Goal: Transaction & Acquisition: Obtain resource

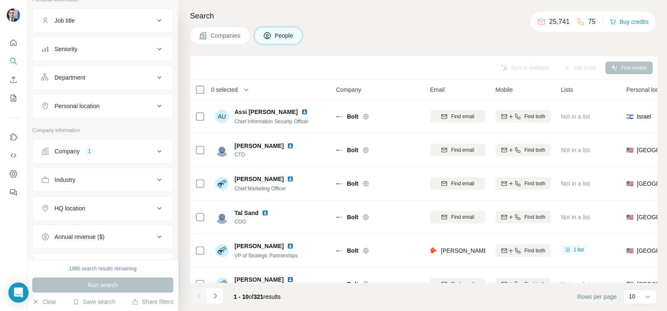
scroll to position [104, 0]
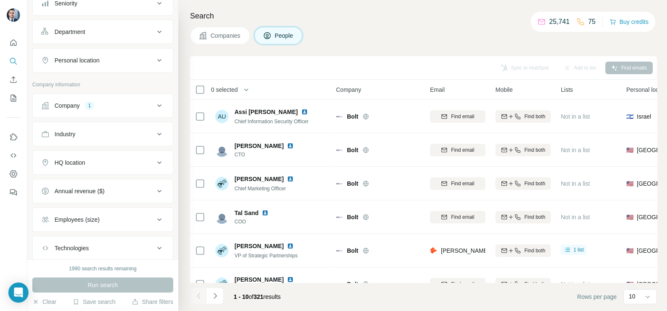
click at [145, 103] on div "Company 1" at bounding box center [97, 105] width 113 height 8
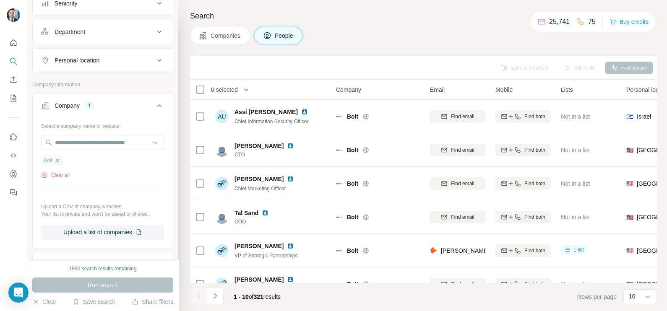
click at [59, 158] on icon "button" at bounding box center [57, 160] width 4 height 4
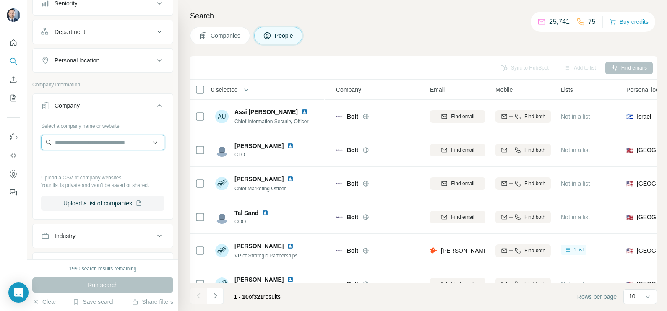
click at [81, 139] on input "text" at bounding box center [102, 142] width 123 height 15
paste input "**********"
type input "**********"
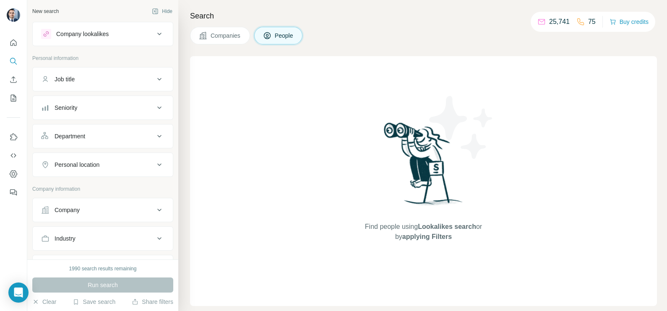
scroll to position [52, 0]
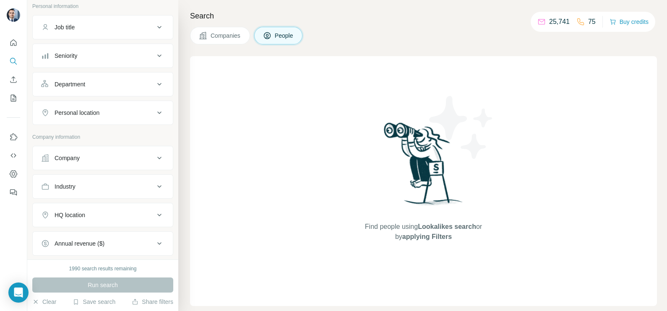
click at [127, 159] on div "Company" at bounding box center [97, 158] width 113 height 8
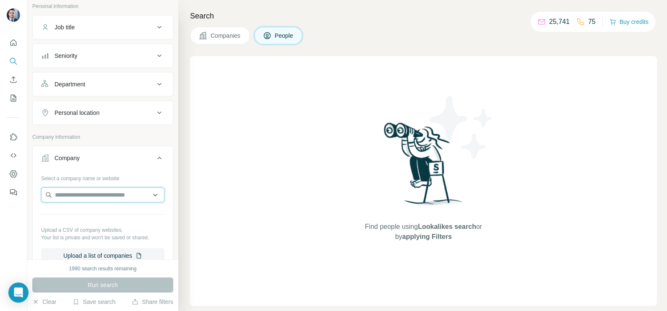
click at [89, 190] on input "text" at bounding box center [102, 194] width 123 height 15
paste input "**********"
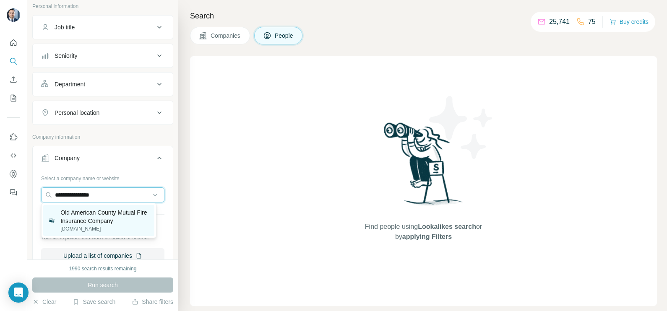
type input "**********"
click at [100, 212] on p "Old American County Mutual Fire Insurance Company" at bounding box center [104, 216] width 89 height 17
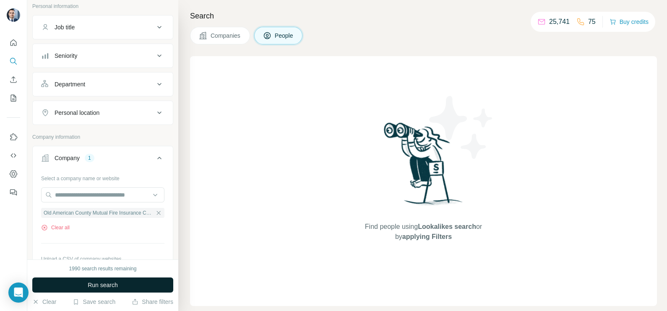
click at [218, 44] on div "Search Companies People Find people using Lookalikes search or by applying Filt…" at bounding box center [422, 155] width 488 height 311
click at [226, 43] on button "Companies" at bounding box center [220, 36] width 60 height 18
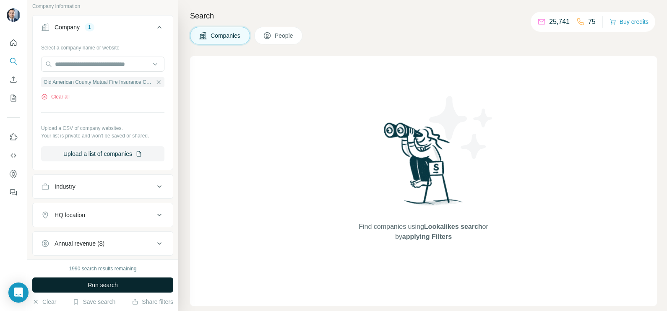
click at [112, 284] on span "Run search" at bounding box center [103, 285] width 30 height 8
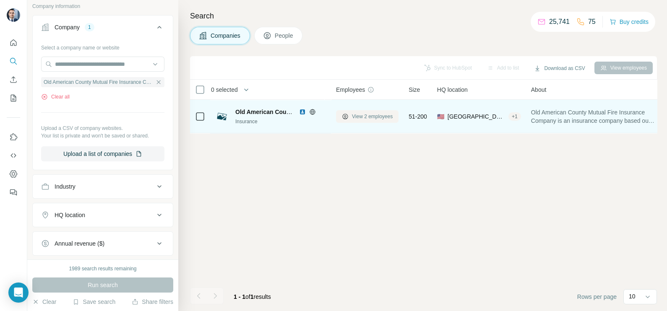
click at [372, 119] on span "View 2 employees" at bounding box center [372, 117] width 41 height 8
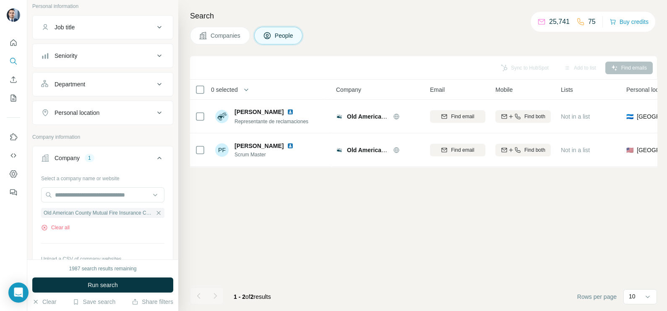
click at [216, 36] on span "Companies" at bounding box center [225, 35] width 31 height 8
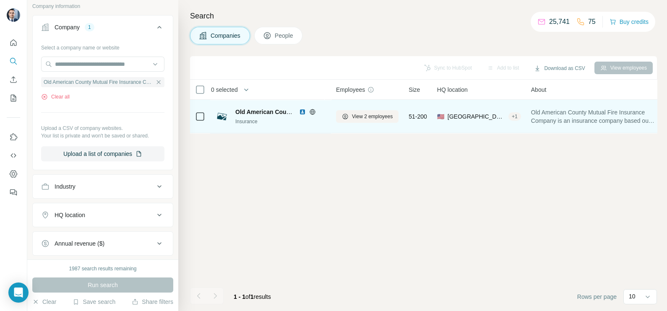
click at [301, 112] on img at bounding box center [302, 112] width 7 height 7
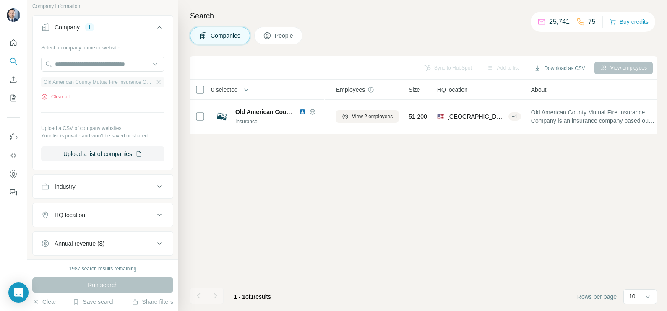
click at [153, 85] on div "Old American County Mutual Fire Insurance Company" at bounding box center [102, 82] width 123 height 10
click at [155, 81] on icon "button" at bounding box center [158, 82] width 7 height 7
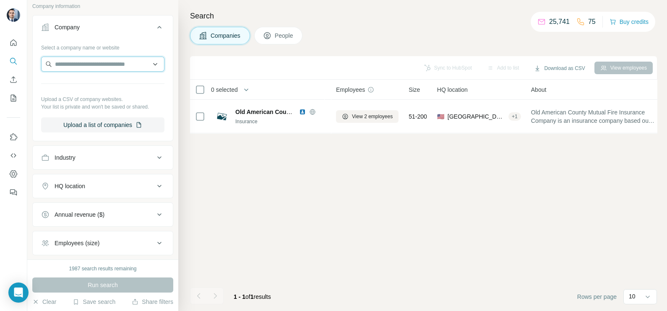
click at [79, 68] on input "text" at bounding box center [102, 64] width 123 height 15
paste input "**********"
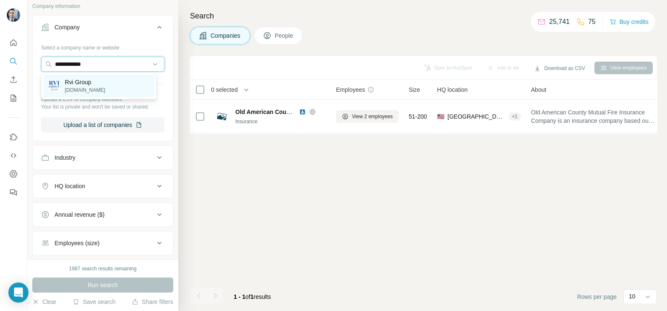
type input "**********"
click at [98, 92] on div "Rvi Group [DOMAIN_NAME]" at bounding box center [98, 86] width 111 height 23
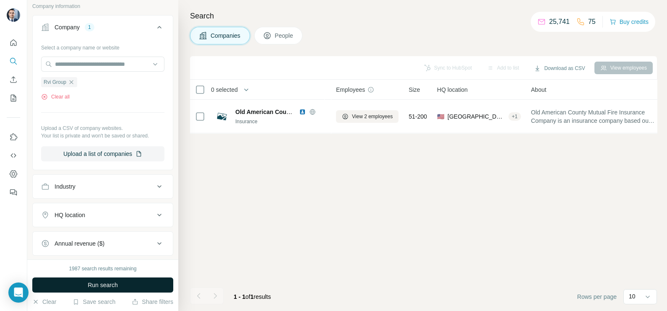
click at [112, 286] on span "Run search" at bounding box center [103, 285] width 30 height 8
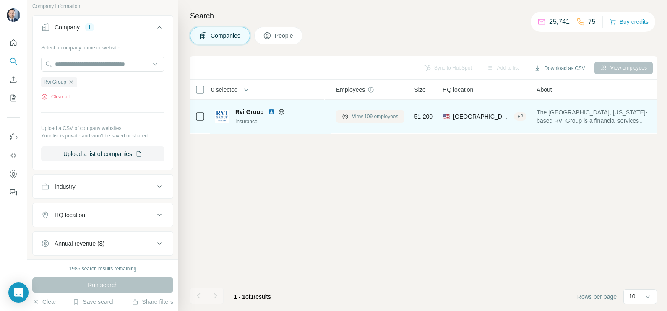
click at [358, 118] on span "View 109 employees" at bounding box center [375, 117] width 47 height 8
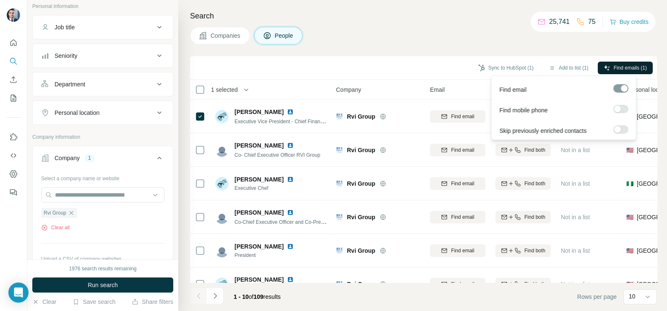
click at [608, 68] on button "Find emails (1)" at bounding box center [624, 68] width 55 height 13
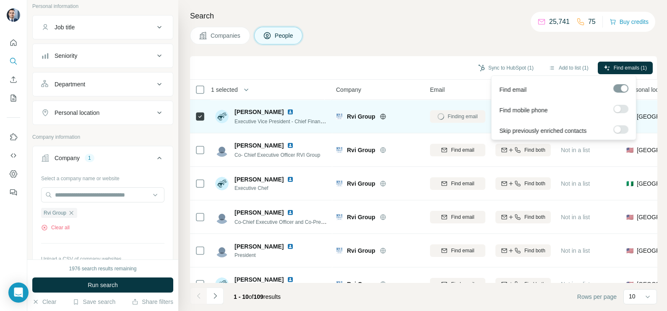
click at [287, 111] on img at bounding box center [290, 112] width 7 height 7
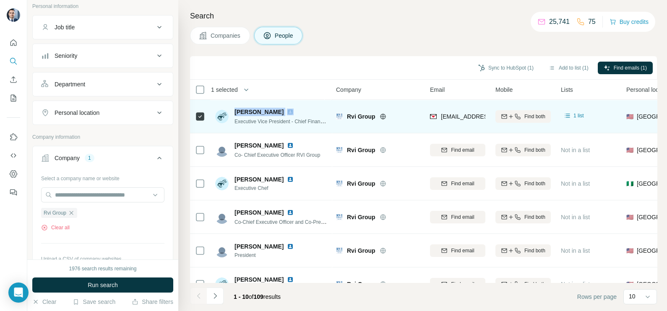
drag, startPoint x: 257, startPoint y: 112, endPoint x: 234, endPoint y: 109, distance: 23.2
click at [234, 109] on div "[PERSON_NAME] Executive Vice President - Chief Financial Officer" at bounding box center [271, 117] width 112 height 18
copy span "[PERSON_NAME]"
click at [241, 106] on div "[PERSON_NAME] Executive Vice President - Chief Financial Officer" at bounding box center [271, 116] width 112 height 23
drag, startPoint x: 234, startPoint y: 108, endPoint x: 265, endPoint y: 115, distance: 31.8
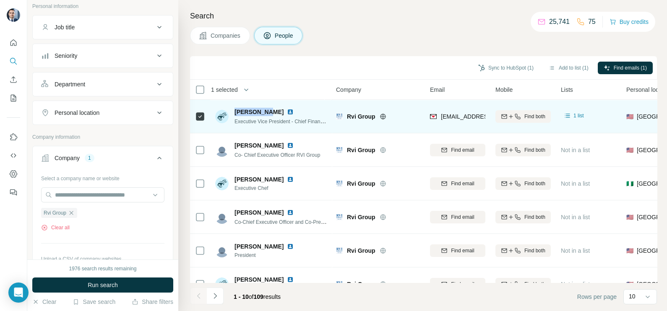
click at [265, 115] on span "[PERSON_NAME]" at bounding box center [258, 112] width 49 height 8
copy span "[PERSON_NAME]"
click at [297, 122] on span "Executive Vice President - Chief Financial Officer" at bounding box center [288, 121] width 109 height 7
click at [296, 122] on span "Executive Vice President - Chief Financial Officer" at bounding box center [288, 121] width 109 height 7
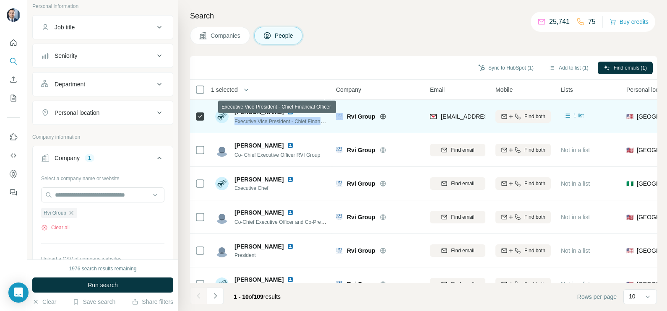
click at [296, 122] on span "Executive Vice President - Chief Financial Officer" at bounding box center [288, 121] width 109 height 7
copy span "Executive Vice President - Chief Financial Officer"
click at [282, 123] on span "Executive Vice President - Chief Financial Officer" at bounding box center [288, 121] width 109 height 7
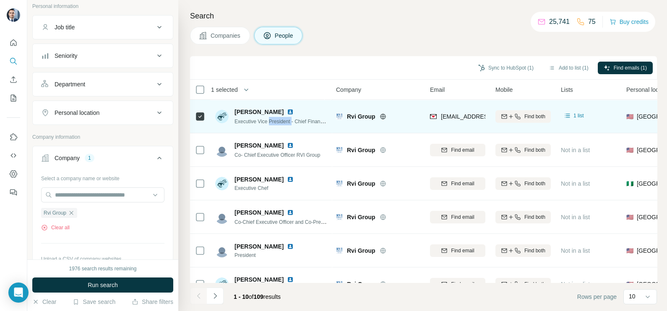
click at [282, 123] on span "Executive Vice President - Chief Financial Officer" at bounding box center [288, 121] width 109 height 7
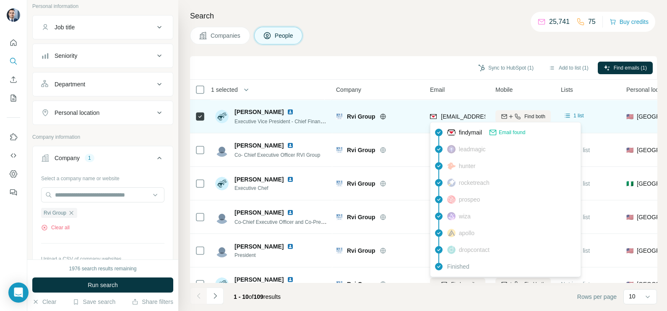
click at [455, 119] on span "[EMAIL_ADDRESS][DOMAIN_NAME]" at bounding box center [490, 116] width 99 height 7
copy tr "[EMAIL_ADDRESS][DOMAIN_NAME]"
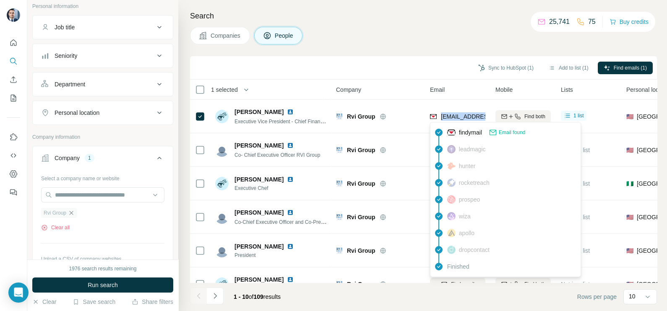
click at [71, 215] on icon "button" at bounding box center [71, 213] width 7 height 7
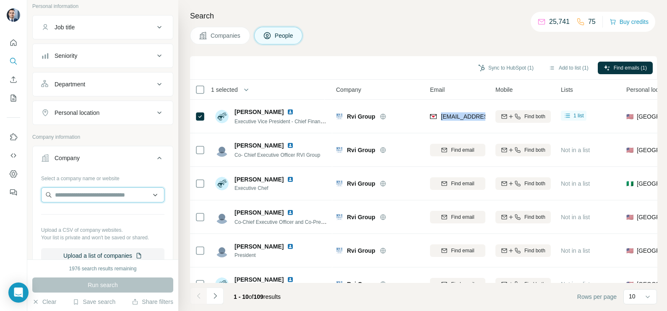
click at [77, 193] on input "text" at bounding box center [102, 194] width 123 height 15
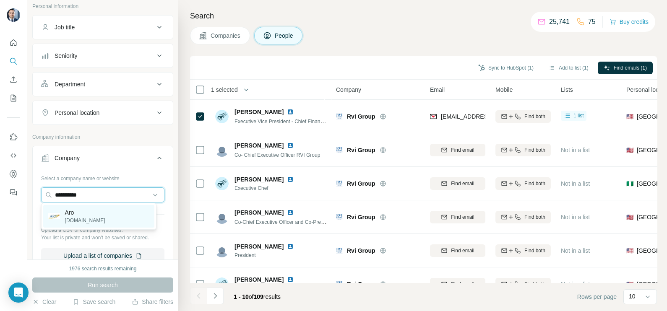
type input "**********"
click at [106, 219] on div "Aro [DOMAIN_NAME]" at bounding box center [98, 216] width 111 height 23
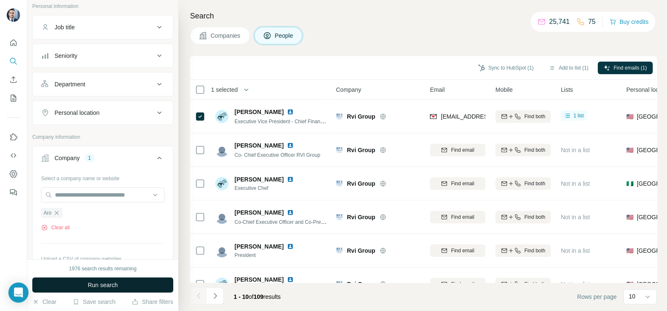
click at [104, 278] on button "Run search" at bounding box center [102, 285] width 141 height 15
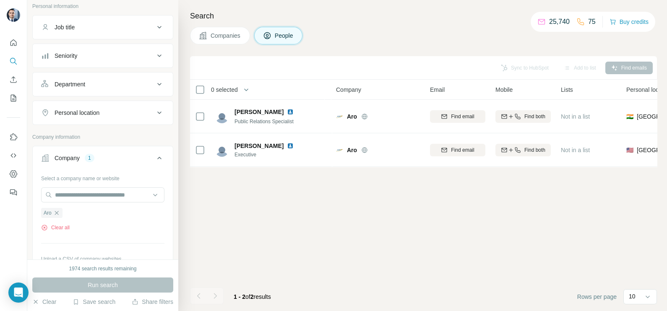
click at [226, 41] on button "Companies" at bounding box center [220, 36] width 60 height 18
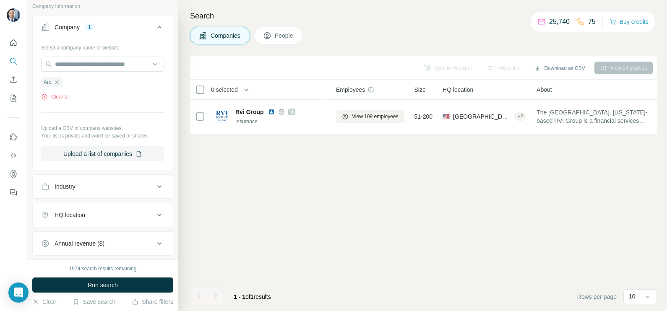
click at [117, 294] on div "1974 search results remaining Run search Clear Save search Share filters" at bounding box center [102, 286] width 151 height 52
click at [114, 286] on span "Run search" at bounding box center [103, 285] width 30 height 8
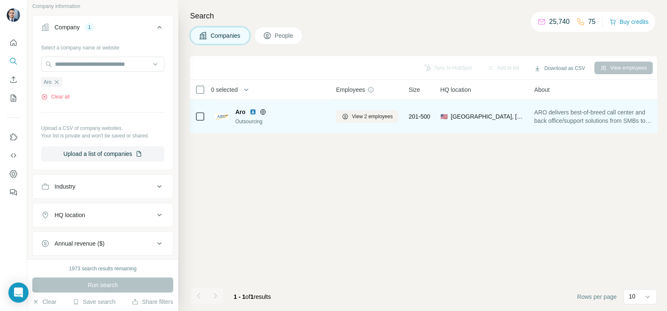
click at [261, 113] on icon at bounding box center [262, 111] width 5 height 5
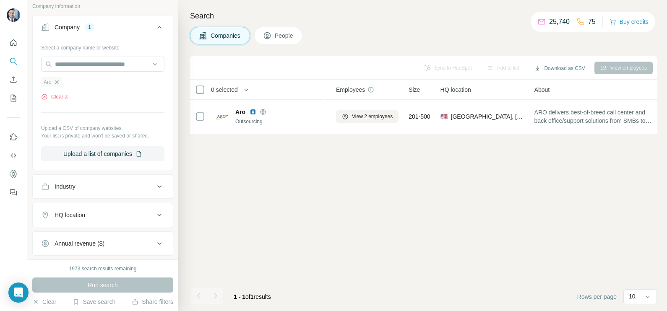
click at [57, 83] on icon "button" at bounding box center [56, 82] width 7 height 7
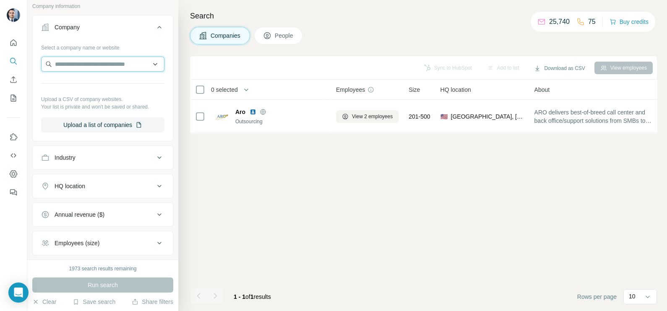
click at [88, 67] on input "text" at bounding box center [102, 64] width 123 height 15
paste input "**********"
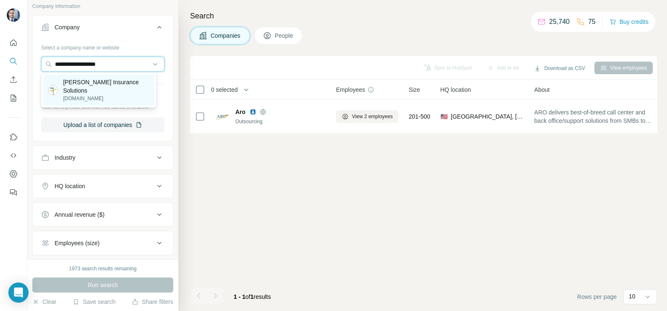
type input "**********"
click at [86, 93] on p "[PERSON_NAME] Insurance Solutions" at bounding box center [106, 86] width 86 height 17
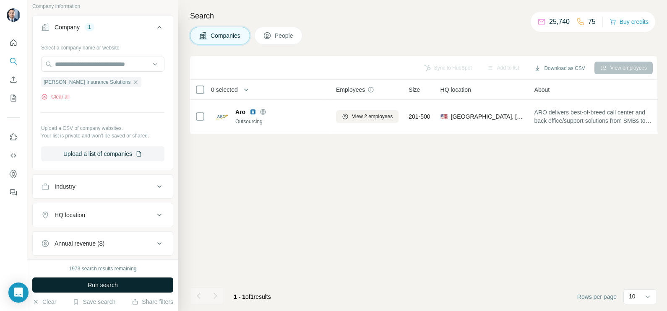
click at [114, 291] on button "Run search" at bounding box center [102, 285] width 141 height 15
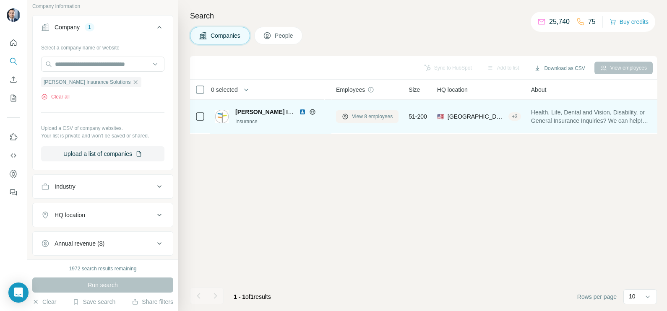
click at [359, 115] on span "View 8 employees" at bounding box center [372, 117] width 41 height 8
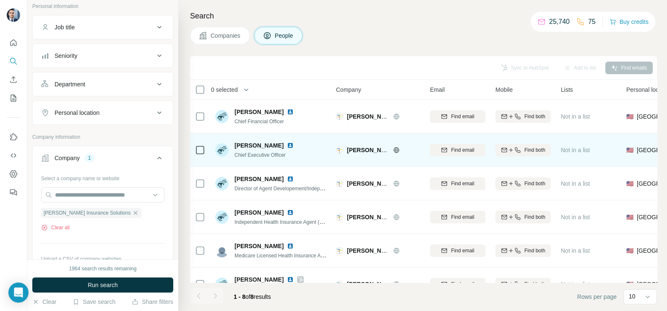
drag, startPoint x: 234, startPoint y: 145, endPoint x: 283, endPoint y: 139, distance: 49.0
click at [283, 139] on div "[PERSON_NAME] Chief Executive Officer" at bounding box center [271, 149] width 112 height 23
copy span "[PERSON_NAME]"
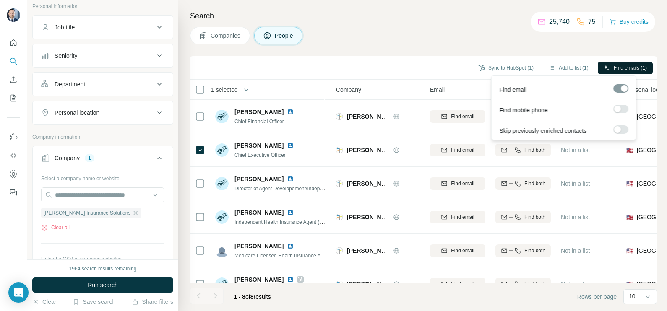
click at [623, 62] on button "Find emails (1)" at bounding box center [624, 68] width 55 height 13
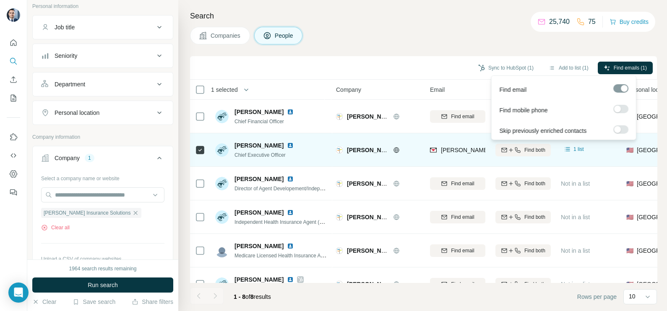
click at [260, 145] on span "[PERSON_NAME]" at bounding box center [258, 145] width 49 height 8
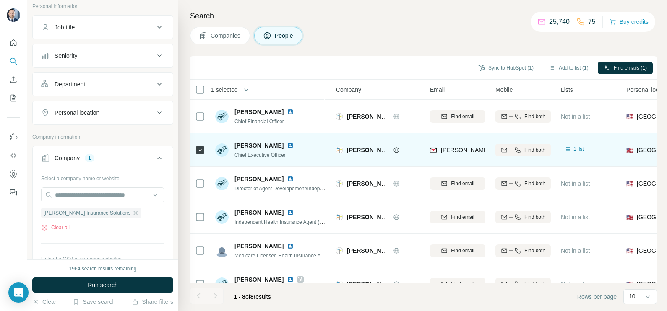
click at [260, 145] on span "[PERSON_NAME]" at bounding box center [258, 145] width 49 height 8
click at [287, 143] on img at bounding box center [290, 145] width 7 height 7
click at [457, 148] on span "[PERSON_NAME][EMAIL_ADDRESS][DOMAIN_NAME]" at bounding box center [515, 150] width 148 height 7
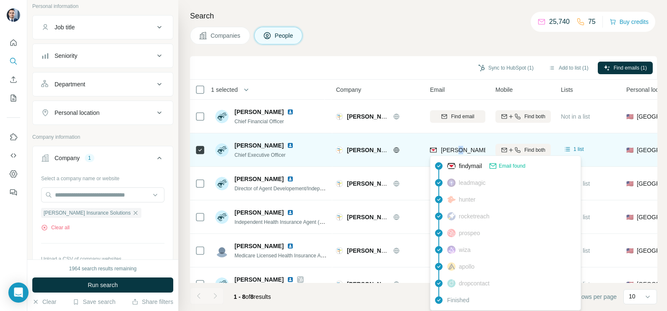
click at [457, 148] on span "[PERSON_NAME][EMAIL_ADDRESS][DOMAIN_NAME]" at bounding box center [515, 150] width 148 height 7
copy tr "[PERSON_NAME][EMAIL_ADDRESS][DOMAIN_NAME]"
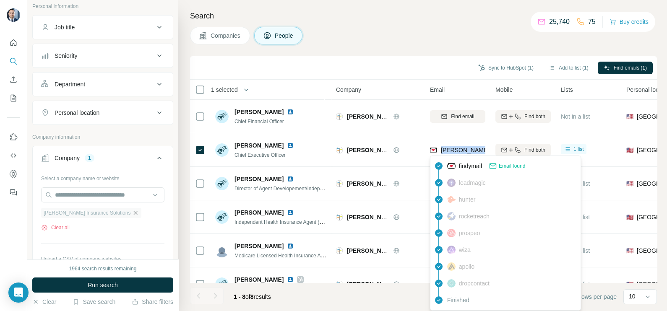
click at [132, 215] on icon "button" at bounding box center [135, 213] width 7 height 7
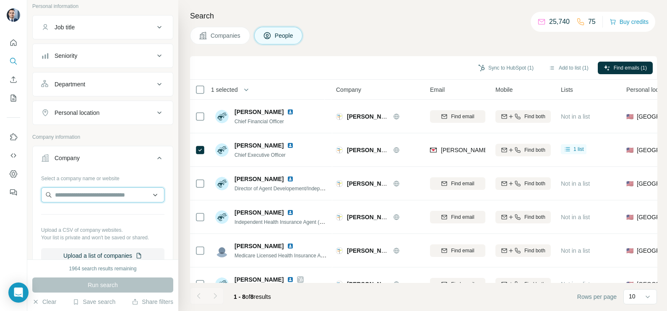
click at [91, 197] on input "text" at bounding box center [102, 194] width 123 height 15
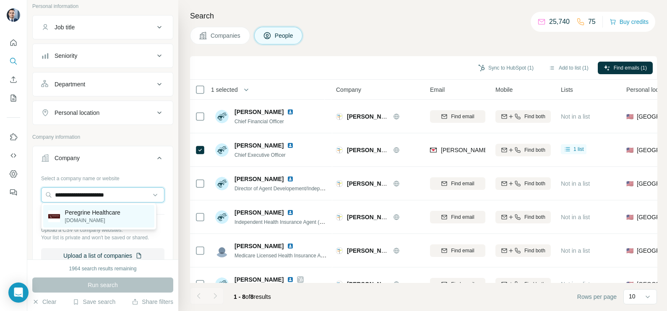
type input "**********"
click at [102, 219] on p "[DOMAIN_NAME]" at bounding box center [92, 221] width 55 height 8
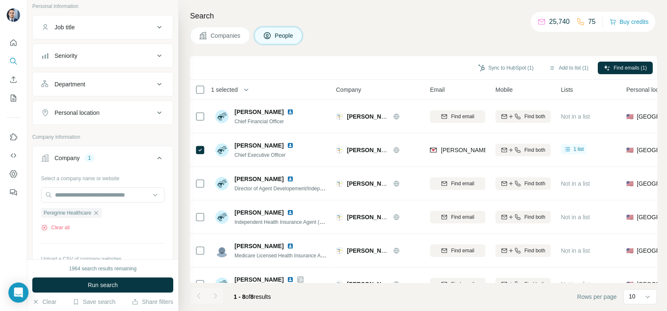
click at [223, 32] on span "Companies" at bounding box center [225, 35] width 31 height 8
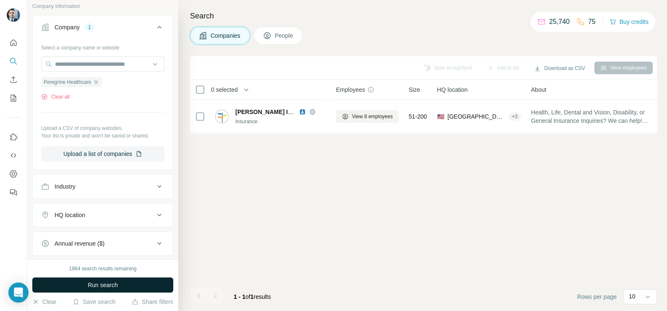
click at [95, 281] on span "Run search" at bounding box center [103, 285] width 30 height 8
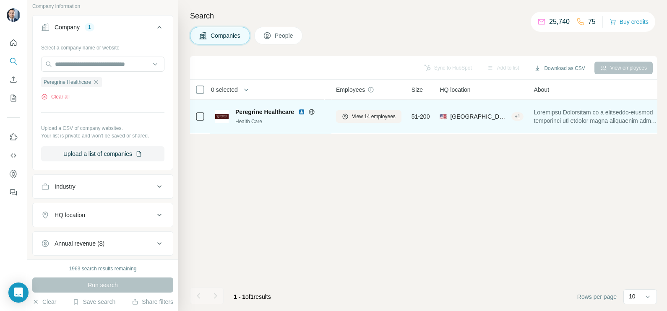
click at [309, 112] on icon at bounding box center [311, 112] width 7 height 7
click at [301, 111] on img at bounding box center [301, 112] width 7 height 7
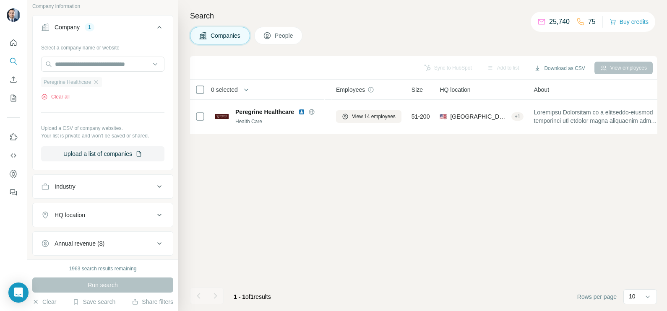
click at [102, 79] on div "Peregrine Healthcare" at bounding box center [71, 82] width 61 height 10
click at [98, 77] on div "Peregrine Healthcare" at bounding box center [71, 82] width 61 height 10
click at [99, 81] on icon "button" at bounding box center [96, 82] width 7 height 7
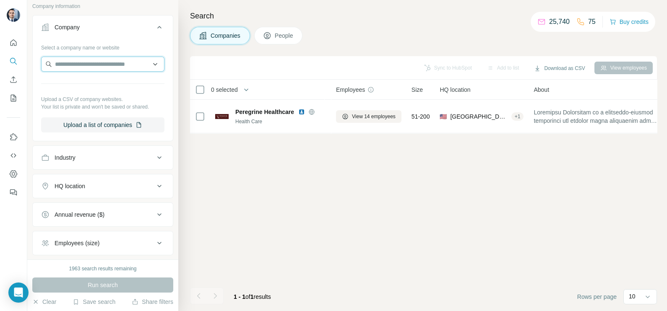
click at [90, 60] on input "text" at bounding box center [102, 64] width 123 height 15
paste input "**********"
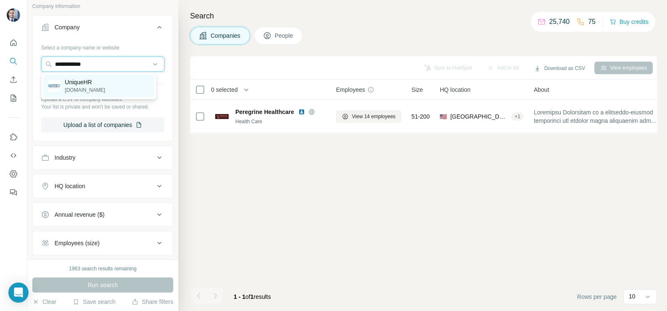
type input "**********"
click at [96, 86] on p "[DOMAIN_NAME]" at bounding box center [85, 90] width 40 height 8
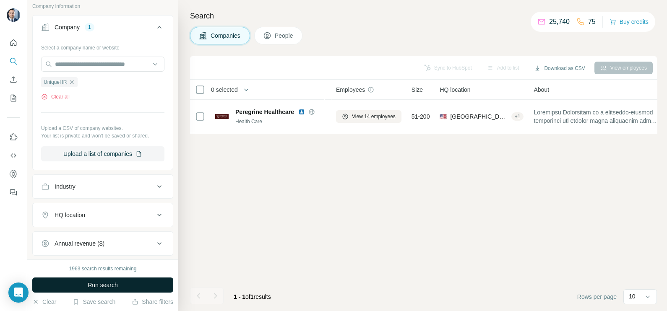
click at [100, 282] on span "Run search" at bounding box center [103, 285] width 30 height 8
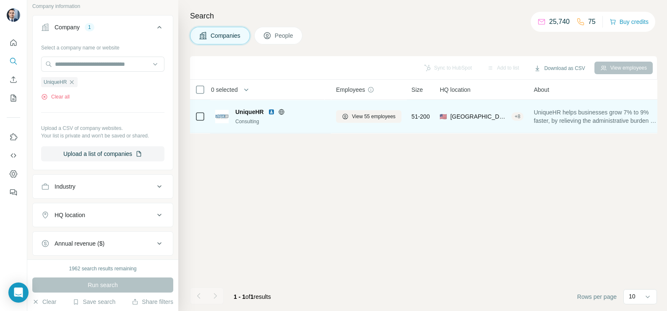
click at [270, 111] on img at bounding box center [271, 112] width 7 height 7
click at [278, 115] on div "UniqueHR" at bounding box center [280, 112] width 91 height 8
click at [281, 112] on icon at bounding box center [281, 112] width 7 height 7
click at [388, 117] on span "View 55 employees" at bounding box center [374, 117] width 44 height 8
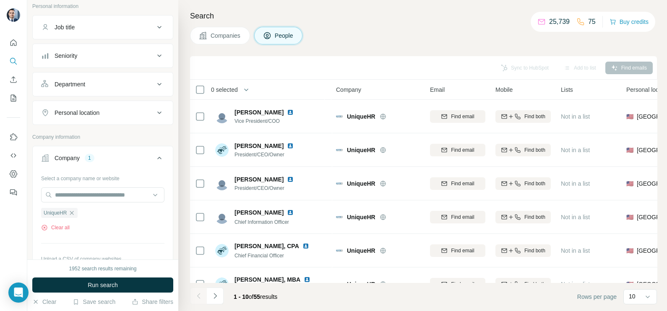
click at [231, 38] on span "Companies" at bounding box center [225, 35] width 31 height 8
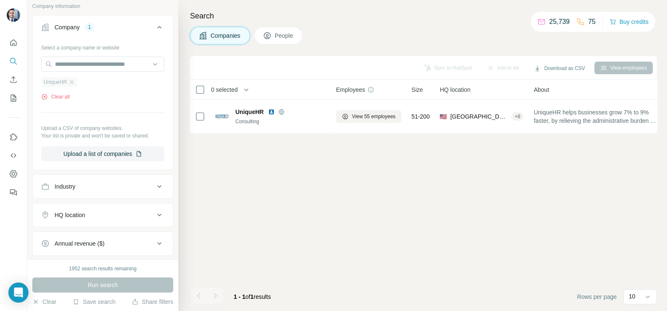
click at [75, 86] on div "UniqueHR" at bounding box center [59, 82] width 36 height 10
click at [72, 84] on icon "button" at bounding box center [71, 82] width 7 height 7
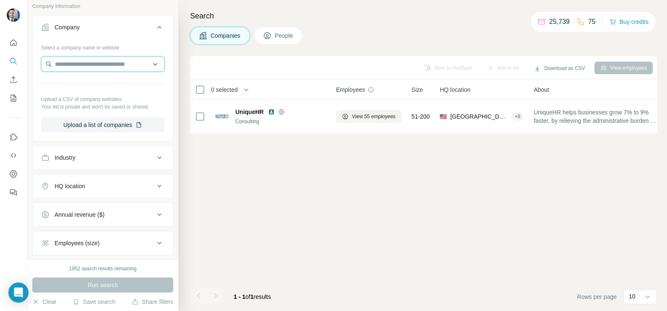
click at [85, 69] on input "text" at bounding box center [102, 64] width 123 height 15
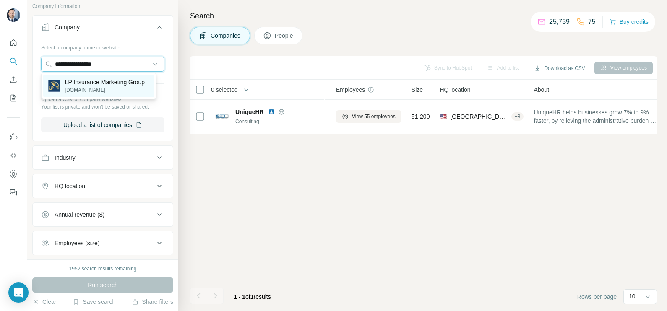
type input "**********"
click at [109, 86] on p "LP Insurance Marketing Group" at bounding box center [105, 82] width 80 height 8
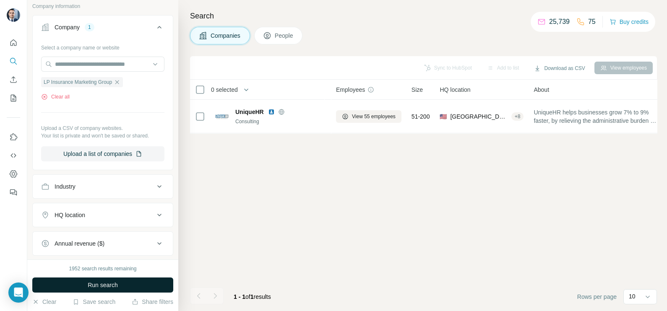
click at [100, 291] on button "Run search" at bounding box center [102, 285] width 141 height 15
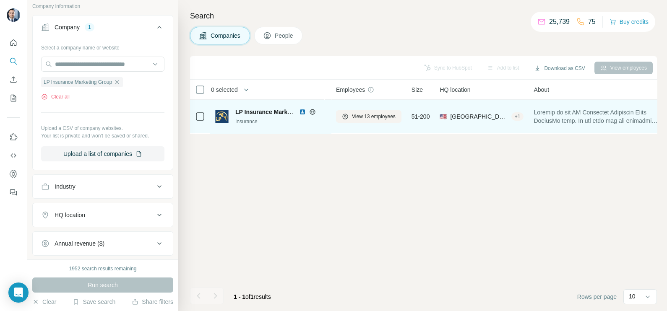
click at [365, 124] on div "View 13 employees" at bounding box center [368, 116] width 65 height 23
click at [365, 119] on span "View 13 employees" at bounding box center [374, 117] width 44 height 8
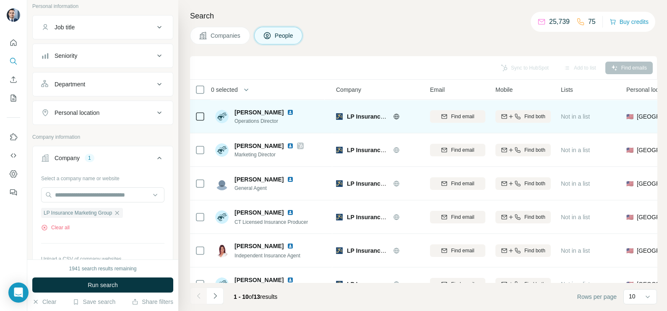
click at [199, 120] on icon at bounding box center [200, 117] width 10 height 10
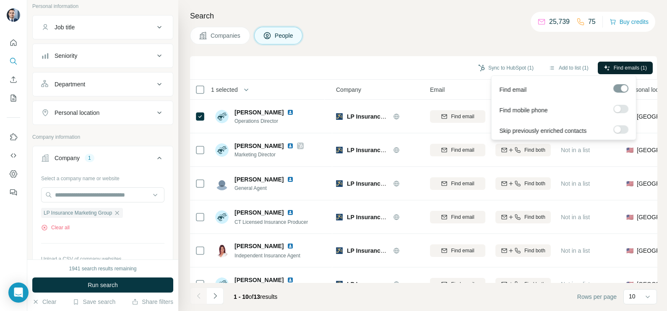
click at [626, 70] on span "Find emails (1)" at bounding box center [629, 68] width 33 height 8
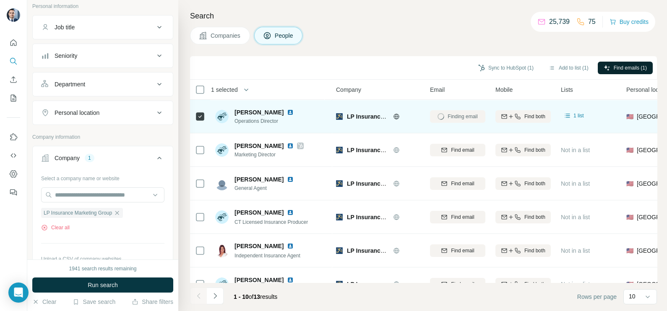
click at [287, 113] on img at bounding box center [290, 112] width 7 height 7
click at [252, 111] on span "[PERSON_NAME]" at bounding box center [258, 112] width 49 height 8
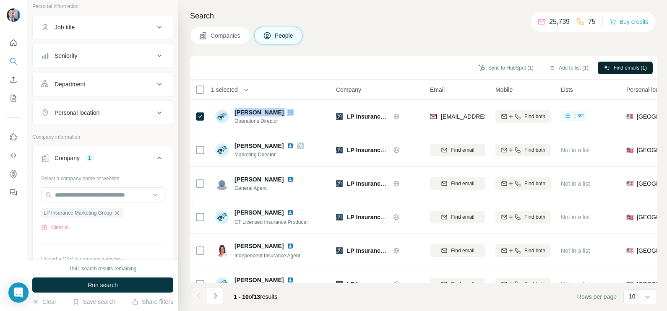
copy span "[PERSON_NAME]"
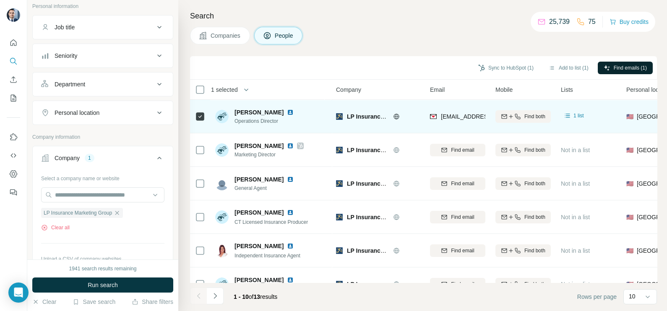
click at [258, 122] on span "Operations Director" at bounding box center [268, 121] width 69 height 8
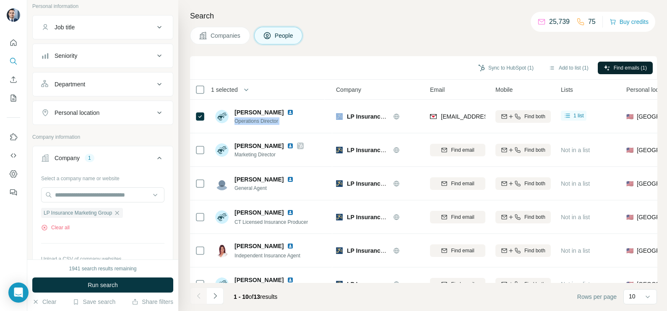
copy span "Operations Director"
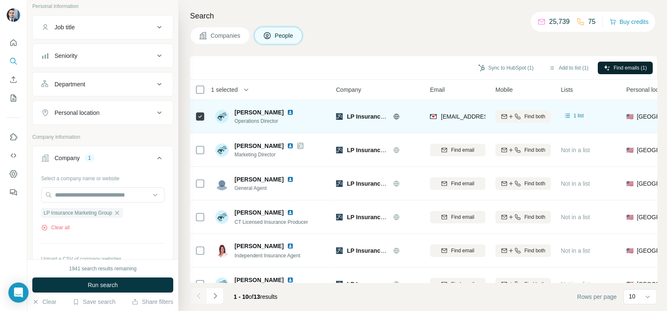
click at [454, 115] on span "[EMAIL_ADDRESS][DOMAIN_NAME]" at bounding box center [490, 116] width 99 height 7
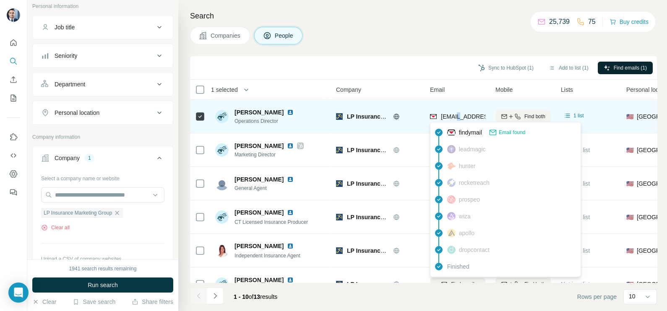
click at [454, 115] on span "[EMAIL_ADDRESS][DOMAIN_NAME]" at bounding box center [490, 116] width 99 height 7
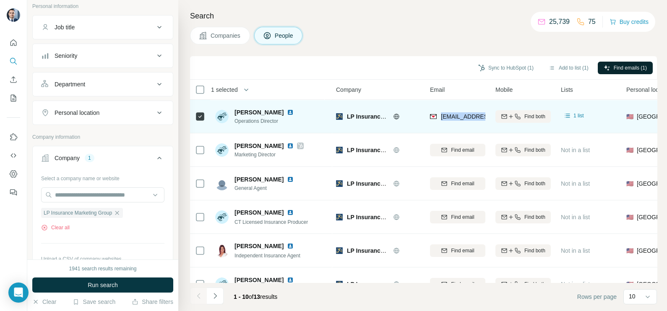
click at [454, 115] on span "[EMAIL_ADDRESS][DOMAIN_NAME]" at bounding box center [490, 116] width 99 height 7
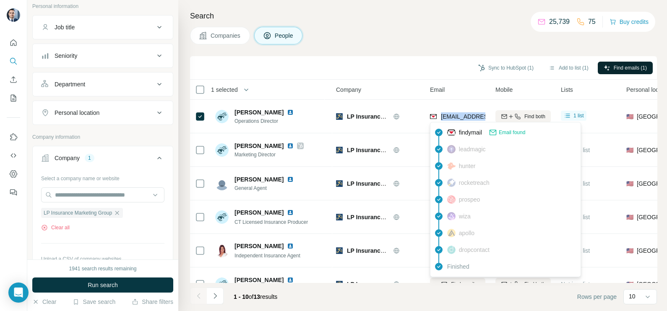
copy tr "[EMAIL_ADDRESS][DOMAIN_NAME]"
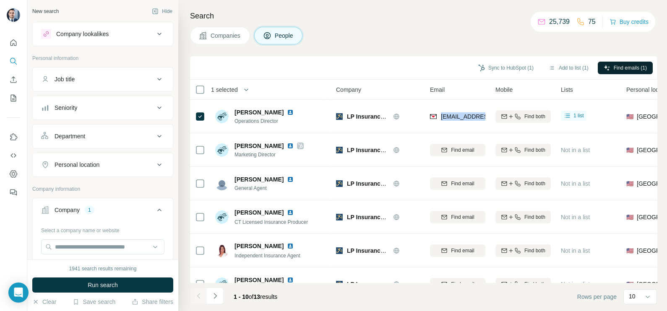
scroll to position [104, 0]
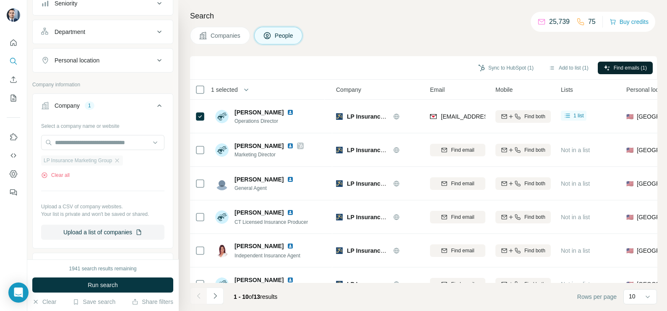
click at [119, 163] on div "LP Insurance Marketing Group" at bounding box center [82, 161] width 82 height 10
click at [120, 159] on icon "button" at bounding box center [117, 160] width 7 height 7
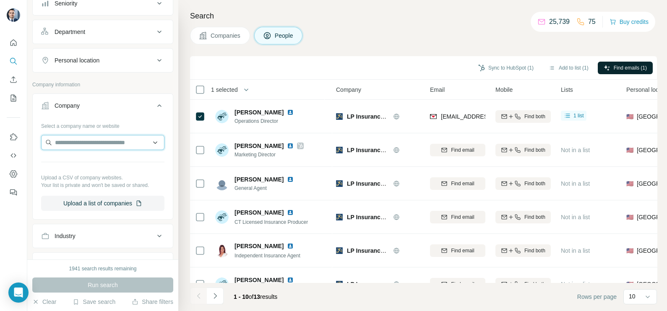
click at [100, 145] on input "text" at bounding box center [102, 142] width 123 height 15
type input "**********"
click at [218, 34] on span "Companies" at bounding box center [225, 35] width 31 height 8
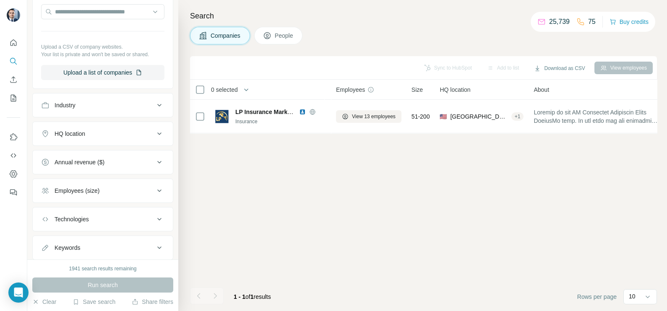
scroll to position [52, 0]
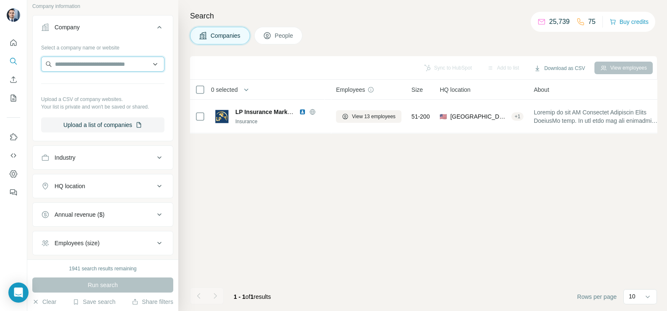
click at [90, 60] on input "text" at bounding box center [102, 64] width 123 height 15
paste input "**********"
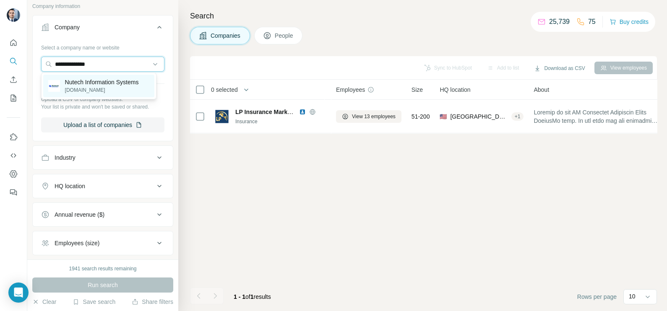
type input "**********"
click at [94, 83] on p "Nutech Information Systems" at bounding box center [102, 82] width 74 height 8
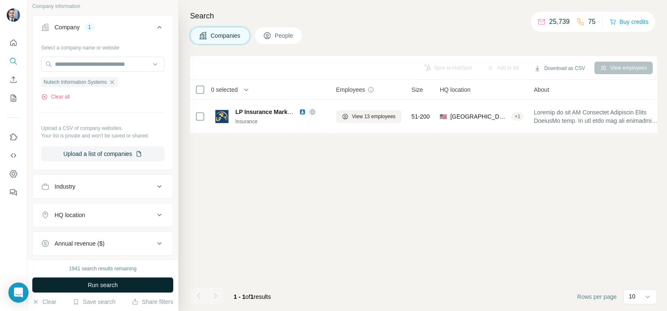
click at [97, 286] on span "Run search" at bounding box center [103, 285] width 30 height 8
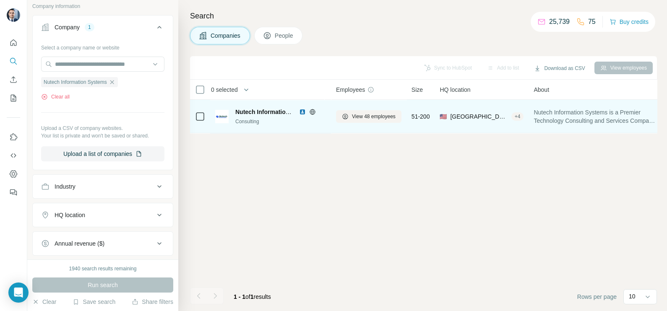
click at [301, 113] on img at bounding box center [302, 112] width 7 height 7
click at [314, 112] on icon at bounding box center [311, 111] width 5 height 5
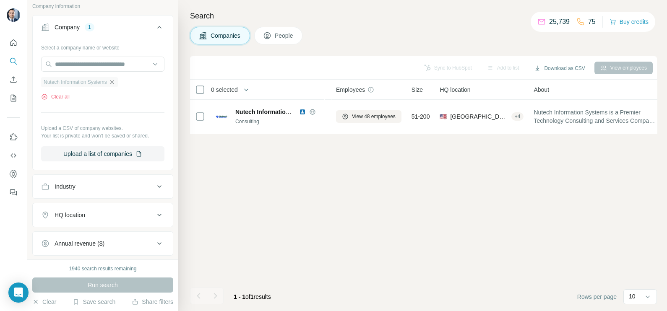
click at [114, 82] on icon "button" at bounding box center [112, 82] width 4 height 4
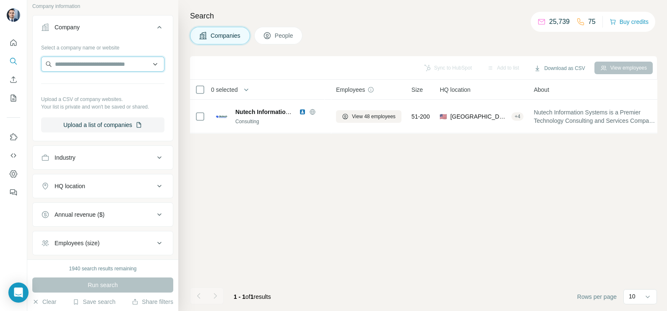
click at [86, 58] on input "text" at bounding box center [102, 64] width 123 height 15
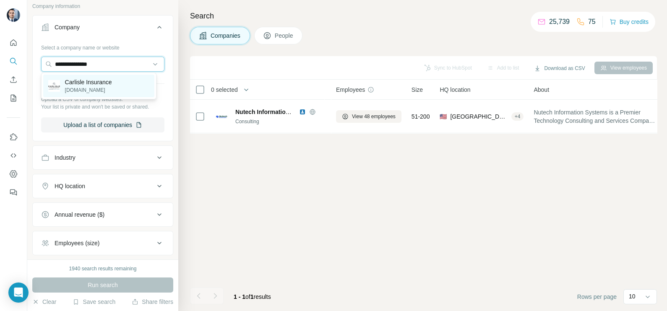
type input "**********"
click at [98, 90] on p "[DOMAIN_NAME]" at bounding box center [88, 90] width 47 height 8
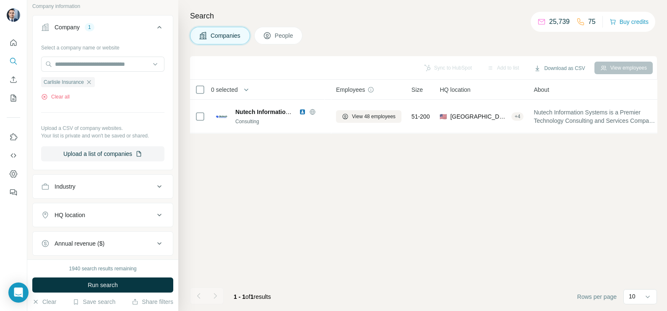
click at [93, 275] on div "1940 search results remaining Run search Clear Save search Share filters" at bounding box center [102, 286] width 151 height 52
click at [93, 286] on span "Run search" at bounding box center [103, 285] width 30 height 8
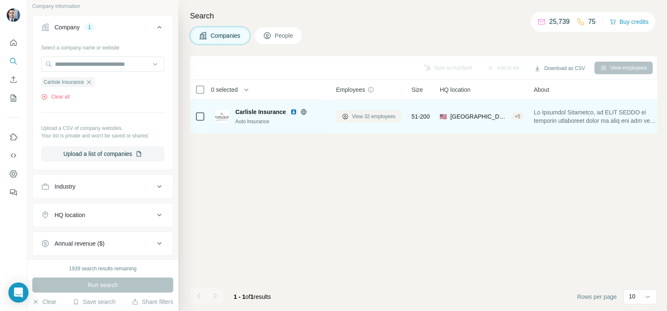
click at [358, 113] on span "View 32 employees" at bounding box center [374, 117] width 44 height 8
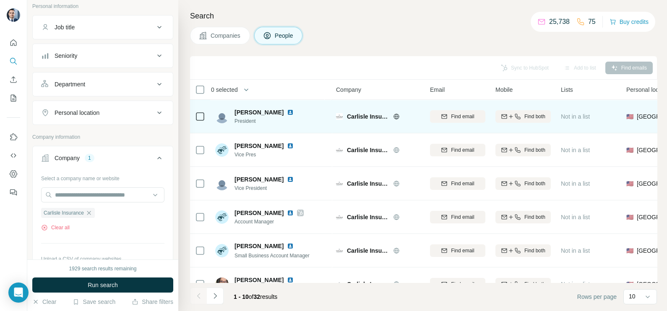
click at [287, 113] on img at bounding box center [290, 112] width 7 height 7
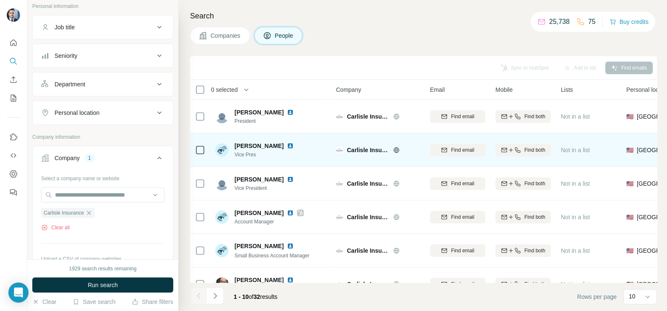
click at [287, 148] on img at bounding box center [290, 146] width 7 height 7
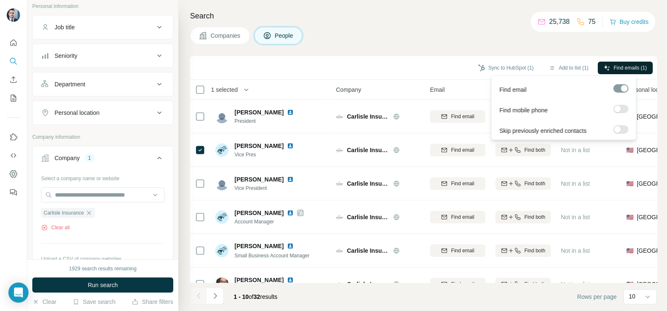
click at [625, 67] on span "Find emails (1)" at bounding box center [629, 68] width 33 height 8
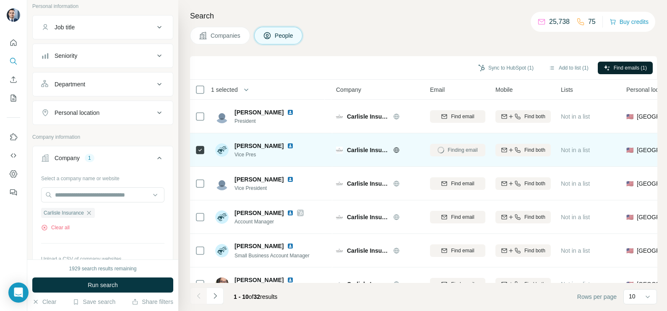
click at [251, 143] on span "[PERSON_NAME]" at bounding box center [258, 146] width 49 height 8
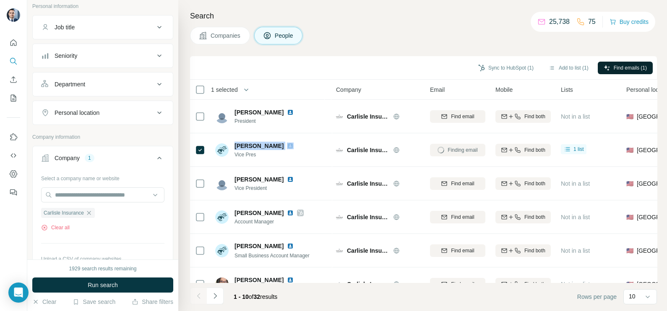
copy span "[PERSON_NAME]"
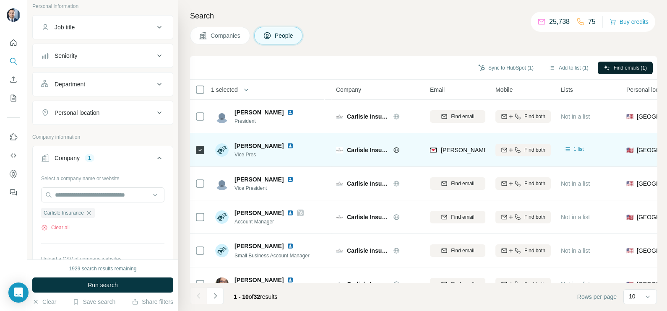
click at [458, 147] on span "[PERSON_NAME][EMAIL_ADDRESS][DOMAIN_NAME]" at bounding box center [515, 150] width 148 height 7
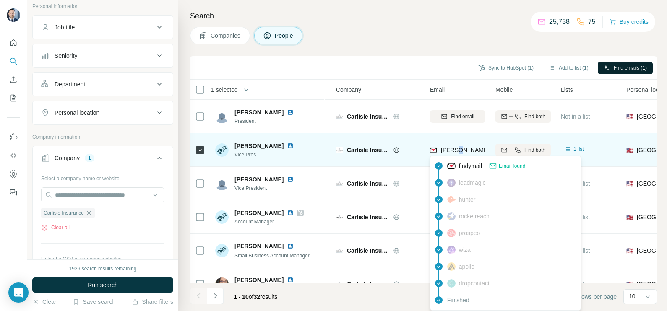
click at [458, 147] on span "[PERSON_NAME][EMAIL_ADDRESS][DOMAIN_NAME]" at bounding box center [515, 150] width 148 height 7
click at [458, 146] on span "[PERSON_NAME][EMAIL_ADDRESS][DOMAIN_NAME]" at bounding box center [511, 150] width 141 height 8
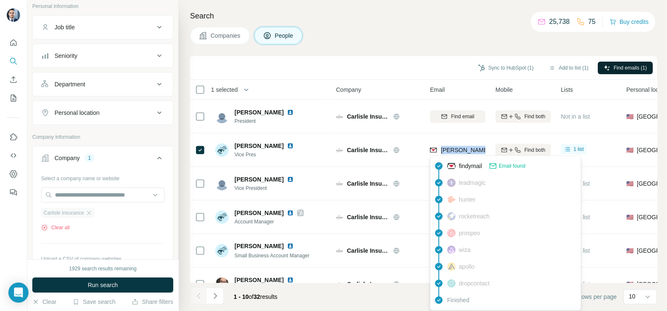
click at [92, 214] on icon "button" at bounding box center [89, 213] width 7 height 7
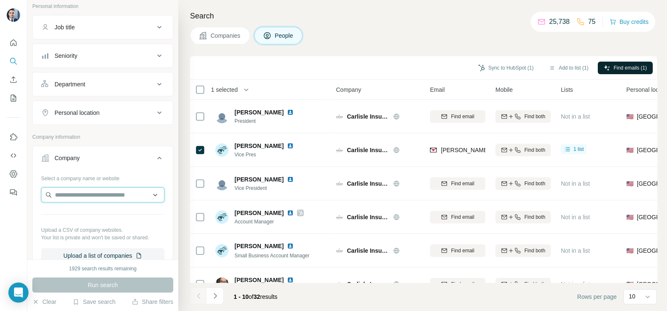
click at [93, 192] on input "text" at bounding box center [102, 194] width 123 height 15
paste input "**********"
type input "**********"
click at [222, 38] on span "Companies" at bounding box center [225, 35] width 31 height 8
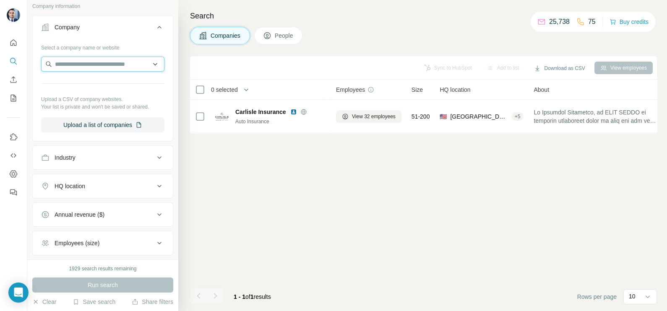
click at [93, 61] on input "text" at bounding box center [102, 64] width 123 height 15
paste input "**********"
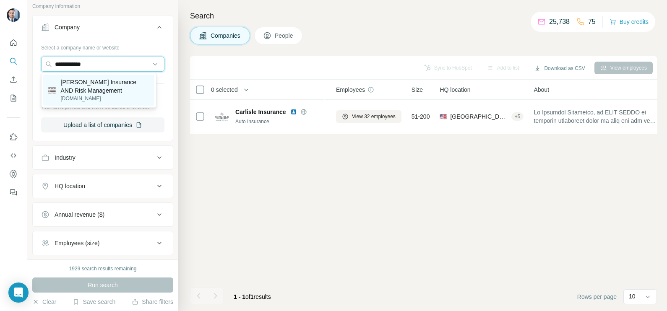
type input "**********"
click at [86, 86] on p "[PERSON_NAME] Insurance AND Risk Management" at bounding box center [105, 86] width 88 height 17
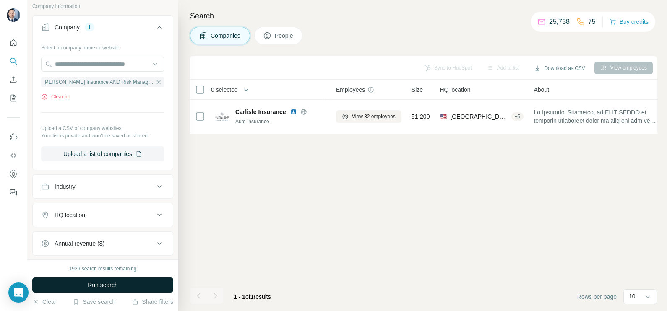
click at [109, 283] on span "Run search" at bounding box center [103, 285] width 30 height 8
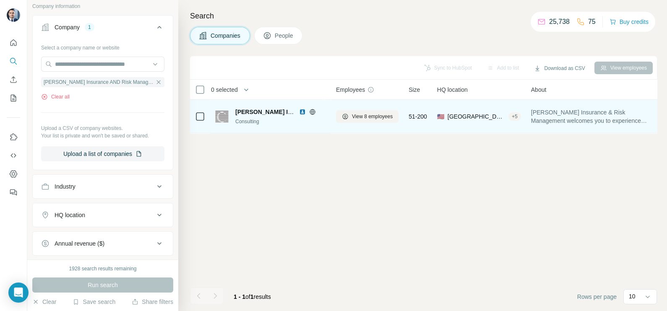
click at [302, 111] on img at bounding box center [302, 112] width 7 height 7
click at [369, 121] on button "View 8 employees" at bounding box center [367, 116] width 62 height 13
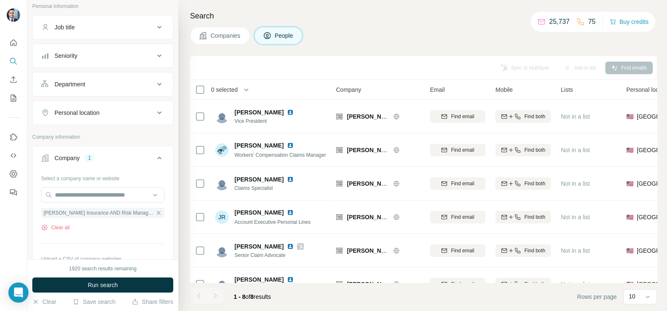
click at [231, 44] on button "Companies" at bounding box center [220, 36] width 60 height 18
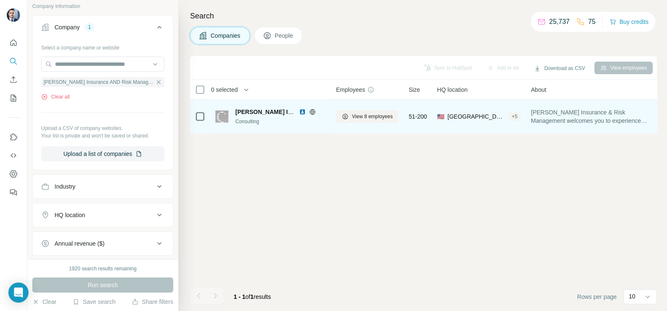
click at [302, 112] on img at bounding box center [302, 112] width 7 height 7
click at [382, 119] on span "View 8 employees" at bounding box center [372, 117] width 41 height 8
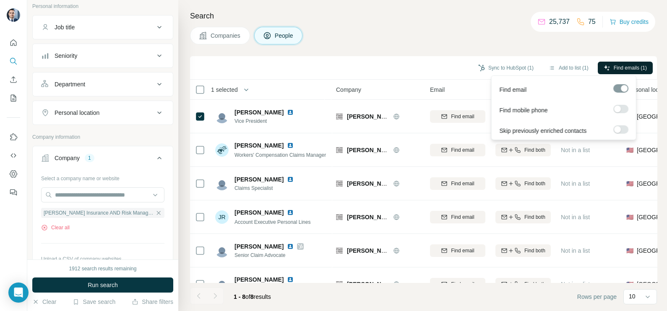
click at [610, 70] on button "Find emails (1)" at bounding box center [624, 68] width 55 height 13
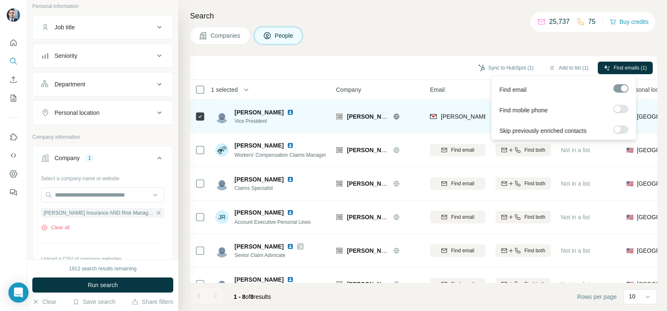
click at [256, 110] on span "[PERSON_NAME]" at bounding box center [258, 112] width 49 height 8
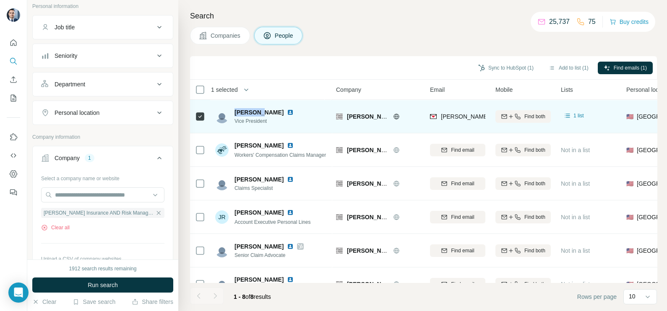
click at [256, 110] on span "[PERSON_NAME]" at bounding box center [258, 112] width 49 height 8
click at [256, 111] on span "[PERSON_NAME]" at bounding box center [258, 112] width 49 height 8
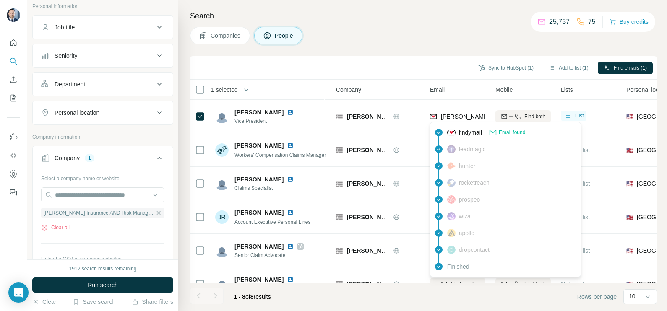
click at [463, 125] on div "findymail Email found" at bounding box center [505, 132] width 147 height 17
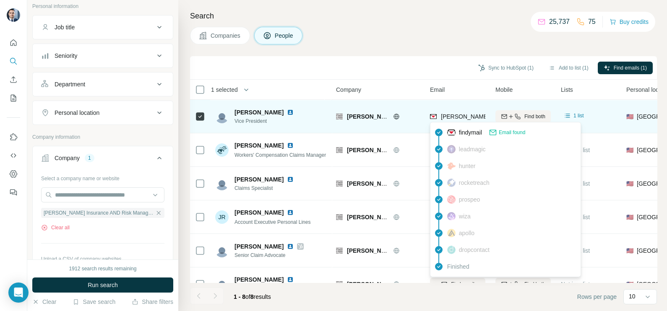
click at [460, 119] on span "[PERSON_NAME][EMAIL_ADDRESS][DOMAIN_NAME]" at bounding box center [515, 116] width 148 height 7
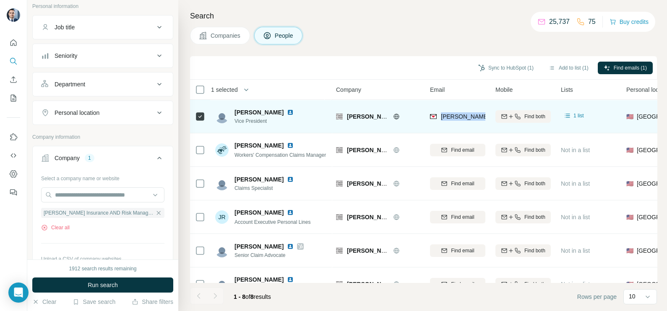
click at [460, 119] on span "[PERSON_NAME][EMAIL_ADDRESS][DOMAIN_NAME]" at bounding box center [515, 116] width 148 height 7
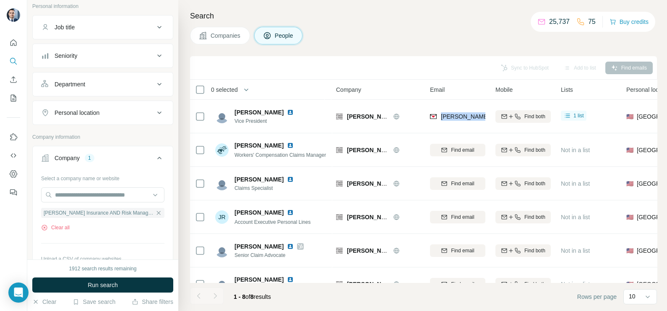
click at [231, 31] on span "Companies" at bounding box center [225, 35] width 31 height 8
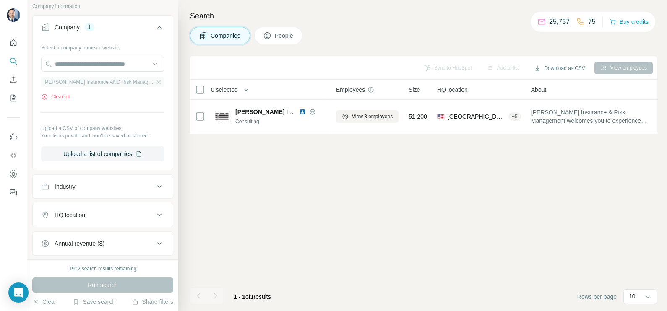
click at [155, 82] on div "[PERSON_NAME] Insurance AND Risk Management" at bounding box center [102, 82] width 123 height 10
click at [155, 83] on icon "button" at bounding box center [158, 82] width 7 height 7
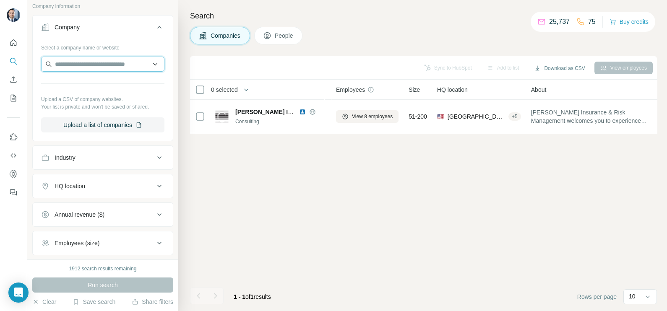
click at [94, 60] on input "text" at bounding box center [102, 64] width 123 height 15
paste input "**********"
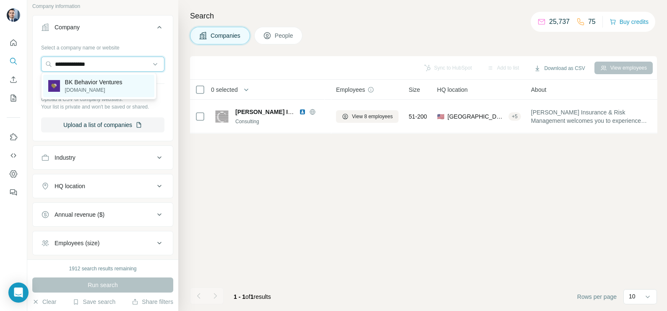
type input "**********"
click at [87, 88] on p "[DOMAIN_NAME]" at bounding box center [93, 90] width 57 height 8
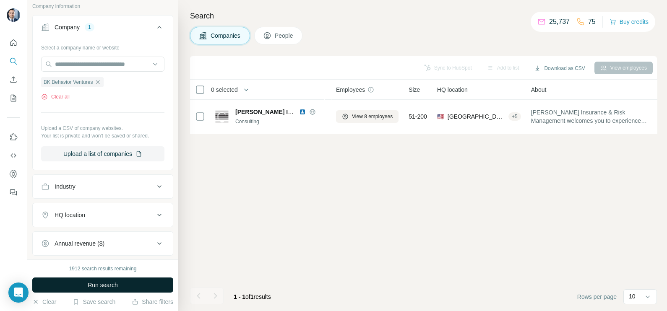
click at [90, 288] on span "Run search" at bounding box center [103, 285] width 30 height 8
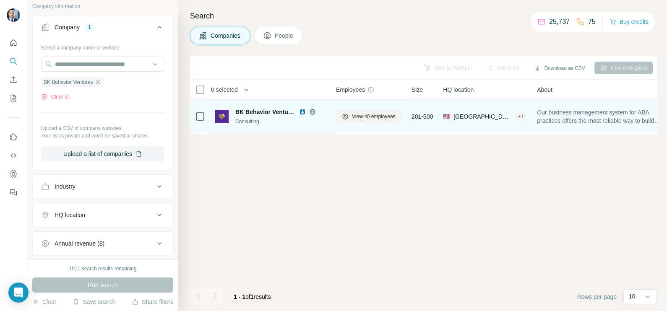
click at [300, 112] on img at bounding box center [302, 112] width 7 height 7
click at [353, 117] on span "View 40 employees" at bounding box center [374, 117] width 44 height 8
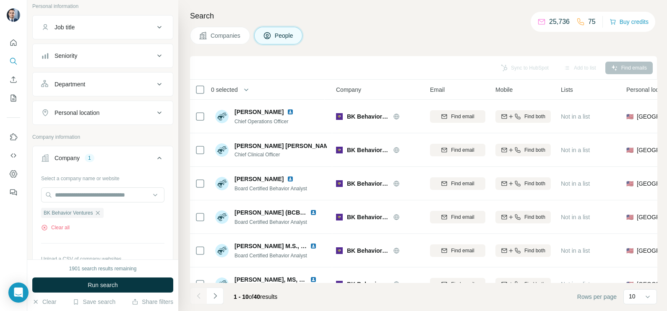
click at [228, 27] on button "Companies" at bounding box center [220, 36] width 60 height 18
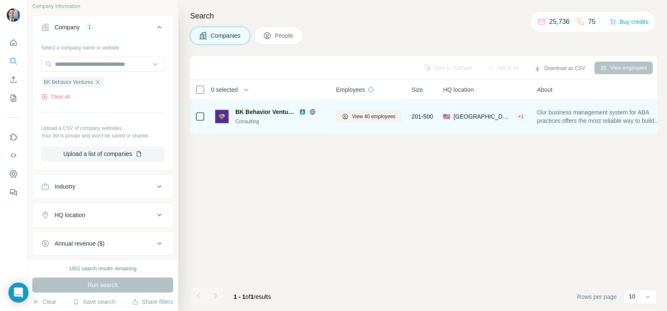
click at [301, 110] on img at bounding box center [302, 112] width 7 height 7
click at [313, 112] on icon at bounding box center [312, 111] width 2 height 5
click at [344, 114] on icon at bounding box center [344, 116] width 5 height 5
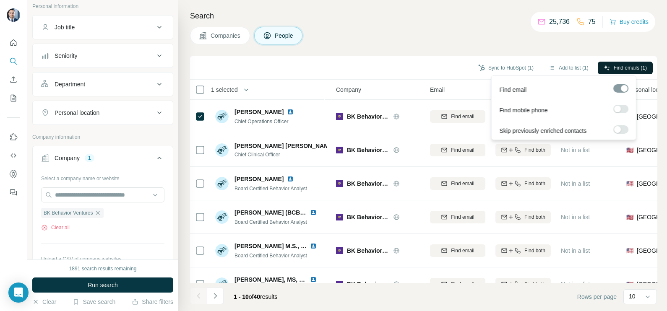
click at [614, 72] on button "Find emails (1)" at bounding box center [624, 68] width 55 height 13
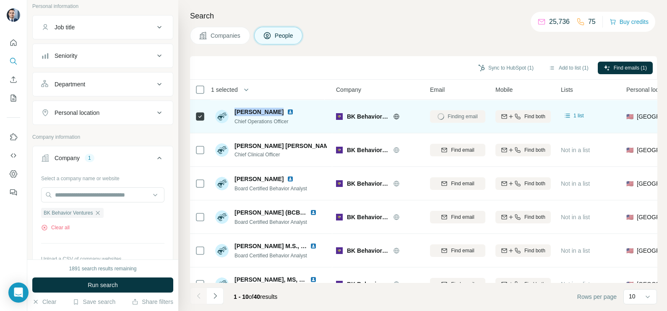
drag, startPoint x: 281, startPoint y: 111, endPoint x: 234, endPoint y: 113, distance: 47.4
click at [234, 113] on div "[PERSON_NAME] Chief Operations Officer" at bounding box center [259, 117] width 88 height 18
drag, startPoint x: 234, startPoint y: 113, endPoint x: 252, endPoint y: 111, distance: 18.2
click at [252, 111] on span "[PERSON_NAME]" at bounding box center [258, 112] width 49 height 8
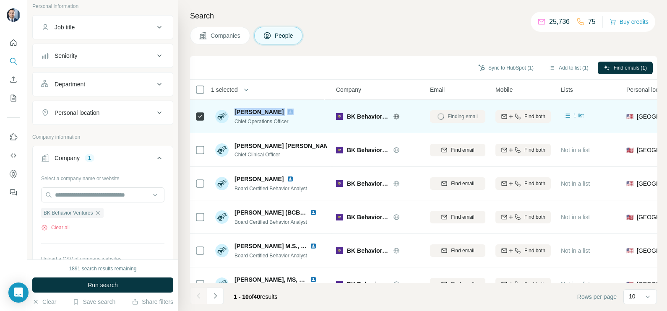
click at [252, 111] on span "[PERSON_NAME]" at bounding box center [258, 112] width 49 height 8
click at [260, 106] on div "[PERSON_NAME] Chief Operations Officer" at bounding box center [271, 116] width 112 height 23
click at [254, 108] on span "[PERSON_NAME]" at bounding box center [258, 112] width 49 height 8
click at [254, 107] on div "[PERSON_NAME] Chief Operations Officer" at bounding box center [271, 116] width 112 height 23
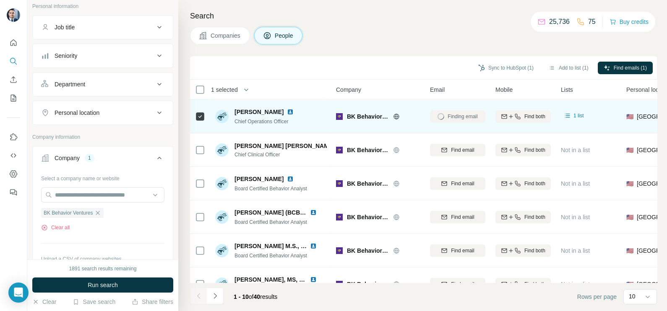
click at [258, 124] on div "Chief Operations Officer" at bounding box center [268, 121] width 69 height 8
click at [287, 112] on img at bounding box center [290, 112] width 7 height 7
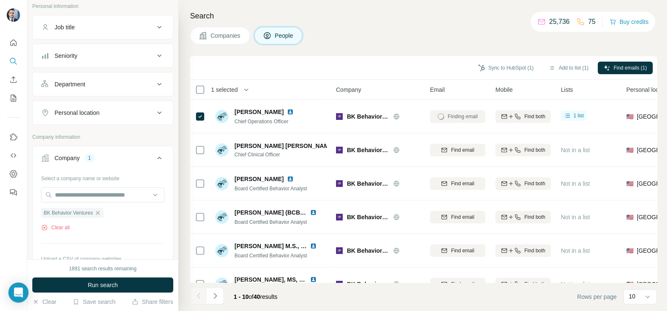
click at [405, 90] on div "Company" at bounding box center [378, 90] width 84 height 10
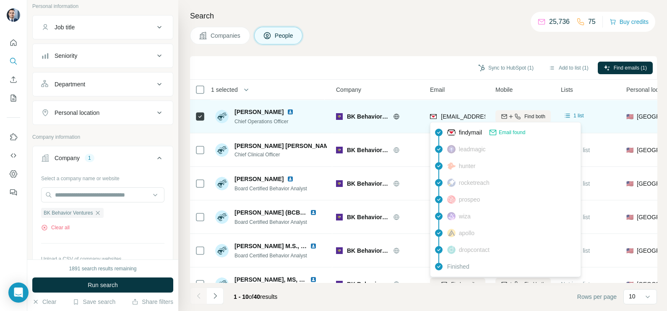
click at [455, 117] on span "[EMAIL_ADDRESS][DOMAIN_NAME]" at bounding box center [490, 116] width 99 height 7
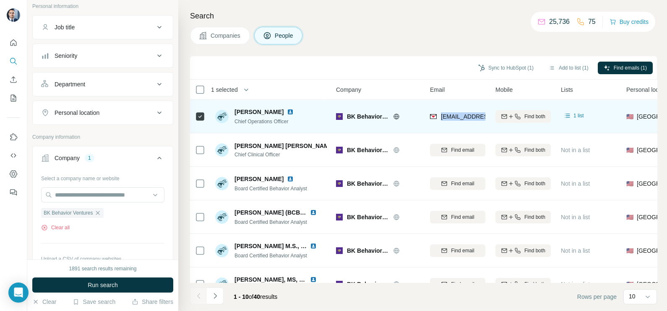
click at [455, 117] on span "[EMAIL_ADDRESS][DOMAIN_NAME]" at bounding box center [490, 116] width 99 height 7
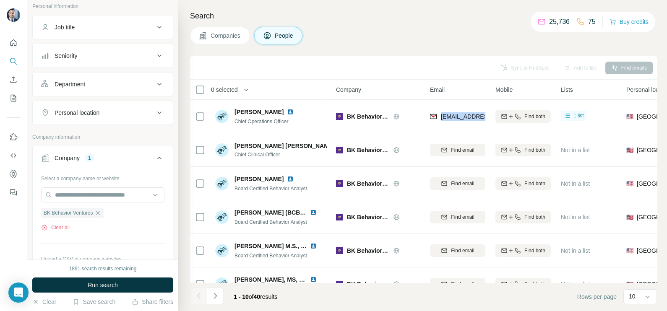
drag, startPoint x: 97, startPoint y: 210, endPoint x: 96, endPoint y: 202, distance: 8.4
click at [97, 211] on icon "button" at bounding box center [97, 213] width 7 height 7
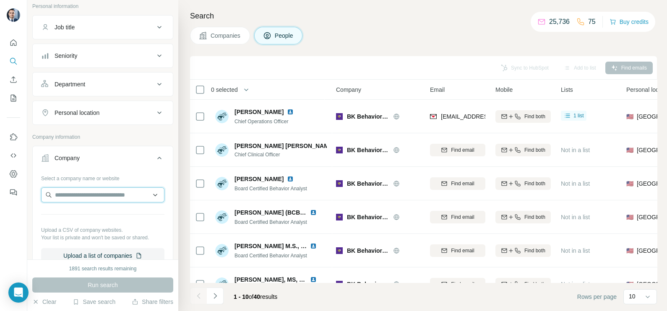
click at [94, 196] on input "text" at bounding box center [102, 194] width 123 height 15
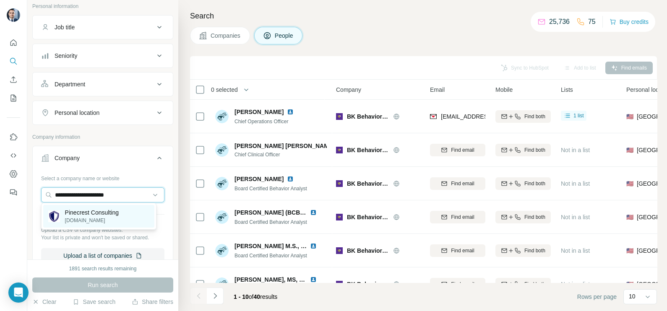
type input "**********"
click at [105, 217] on p "[DOMAIN_NAME]" at bounding box center [92, 221] width 54 height 8
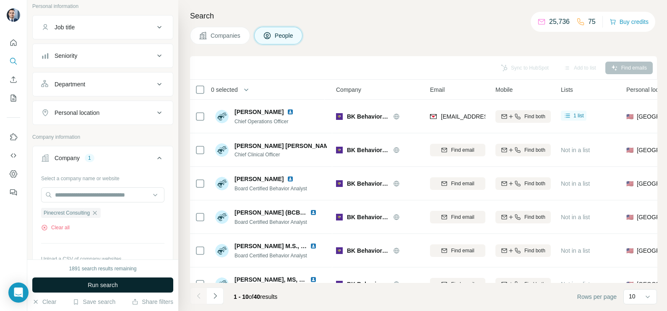
click at [117, 285] on span "Run search" at bounding box center [103, 285] width 30 height 8
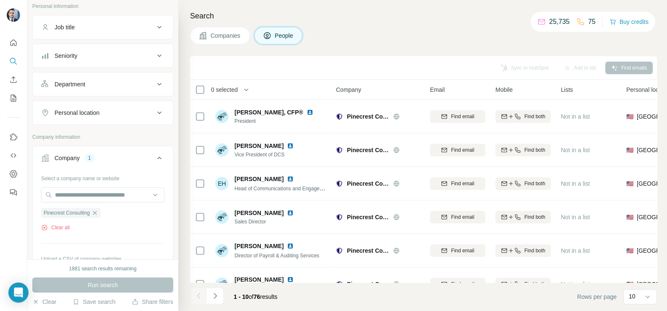
click at [234, 31] on span "Companies" at bounding box center [225, 35] width 31 height 8
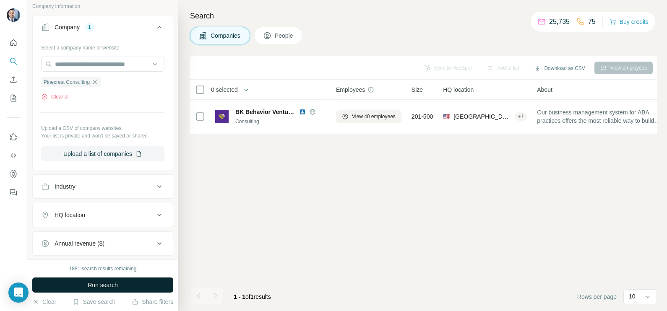
click at [111, 284] on span "Run search" at bounding box center [103, 285] width 30 height 8
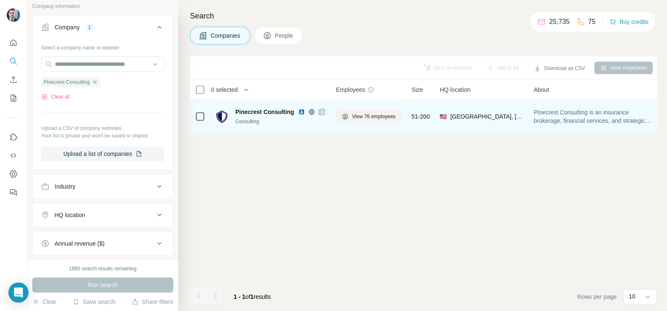
click at [313, 106] on div "Pinecrest Consulting Consulting" at bounding box center [270, 116] width 111 height 23
click at [309, 110] on icon at bounding box center [311, 112] width 7 height 7
drag, startPoint x: 268, startPoint y: 117, endPoint x: 229, endPoint y: 124, distance: 40.0
click at [229, 124] on div "Pinecrest Consulting Consulting" at bounding box center [270, 117] width 111 height 18
drag, startPoint x: 229, startPoint y: 124, endPoint x: 266, endPoint y: 126, distance: 37.8
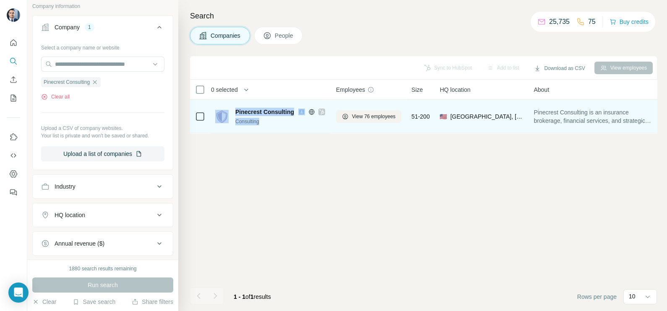
click at [266, 126] on div "Pinecrest Consulting Consulting" at bounding box center [270, 116] width 111 height 23
click at [265, 125] on div "Consulting" at bounding box center [280, 122] width 91 height 8
drag, startPoint x: 264, startPoint y: 121, endPoint x: 234, endPoint y: 124, distance: 30.7
click at [234, 124] on div "Pinecrest Consulting Consulting" at bounding box center [270, 117] width 111 height 18
click at [367, 116] on span "View 76 employees" at bounding box center [374, 117] width 44 height 8
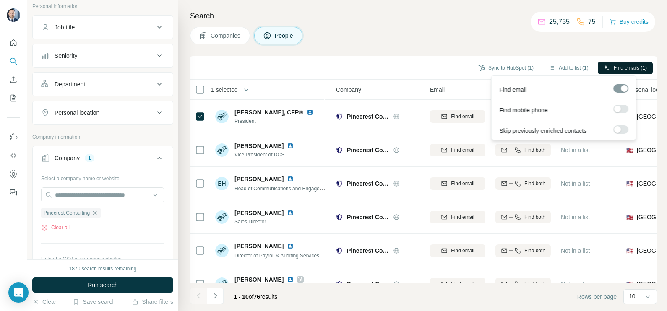
click at [605, 69] on icon "button" at bounding box center [606, 68] width 7 height 7
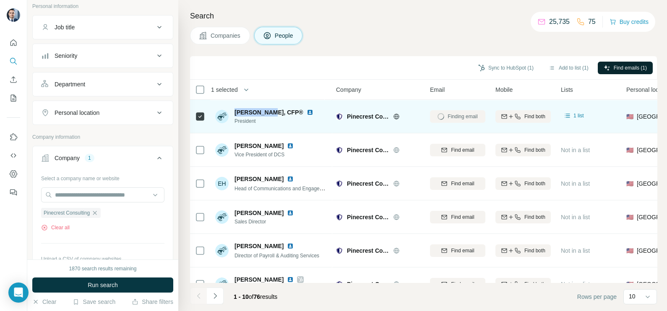
drag, startPoint x: 234, startPoint y: 112, endPoint x: 262, endPoint y: 110, distance: 27.8
click at [262, 110] on span "[PERSON_NAME], CFP®" at bounding box center [268, 112] width 69 height 8
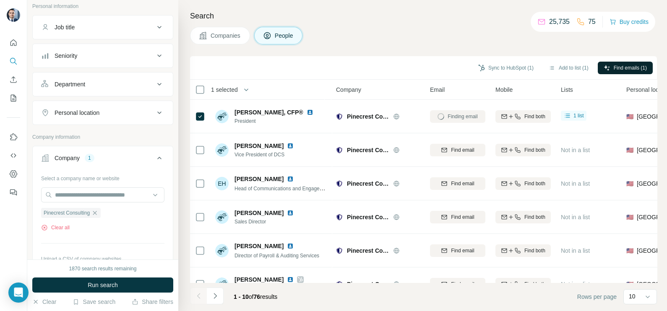
click at [398, 94] on div "Company" at bounding box center [378, 90] width 84 height 10
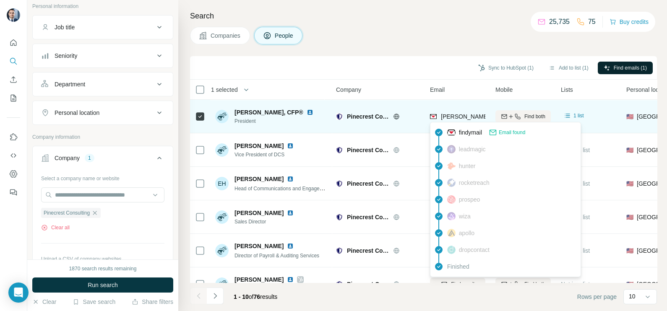
click at [449, 118] on span "[PERSON_NAME][EMAIL_ADDRESS][DOMAIN_NAME]" at bounding box center [515, 116] width 148 height 7
click at [307, 113] on img at bounding box center [310, 112] width 7 height 7
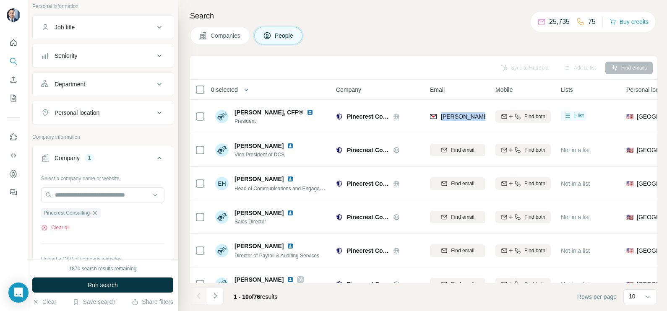
click at [226, 40] on button "Companies" at bounding box center [220, 36] width 60 height 18
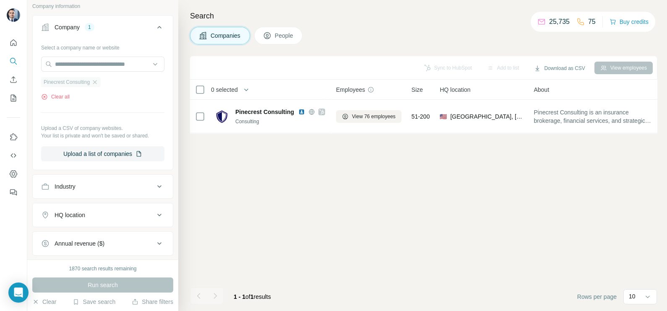
click at [101, 80] on div "Pinecrest Consulting" at bounding box center [71, 82] width 60 height 10
click at [98, 82] on icon "button" at bounding box center [94, 82] width 7 height 7
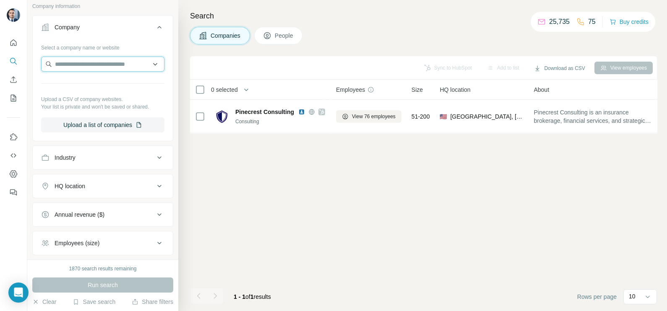
click at [96, 66] on input "text" at bounding box center [102, 64] width 123 height 15
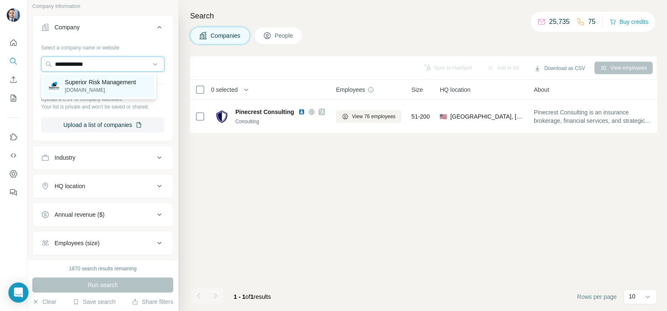
type input "**********"
click at [91, 89] on p "[DOMAIN_NAME]" at bounding box center [100, 90] width 71 height 8
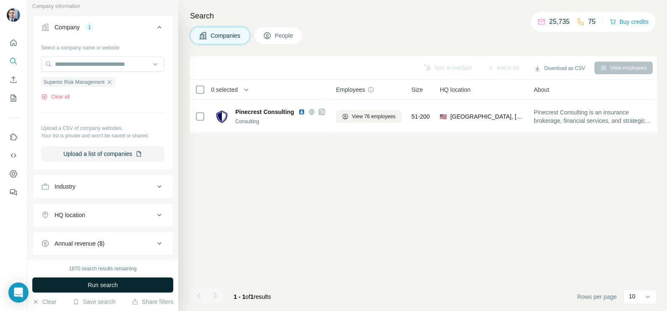
click at [122, 284] on button "Run search" at bounding box center [102, 285] width 141 height 15
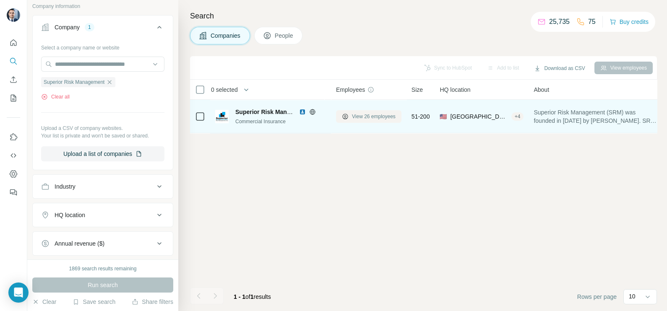
click at [358, 114] on span "View 26 employees" at bounding box center [374, 117] width 44 height 8
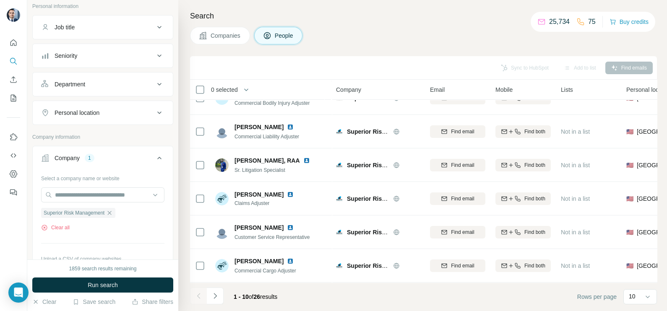
scroll to position [157, 0]
click at [209, 292] on button "Navigate to next page" at bounding box center [215, 296] width 17 height 17
click at [216, 294] on icon "Navigate to next page" at bounding box center [215, 296] width 8 height 8
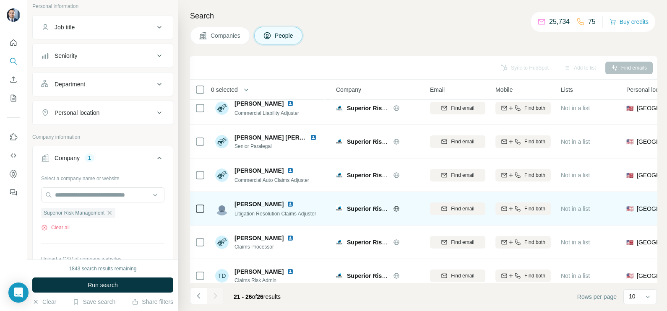
scroll to position [0, 0]
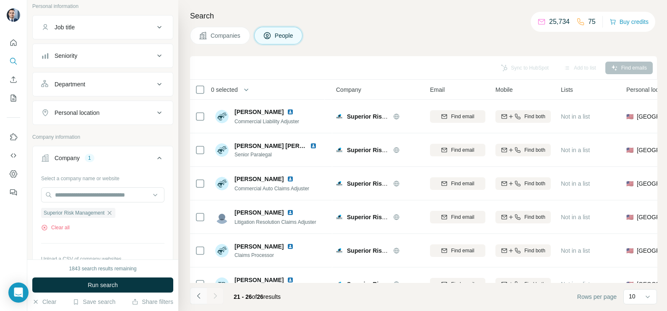
click at [203, 299] on button "Navigate to previous page" at bounding box center [198, 296] width 17 height 17
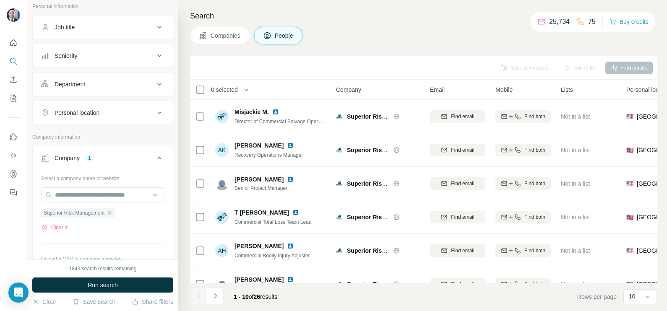
click at [222, 31] on span "Companies" at bounding box center [225, 35] width 31 height 8
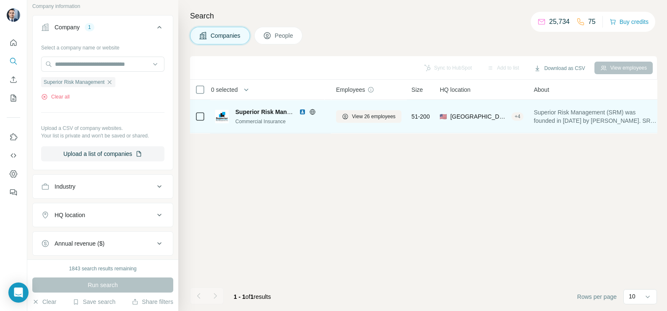
click at [299, 111] on img at bounding box center [302, 112] width 7 height 7
click at [371, 119] on span "View 26 employees" at bounding box center [374, 117] width 44 height 8
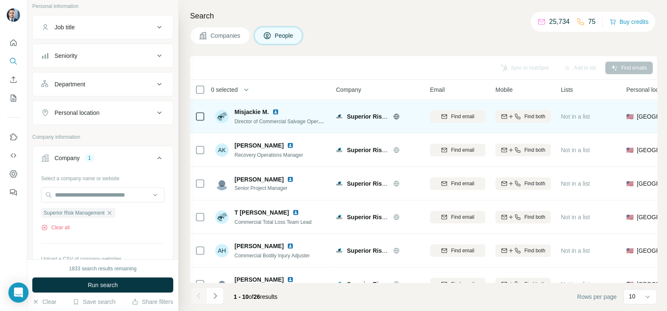
click at [277, 109] on img at bounding box center [275, 112] width 7 height 7
click at [204, 113] on icon at bounding box center [200, 117] width 10 height 10
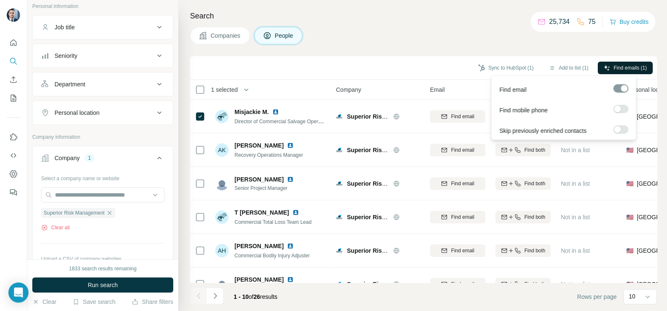
click at [616, 62] on button "Find emails (1)" at bounding box center [624, 68] width 55 height 13
click at [403, 75] on div "Sync to HubSpot (1) Add to list (1) Find emails (1)" at bounding box center [423, 67] width 458 height 15
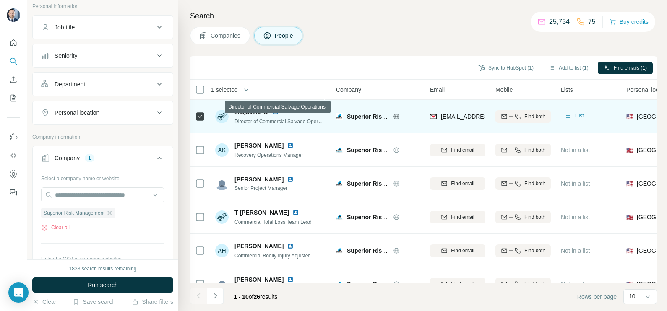
click at [249, 112] on span "Misjackie M." at bounding box center [251, 112] width 34 height 8
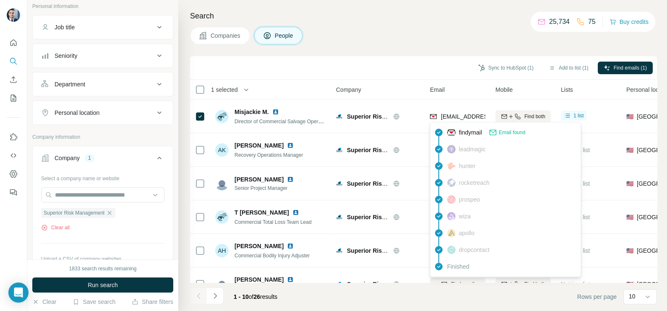
click at [454, 122] on div "findymail Email found leadmagic hunter rocketreach prospeo [PERSON_NAME] apollo…" at bounding box center [505, 199] width 151 height 155
click at [454, 122] on div "[EMAIL_ADDRESS][DOMAIN_NAME]" at bounding box center [457, 116] width 55 height 23
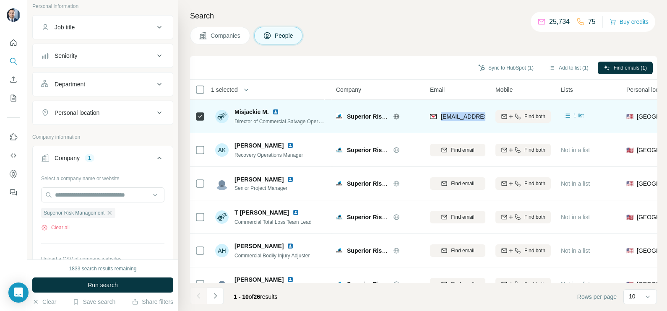
click at [454, 122] on div "[EMAIL_ADDRESS][DOMAIN_NAME]" at bounding box center [457, 116] width 55 height 23
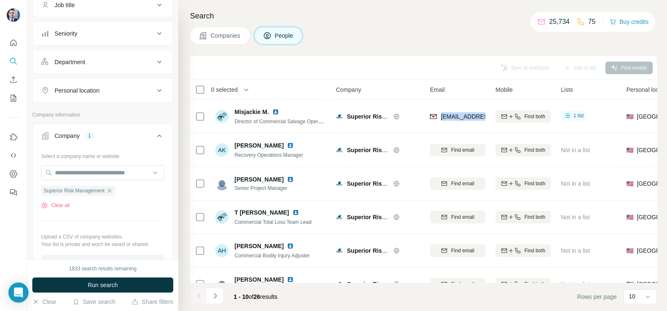
scroll to position [104, 0]
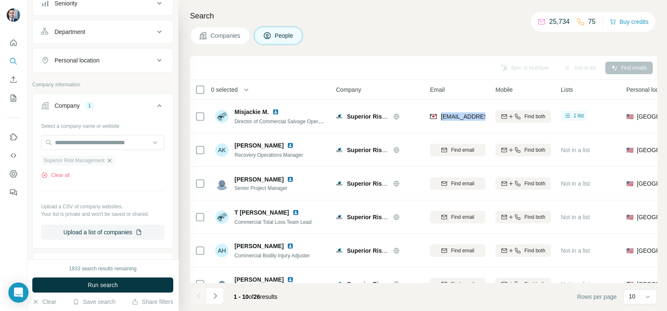
click at [113, 158] on icon "button" at bounding box center [109, 160] width 7 height 7
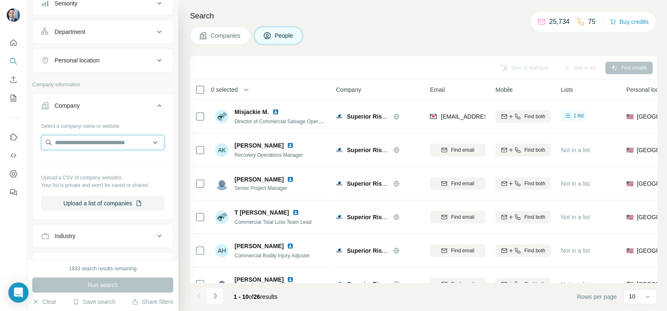
click at [88, 140] on input "text" at bounding box center [102, 142] width 123 height 15
paste input "**********"
type input "**********"
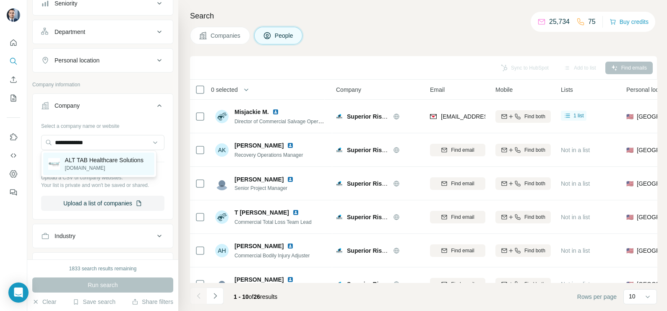
click at [101, 166] on p "[DOMAIN_NAME]" at bounding box center [104, 168] width 78 height 8
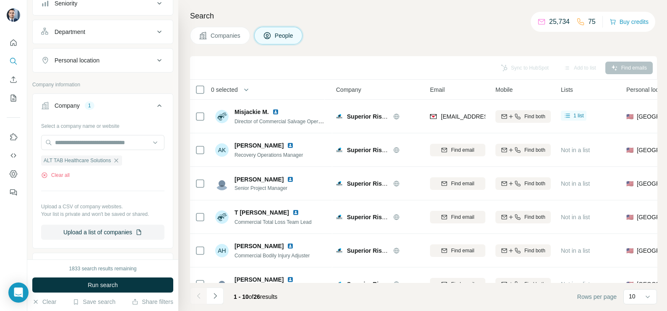
click at [223, 38] on span "Companies" at bounding box center [225, 35] width 31 height 8
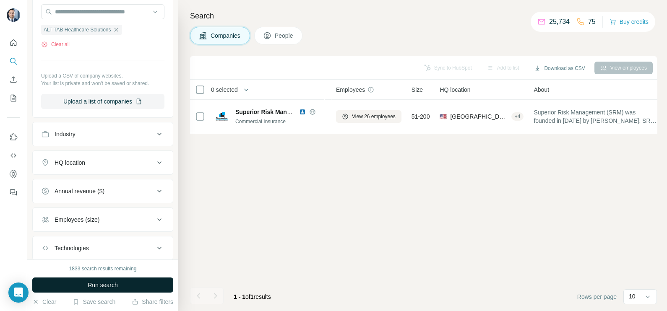
click at [104, 281] on span "Run search" at bounding box center [103, 285] width 30 height 8
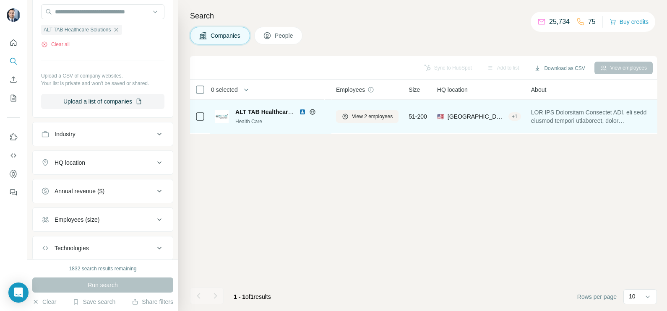
click at [302, 110] on img at bounding box center [302, 112] width 7 height 7
click at [309, 109] on icon at bounding box center [312, 112] width 7 height 7
click at [358, 108] on div "View 2 employees" at bounding box center [367, 116] width 62 height 23
click at [362, 113] on span "View 2 employees" at bounding box center [372, 117] width 41 height 8
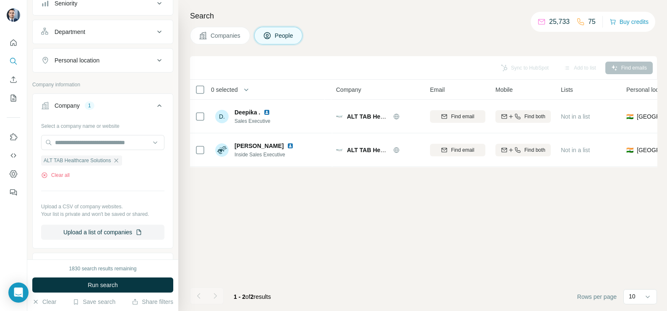
drag, startPoint x: 234, startPoint y: 36, endPoint x: 212, endPoint y: 4, distance: 38.6
click at [233, 35] on span "Companies" at bounding box center [225, 35] width 31 height 8
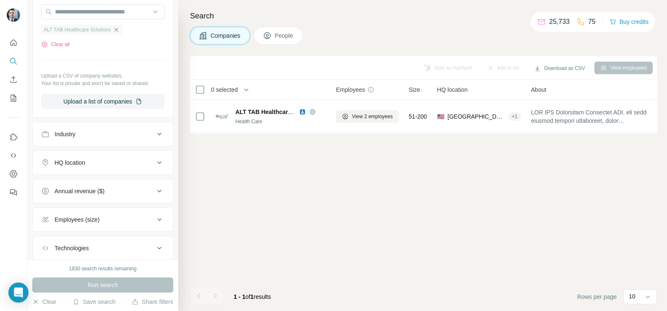
click at [118, 29] on icon "button" at bounding box center [116, 30] width 4 height 4
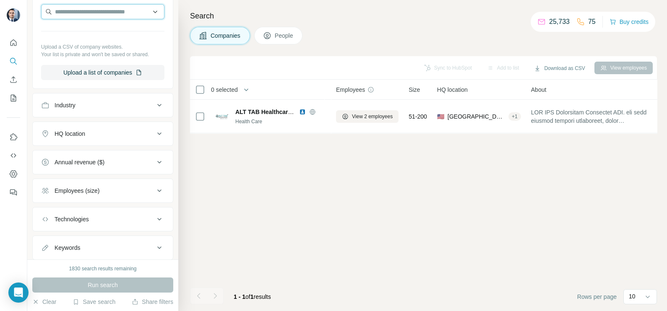
click at [86, 10] on input "text" at bounding box center [102, 11] width 123 height 15
paste input "**********"
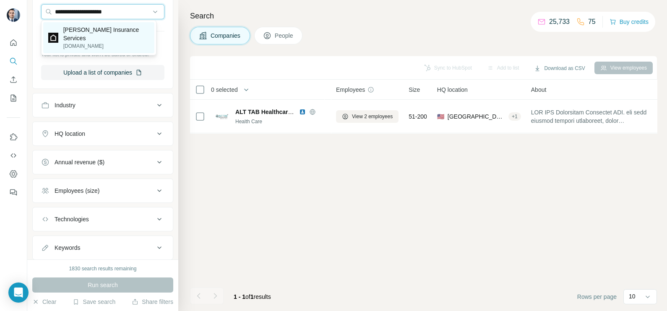
type input "**********"
click at [92, 29] on p "[PERSON_NAME] Insurance Services" at bounding box center [106, 34] width 86 height 17
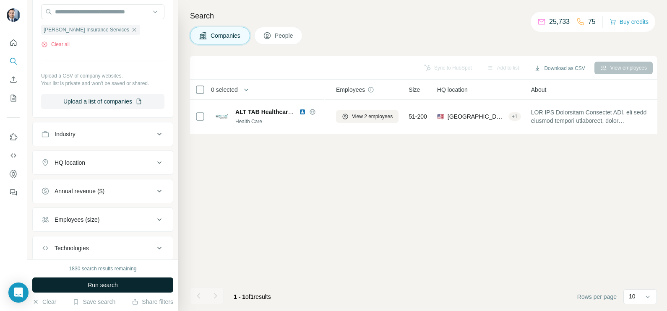
click at [101, 281] on span "Run search" at bounding box center [103, 285] width 30 height 8
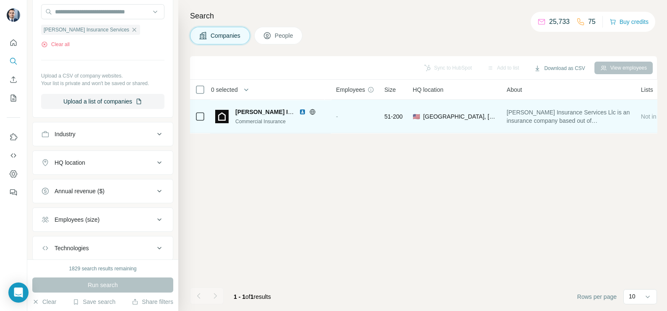
click at [305, 111] on img at bounding box center [302, 112] width 7 height 7
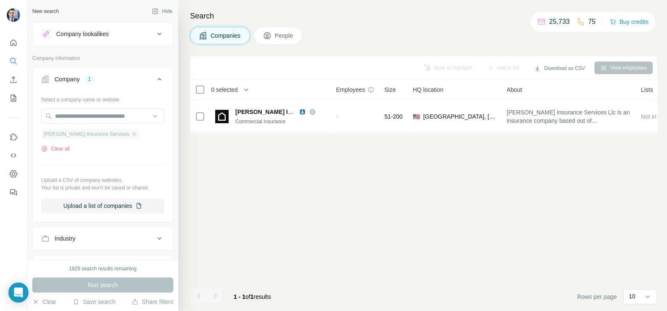
click at [117, 133] on div "[PERSON_NAME] Insurance Services" at bounding box center [90, 134] width 99 height 10
click at [132, 133] on icon "button" at bounding box center [134, 134] width 4 height 4
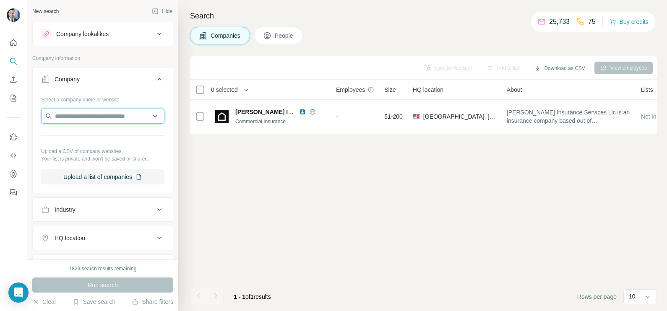
click at [105, 119] on input "text" at bounding box center [102, 116] width 123 height 15
paste input "**********"
type input "**********"
click at [124, 111] on input "**********" at bounding box center [102, 116] width 123 height 15
drag, startPoint x: 128, startPoint y: 116, endPoint x: 38, endPoint y: 112, distance: 89.8
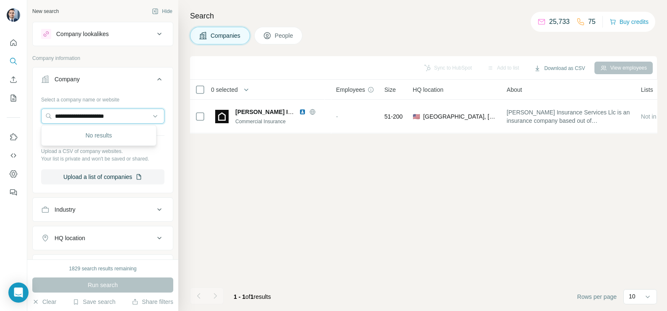
click at [38, 112] on div "**********" at bounding box center [103, 142] width 140 height 99
paste input "**********"
type input "**********"
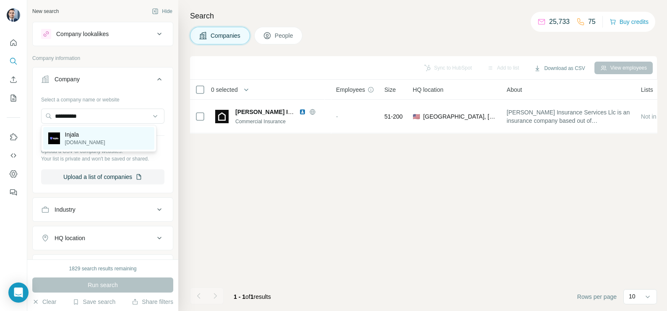
click at [100, 139] on div "Injala [DOMAIN_NAME]" at bounding box center [98, 138] width 111 height 23
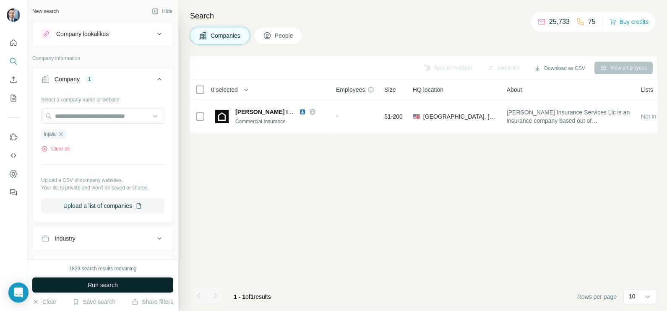
click at [98, 290] on button "Run search" at bounding box center [102, 285] width 141 height 15
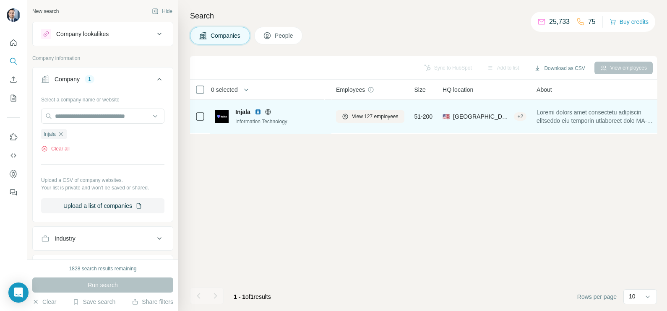
click at [265, 113] on icon at bounding box center [267, 111] width 5 height 5
click at [372, 118] on span "View 127 employees" at bounding box center [375, 117] width 47 height 8
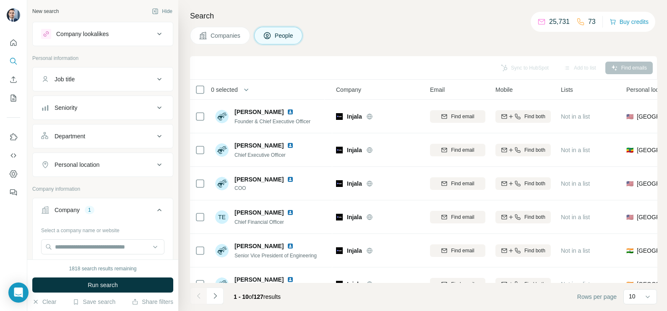
click at [229, 38] on span "Companies" at bounding box center [225, 35] width 31 height 8
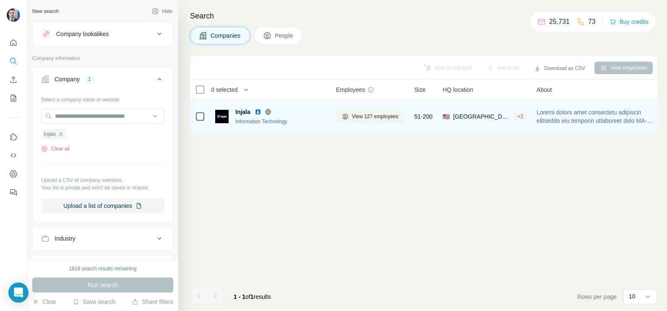
click at [256, 110] on img at bounding box center [258, 112] width 7 height 7
click at [363, 116] on span "View 127 employees" at bounding box center [375, 117] width 47 height 8
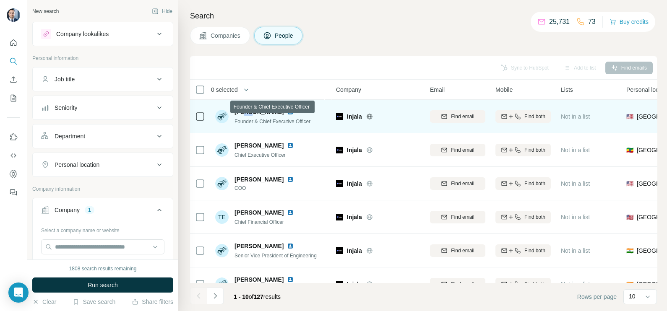
drag, startPoint x: 251, startPoint y: 114, endPoint x: 245, endPoint y: 108, distance: 7.7
click at [245, 108] on span "[PERSON_NAME]" at bounding box center [258, 112] width 49 height 8
drag, startPoint x: 245, startPoint y: 108, endPoint x: 234, endPoint y: 107, distance: 11.8
click at [234, 107] on div "[PERSON_NAME] Founder & Chief Executive Officer" at bounding box center [271, 116] width 112 height 23
drag, startPoint x: 231, startPoint y: 111, endPoint x: 273, endPoint y: 113, distance: 42.4
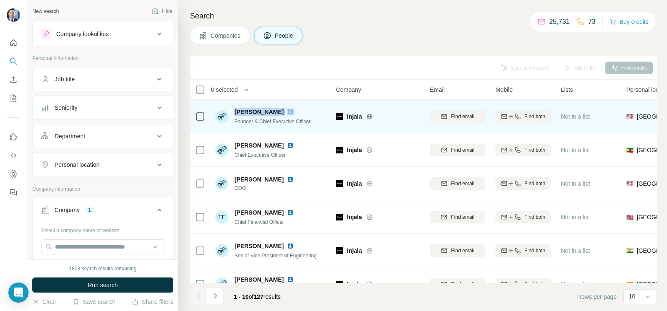
click at [274, 113] on div "[PERSON_NAME] Founder & Chief Executive Officer" at bounding box center [262, 117] width 95 height 18
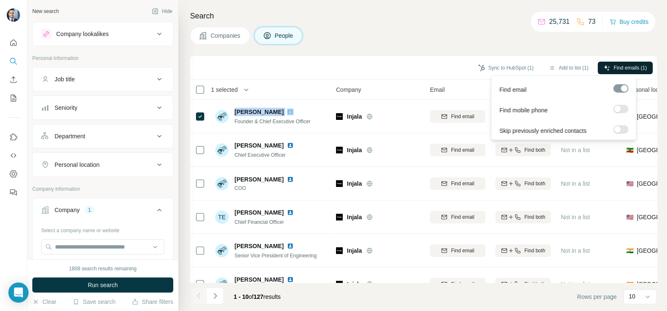
click at [616, 70] on span "Find emails (1)" at bounding box center [629, 68] width 33 height 8
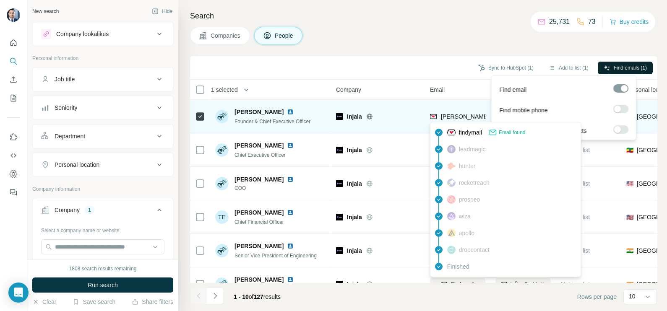
click at [446, 114] on span "[PERSON_NAME][EMAIL_ADDRESS][DOMAIN_NAME]" at bounding box center [515, 116] width 148 height 7
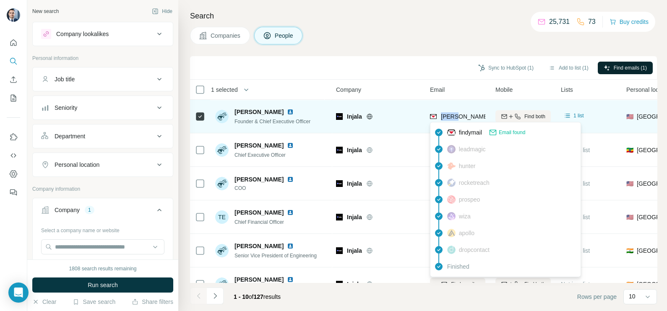
click at [446, 114] on span "[PERSON_NAME][EMAIL_ADDRESS][DOMAIN_NAME]" at bounding box center [515, 116] width 148 height 7
click at [445, 114] on span "[PERSON_NAME][EMAIL_ADDRESS][DOMAIN_NAME]" at bounding box center [515, 116] width 148 height 7
click at [444, 114] on span "[PERSON_NAME][EMAIL_ADDRESS][DOMAIN_NAME]" at bounding box center [515, 116] width 148 height 7
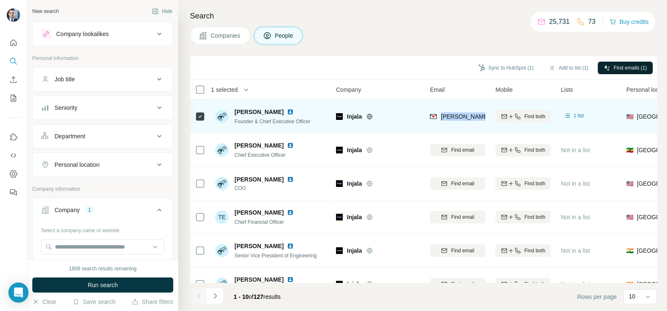
click at [287, 111] on img at bounding box center [290, 112] width 7 height 7
click at [264, 119] on span "Founder & Chief Executive Officer" at bounding box center [272, 122] width 76 height 6
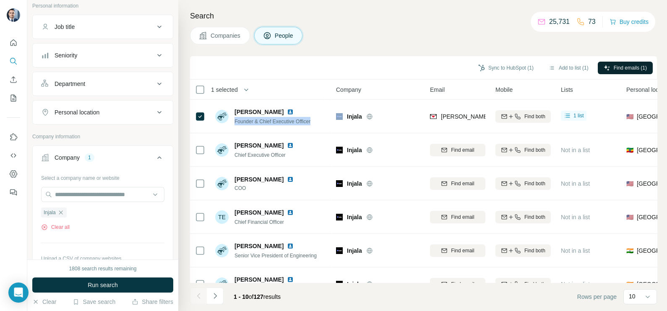
scroll to position [104, 0]
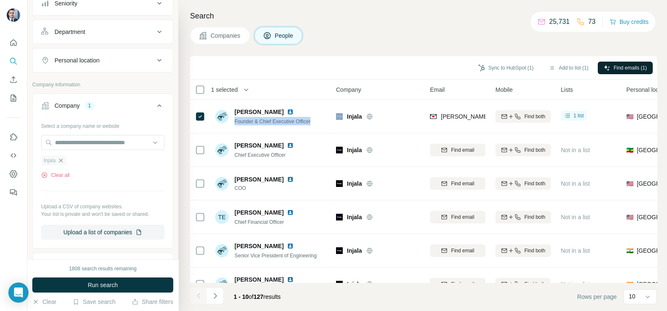
click at [61, 161] on icon "button" at bounding box center [60, 160] width 7 height 7
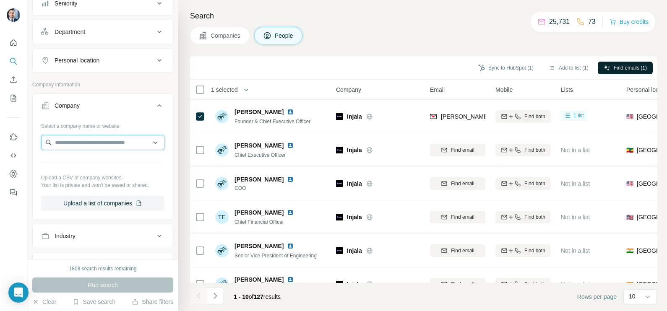
click at [80, 143] on input "text" at bounding box center [102, 142] width 123 height 15
paste input "**********"
type input "**********"
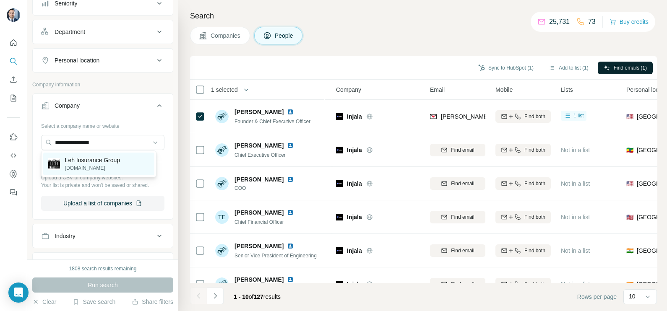
click at [106, 164] on p "Leh Insurance Group" at bounding box center [92, 160] width 55 height 8
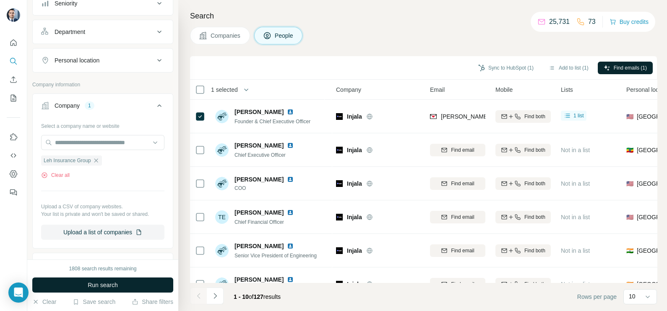
click at [119, 283] on button "Run search" at bounding box center [102, 285] width 141 height 15
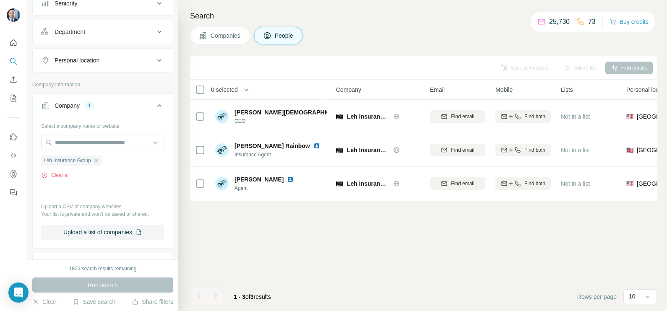
click at [231, 37] on span "Companies" at bounding box center [225, 35] width 31 height 8
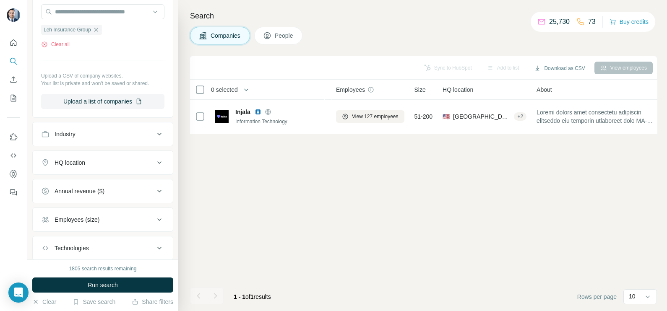
click at [117, 277] on div "1805 search results remaining Run search Clear Save search Share filters" at bounding box center [102, 286] width 151 height 52
click at [117, 283] on span "Run search" at bounding box center [103, 285] width 30 height 8
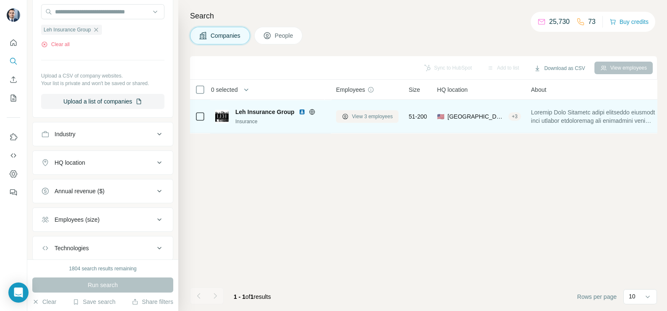
click at [378, 115] on span "View 3 employees" at bounding box center [372, 117] width 41 height 8
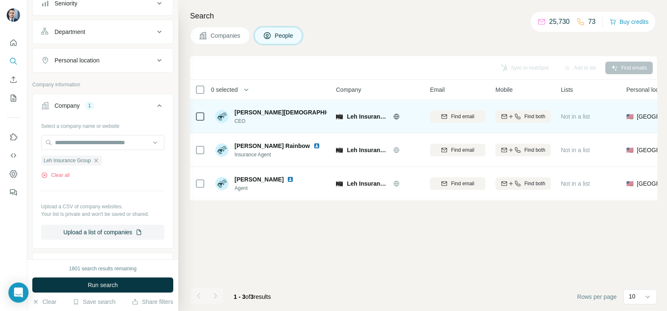
click at [271, 116] on div "[PERSON_NAME] CEO" at bounding box center [280, 116] width 92 height 17
click at [354, 112] on img at bounding box center [357, 112] width 7 height 7
drag, startPoint x: 233, startPoint y: 111, endPoint x: 267, endPoint y: 110, distance: 33.6
click at [267, 110] on div "[PERSON_NAME] CEO" at bounding box center [271, 116] width 112 height 17
click at [206, 113] on td at bounding box center [200, 117] width 20 height 34
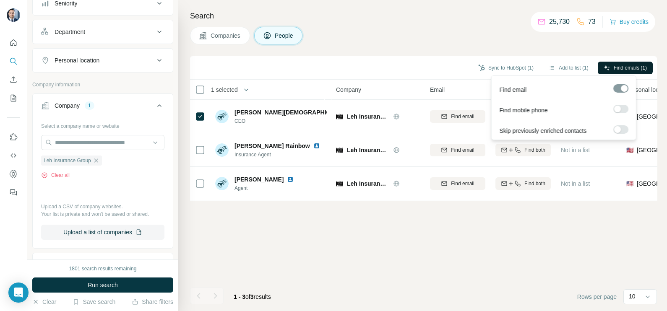
click at [628, 65] on span "Find emails (1)" at bounding box center [629, 68] width 33 height 8
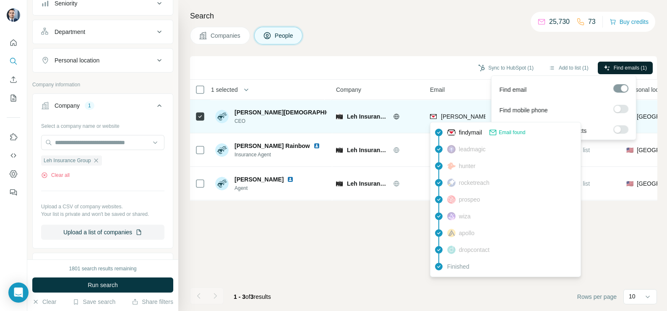
click at [470, 114] on span "[PERSON_NAME][EMAIL_ADDRESS][DOMAIN_NAME]" at bounding box center [515, 116] width 148 height 7
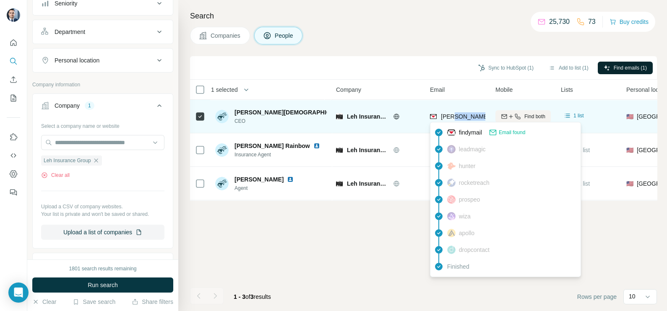
click at [470, 114] on span "[PERSON_NAME][EMAIL_ADDRESS][DOMAIN_NAME]" at bounding box center [515, 116] width 148 height 7
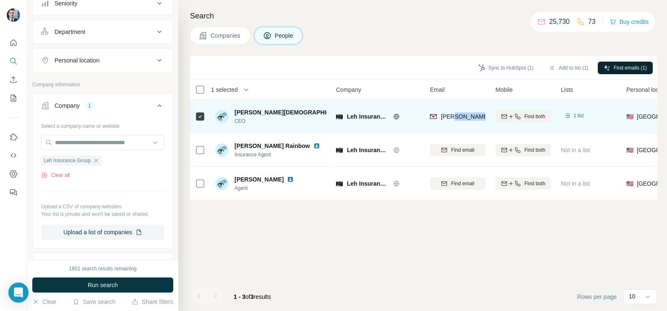
click at [470, 114] on span "[PERSON_NAME][EMAIL_ADDRESS][DOMAIN_NAME]" at bounding box center [515, 116] width 148 height 7
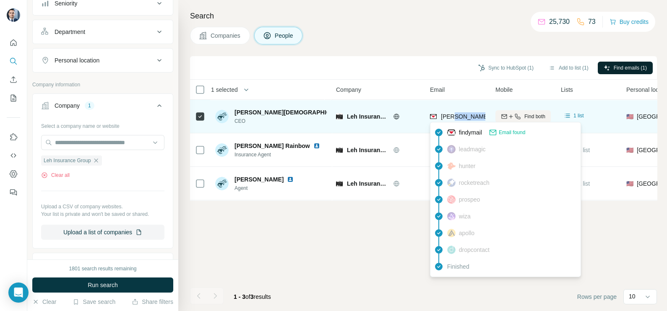
click at [470, 114] on span "[PERSON_NAME][EMAIL_ADDRESS][DOMAIN_NAME]" at bounding box center [515, 116] width 148 height 7
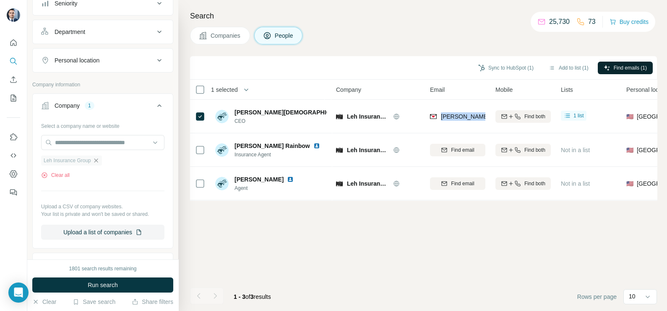
click at [99, 162] on icon "button" at bounding box center [96, 160] width 7 height 7
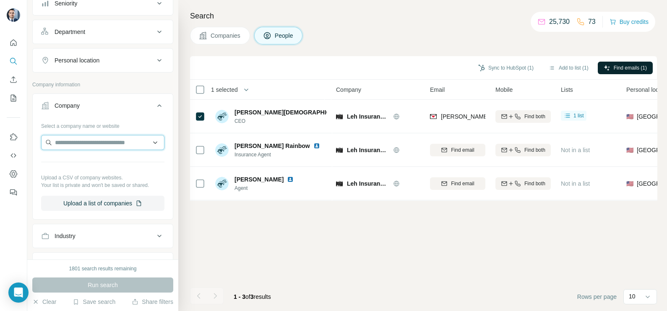
click at [90, 140] on input "text" at bounding box center [102, 142] width 123 height 15
type input "**********"
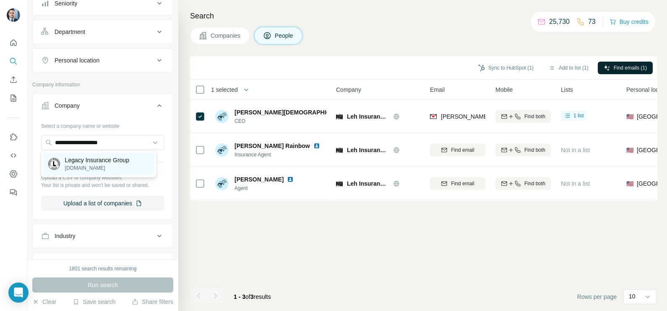
click at [91, 164] on p "Legacy Insurance Group" at bounding box center [97, 160] width 64 height 8
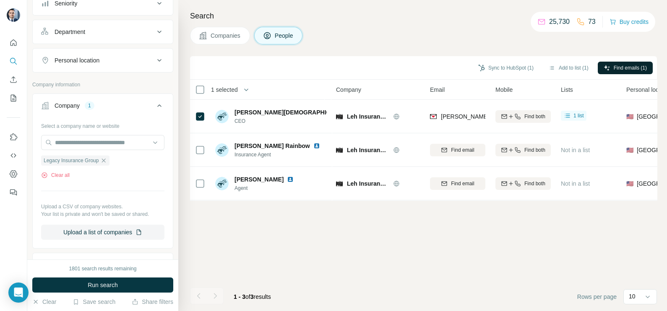
click at [217, 38] on span "Companies" at bounding box center [225, 35] width 31 height 8
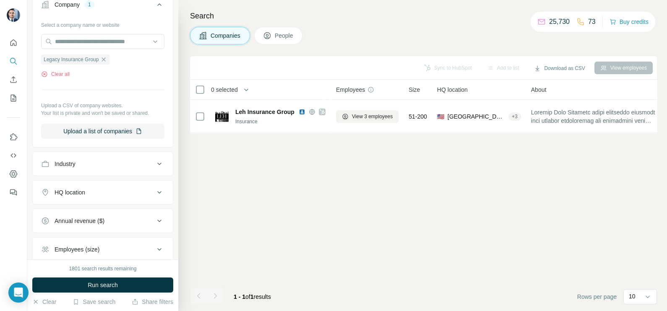
scroll to position [52, 0]
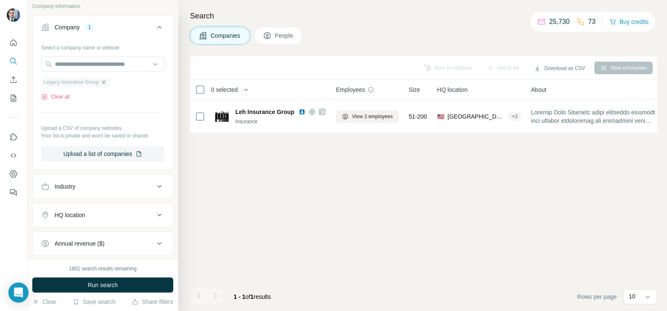
click at [107, 83] on icon "button" at bounding box center [103, 82] width 7 height 7
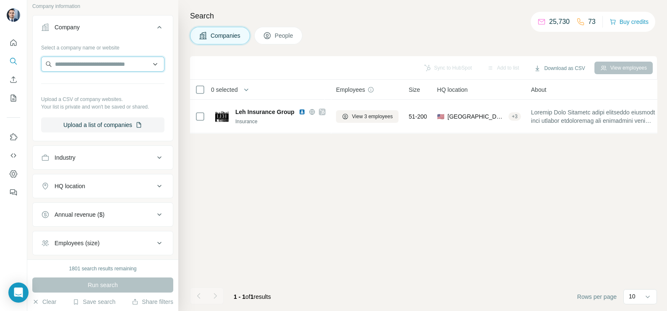
click at [97, 61] on input "text" at bounding box center [102, 64] width 123 height 15
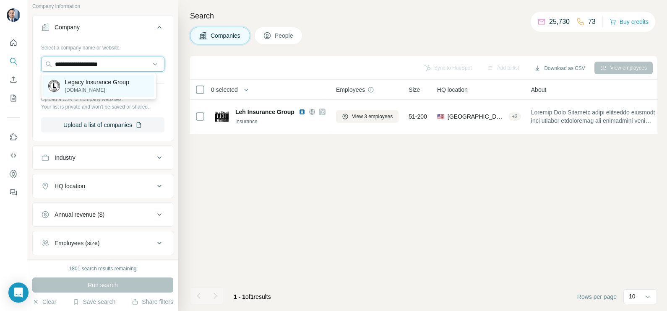
type input "**********"
click at [97, 84] on p "Legacy Insurance Group" at bounding box center [97, 82] width 64 height 8
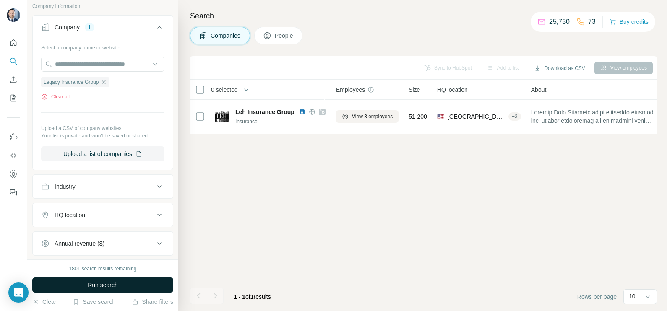
click at [108, 284] on span "Run search" at bounding box center [103, 285] width 30 height 8
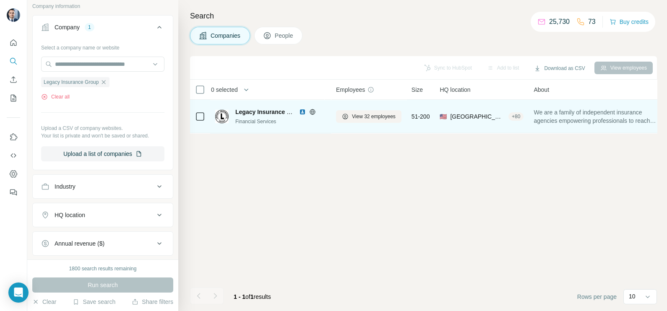
click at [303, 111] on img at bounding box center [302, 112] width 7 height 7
click at [370, 119] on span "View 32 employees" at bounding box center [374, 117] width 44 height 8
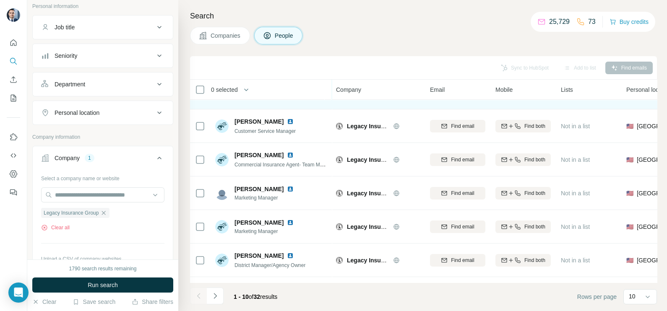
scroll to position [157, 0]
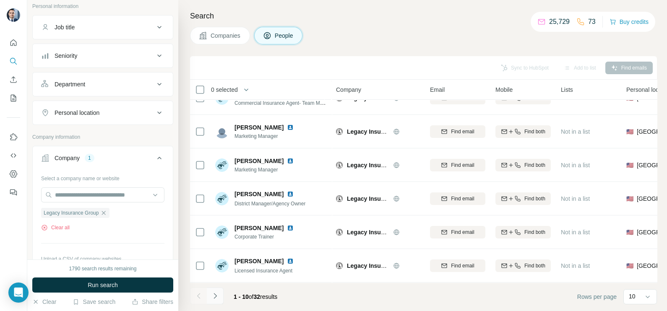
click at [218, 296] on icon "Navigate to next page" at bounding box center [215, 296] width 8 height 8
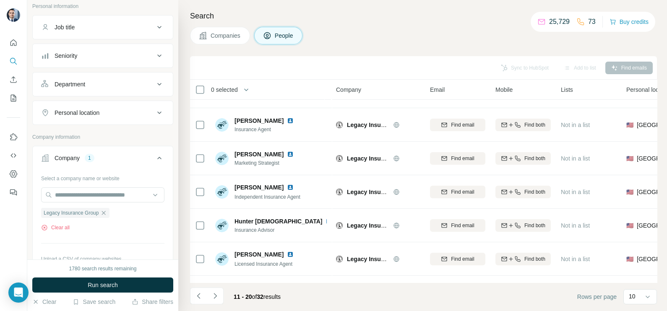
scroll to position [0, 0]
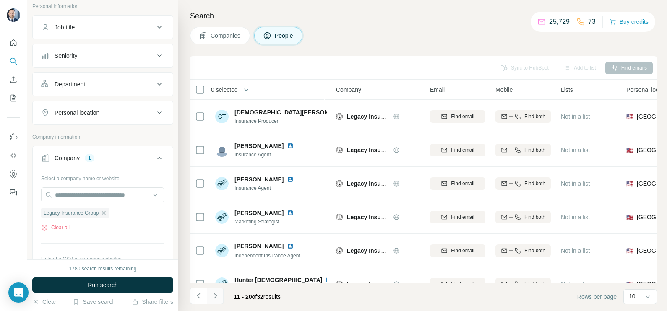
click at [212, 298] on icon "Navigate to next page" at bounding box center [215, 296] width 8 height 8
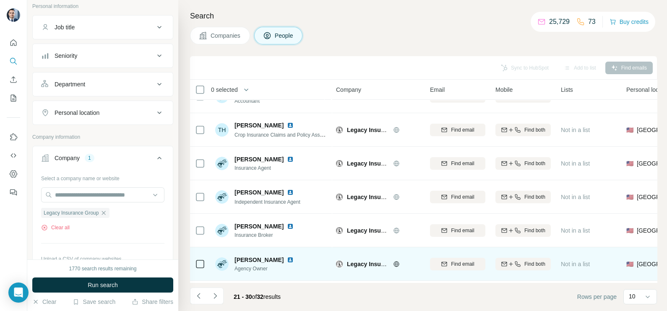
scroll to position [157, 0]
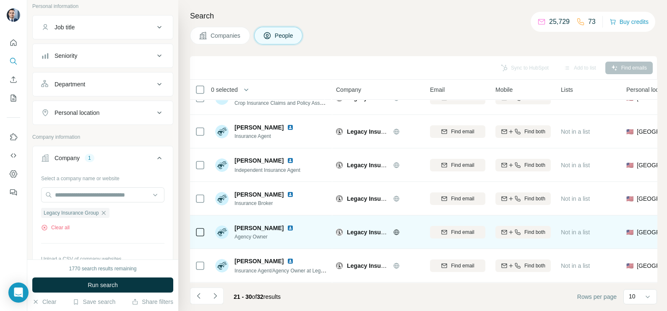
click at [287, 225] on img at bounding box center [290, 228] width 7 height 7
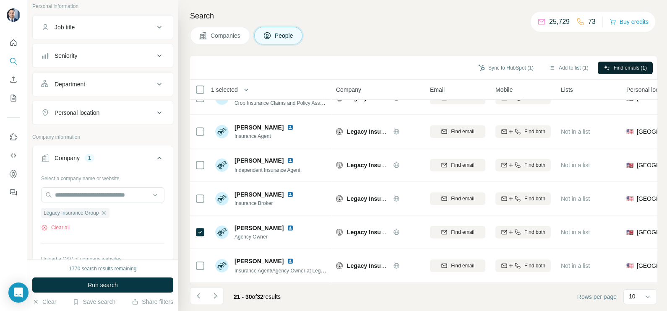
click at [623, 62] on button "Find emails (1)" at bounding box center [624, 68] width 55 height 13
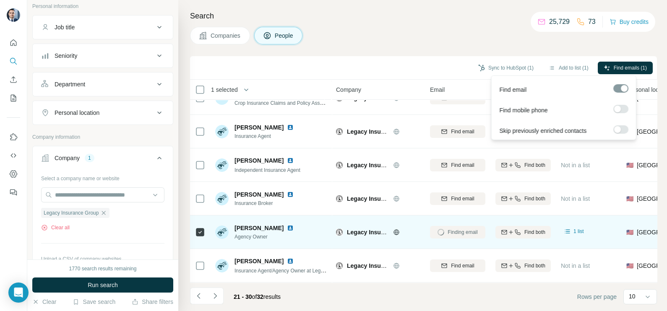
click at [238, 224] on span "[PERSON_NAME]" at bounding box center [258, 228] width 49 height 8
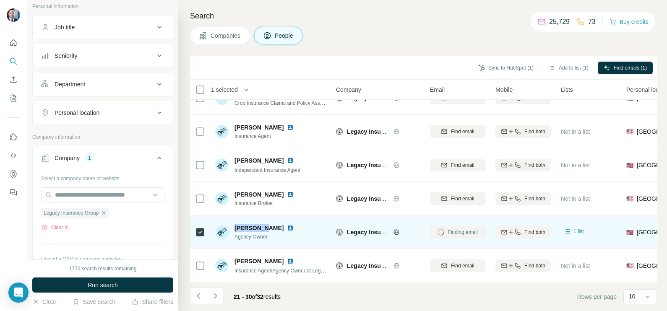
click at [238, 224] on span "[PERSON_NAME]" at bounding box center [258, 228] width 49 height 8
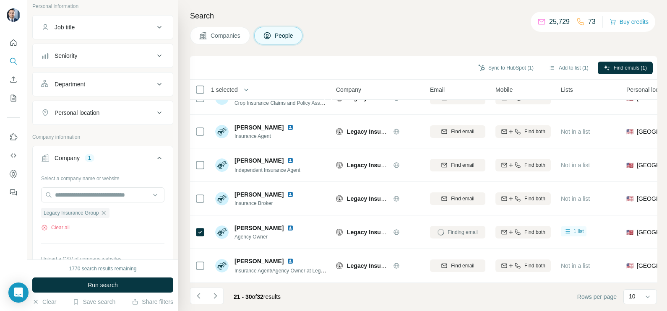
click at [416, 69] on div "Sync to HubSpot (1) Add to list (1) Find emails (1)" at bounding box center [423, 67] width 458 height 15
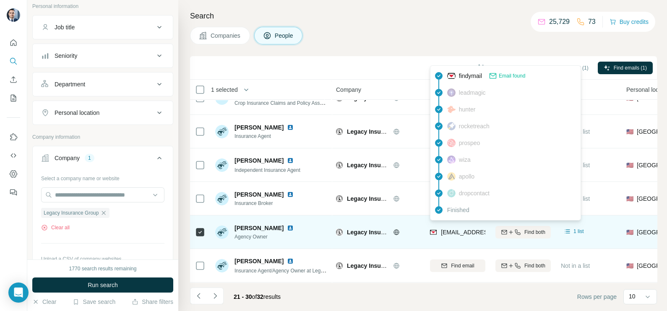
click at [453, 229] on span "[EMAIL_ADDRESS][DOMAIN_NAME]" at bounding box center [490, 232] width 99 height 7
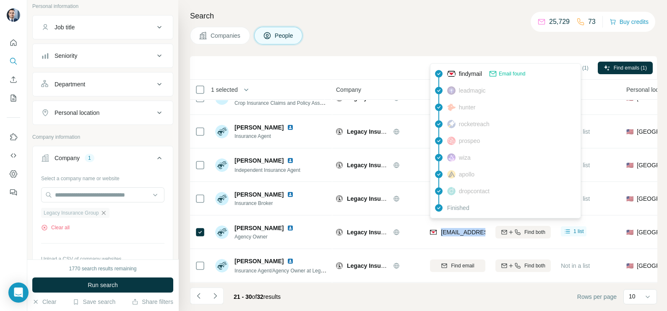
click at [105, 213] on icon "button" at bounding box center [103, 213] width 7 height 7
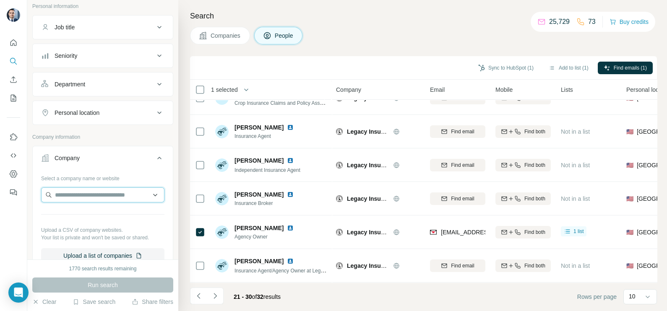
click at [94, 195] on input "text" at bounding box center [102, 194] width 123 height 15
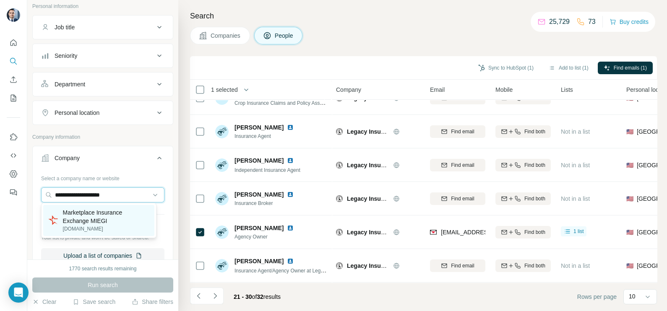
type input "**********"
click at [104, 218] on p "Marketplace Insurance Exchange MIEGI" at bounding box center [106, 216] width 86 height 17
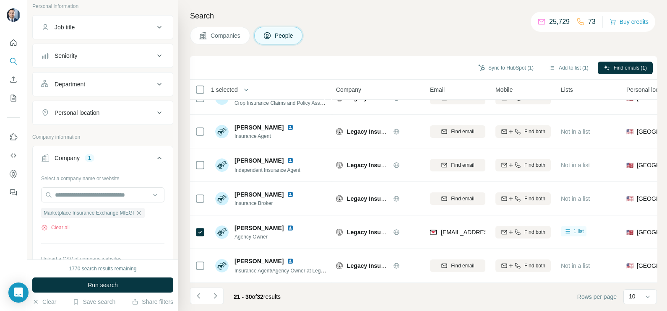
click at [226, 27] on button "Companies" at bounding box center [220, 36] width 60 height 18
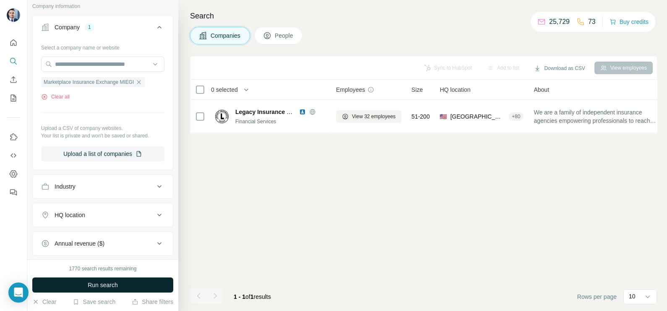
click at [94, 286] on span "Run search" at bounding box center [103, 285] width 30 height 8
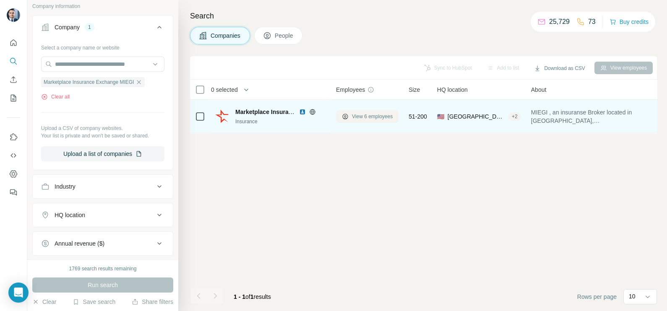
click at [352, 116] on span "View 6 employees" at bounding box center [372, 117] width 41 height 8
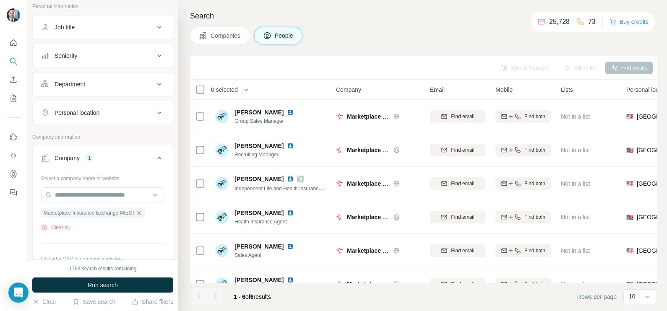
click at [231, 37] on span "Companies" at bounding box center [225, 35] width 31 height 8
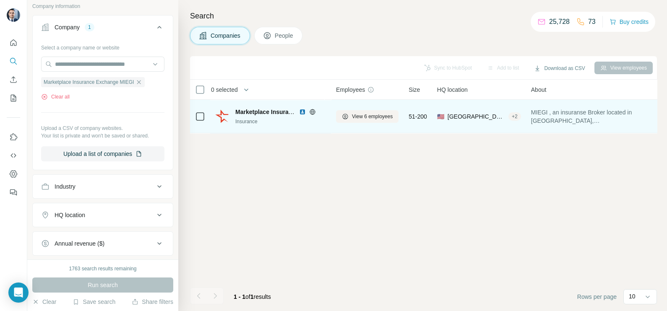
click at [300, 109] on img at bounding box center [302, 112] width 7 height 7
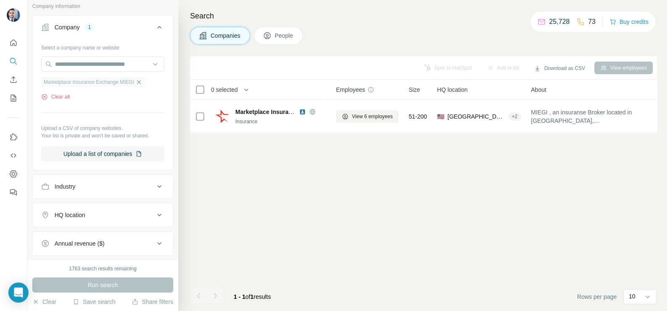
click at [142, 81] on icon "button" at bounding box center [138, 82] width 7 height 7
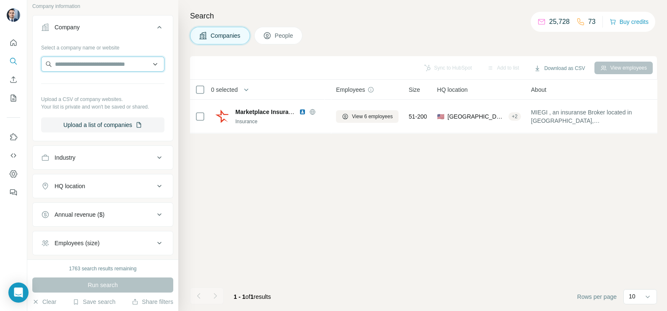
click at [96, 65] on input "text" at bounding box center [102, 64] width 123 height 15
paste input "**********"
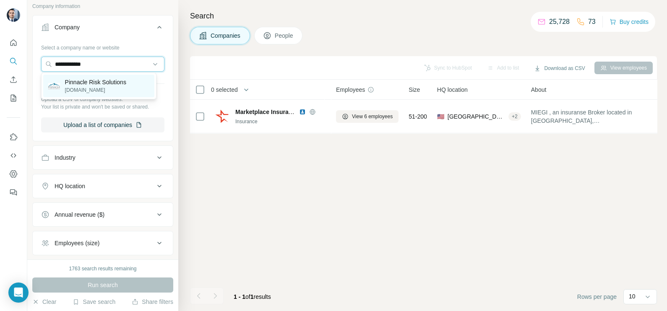
type input "**********"
click at [102, 83] on p "Pinnacle Risk Solutions" at bounding box center [95, 82] width 61 height 8
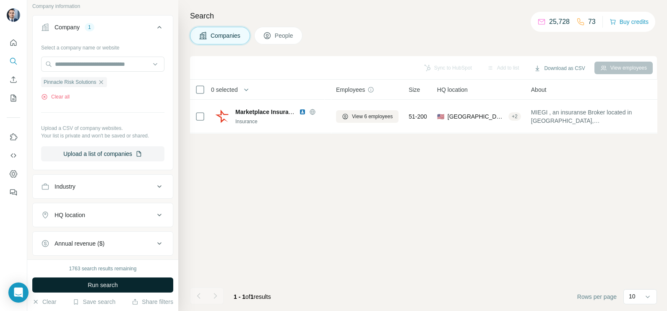
click at [136, 285] on button "Run search" at bounding box center [102, 285] width 141 height 15
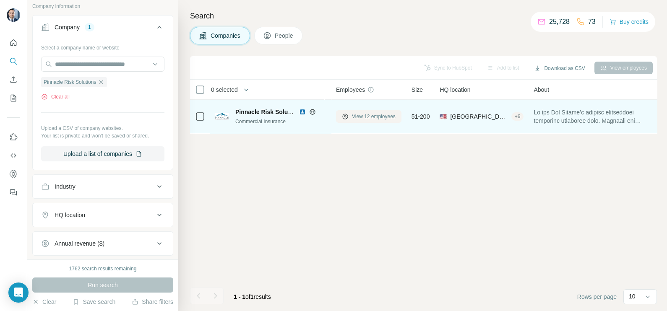
click at [364, 120] on button "View 12 employees" at bounding box center [368, 116] width 65 height 13
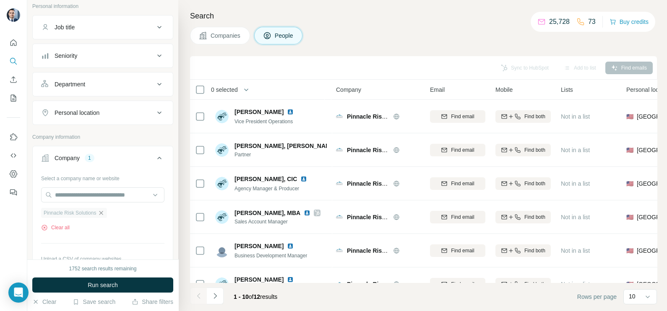
click at [103, 213] on icon "button" at bounding box center [101, 213] width 4 height 4
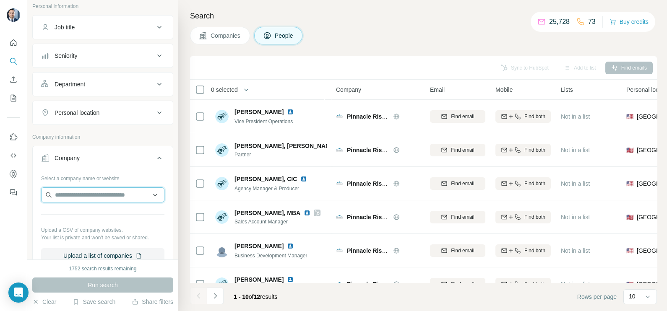
click at [93, 195] on input "text" at bounding box center [102, 194] width 123 height 15
paste input "**********"
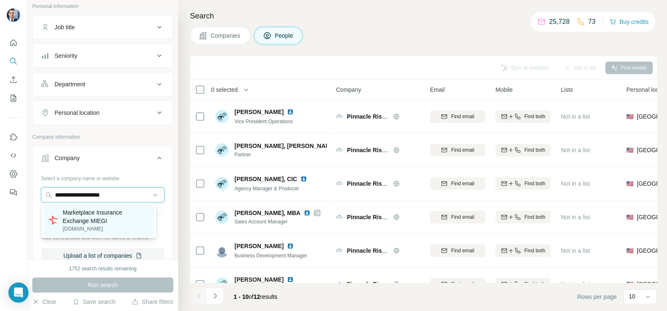
type input "**********"
click at [99, 222] on p "Marketplace Insurance Exchange MIEGI" at bounding box center [106, 216] width 86 height 17
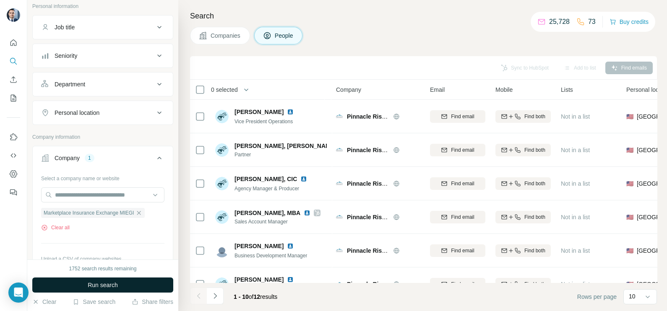
click at [104, 282] on span "Run search" at bounding box center [103, 285] width 30 height 8
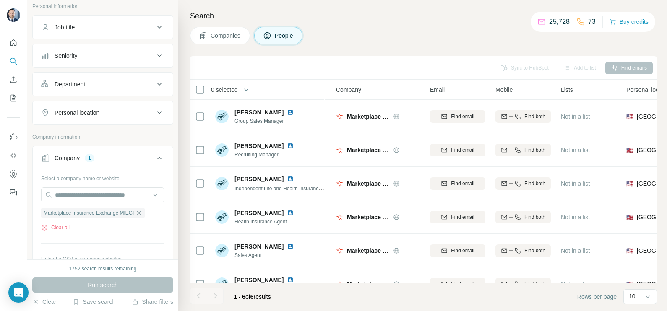
click at [230, 30] on button "Companies" at bounding box center [220, 36] width 60 height 18
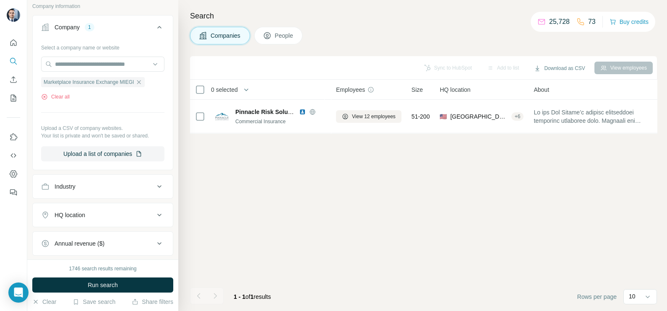
click at [120, 281] on button "Run search" at bounding box center [102, 285] width 141 height 15
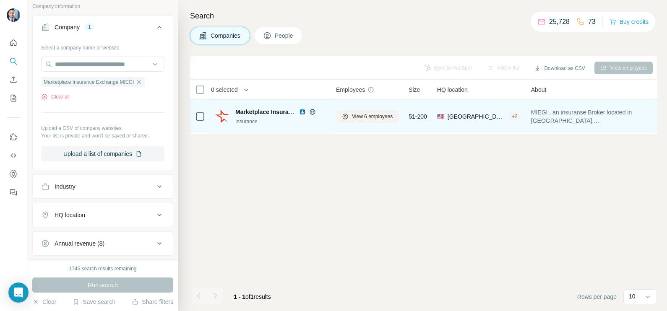
click at [300, 111] on img at bounding box center [302, 112] width 7 height 7
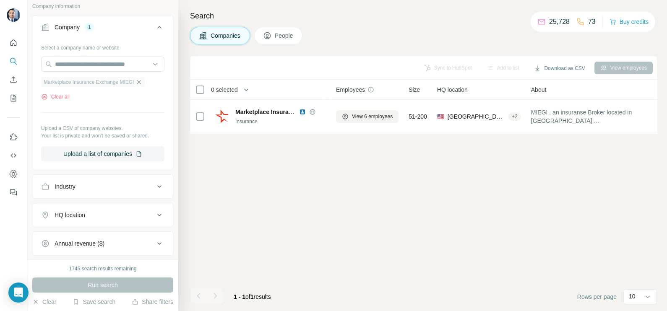
click at [142, 83] on icon "button" at bounding box center [138, 82] width 7 height 7
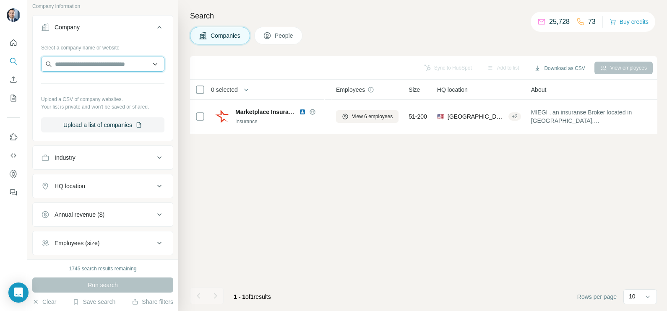
click at [112, 65] on input "text" at bounding box center [102, 64] width 123 height 15
type input "*********"
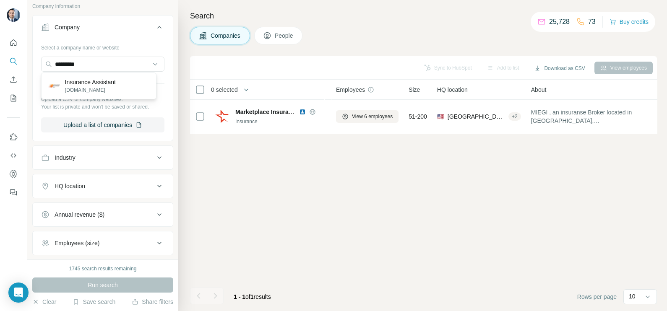
click at [85, 83] on p "Insurance Assistant" at bounding box center [90, 82] width 51 height 8
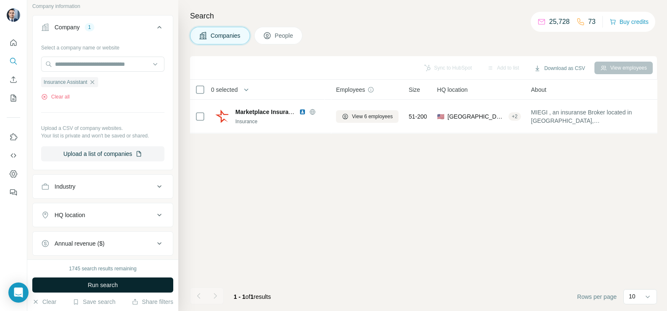
click at [102, 287] on span "Run search" at bounding box center [103, 285] width 30 height 8
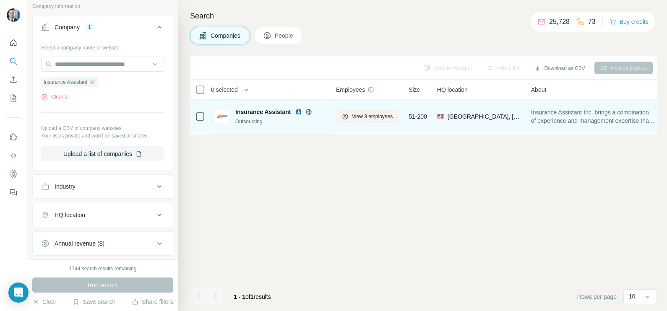
click at [316, 112] on div at bounding box center [318, 112] width 7 height 7
click at [308, 113] on icon at bounding box center [308, 111] width 2 height 5
click at [297, 111] on img at bounding box center [298, 112] width 7 height 7
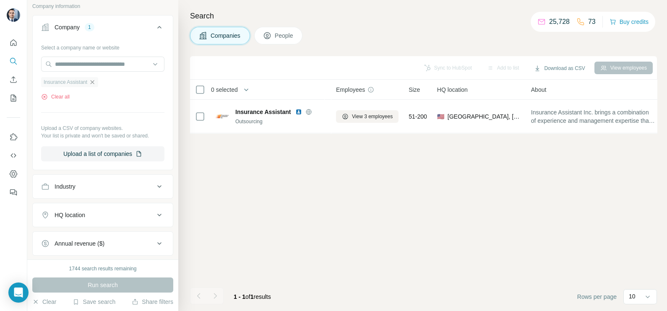
click at [96, 83] on icon "button" at bounding box center [92, 82] width 7 height 7
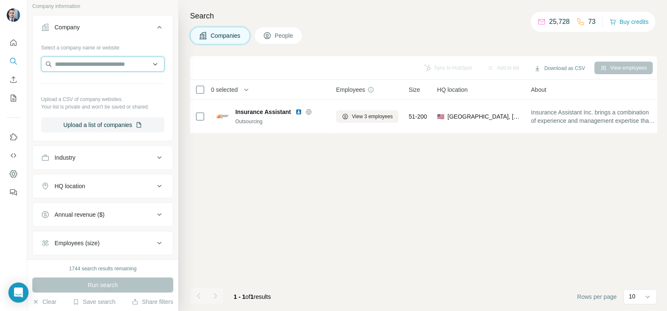
click at [86, 65] on input "text" at bounding box center [102, 64] width 123 height 15
paste input "**********"
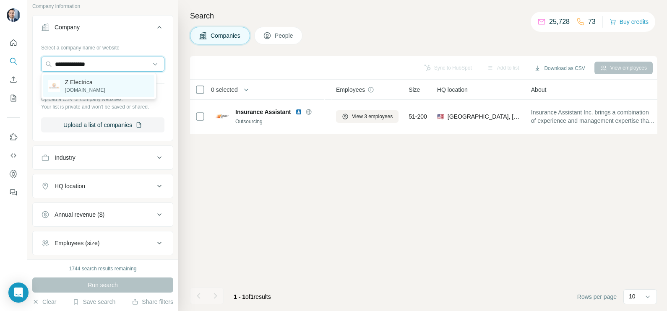
type input "**********"
click at [85, 81] on p "Z Electrica" at bounding box center [85, 82] width 40 height 8
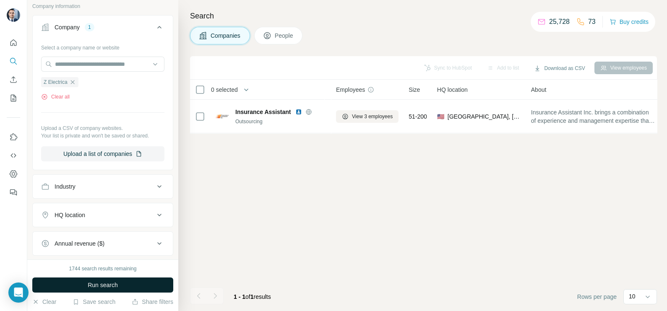
click at [110, 284] on span "Run search" at bounding box center [103, 285] width 30 height 8
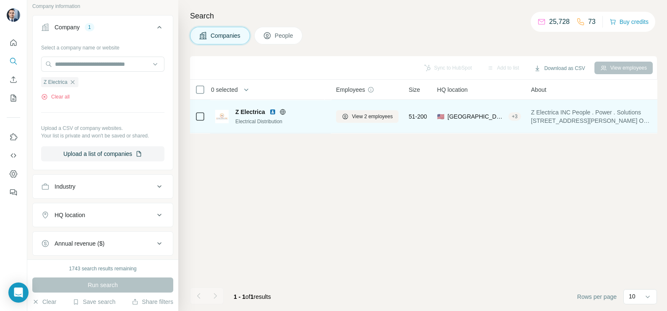
click at [272, 112] on img at bounding box center [272, 112] width 7 height 7
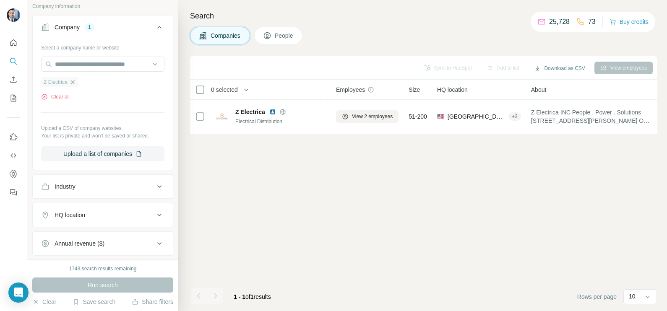
click at [75, 80] on icon "button" at bounding box center [72, 82] width 7 height 7
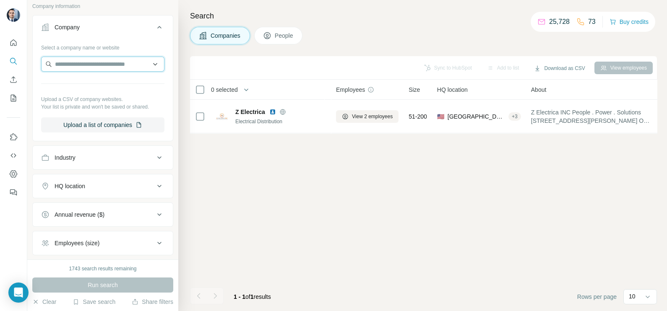
click at [83, 65] on input "text" at bounding box center [102, 64] width 123 height 15
paste input "**********"
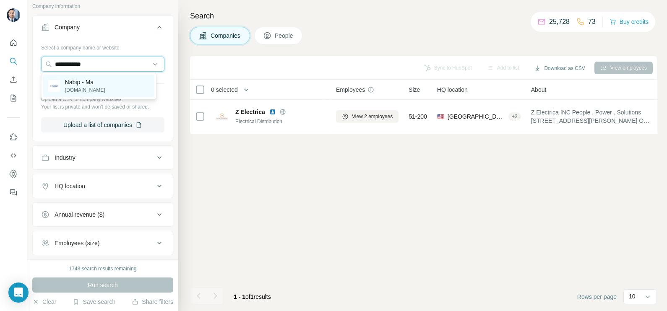
type input "**********"
click at [94, 83] on p "Nabip - Ma" at bounding box center [85, 82] width 40 height 8
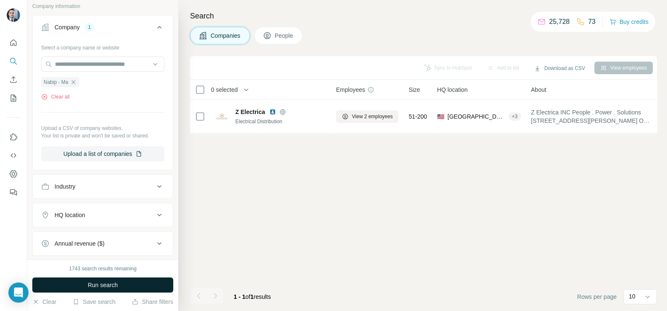
click at [103, 282] on span "Run search" at bounding box center [103, 285] width 30 height 8
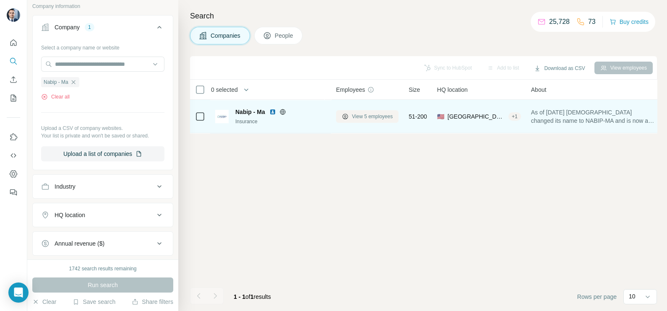
click at [372, 116] on span "View 5 employees" at bounding box center [372, 117] width 41 height 8
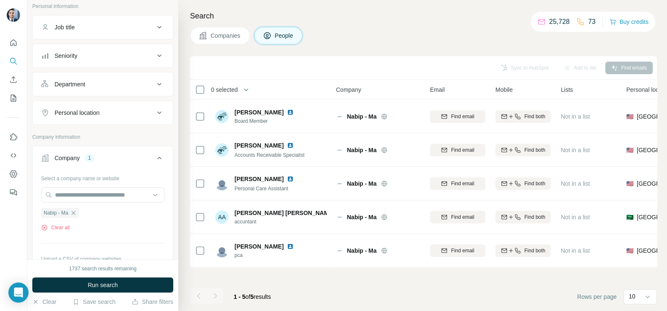
click at [229, 42] on button "Companies" at bounding box center [220, 36] width 60 height 18
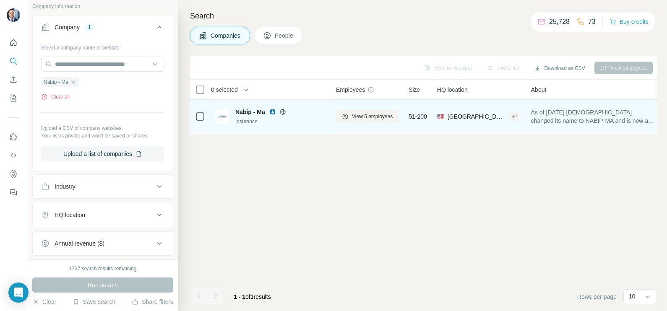
click at [273, 112] on img at bounding box center [272, 112] width 7 height 7
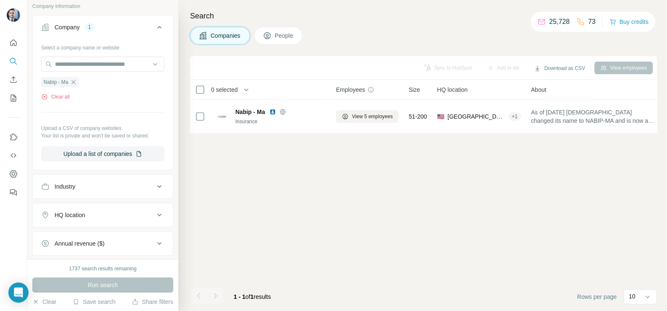
click at [75, 81] on icon "button" at bounding box center [73, 82] width 4 height 4
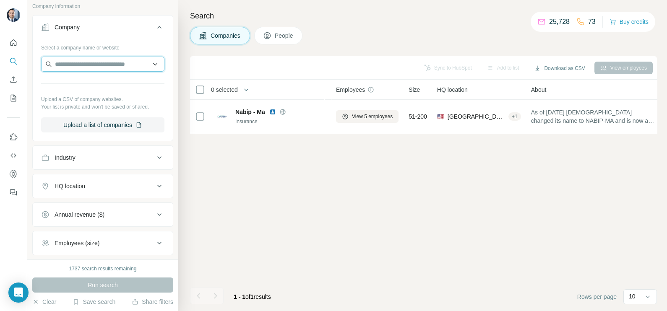
click at [82, 65] on input "text" at bounding box center [102, 64] width 123 height 15
paste input "**********"
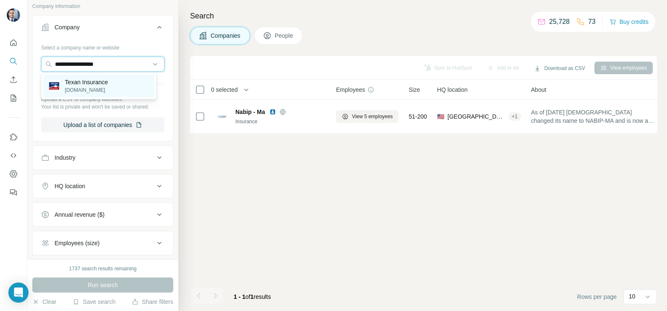
type input "**********"
click at [91, 93] on p "[DOMAIN_NAME]" at bounding box center [86, 90] width 43 height 8
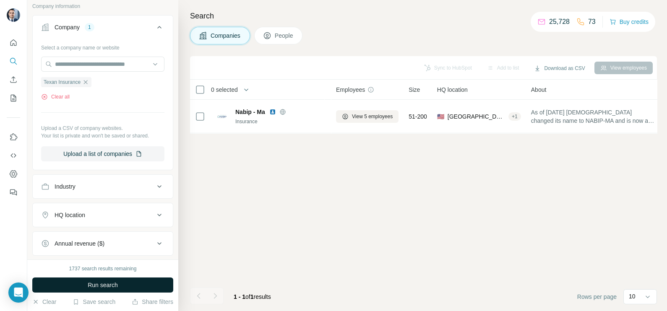
click at [113, 283] on span "Run search" at bounding box center [103, 285] width 30 height 8
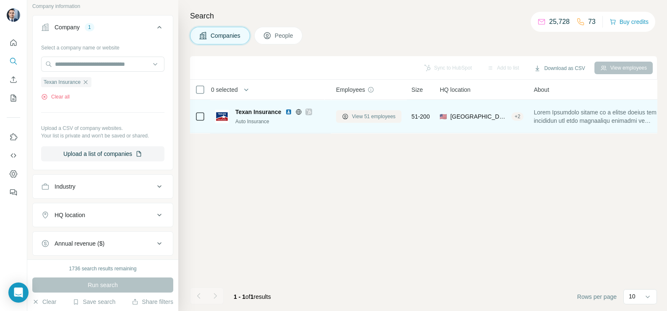
click at [364, 119] on span "View 51 employees" at bounding box center [374, 117] width 44 height 8
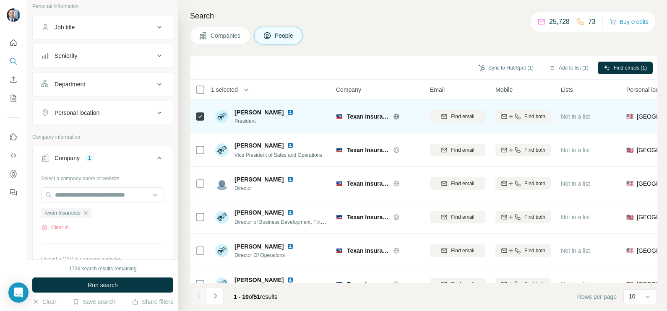
click at [287, 112] on img at bounding box center [290, 112] width 7 height 7
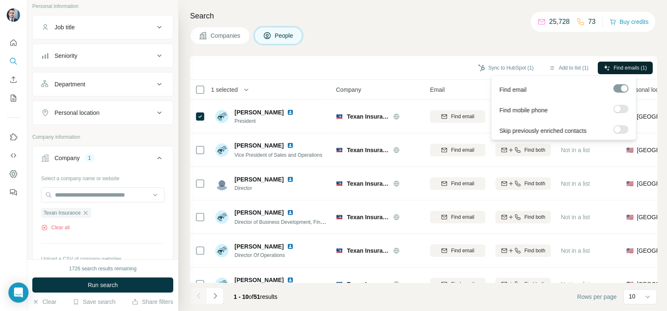
click at [616, 66] on span "Find emails (1)" at bounding box center [629, 68] width 33 height 8
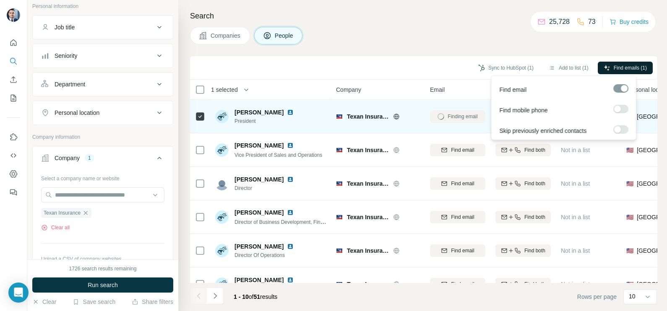
click at [261, 112] on span "[PERSON_NAME]" at bounding box center [258, 112] width 49 height 8
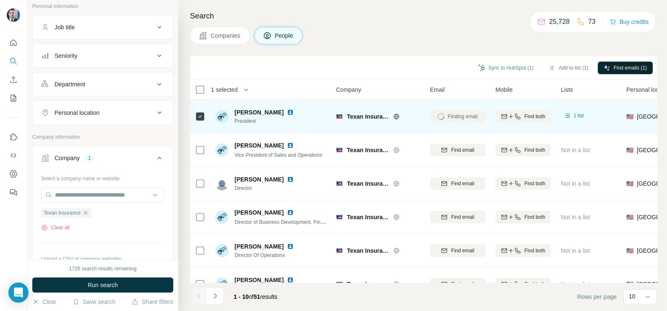
click at [261, 112] on span "[PERSON_NAME]" at bounding box center [258, 112] width 49 height 8
click at [258, 109] on span "[PERSON_NAME]" at bounding box center [258, 112] width 49 height 8
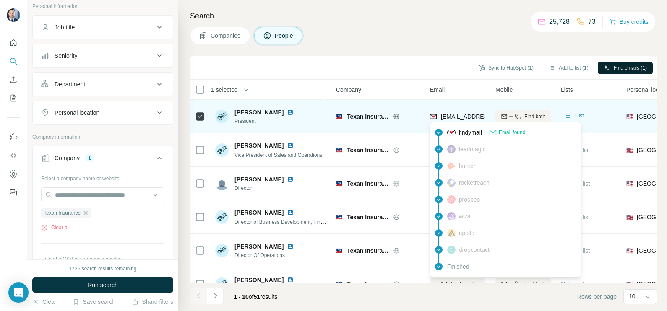
click at [457, 112] on span "[EMAIL_ADDRESS][DOMAIN_NAME]" at bounding box center [487, 116] width 93 height 8
click at [457, 112] on div "[EMAIL_ADDRESS][DOMAIN_NAME]" at bounding box center [457, 116] width 55 height 23
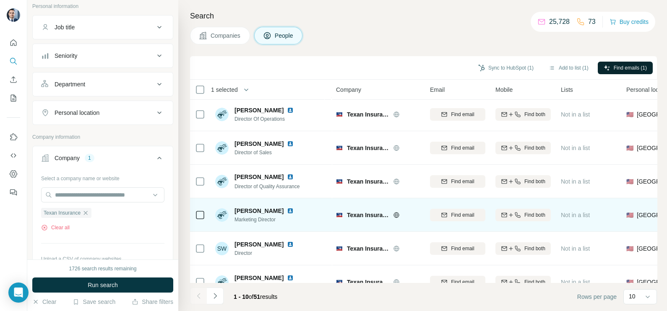
scroll to position [157, 0]
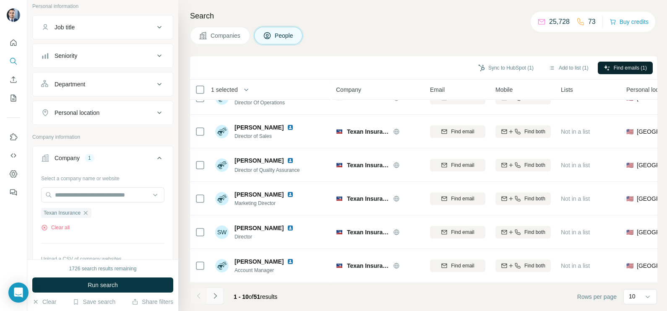
click at [217, 297] on icon "Navigate to next page" at bounding box center [215, 296] width 8 height 8
click at [192, 294] on button "Navigate to previous page" at bounding box center [198, 296] width 17 height 17
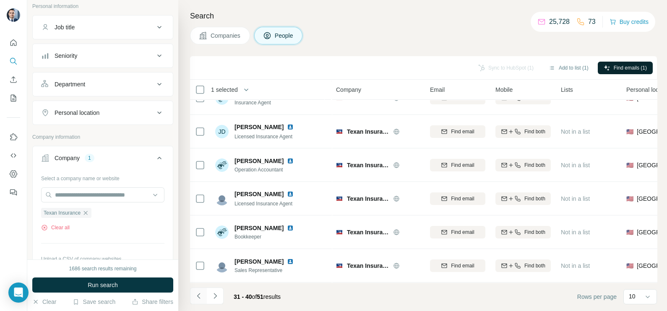
click at [192, 294] on button "Navigate to previous page" at bounding box center [198, 296] width 17 height 17
click at [192, 294] on div at bounding box center [198, 296] width 17 height 17
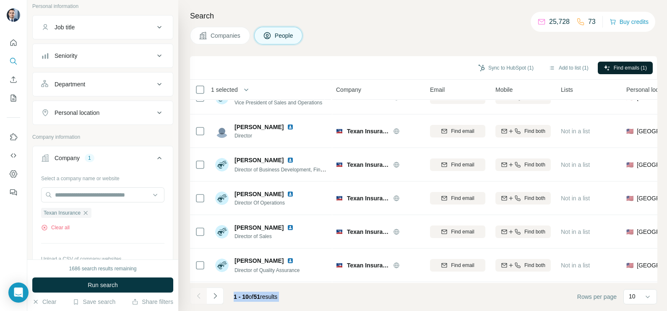
scroll to position [0, 0]
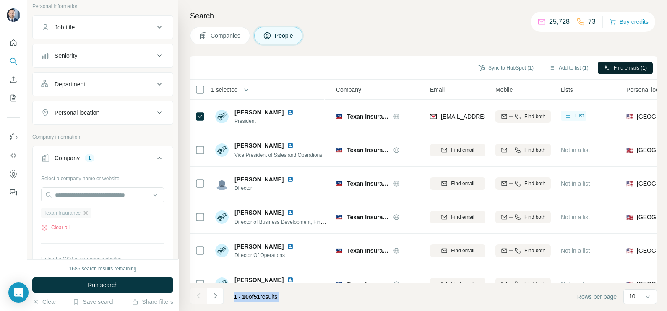
click at [88, 214] on icon "button" at bounding box center [85, 213] width 7 height 7
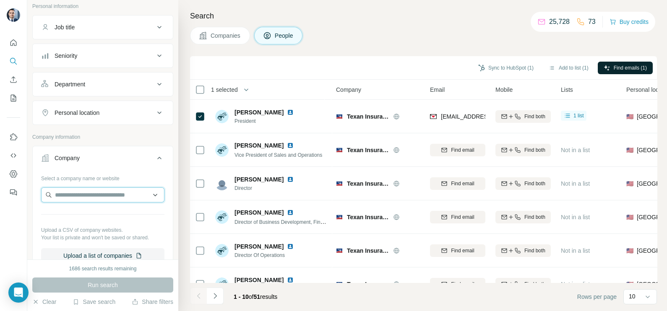
click at [88, 193] on input "text" at bounding box center [102, 194] width 123 height 15
paste input "**********"
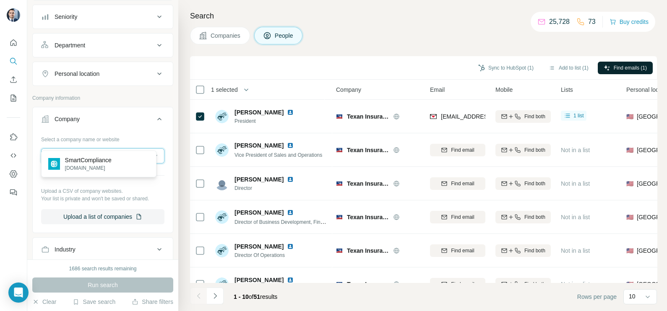
scroll to position [104, 0]
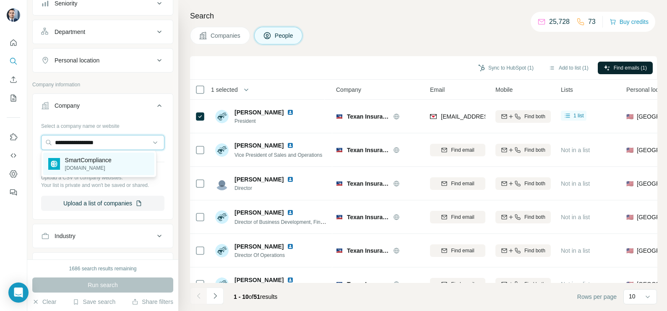
type input "**********"
click at [83, 169] on p "[DOMAIN_NAME]" at bounding box center [88, 168] width 47 height 8
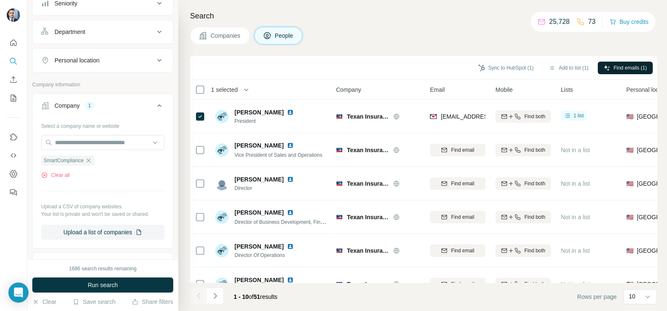
click at [227, 40] on button "Companies" at bounding box center [220, 36] width 60 height 18
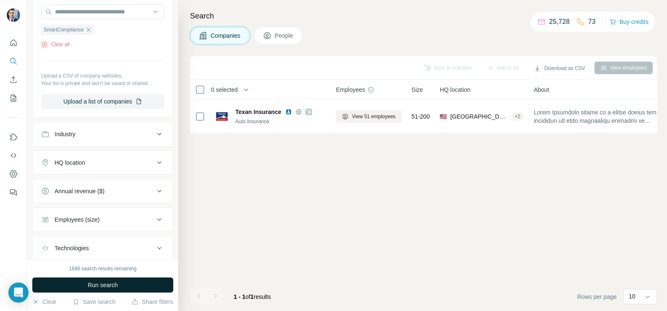
click at [109, 281] on button "Run search" at bounding box center [102, 285] width 141 height 15
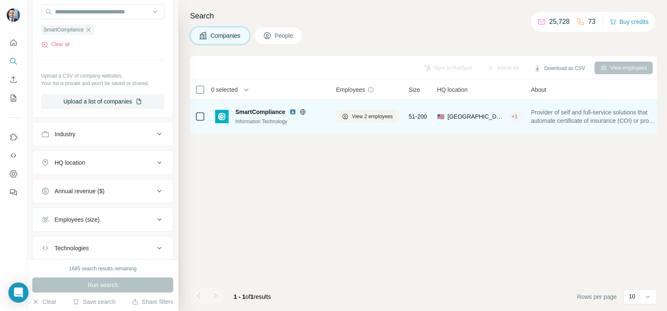
click at [296, 113] on img at bounding box center [292, 112] width 7 height 7
click at [356, 116] on span "View 2 employees" at bounding box center [372, 117] width 41 height 8
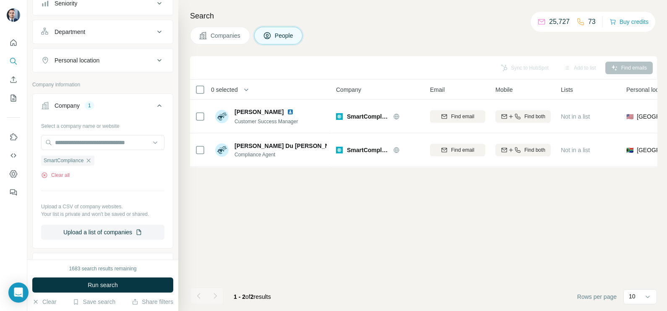
click at [222, 40] on button "Companies" at bounding box center [220, 36] width 60 height 18
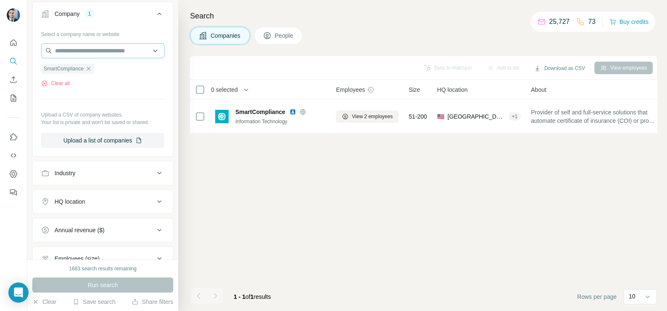
scroll to position [52, 0]
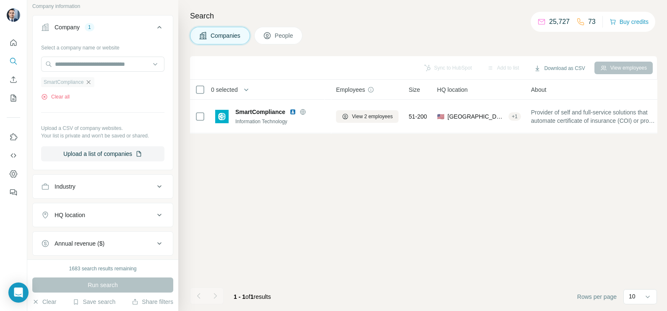
click at [90, 82] on icon "button" at bounding box center [88, 82] width 7 height 7
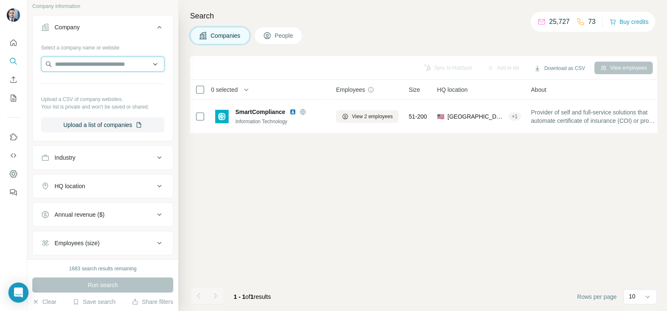
click at [99, 64] on input "text" at bounding box center [102, 64] width 123 height 15
paste input "**********"
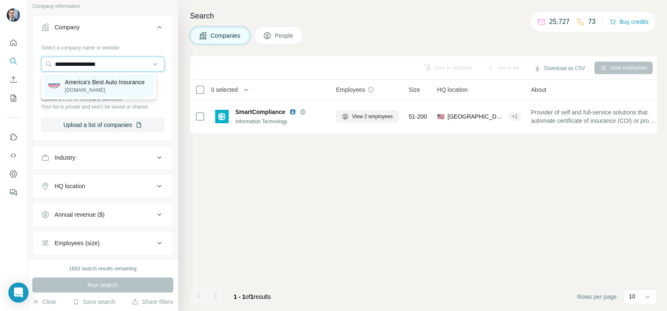
type input "**********"
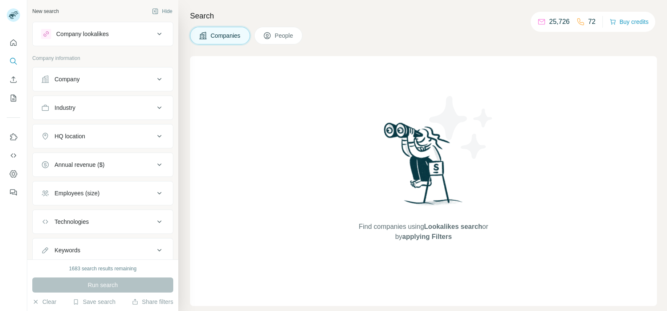
click at [90, 74] on button "Company" at bounding box center [103, 79] width 140 height 20
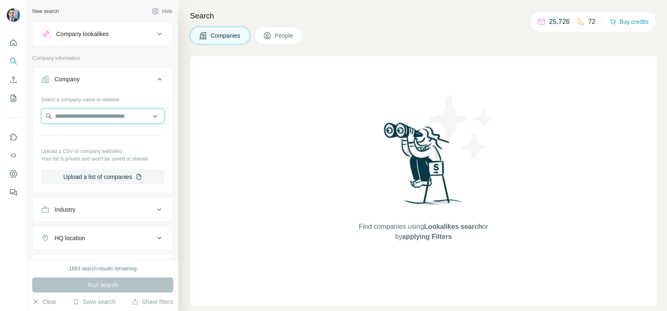
click at [87, 113] on input "text" at bounding box center [102, 116] width 123 height 15
paste input "**********"
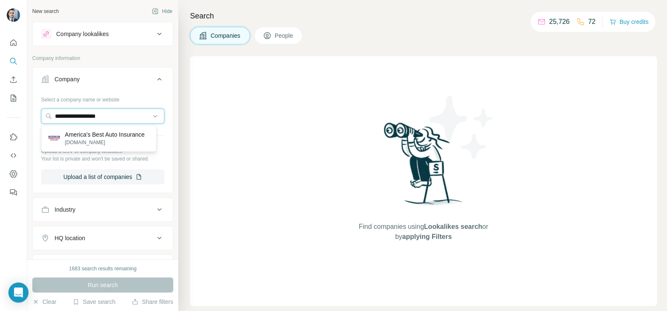
type input "**********"
click at [88, 137] on p "America's Best Auto Insurance" at bounding box center [105, 134] width 80 height 8
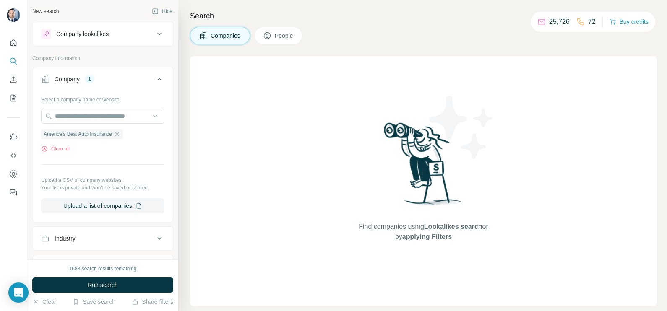
click at [109, 285] on span "Run search" at bounding box center [103, 285] width 30 height 8
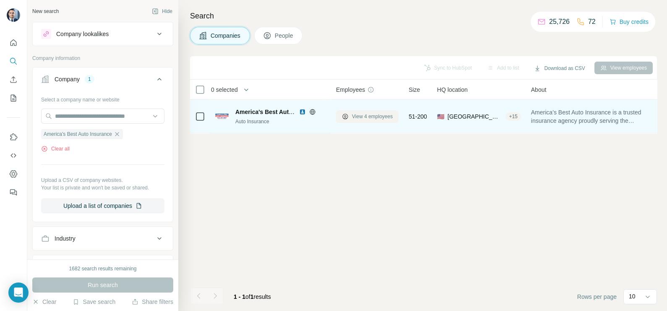
click at [375, 116] on span "View 4 employees" at bounding box center [372, 117] width 41 height 8
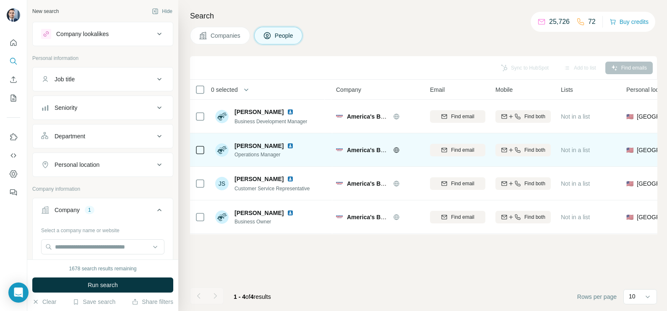
click at [287, 145] on img at bounding box center [290, 146] width 7 height 7
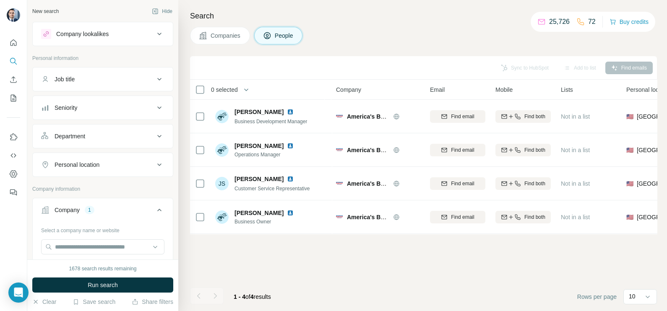
click at [220, 34] on span "Companies" at bounding box center [225, 35] width 31 height 8
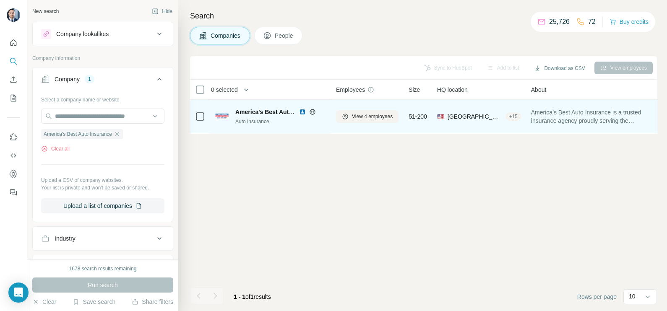
click at [302, 112] on img at bounding box center [302, 112] width 7 height 7
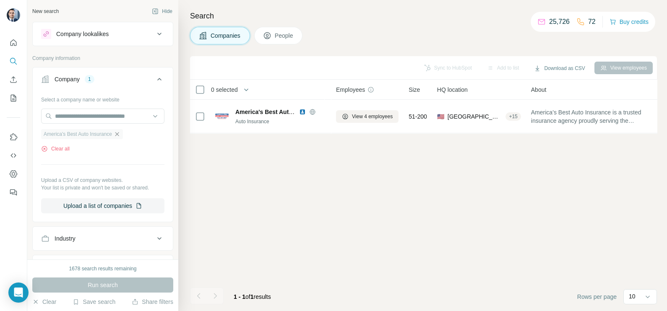
click at [120, 137] on icon "button" at bounding box center [117, 134] width 7 height 7
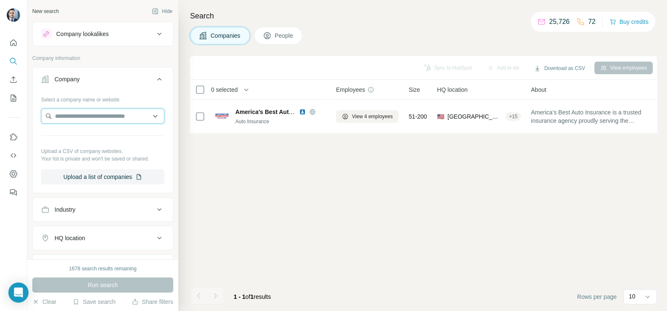
click at [112, 115] on input "text" at bounding box center [102, 116] width 123 height 15
paste input "********"
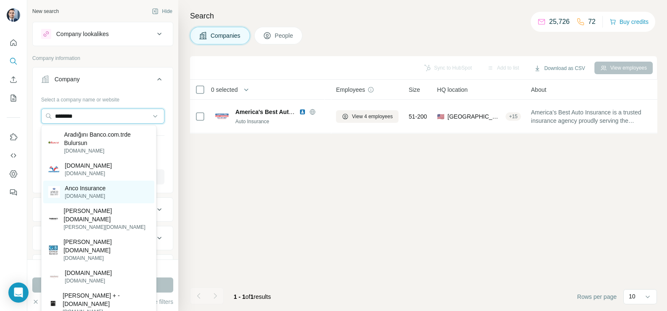
type input "********"
click at [106, 186] on p "Anco Insurance" at bounding box center [85, 188] width 41 height 8
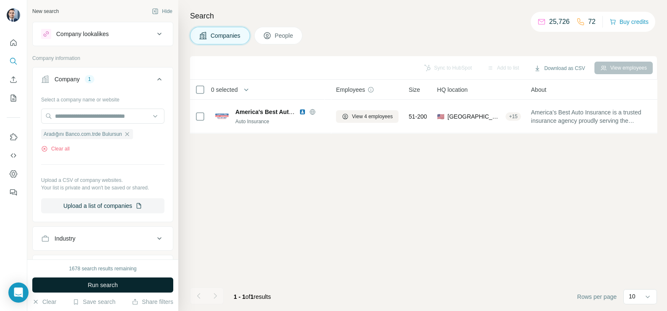
click at [96, 287] on span "Run search" at bounding box center [103, 285] width 30 height 8
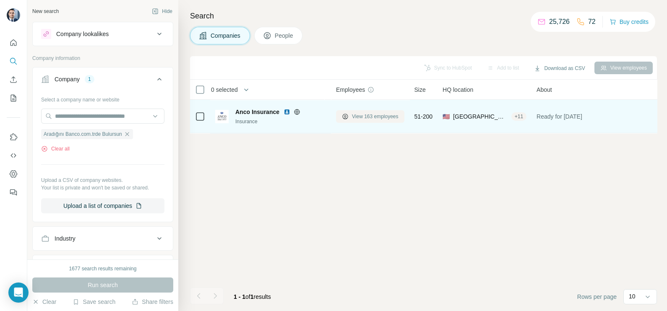
click at [373, 115] on span "View 163 employees" at bounding box center [375, 117] width 47 height 8
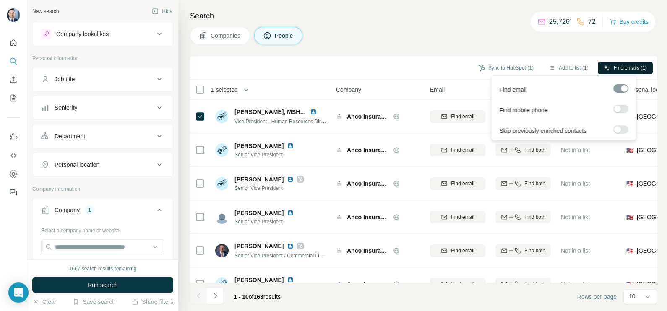
click at [625, 65] on span "Find emails (1)" at bounding box center [629, 68] width 33 height 8
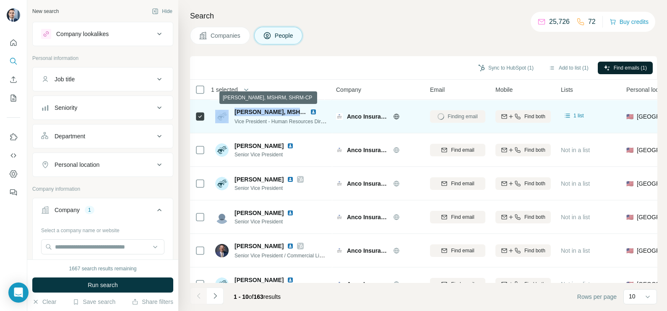
drag, startPoint x: 288, startPoint y: 113, endPoint x: 226, endPoint y: 115, distance: 62.1
click at [226, 115] on div "Brittany Williamson, MSHRM, SHRM-CP Vice President - Human Resources Director" at bounding box center [271, 117] width 112 height 18
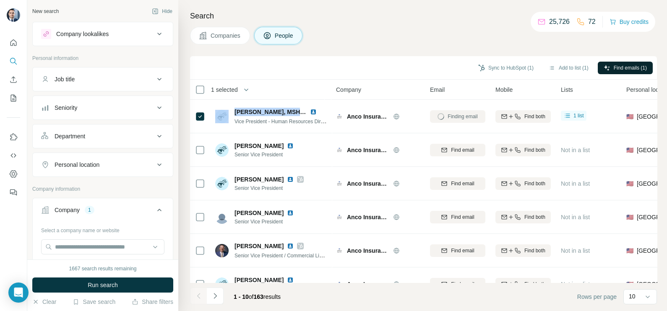
copy div "Brittany Williamson"
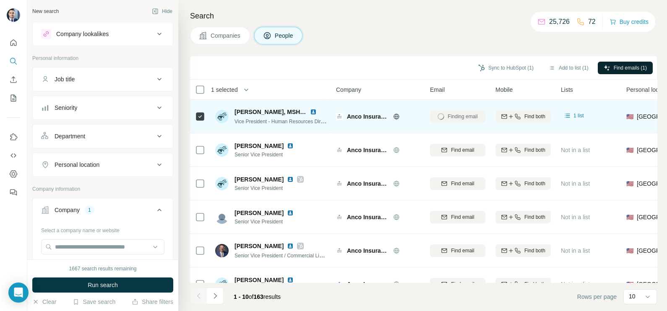
click at [260, 119] on span "Vice President - Human Resources Director" at bounding box center [283, 121] width 98 height 7
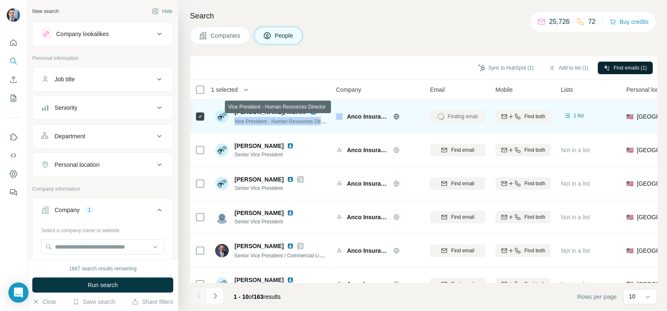
click at [260, 119] on span "Vice President - Human Resources Director" at bounding box center [283, 121] width 98 height 7
copy span "Vice President - Human Resources Director"
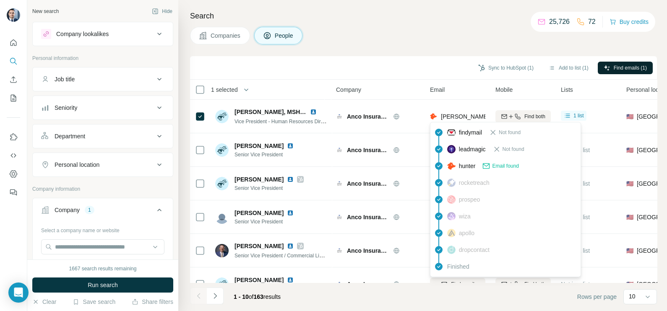
click at [457, 122] on div "findymail Not found leadmagic Not found hunter Email found rocketreach prospeo …" at bounding box center [505, 199] width 151 height 155
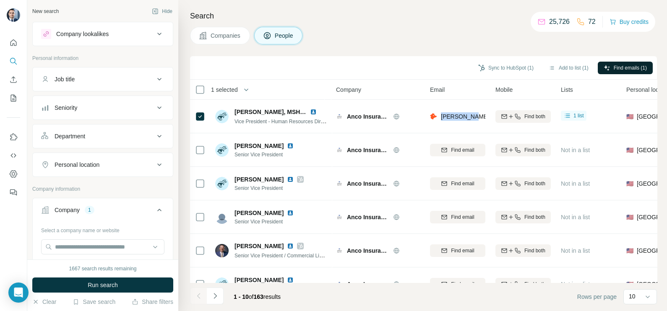
click at [457, 122] on div "williamson@anco.com" at bounding box center [457, 116] width 55 height 23
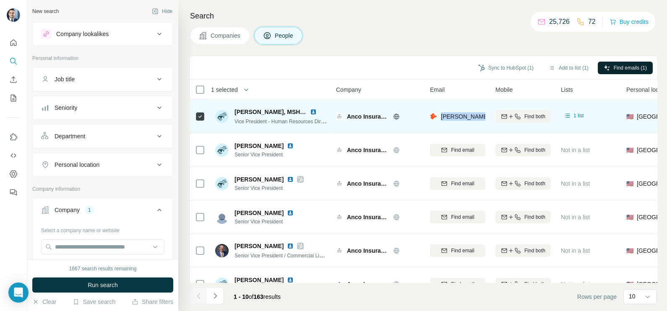
click at [457, 122] on div "williamson@anco.com" at bounding box center [457, 116] width 55 height 23
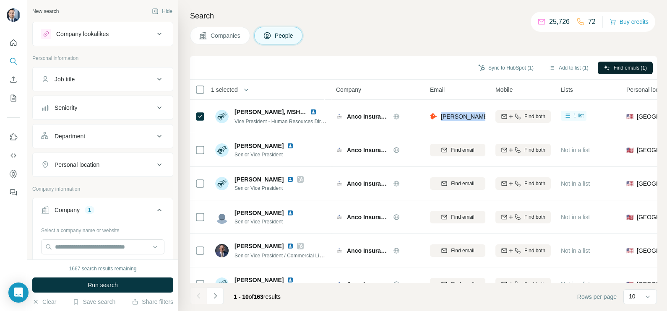
copy tr "williamson@anco.com"
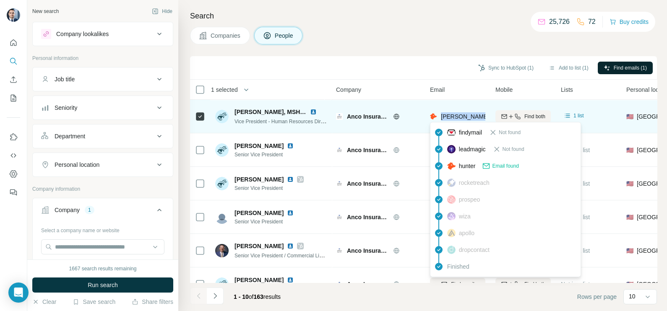
click at [452, 118] on span "williamson@anco.com" at bounding box center [515, 116] width 148 height 7
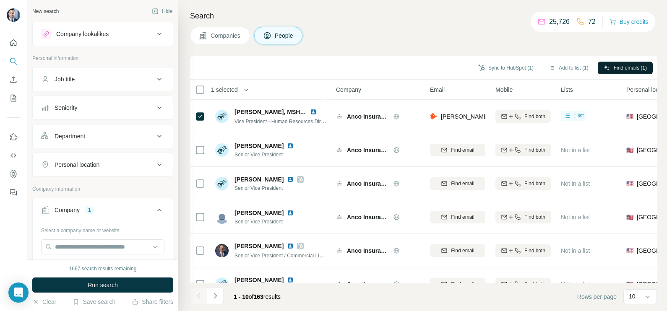
click at [400, 56] on div "Sync to HubSpot (1) Add to list (1) Find emails (1)" at bounding box center [423, 67] width 467 height 23
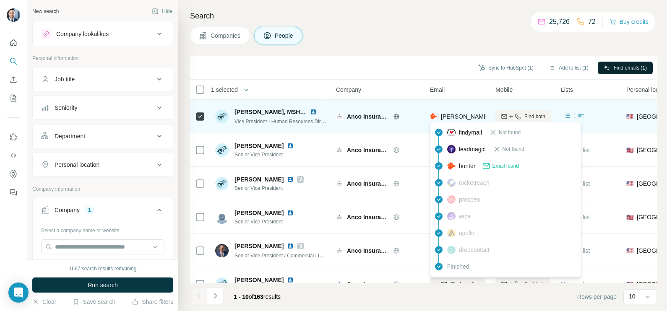
click at [442, 115] on span "williamson@anco.com" at bounding box center [515, 116] width 148 height 7
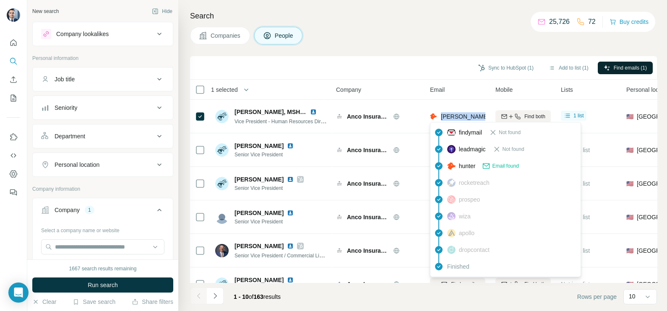
copy tr "williamson@anco.com"
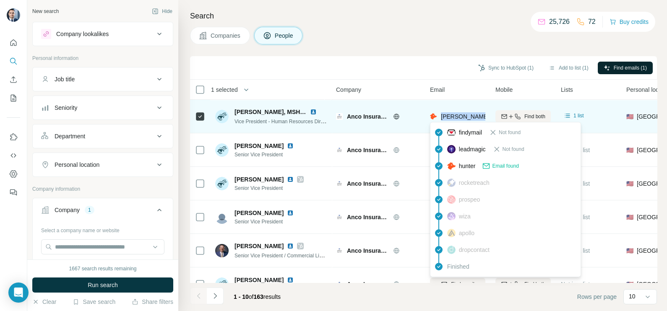
click at [314, 113] on img at bounding box center [313, 112] width 7 height 7
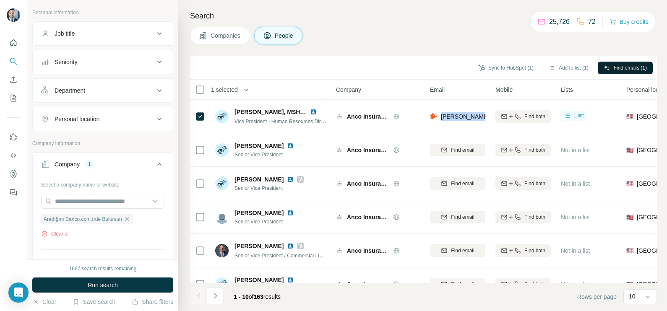
scroll to position [104, 0]
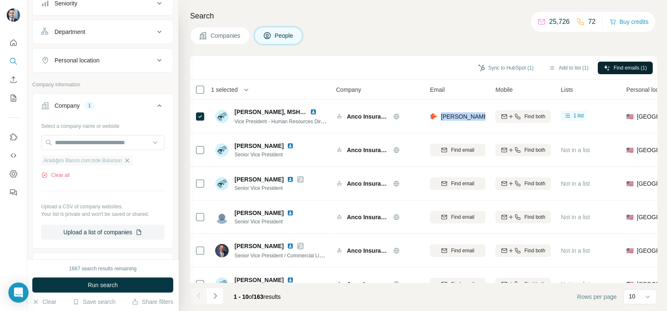
click at [130, 161] on icon "button" at bounding box center [127, 160] width 7 height 7
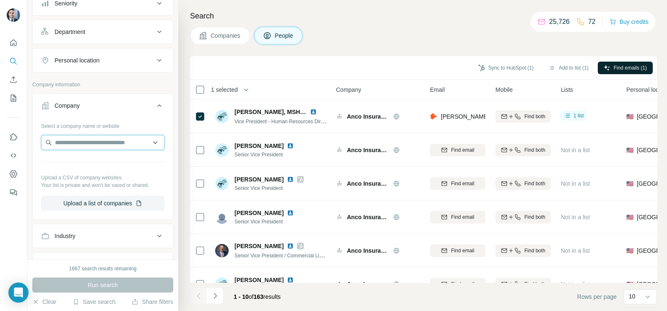
click at [86, 139] on input "text" at bounding box center [102, 142] width 123 height 15
type input "**********"
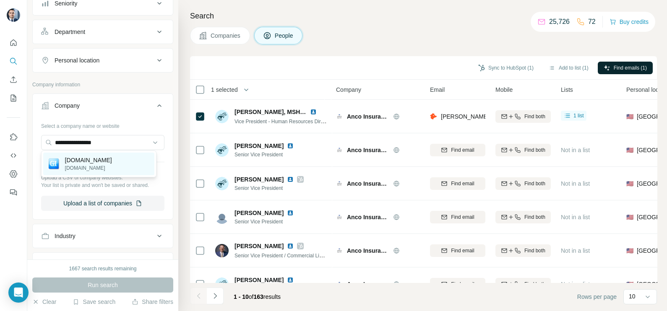
click at [88, 166] on p "getinterviews.com" at bounding box center [88, 168] width 47 height 8
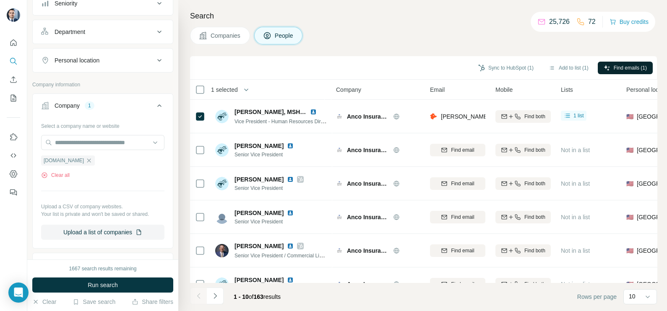
click at [231, 42] on button "Companies" at bounding box center [220, 36] width 60 height 18
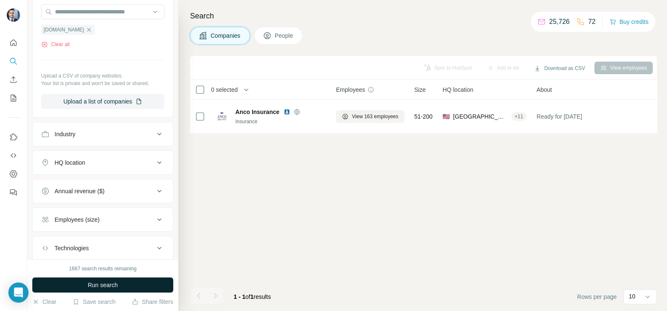
click at [103, 282] on span "Run search" at bounding box center [103, 285] width 30 height 8
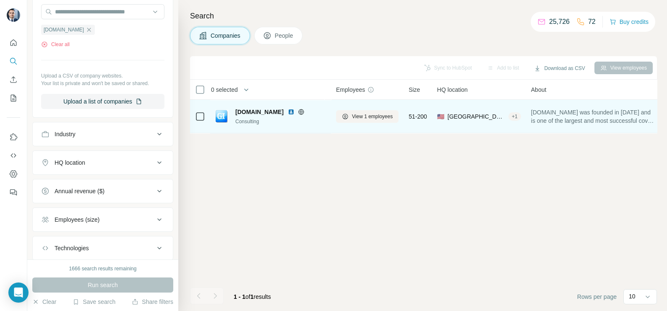
click at [304, 111] on icon at bounding box center [301, 112] width 7 height 7
click at [294, 110] on img at bounding box center [291, 112] width 7 height 7
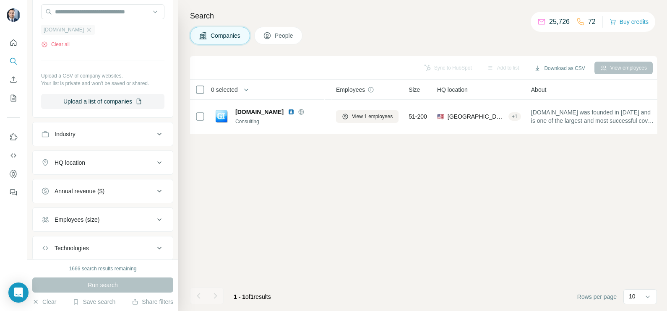
click at [95, 30] on div "getinterviews.com" at bounding box center [68, 30] width 54 height 10
click at [92, 29] on icon "button" at bounding box center [89, 29] width 7 height 7
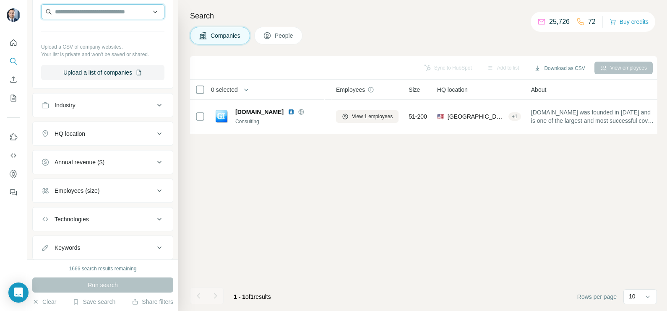
click at [93, 8] on input "text" at bounding box center [102, 11] width 123 height 15
paste input "**********"
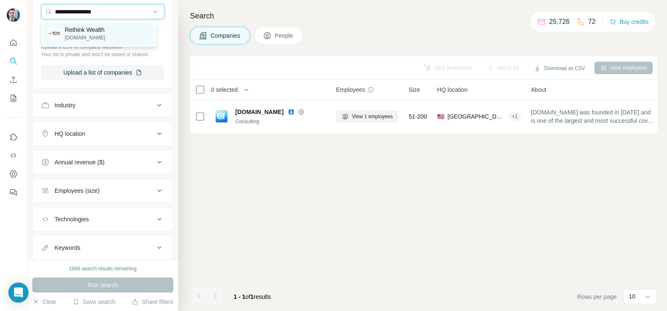
type input "**********"
click at [73, 31] on p "Rethink Wealth" at bounding box center [85, 30] width 40 height 8
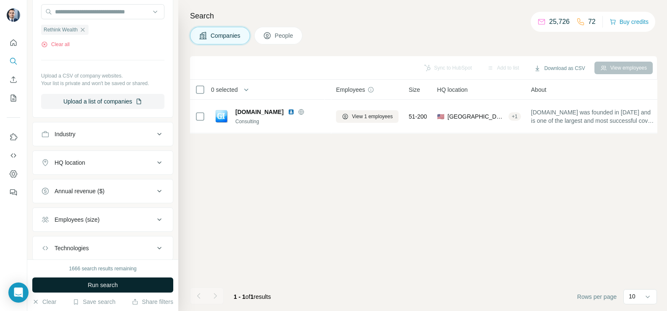
click at [103, 282] on span "Run search" at bounding box center [103, 285] width 30 height 8
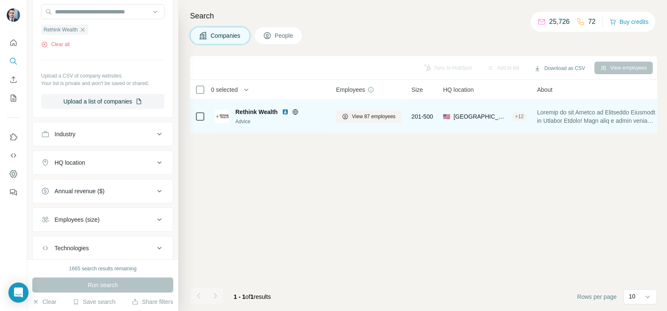
click at [282, 109] on img at bounding box center [285, 112] width 7 height 7
click at [375, 113] on span "View 87 employees" at bounding box center [374, 117] width 44 height 8
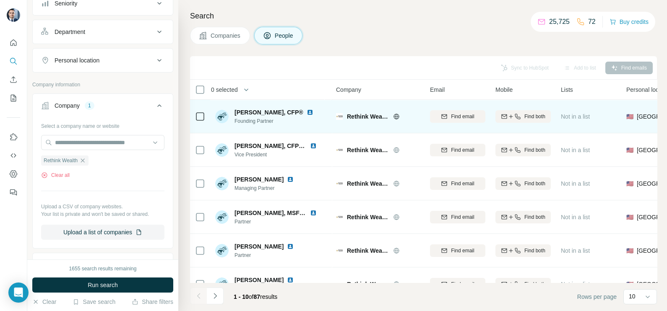
click at [307, 113] on img at bounding box center [310, 112] width 7 height 7
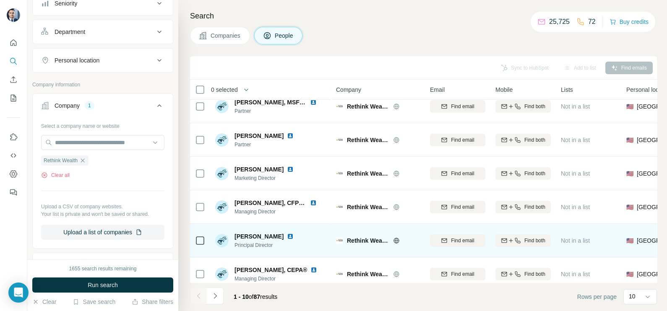
scroll to position [157, 0]
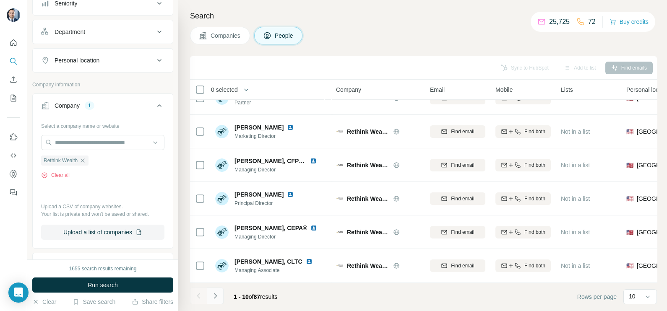
click at [208, 303] on button "Navigate to next page" at bounding box center [215, 296] width 17 height 17
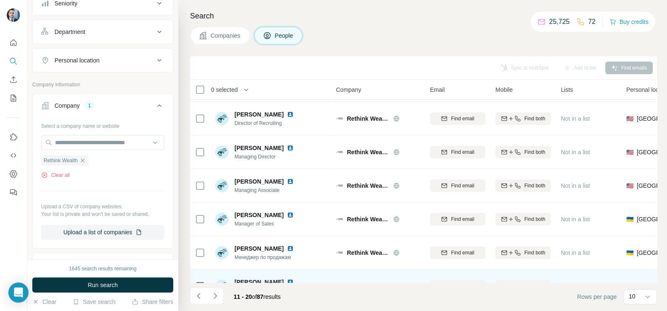
scroll to position [0, 0]
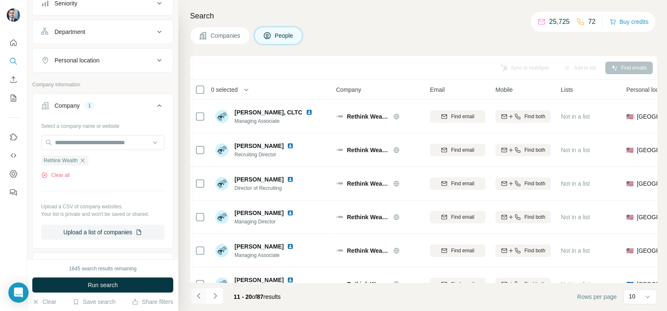
click at [191, 298] on button "Navigate to previous page" at bounding box center [198, 296] width 17 height 17
click at [196, 297] on div at bounding box center [198, 296] width 17 height 17
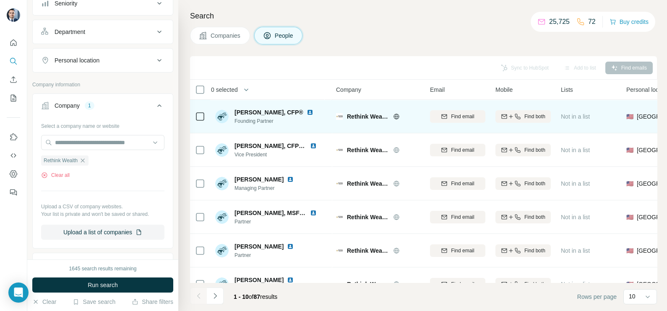
click at [259, 119] on span "Founding Partner" at bounding box center [278, 121] width 89 height 8
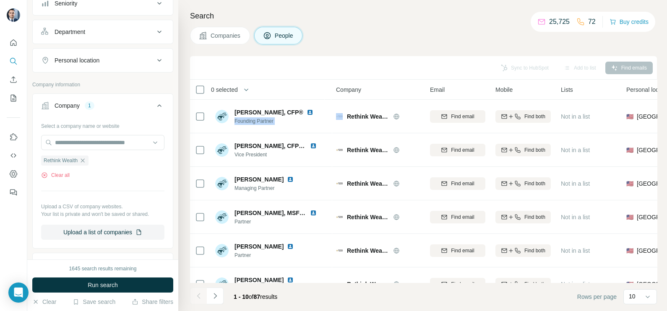
copy span "Founding Partner"
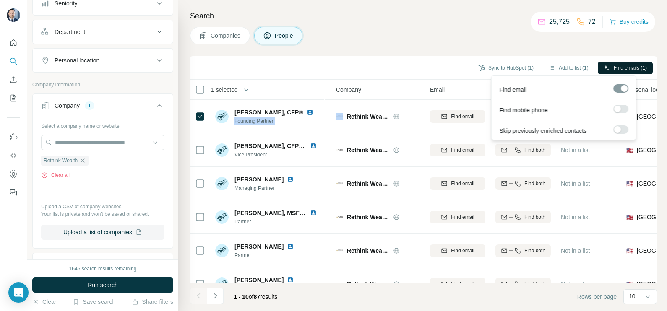
click at [623, 67] on span "Find emails (1)" at bounding box center [629, 68] width 33 height 8
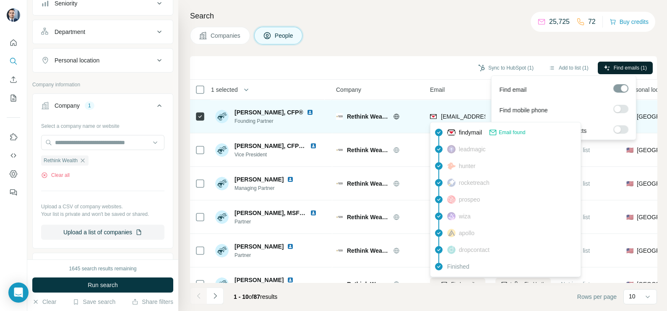
click at [463, 112] on span "pdickson@rethinkwealth.com" at bounding box center [487, 116] width 93 height 8
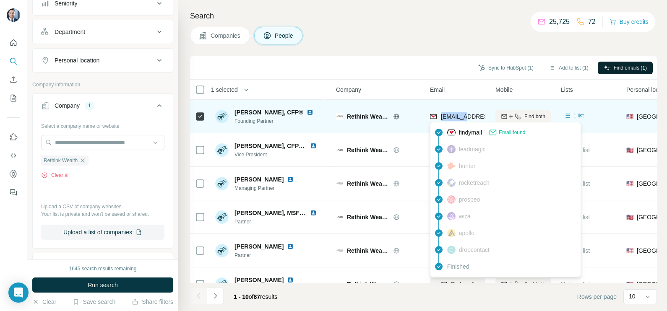
click at [463, 112] on span "pdickson@rethinkwealth.com" at bounding box center [487, 116] width 93 height 8
copy tr "pdickson@rethinkwealth.com"
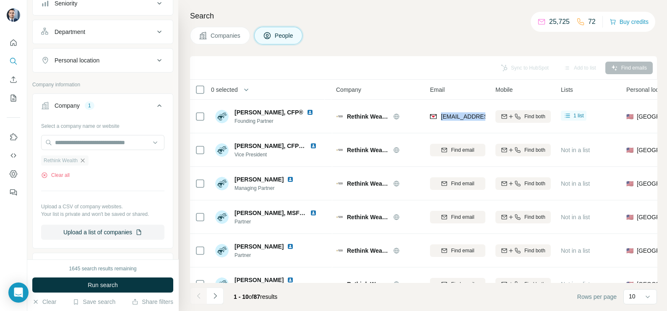
click at [86, 159] on icon "button" at bounding box center [82, 160] width 7 height 7
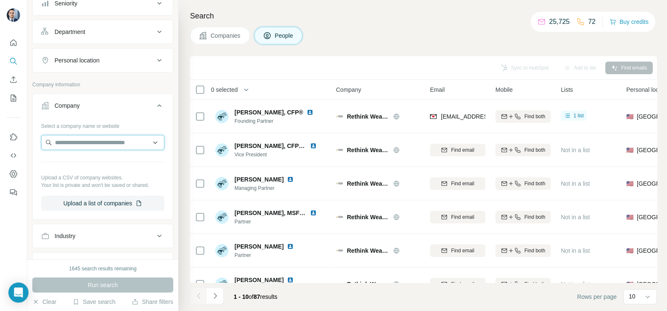
click at [90, 143] on input "text" at bounding box center [102, 142] width 123 height 15
paste input "**********"
type input "**********"
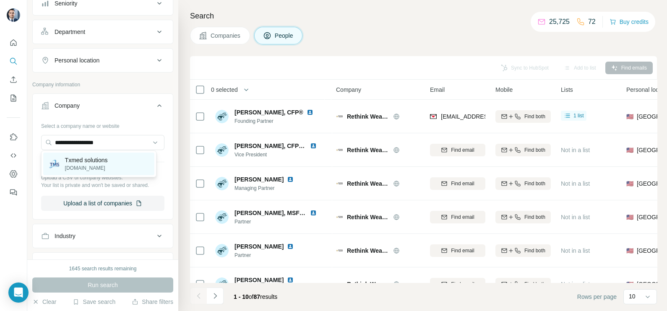
click at [87, 161] on p "Txmed solutions" at bounding box center [86, 160] width 43 height 8
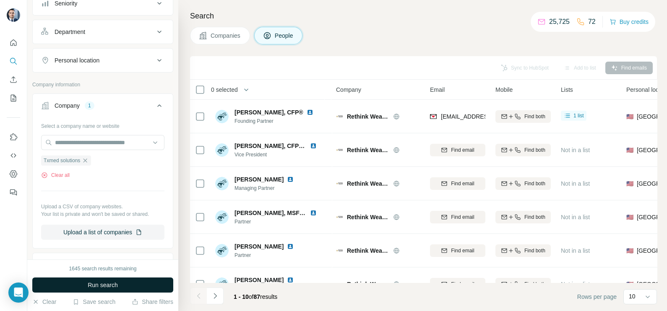
click at [104, 288] on span "Run search" at bounding box center [103, 285] width 30 height 8
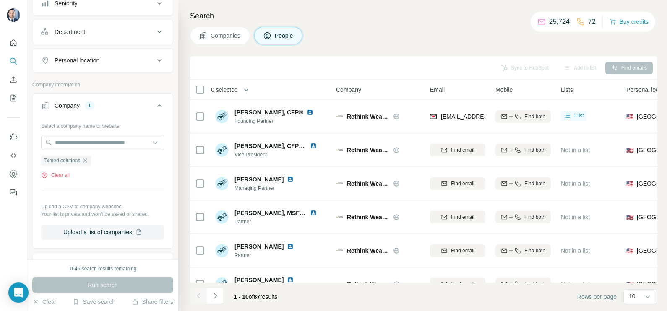
click at [219, 37] on span "Companies" at bounding box center [225, 35] width 31 height 8
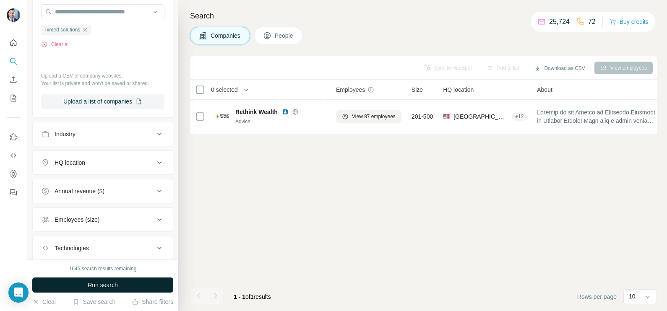
click at [98, 281] on button "Run search" at bounding box center [102, 285] width 141 height 15
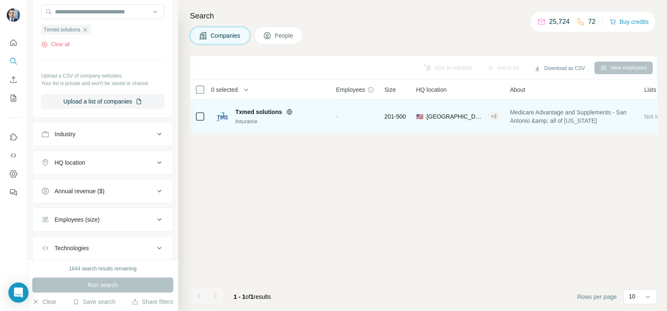
click at [292, 111] on icon at bounding box center [289, 112] width 7 height 7
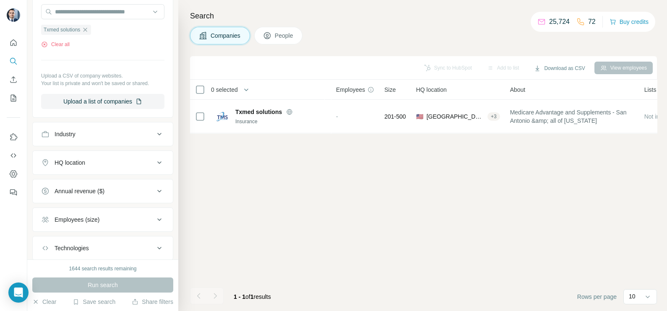
scroll to position [52, 0]
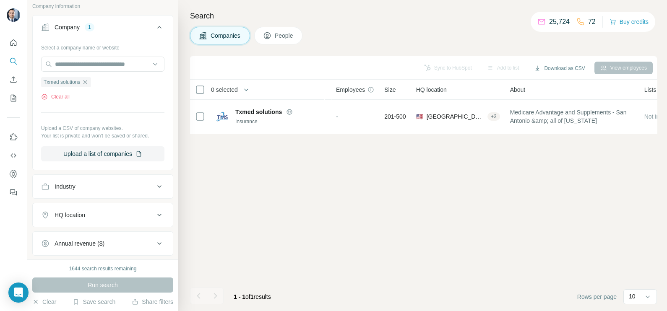
click at [88, 81] on icon "button" at bounding box center [85, 82] width 7 height 7
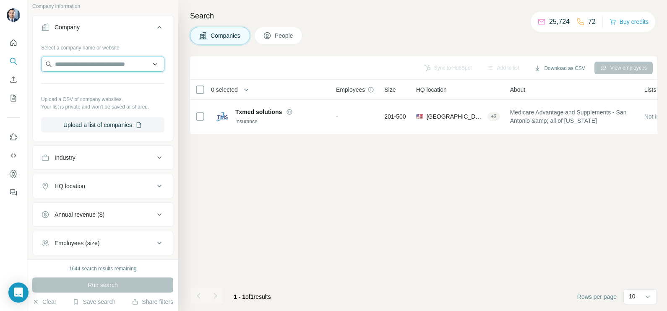
click at [93, 63] on input "text" at bounding box center [102, 64] width 123 height 15
paste input "*********"
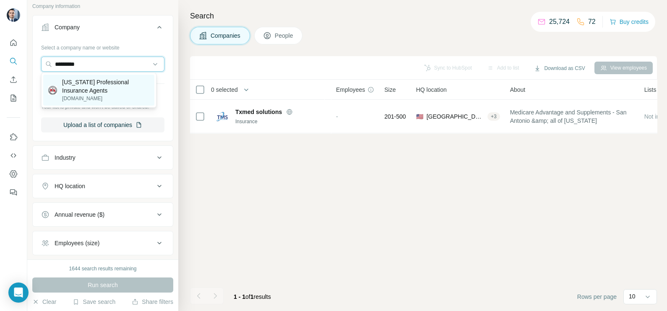
type input "*********"
click at [86, 85] on p "Texas Professional Insurance Agents" at bounding box center [105, 86] width 87 height 17
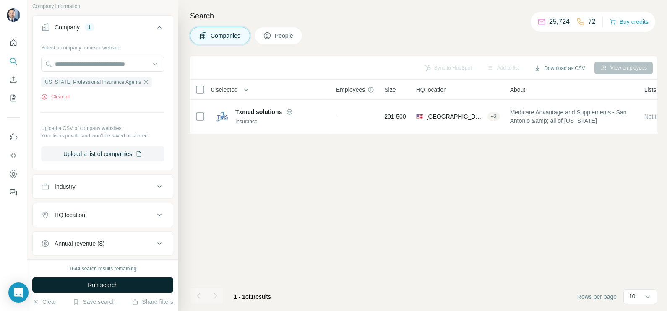
click at [103, 285] on span "Run search" at bounding box center [103, 285] width 30 height 8
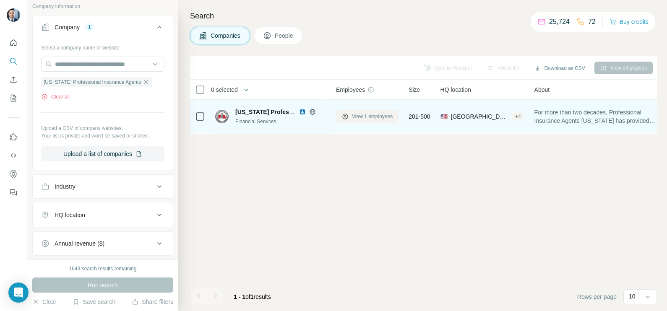
click at [375, 118] on span "View 1 employees" at bounding box center [372, 117] width 41 height 8
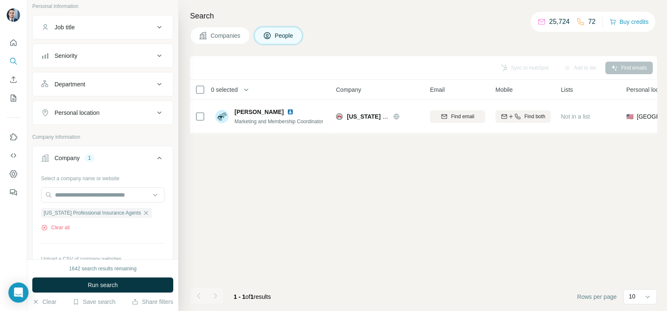
click at [235, 34] on span "Companies" at bounding box center [225, 35] width 31 height 8
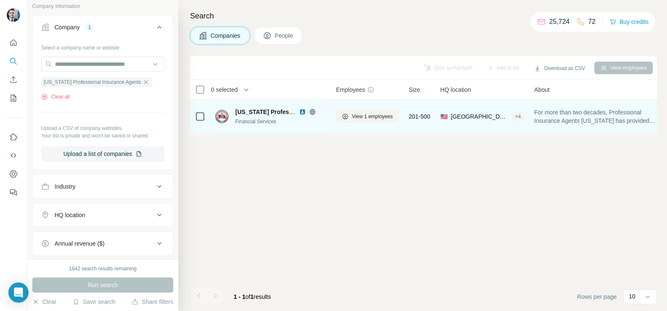
click at [304, 112] on img at bounding box center [302, 112] width 7 height 7
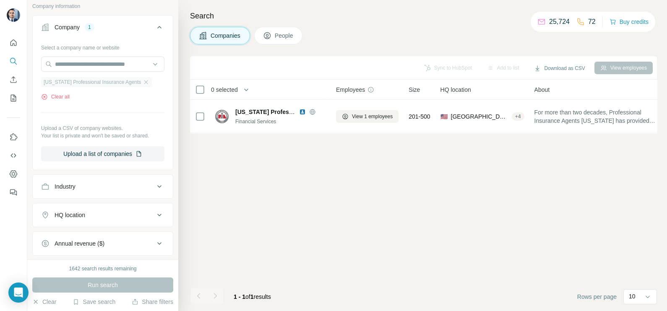
click at [139, 82] on div "Texas Professional Insurance Agents" at bounding box center [96, 82] width 111 height 10
click at [143, 84] on icon "button" at bounding box center [146, 82] width 7 height 7
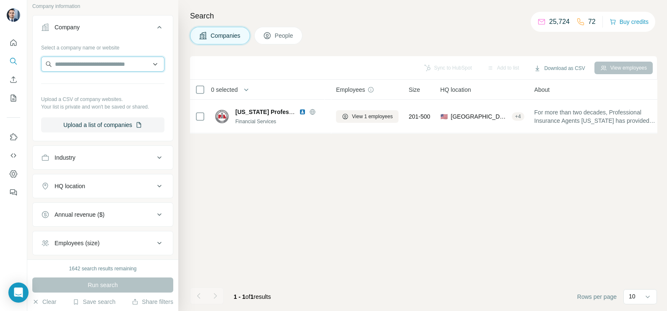
click at [88, 64] on input "text" at bounding box center [102, 64] width 123 height 15
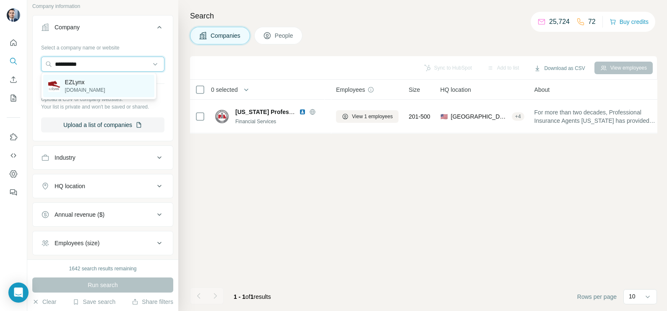
type input "**********"
click at [84, 88] on p "ezlynx.com" at bounding box center [85, 90] width 40 height 8
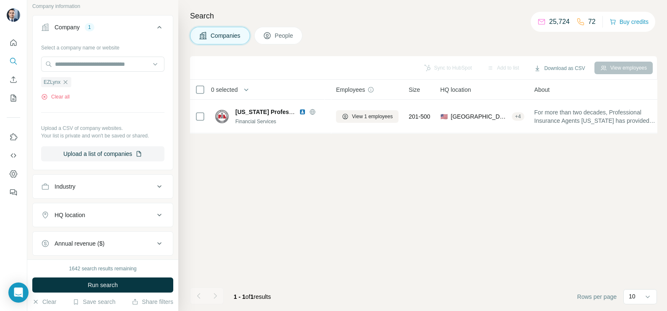
click at [88, 277] on div "1642 search results remaining Run search Clear Save search Share filters" at bounding box center [102, 286] width 151 height 52
click at [88, 281] on span "Run search" at bounding box center [103, 285] width 30 height 8
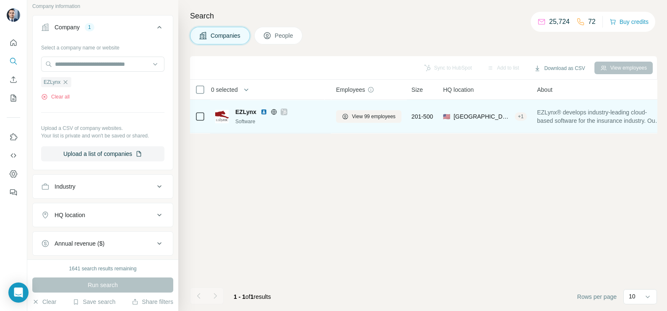
click at [260, 109] on img at bounding box center [263, 112] width 7 height 7
click at [363, 115] on span "View 99 employees" at bounding box center [374, 117] width 44 height 8
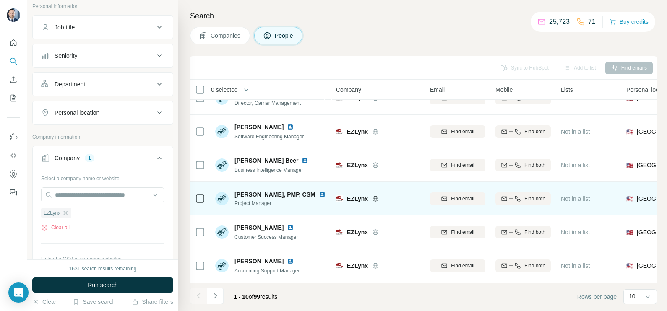
scroll to position [157, 0]
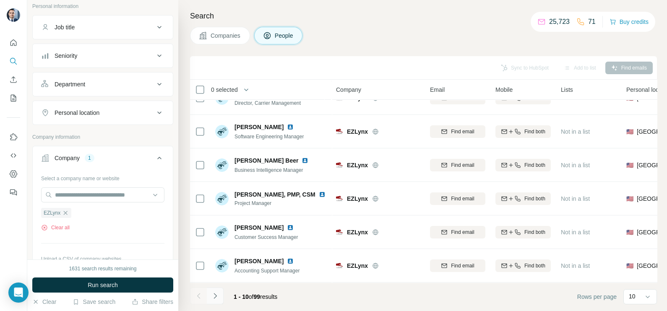
click at [219, 300] on button "Navigate to next page" at bounding box center [215, 296] width 17 height 17
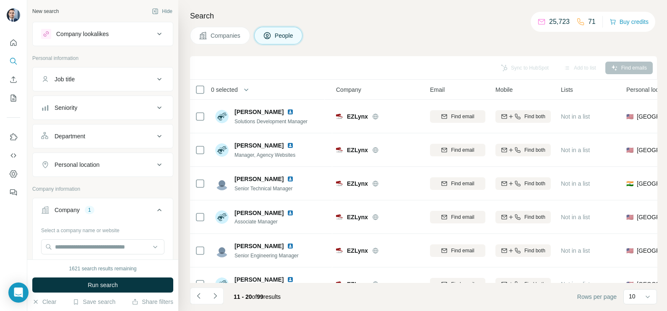
scroll to position [52, 0]
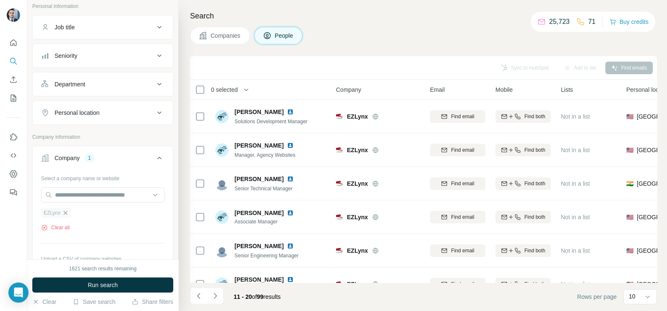
click at [65, 212] on icon "button" at bounding box center [65, 213] width 7 height 7
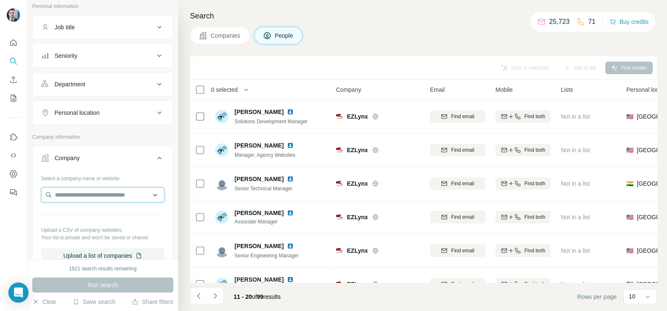
click at [75, 194] on input "text" at bounding box center [102, 194] width 123 height 15
paste input "**********"
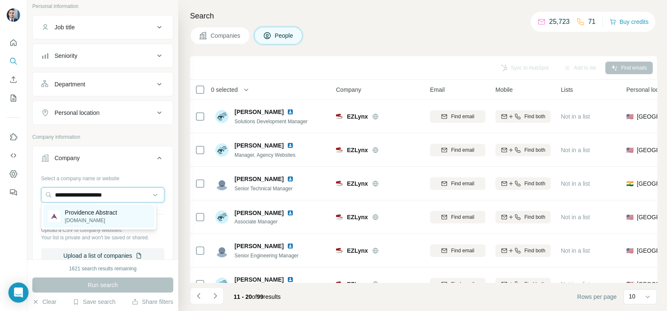
type input "**********"
click at [95, 215] on p "Providence Abstract" at bounding box center [91, 212] width 52 height 8
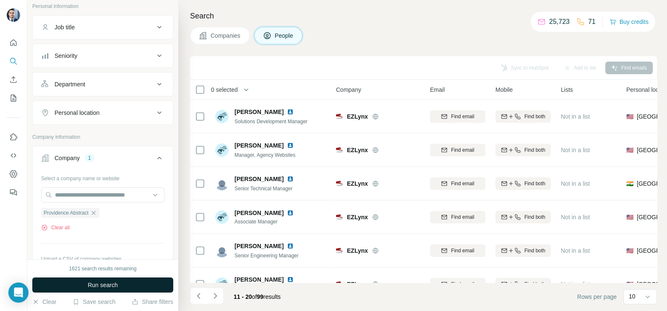
click at [113, 283] on span "Run search" at bounding box center [103, 285] width 30 height 8
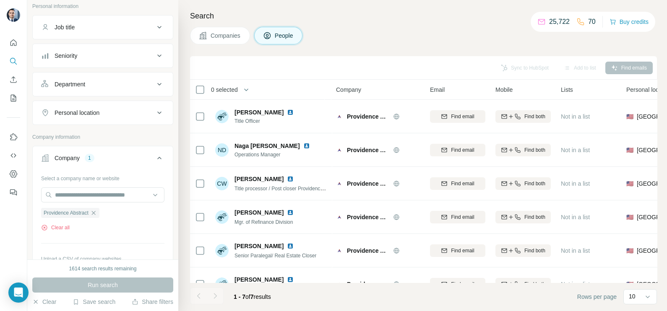
click at [229, 40] on button "Companies" at bounding box center [220, 36] width 60 height 18
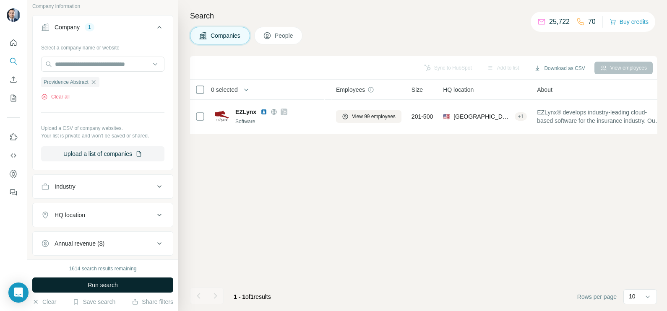
click at [102, 290] on button "Run search" at bounding box center [102, 285] width 141 height 15
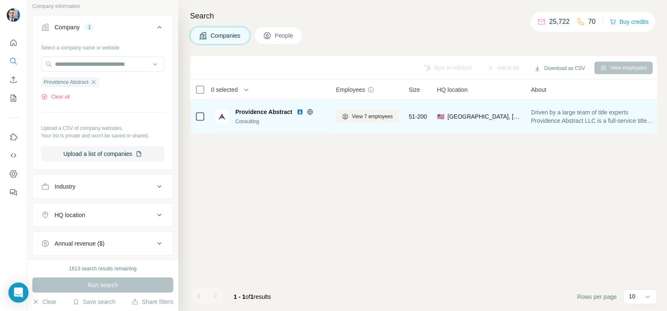
click at [301, 111] on img at bounding box center [299, 112] width 7 height 7
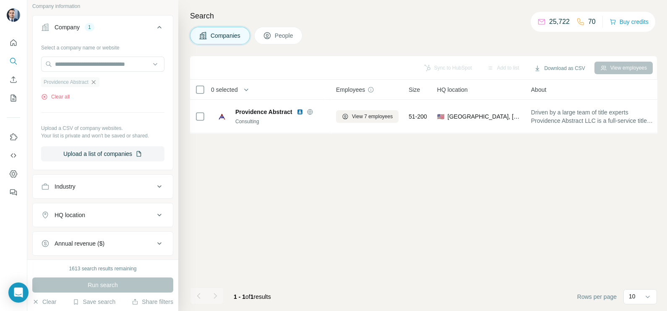
click at [97, 84] on icon "button" at bounding box center [93, 82] width 7 height 7
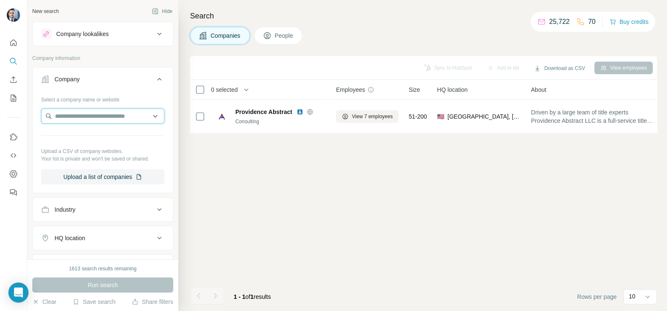
click at [94, 119] on input "text" at bounding box center [102, 116] width 123 height 15
paste input "**********"
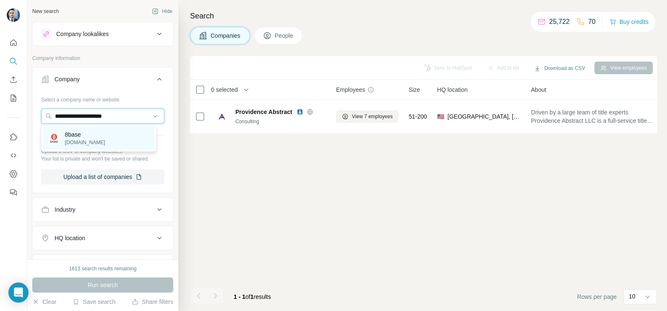
type input "**********"
click at [88, 135] on p "8base" at bounding box center [85, 134] width 40 height 8
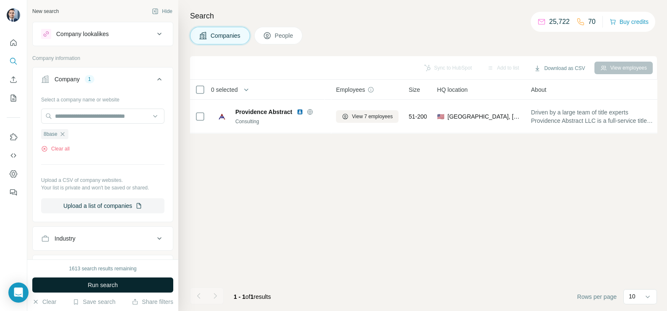
click at [107, 284] on span "Run search" at bounding box center [103, 285] width 30 height 8
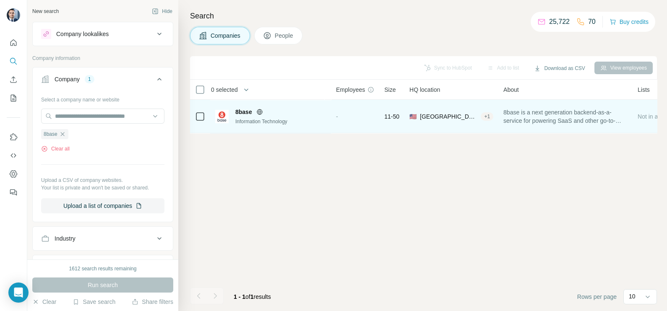
click at [260, 110] on icon at bounding box center [259, 112] width 7 height 7
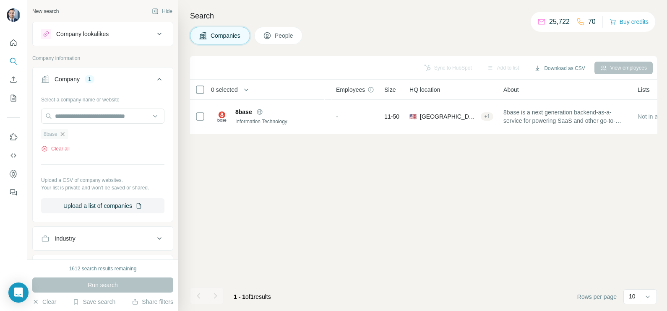
click at [64, 132] on icon "button" at bounding box center [62, 134] width 7 height 7
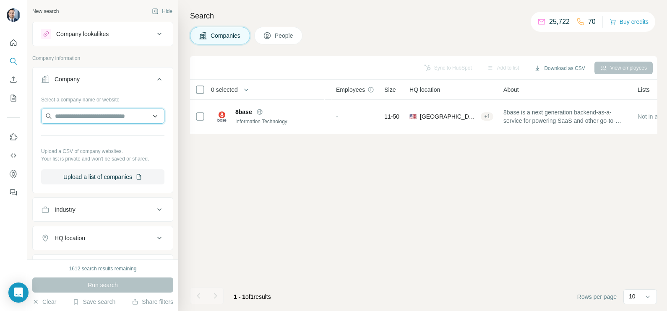
click at [86, 117] on input "text" at bounding box center [102, 116] width 123 height 15
paste input "**********"
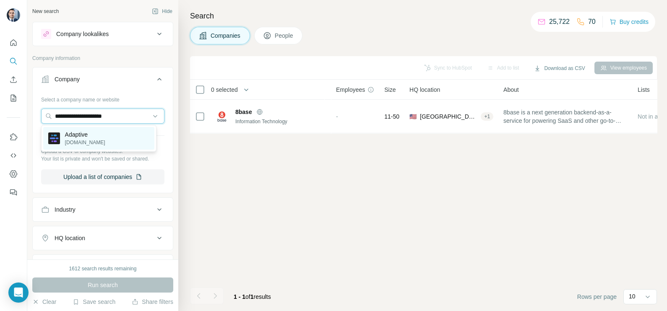
type input "**********"
click at [86, 140] on p "adaptive.live" at bounding box center [85, 143] width 40 height 8
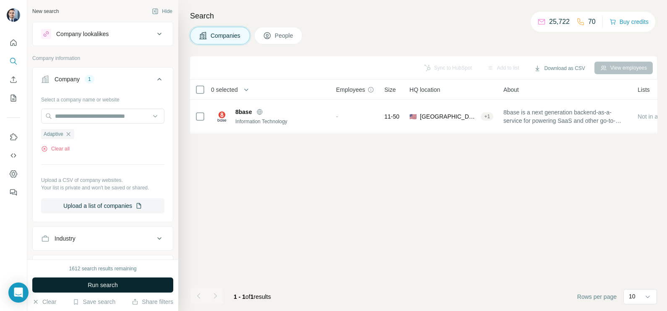
click at [101, 289] on button "Run search" at bounding box center [102, 285] width 141 height 15
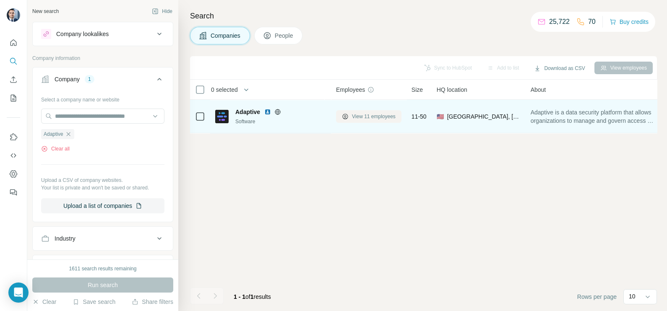
click at [359, 120] on button "View 11 employees" at bounding box center [368, 116] width 65 height 13
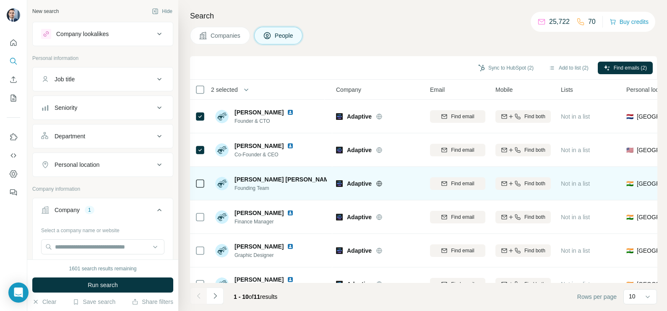
click at [206, 186] on td at bounding box center [200, 184] width 20 height 34
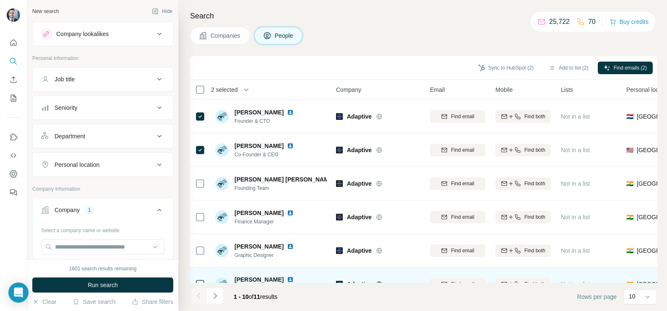
click at [288, 275] on div "Chethan Bhat Founding Software Engineer" at bounding box center [271, 284] width 112 height 23
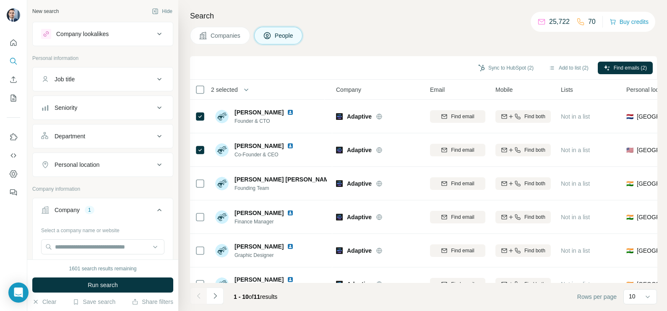
drag, startPoint x: 289, startPoint y: 277, endPoint x: 327, endPoint y: 279, distance: 37.8
click at [327, 279] on div "2 selected People Company Email Mobile Lists Personal location Seniority Depart…" at bounding box center [423, 181] width 467 height 203
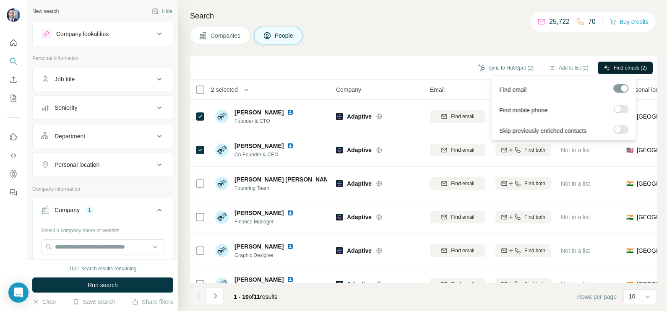
click at [628, 70] on span "Find emails (2)" at bounding box center [629, 68] width 33 height 8
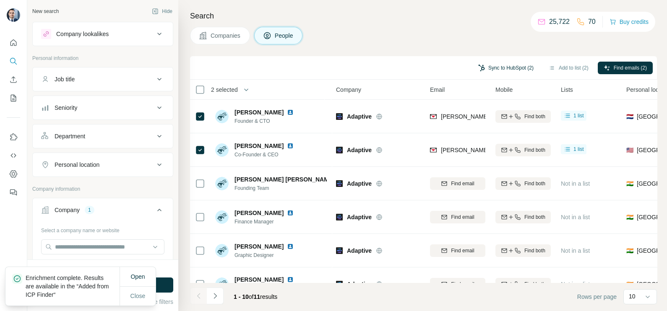
click at [496, 64] on button "Sync to HubSpot (2)" at bounding box center [505, 68] width 67 height 13
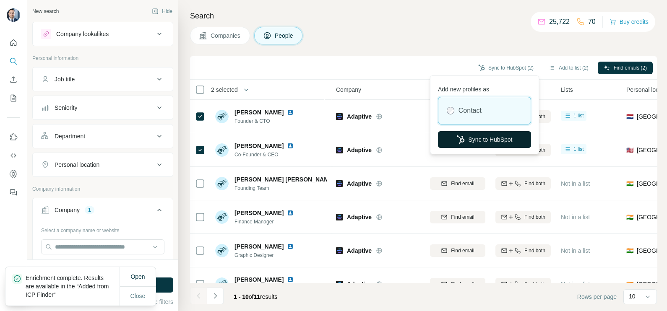
click at [481, 138] on button "Sync to HubSpot" at bounding box center [484, 139] width 93 height 17
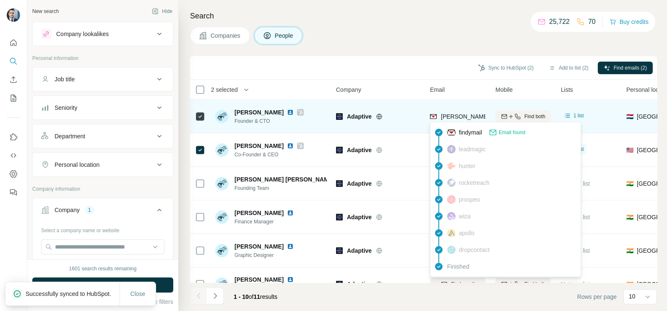
click at [447, 119] on span "debarshi@adaptive.live" at bounding box center [515, 116] width 148 height 7
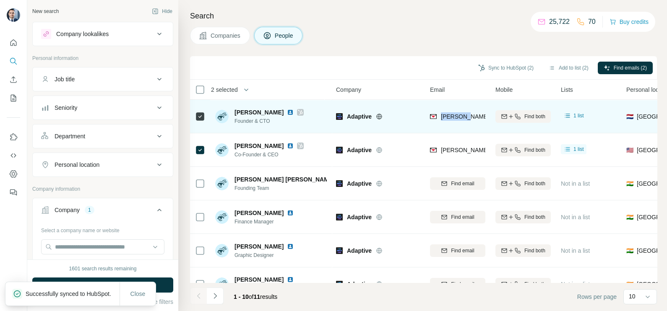
click at [448, 114] on span "debarshi@adaptive.live" at bounding box center [515, 116] width 148 height 7
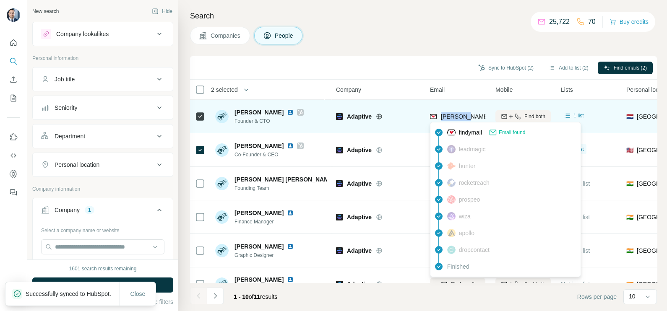
click at [449, 114] on span "debarshi@adaptive.live" at bounding box center [515, 116] width 148 height 7
click at [464, 114] on span "debarshi@adaptive.live" at bounding box center [515, 116] width 148 height 7
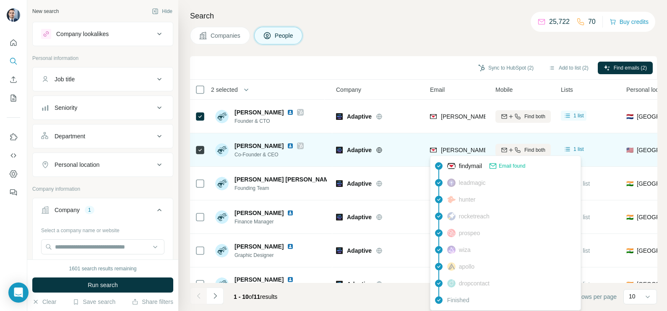
click at [455, 150] on span "ronak@adaptive.live" at bounding box center [515, 150] width 148 height 7
click at [454, 150] on span "ronak@adaptive.live" at bounding box center [515, 150] width 148 height 7
click at [452, 151] on span "ronak@adaptive.live" at bounding box center [515, 150] width 148 height 7
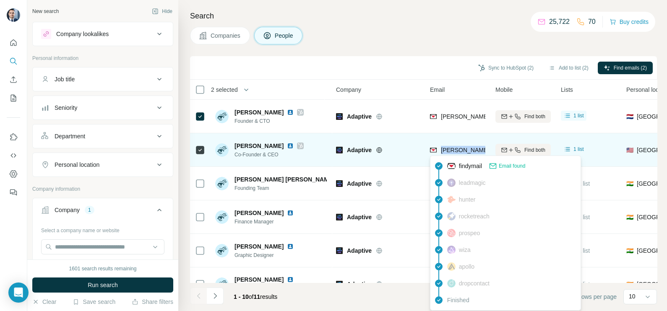
click at [452, 151] on span "ronak@adaptive.live" at bounding box center [515, 150] width 148 height 7
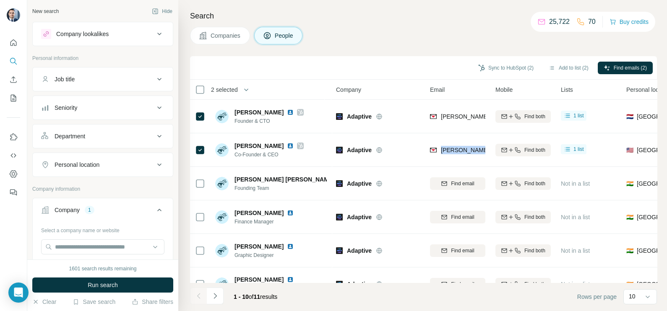
scroll to position [52, 0]
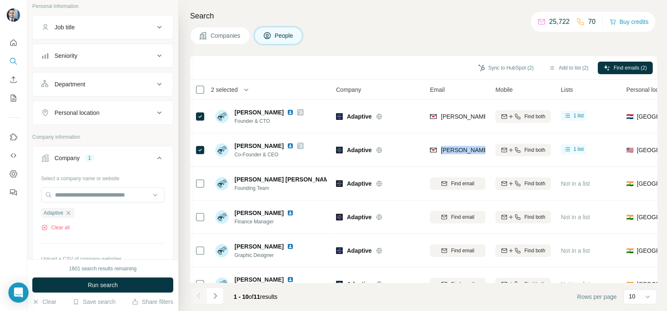
click at [216, 38] on span "Companies" at bounding box center [225, 35] width 31 height 8
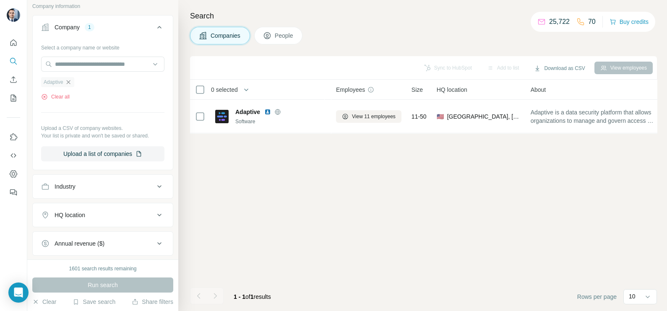
click at [69, 83] on icon "button" at bounding box center [68, 82] width 7 height 7
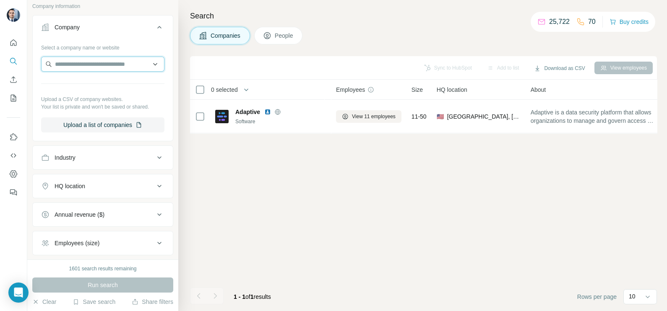
click at [79, 65] on input "text" at bounding box center [102, 64] width 123 height 15
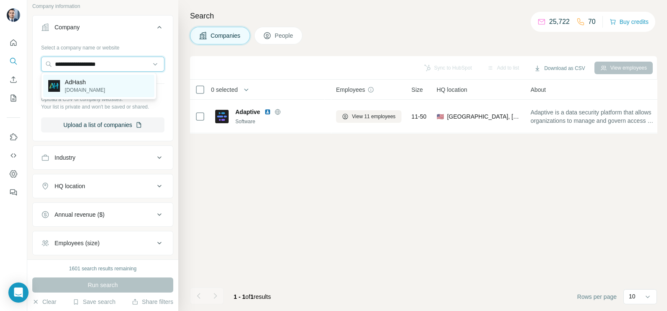
type input "**********"
click at [91, 83] on p "AdHash" at bounding box center [85, 82] width 40 height 8
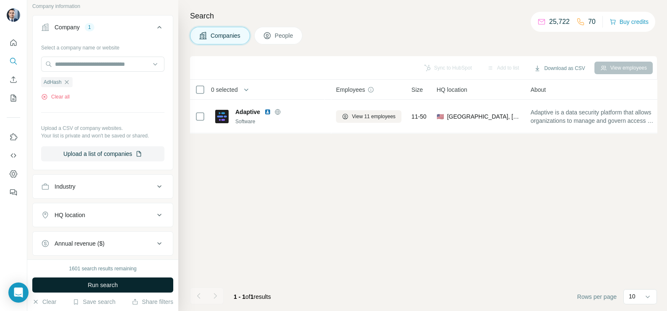
click at [101, 283] on span "Run search" at bounding box center [103, 285] width 30 height 8
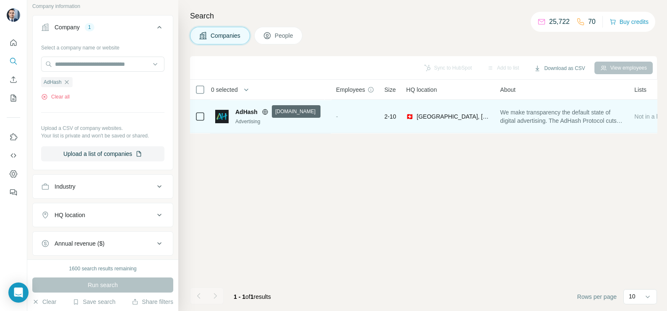
click at [265, 111] on icon at bounding box center [265, 112] width 7 height 7
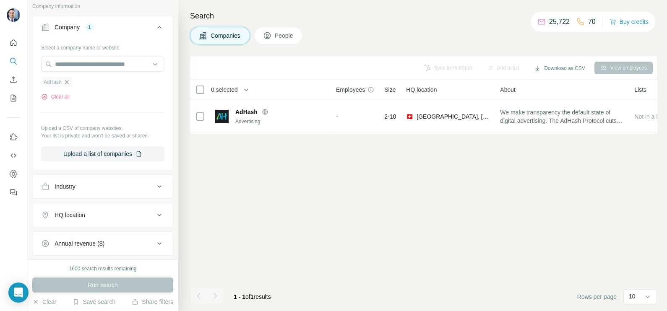
click at [65, 81] on icon "button" at bounding box center [66, 82] width 7 height 7
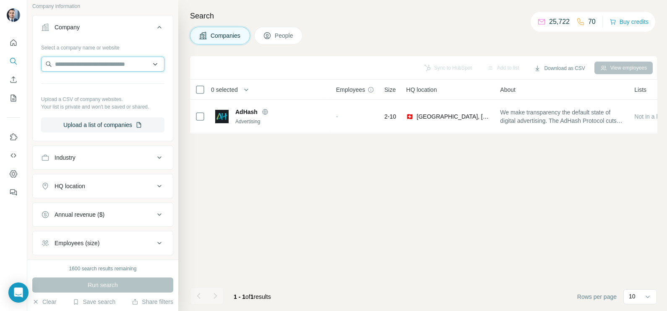
click at [92, 62] on input "text" at bounding box center [102, 64] width 123 height 15
paste input "*****"
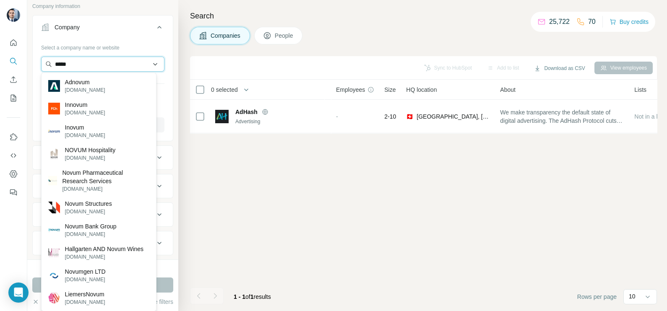
drag, startPoint x: 108, startPoint y: 61, endPoint x: 43, endPoint y: 63, distance: 65.0
click at [43, 63] on input "*****" at bounding box center [102, 64] width 123 height 15
paste input "**********"
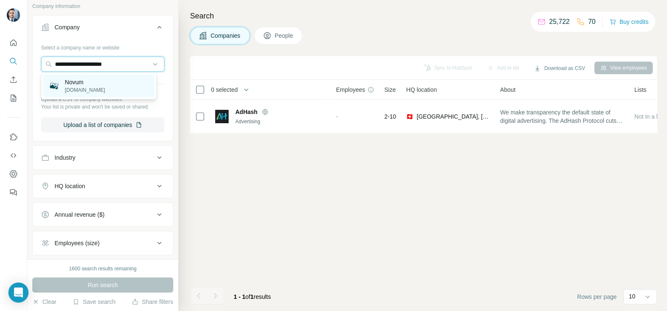
type input "**********"
click at [94, 88] on p "novumpath.com" at bounding box center [85, 90] width 40 height 8
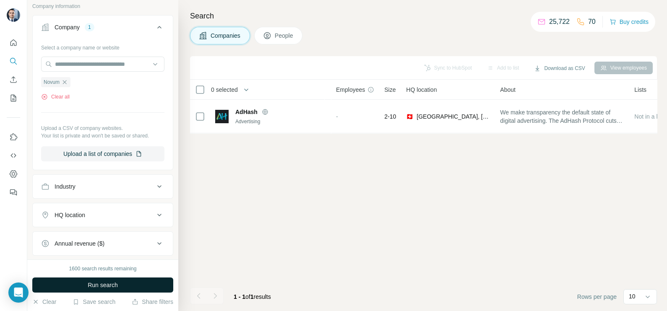
click at [112, 278] on button "Run search" at bounding box center [102, 285] width 141 height 15
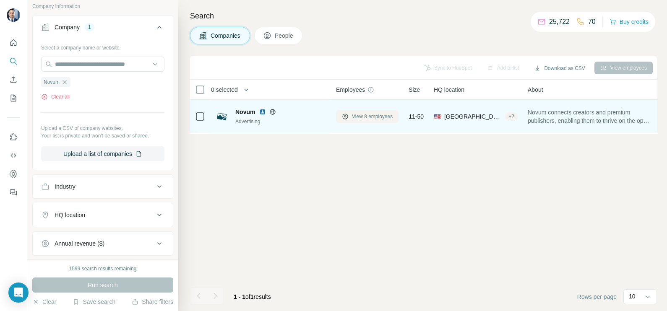
click at [369, 113] on span "View 8 employees" at bounding box center [372, 117] width 41 height 8
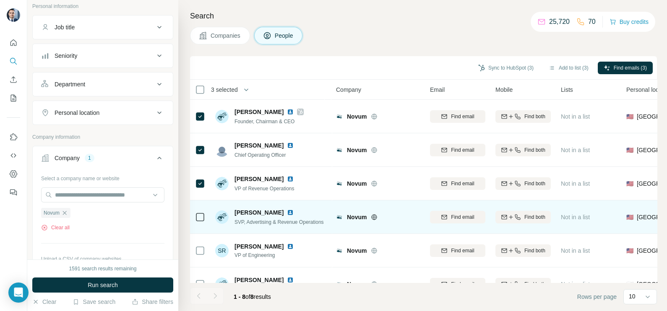
click at [205, 218] on icon at bounding box center [200, 217] width 10 height 10
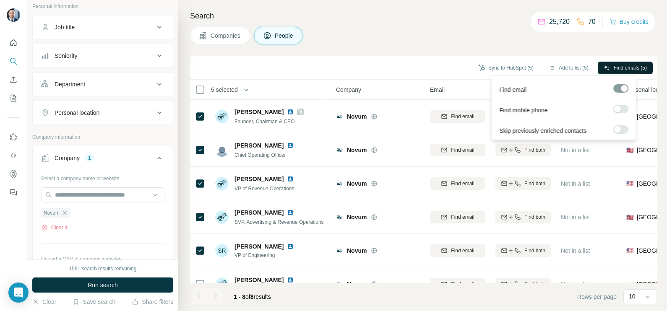
click at [622, 64] on span "Find emails (5)" at bounding box center [629, 68] width 33 height 8
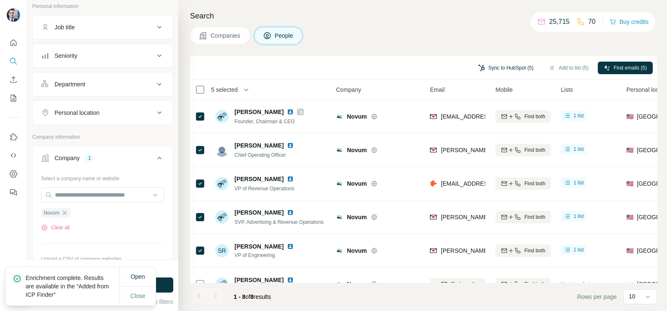
click at [499, 68] on button "Sync to HubSpot (5)" at bounding box center [505, 68] width 67 height 13
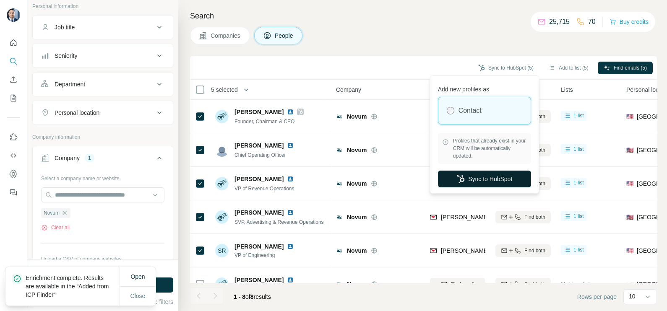
click at [479, 183] on button "Sync to HubSpot" at bounding box center [484, 179] width 93 height 17
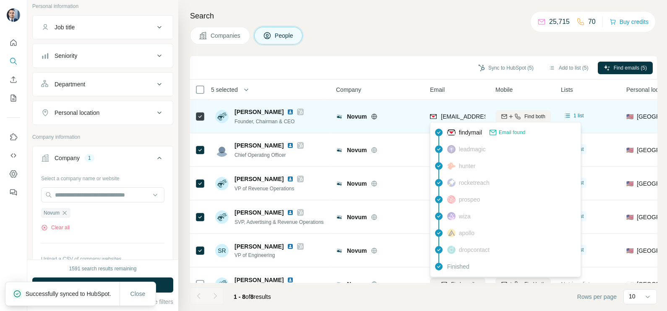
click at [464, 113] on span "gpeters@novumpath.com" at bounding box center [490, 116] width 99 height 7
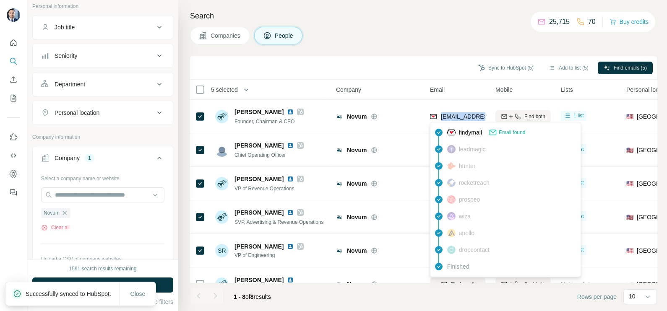
copy tr "gpeters@novumpath.com"
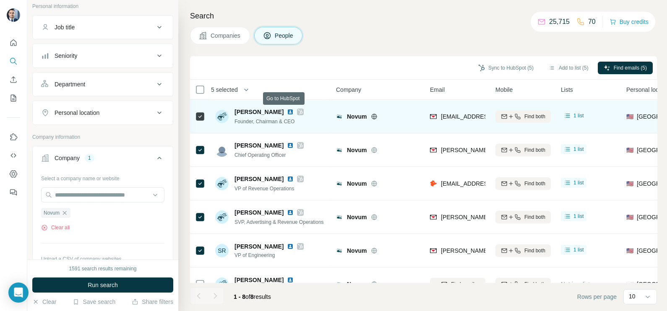
click at [298, 112] on icon at bounding box center [300, 112] width 5 height 7
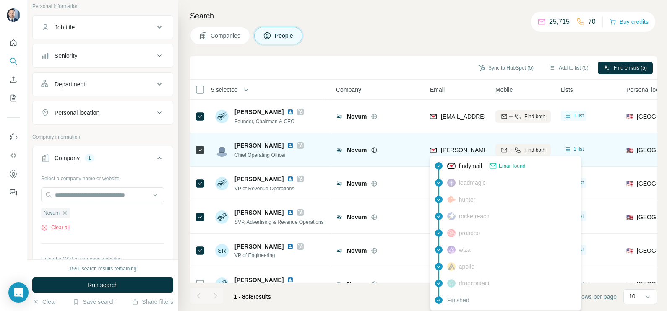
click at [463, 139] on div "ann@novumpath.com" at bounding box center [457, 149] width 55 height 23
click at [466, 151] on span "ann@novumpath.com" at bounding box center [515, 150] width 148 height 7
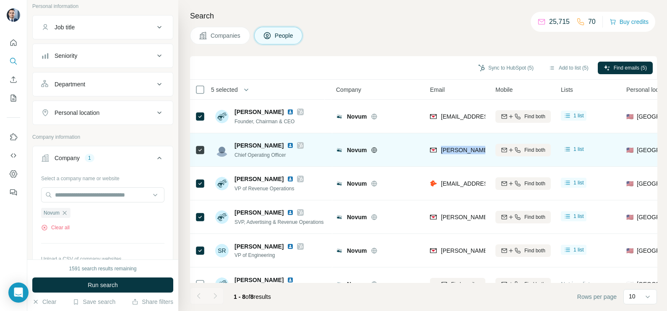
click at [466, 151] on span "ann@novumpath.com" at bounding box center [515, 150] width 148 height 7
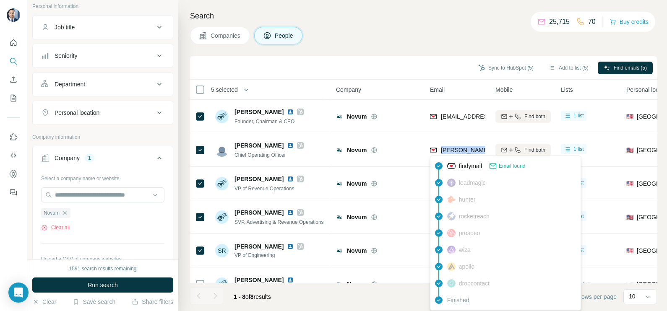
copy tr "ann@novumpath.com"
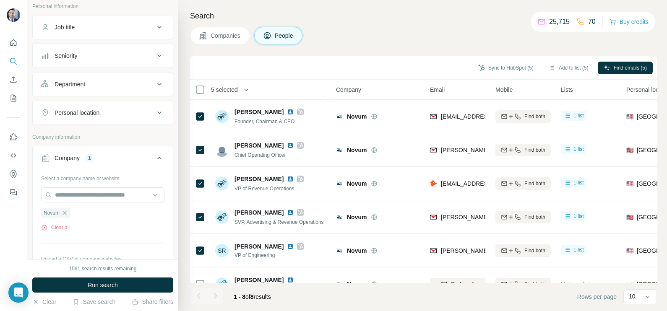
click at [406, 82] on th "Company" at bounding box center [378, 90] width 94 height 20
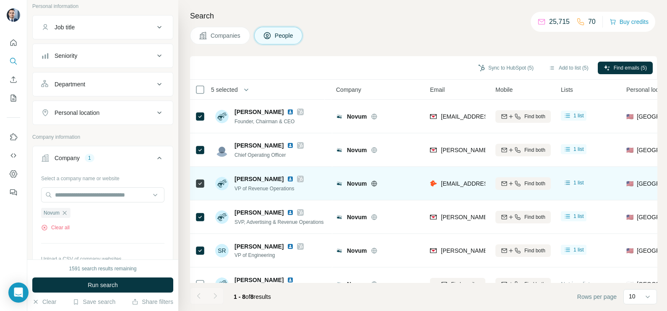
click at [463, 189] on div "javierr@novumpath.com" at bounding box center [457, 183] width 55 height 23
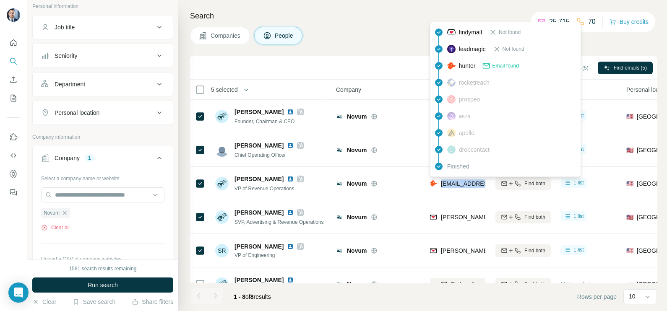
copy tr "javierr@novumpath.com"
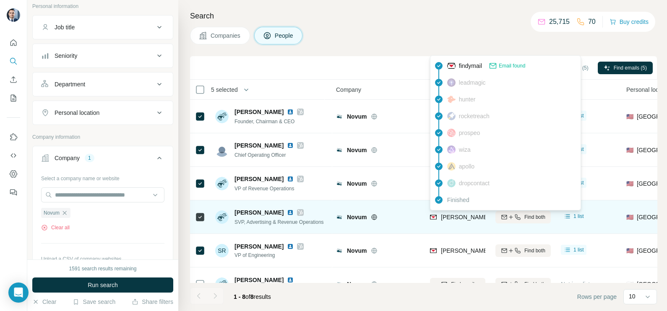
click at [460, 213] on span "kevin@novumpath.com" at bounding box center [511, 217] width 141 height 8
click at [460, 212] on div "kevin@novumpath.com" at bounding box center [457, 216] width 55 height 23
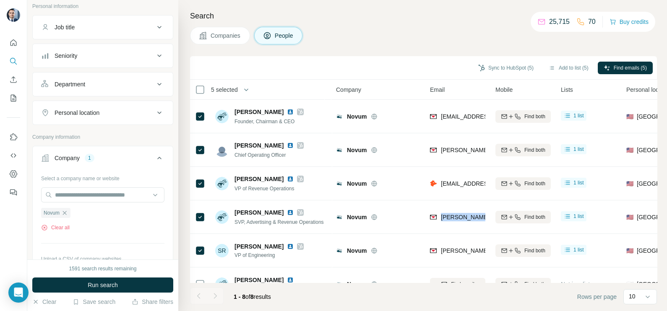
copy tr "kevin@novumpath.com"
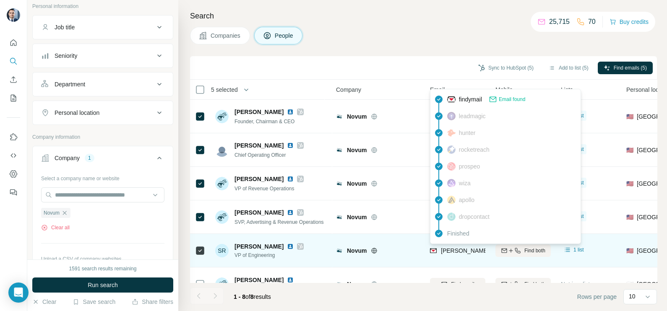
click at [455, 250] on span "stephen@novumpath.com" at bounding box center [515, 250] width 148 height 7
click at [434, 260] on div "stephen@novumpath.com" at bounding box center [457, 250] width 55 height 23
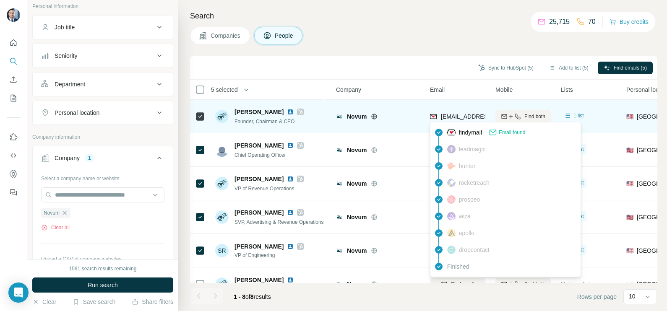
click at [445, 120] on div "gpeters@novumpath.com" at bounding box center [482, 117] width 104 height 10
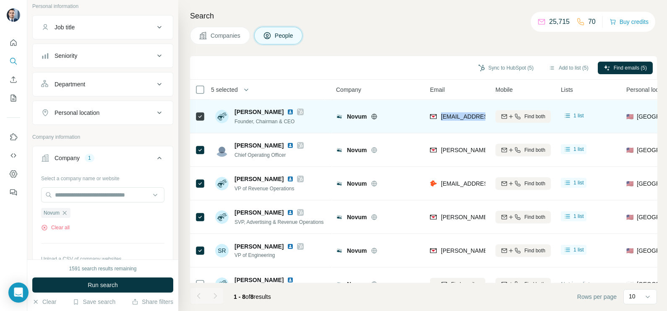
click at [445, 120] on div "gpeters@novumpath.com" at bounding box center [482, 117] width 104 height 10
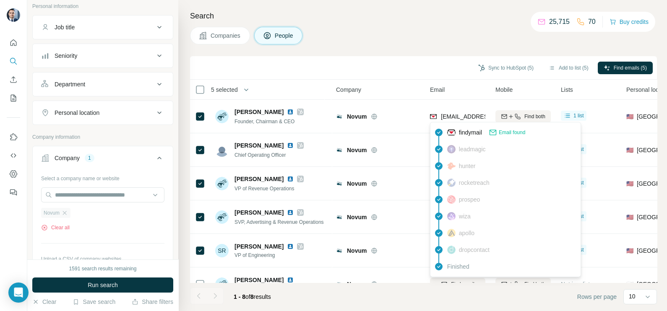
click at [65, 215] on div "Novum" at bounding box center [55, 213] width 29 height 10
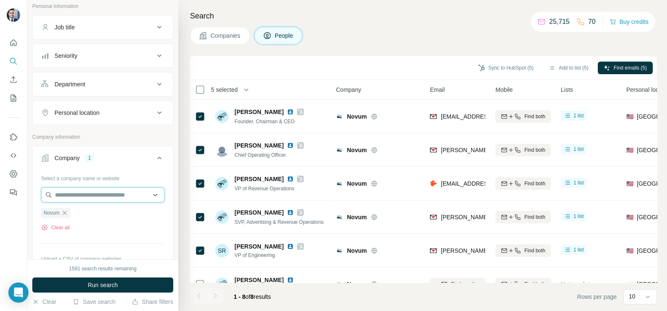
click at [78, 194] on input "text" at bounding box center [102, 194] width 123 height 15
drag, startPoint x: 99, startPoint y: 228, endPoint x: 77, endPoint y: 221, distance: 23.5
click at [100, 229] on div "Clear all" at bounding box center [102, 228] width 123 height 8
click at [63, 211] on icon "button" at bounding box center [65, 213] width 4 height 4
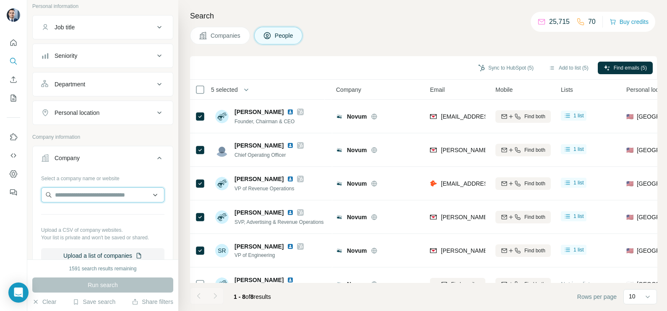
click at [82, 195] on input "text" at bounding box center [102, 194] width 123 height 15
paste input "**********"
type input "**********"
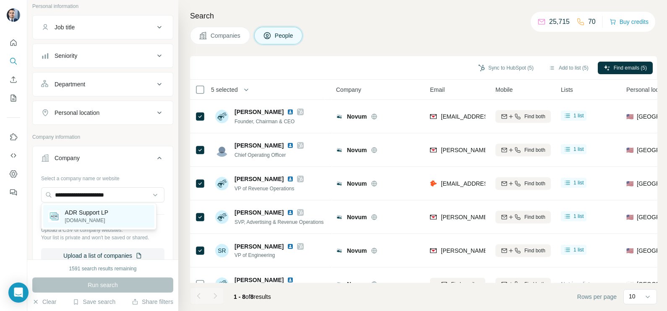
click at [106, 213] on p "ADR Support LP" at bounding box center [87, 212] width 44 height 8
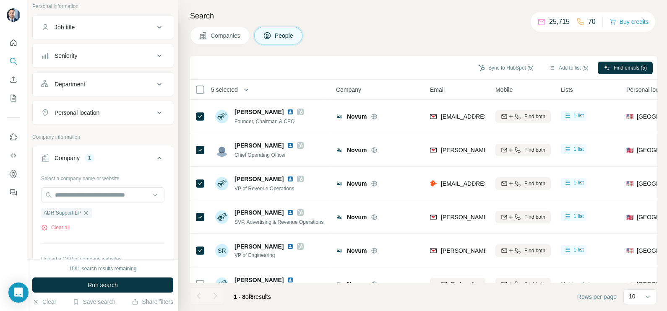
click at [221, 36] on span "Companies" at bounding box center [225, 35] width 31 height 8
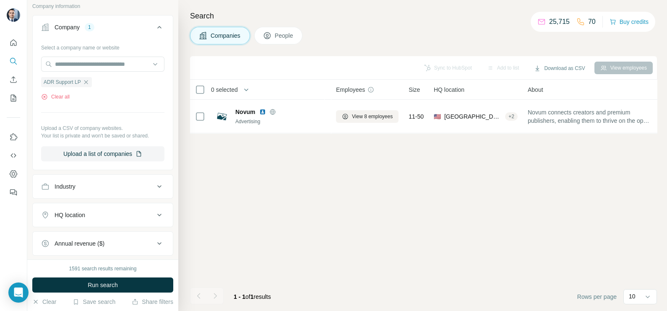
click at [106, 274] on div "1591 search results remaining Run search Clear Save search Share filters" at bounding box center [102, 286] width 151 height 52
click at [105, 280] on button "Run search" at bounding box center [102, 285] width 141 height 15
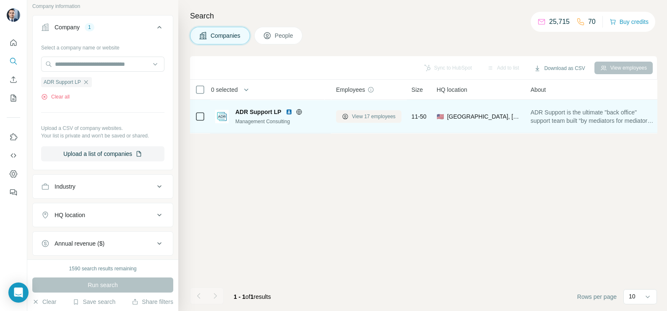
click at [371, 113] on span "View 17 employees" at bounding box center [374, 117] width 44 height 8
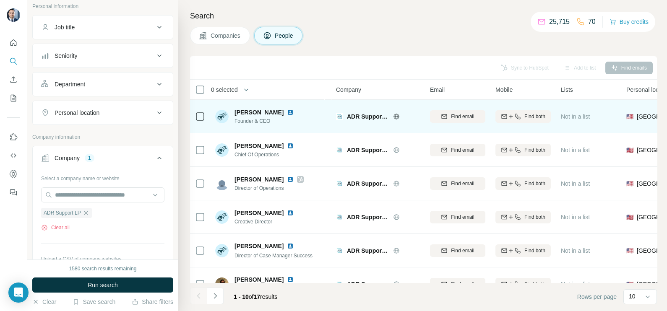
click at [205, 114] on icon at bounding box center [200, 117] width 10 height 10
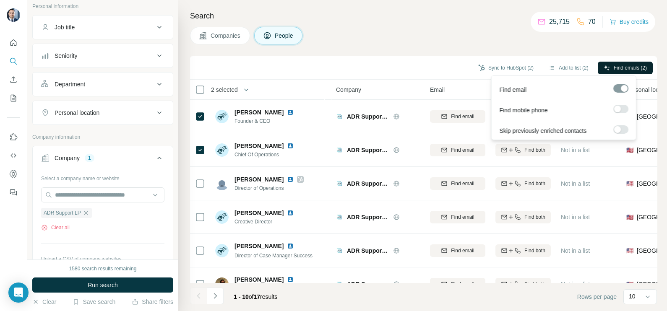
click at [621, 66] on span "Find emails (2)" at bounding box center [629, 68] width 33 height 8
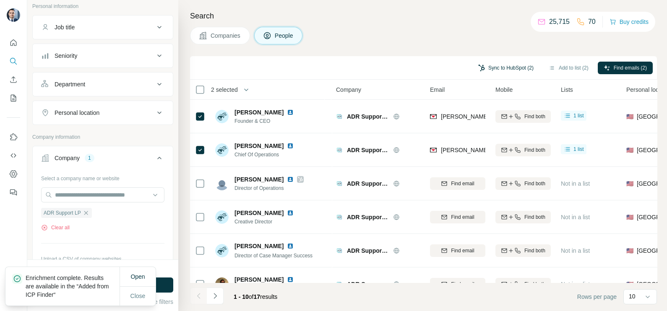
click at [501, 65] on button "Sync to HubSpot (2)" at bounding box center [505, 68] width 67 height 13
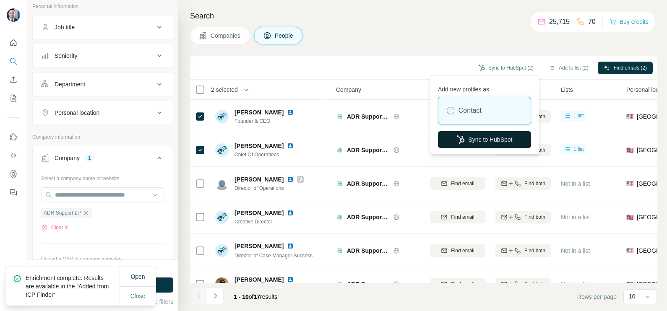
click at [482, 139] on button "Sync to HubSpot" at bounding box center [484, 139] width 93 height 17
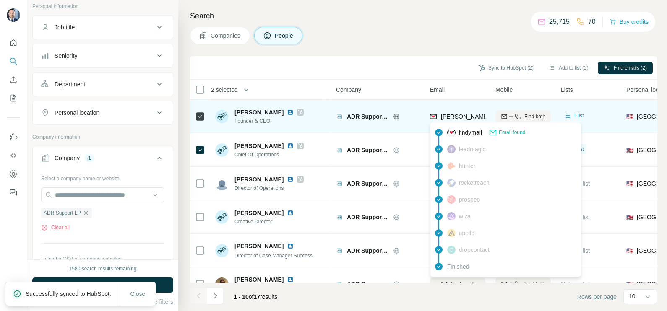
click at [451, 117] on span "david@adrsupport.com" at bounding box center [515, 116] width 148 height 7
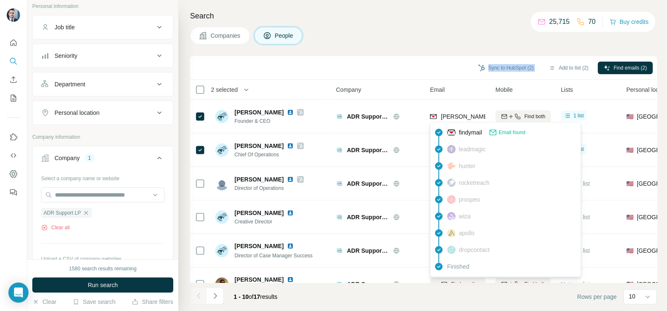
click at [426, 71] on div "Sync to HubSpot (2) Add to list (2) Find emails (2)" at bounding box center [423, 67] width 458 height 15
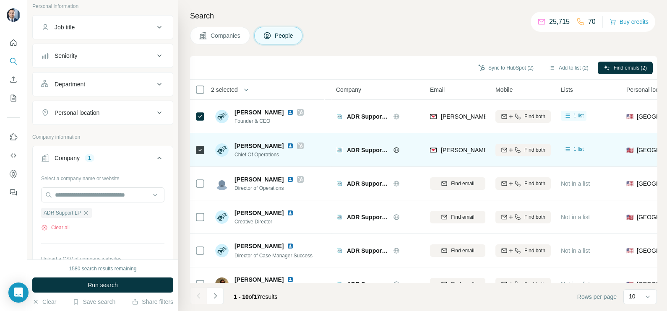
drag, startPoint x: 426, startPoint y: 71, endPoint x: 460, endPoint y: 147, distance: 83.5
click at [460, 147] on span "michelle@adrsupport.com" at bounding box center [515, 150] width 148 height 7
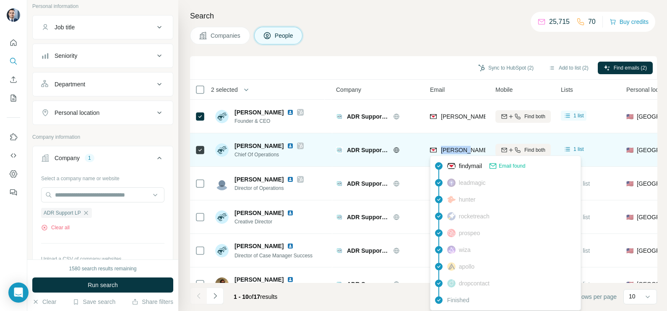
click at [460, 147] on span "michelle@adrsupport.com" at bounding box center [515, 150] width 148 height 7
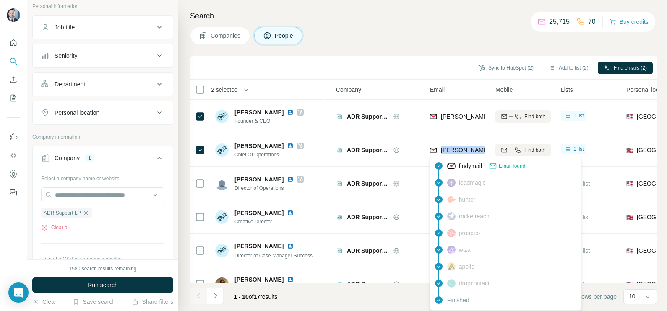
click at [231, 28] on button "Companies" at bounding box center [220, 36] width 60 height 18
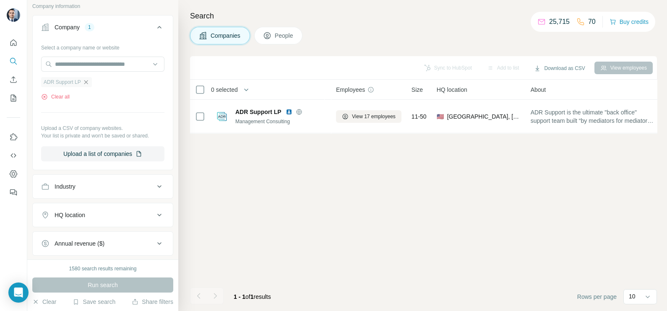
click at [85, 79] on icon "button" at bounding box center [86, 82] width 7 height 7
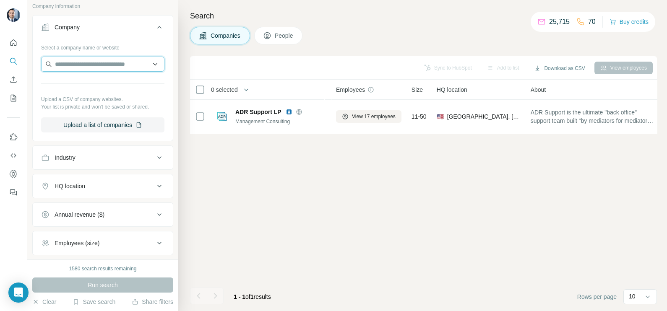
click at [96, 64] on input "text" at bounding box center [102, 64] width 123 height 15
paste input "**********"
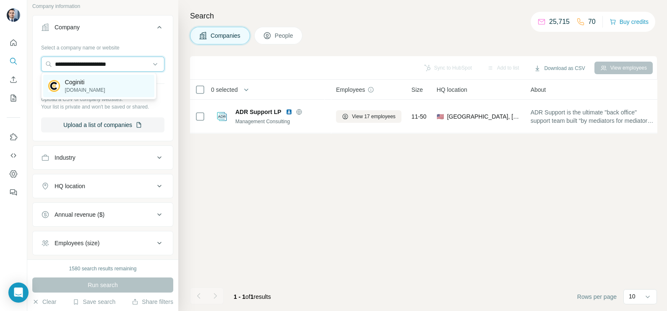
type input "**********"
click at [96, 82] on div "Coginiti coginiti.co" at bounding box center [98, 86] width 111 height 23
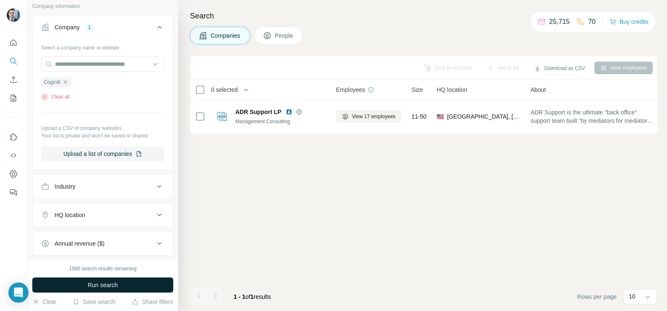
click at [106, 281] on span "Run search" at bounding box center [103, 285] width 30 height 8
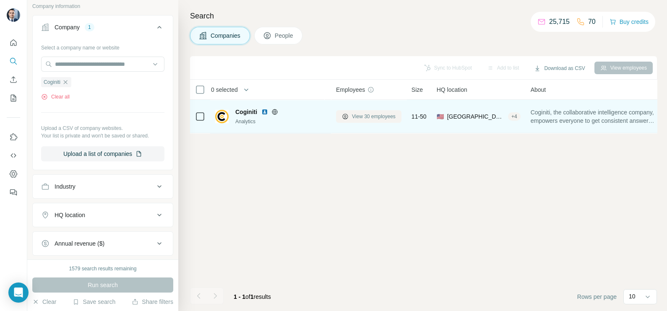
click at [364, 116] on span "View 30 employees" at bounding box center [374, 117] width 44 height 8
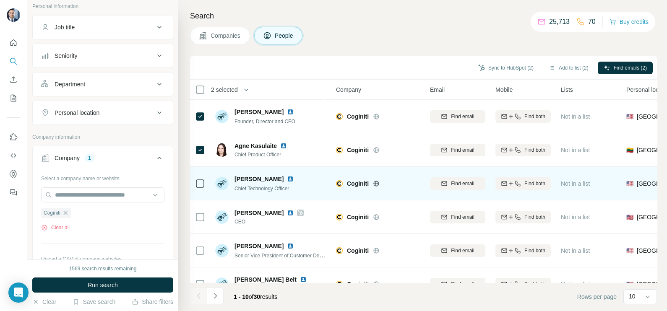
click at [205, 184] on td at bounding box center [200, 184] width 20 height 34
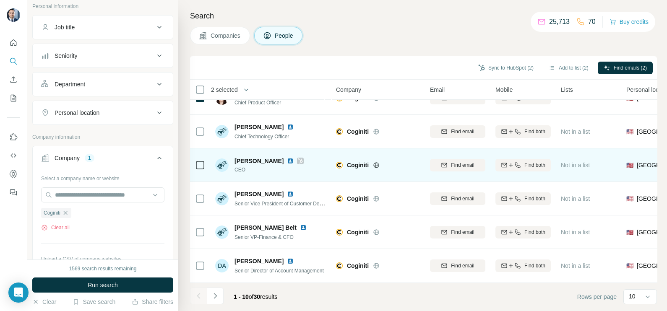
click at [298, 158] on icon at bounding box center [300, 161] width 5 height 7
click at [206, 168] on td at bounding box center [200, 165] width 20 height 34
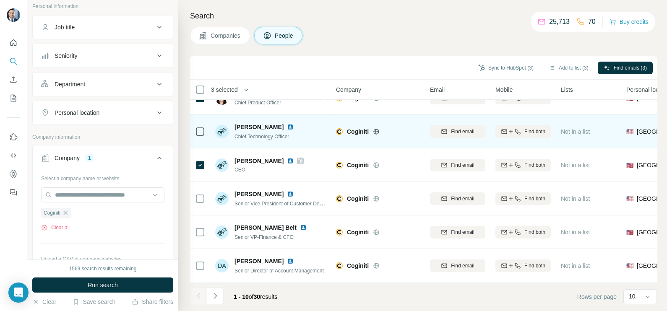
click at [200, 136] on icon at bounding box center [200, 132] width 10 height 10
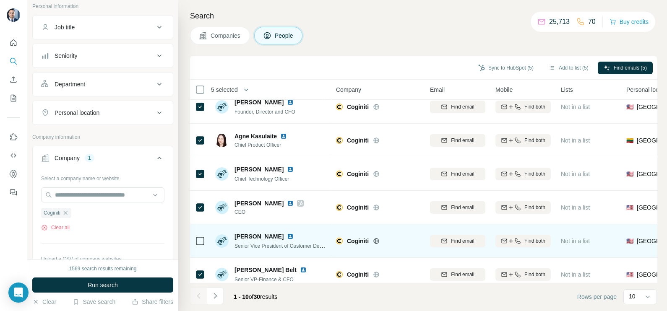
scroll to position [0, 0]
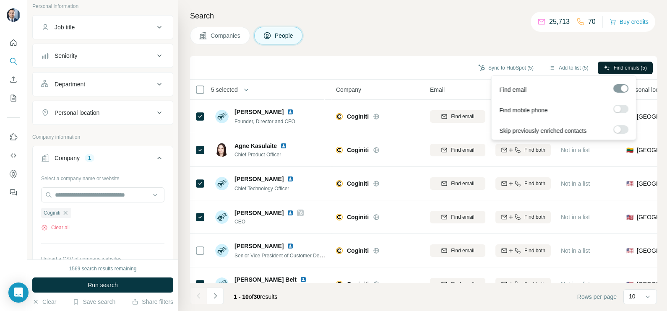
click at [626, 66] on span "Find emails (5)" at bounding box center [629, 68] width 33 height 8
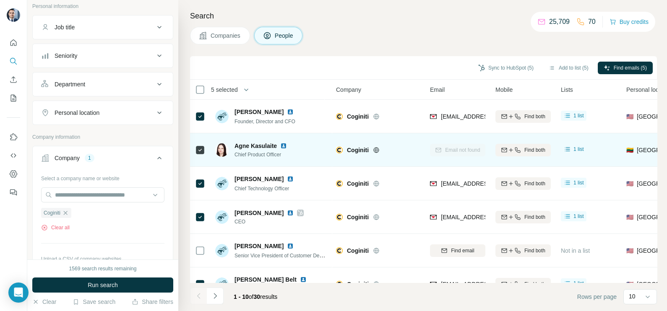
click at [195, 145] on icon at bounding box center [200, 150] width 10 height 10
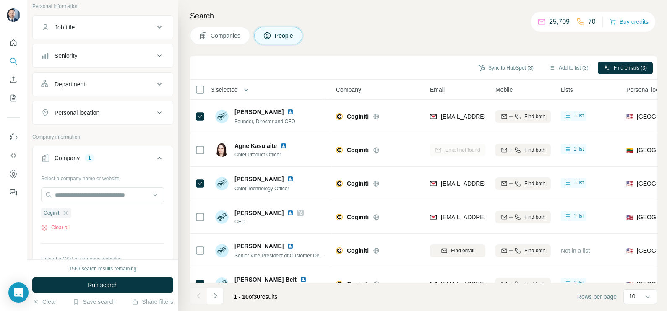
click at [503, 75] on div "Sync to HubSpot (3) Add to list (3) Find emails (3)" at bounding box center [423, 67] width 467 height 23
click at [498, 71] on button "Sync to HubSpot (3)" at bounding box center [505, 68] width 67 height 13
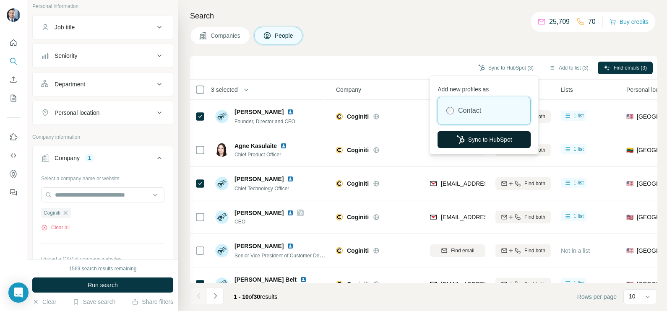
click at [477, 140] on button "Sync to HubSpot" at bounding box center [483, 139] width 93 height 17
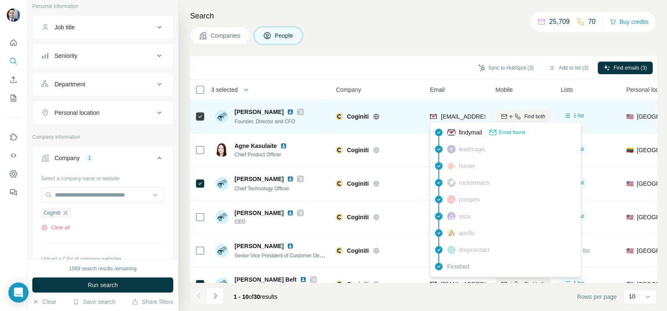
click at [462, 119] on span "kcrafford@coginiti.co" at bounding box center [490, 116] width 99 height 7
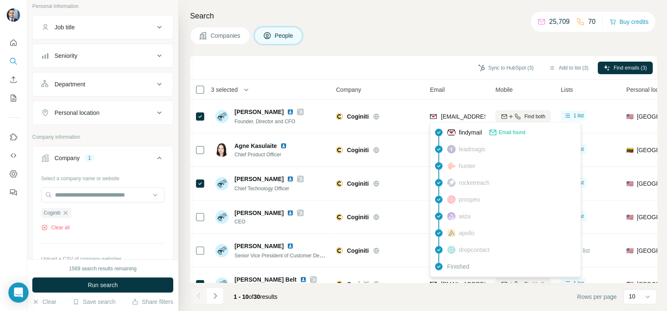
drag, startPoint x: 421, startPoint y: 65, endPoint x: 409, endPoint y: 72, distance: 13.3
click at [421, 65] on div "Sync to HubSpot (3) Add to list (3) Find emails (3)" at bounding box center [423, 67] width 458 height 15
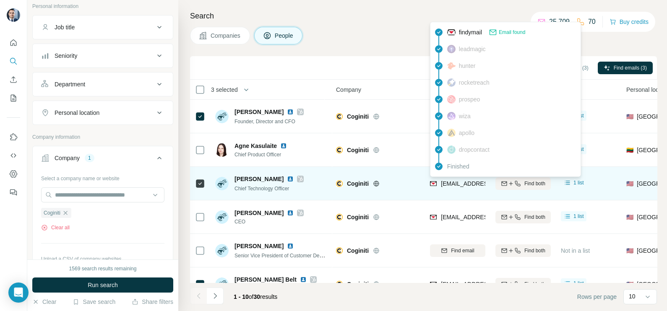
click at [457, 181] on span "mmullins@coginiti.co" at bounding box center [490, 183] width 99 height 7
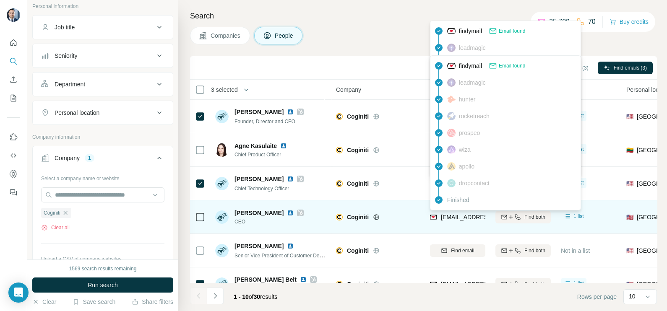
click at [461, 215] on span "rhall@coginiti.co" at bounding box center [490, 217] width 99 height 7
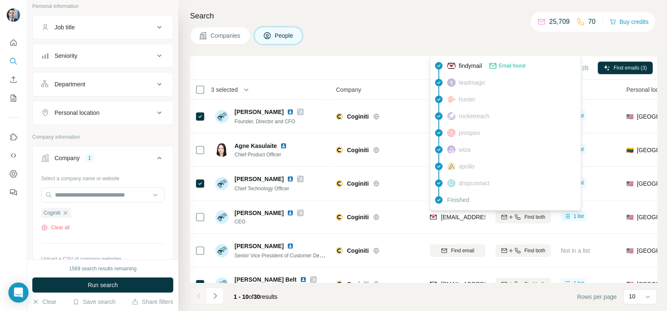
click at [392, 57] on div "Sync to HubSpot (3) Add to list (3) Find emails (3)" at bounding box center [423, 67] width 467 height 23
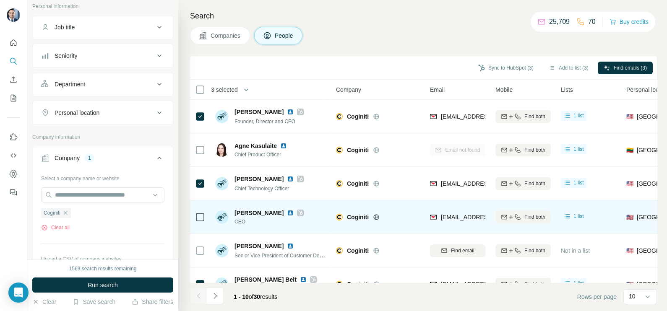
scroll to position [52, 0]
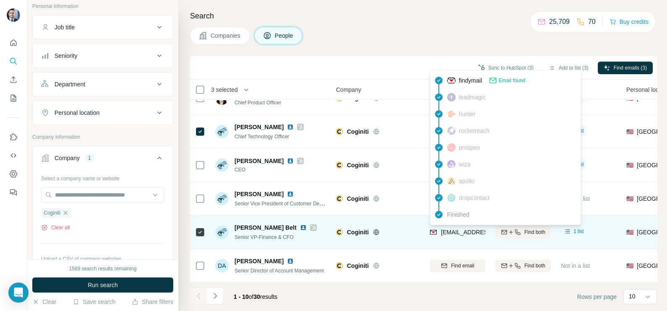
click at [459, 231] on span "dbelt@coginiti.co" at bounding box center [490, 232] width 99 height 7
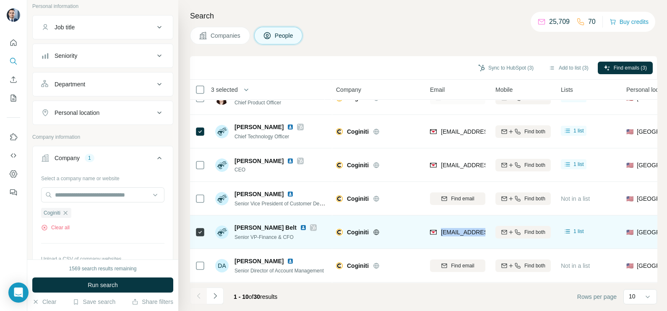
click at [459, 231] on span "dbelt@coginiti.co" at bounding box center [490, 232] width 99 height 7
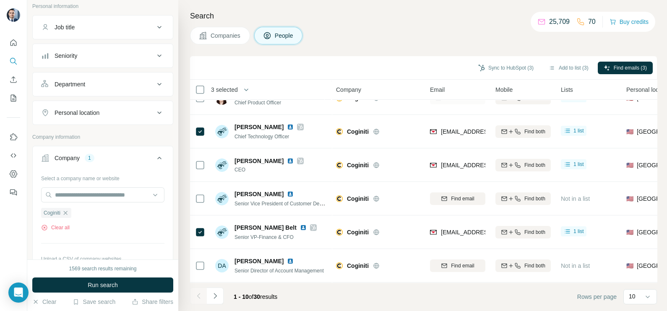
click at [374, 43] on div "Companies People" at bounding box center [423, 36] width 467 height 18
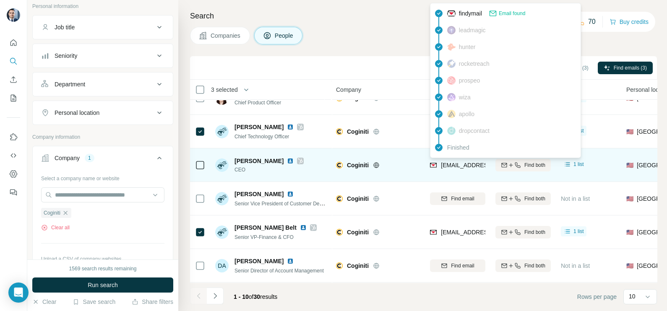
click at [460, 165] on span "rhall@coginiti.co" at bounding box center [490, 165] width 99 height 7
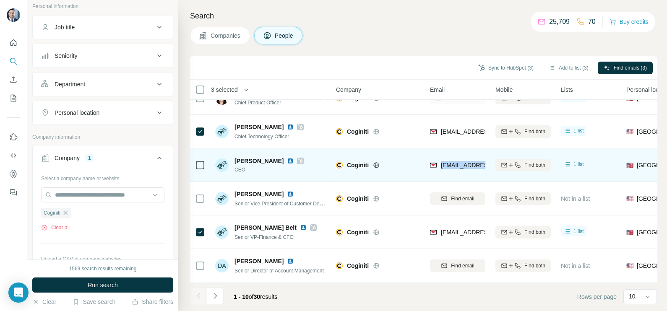
click at [460, 165] on span "rhall@coginiti.co" at bounding box center [490, 165] width 99 height 7
click at [247, 159] on span "Richard Hall" at bounding box center [258, 161] width 49 height 8
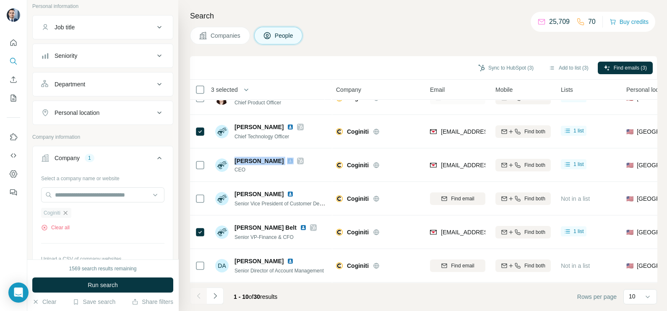
click at [68, 213] on icon "button" at bounding box center [65, 213] width 7 height 7
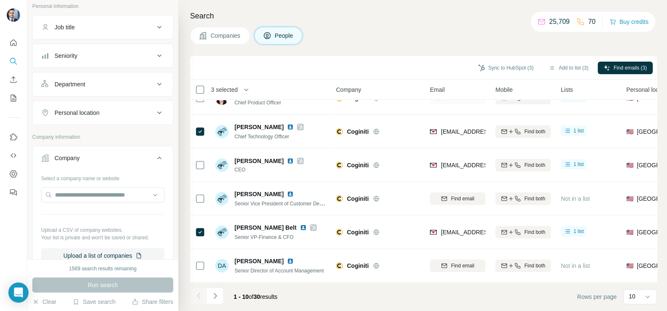
click at [80, 183] on div "Select a company name or website Upload a CSV of company websites. Your list is…" at bounding box center [102, 217] width 123 height 92
click at [82, 190] on input "text" at bounding box center [102, 194] width 123 height 15
type input "**********"
click at [237, 30] on button "Companies" at bounding box center [220, 36] width 60 height 18
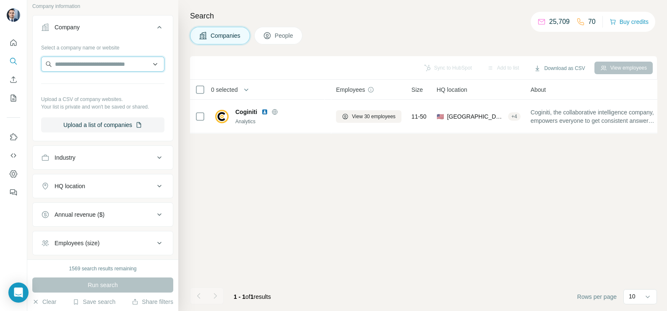
click at [86, 57] on input "text" at bounding box center [102, 64] width 123 height 15
paste input "**********"
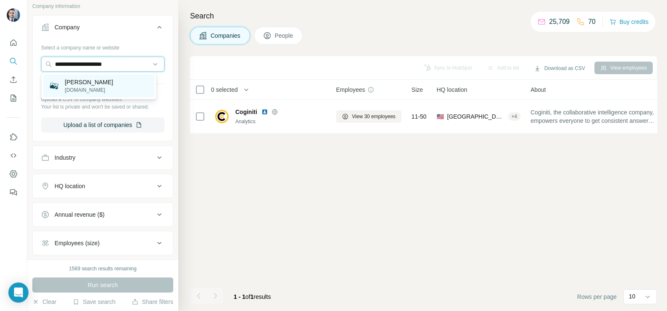
type input "**********"
click at [95, 91] on div "Alexi alexi.com" at bounding box center [98, 86] width 111 height 23
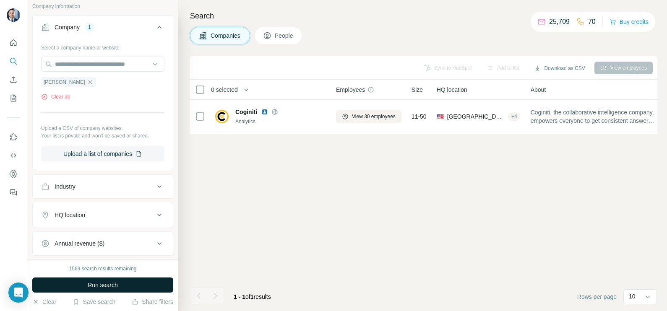
click at [86, 291] on button "Run search" at bounding box center [102, 285] width 141 height 15
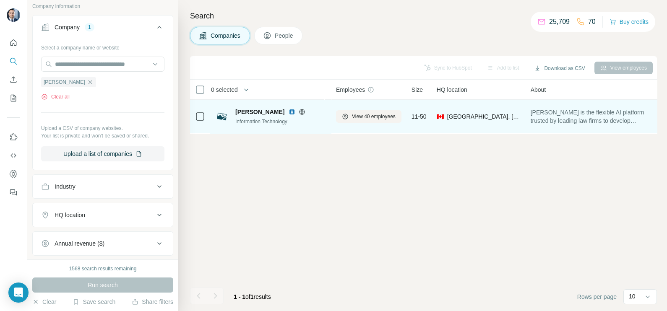
click at [299, 111] on icon at bounding box center [302, 112] width 7 height 7
click at [374, 115] on span "View 40 employees" at bounding box center [374, 117] width 44 height 8
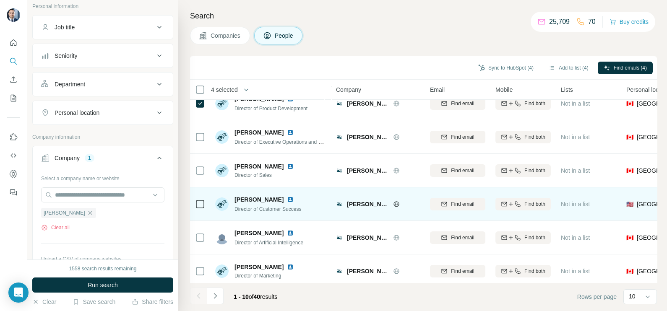
scroll to position [157, 0]
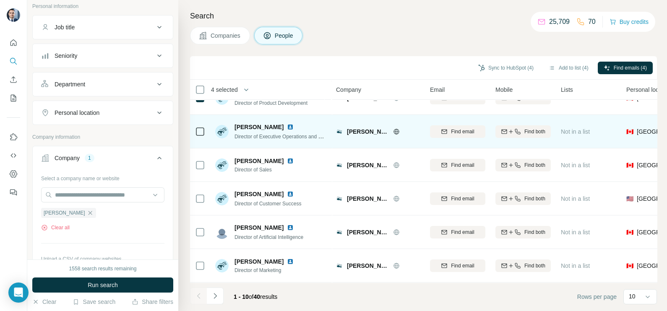
click at [205, 128] on td at bounding box center [200, 132] width 20 height 34
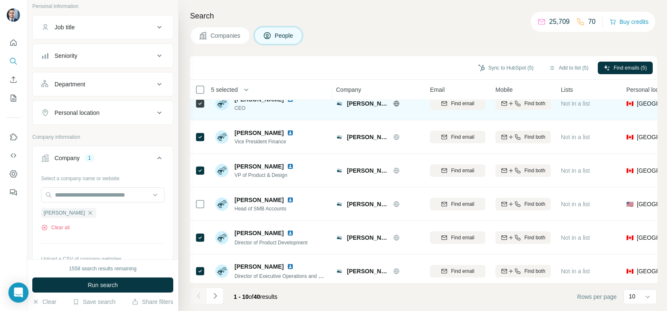
scroll to position [0, 0]
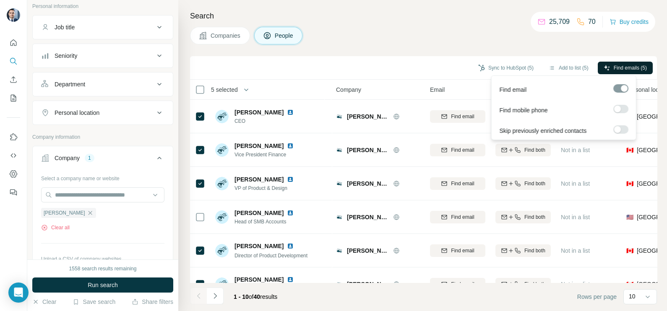
click at [614, 72] on button "Find emails (5)" at bounding box center [624, 68] width 55 height 13
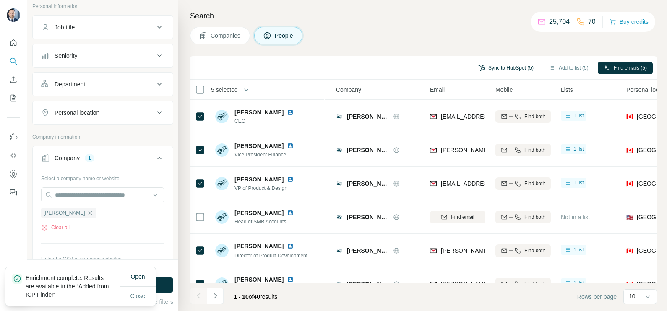
click at [507, 69] on button "Sync to HubSpot (5)" at bounding box center [505, 68] width 67 height 13
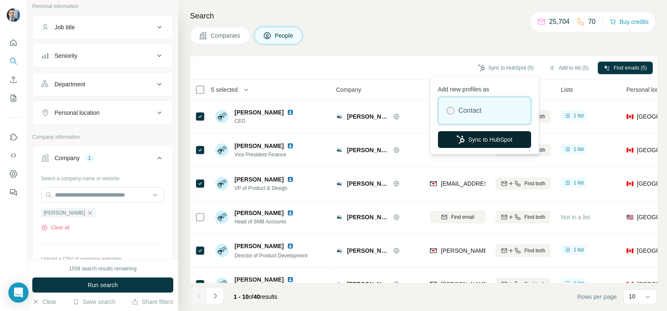
click at [495, 138] on button "Sync to HubSpot" at bounding box center [484, 139] width 93 height 17
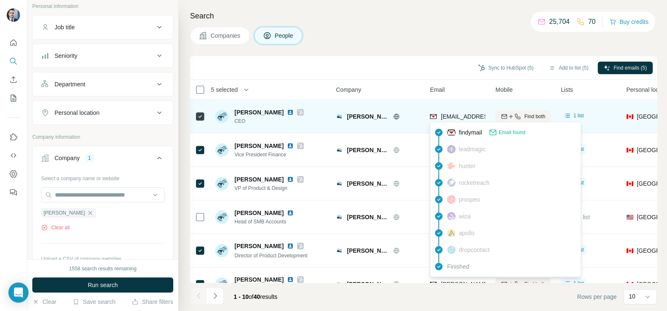
click at [459, 115] on span "mark@alexi.com" at bounding box center [490, 116] width 99 height 7
click at [442, 110] on div "mark@alexi.com" at bounding box center [457, 116] width 55 height 23
click at [451, 115] on span "mark@alexi.com" at bounding box center [490, 116] width 99 height 7
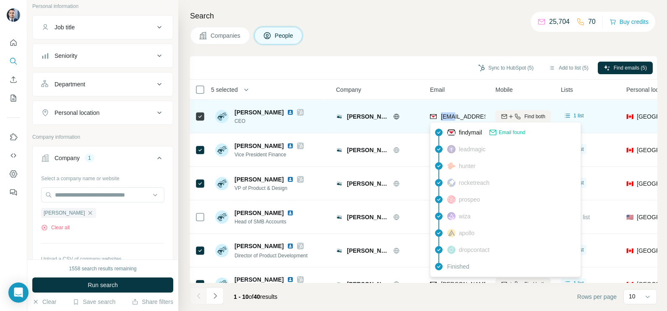
click at [451, 115] on span "mark@alexi.com" at bounding box center [490, 116] width 99 height 7
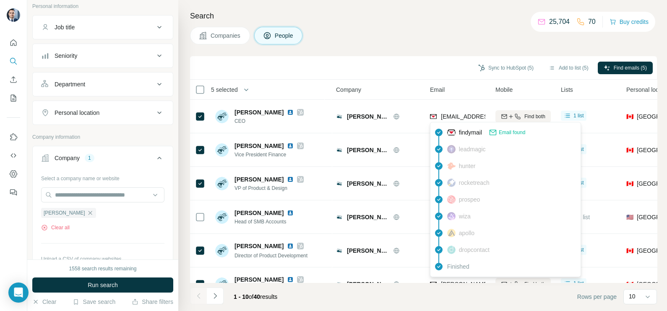
click at [390, 54] on div "Search Companies People Sync to HubSpot (5) Add to list (5) Find emails (5) 5 s…" at bounding box center [422, 155] width 488 height 311
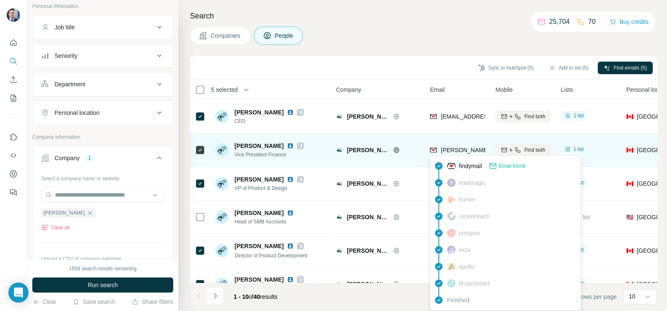
click at [466, 152] on span "george@alexi.com" at bounding box center [515, 150] width 148 height 7
click at [465, 152] on span "george@alexi.com" at bounding box center [515, 150] width 148 height 7
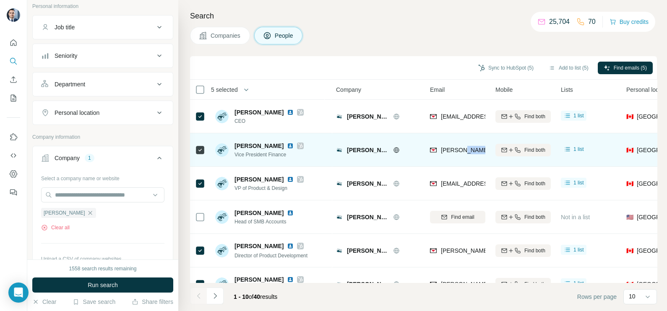
click at [465, 152] on span "george@alexi.com" at bounding box center [515, 150] width 148 height 7
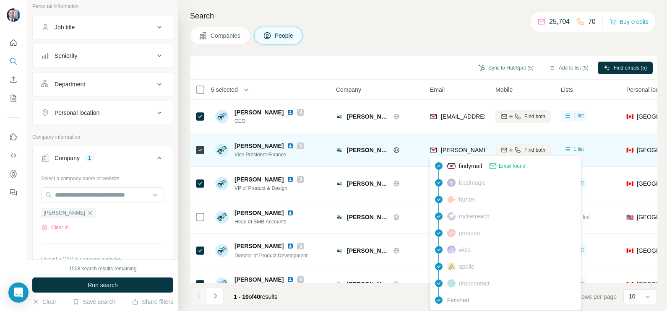
click at [455, 150] on span "george@alexi.com" at bounding box center [515, 150] width 148 height 7
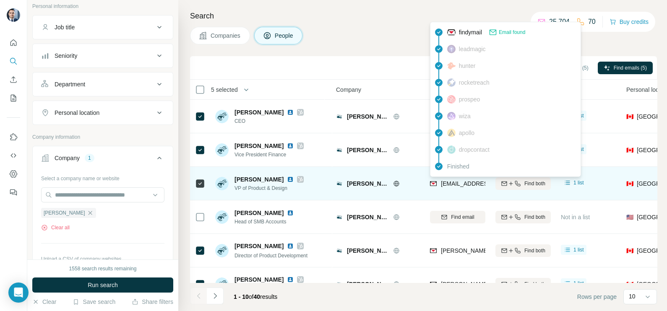
click at [459, 181] on span "walid@alexi.com" at bounding box center [490, 183] width 99 height 7
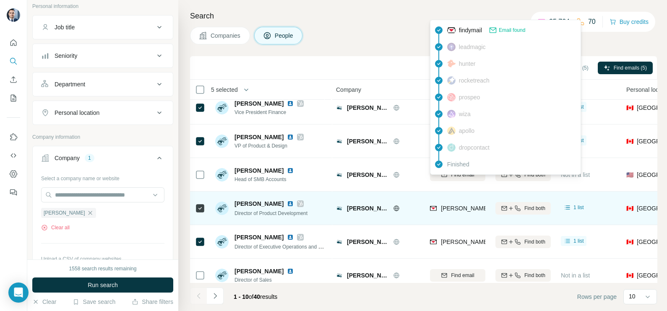
scroll to position [52, 0]
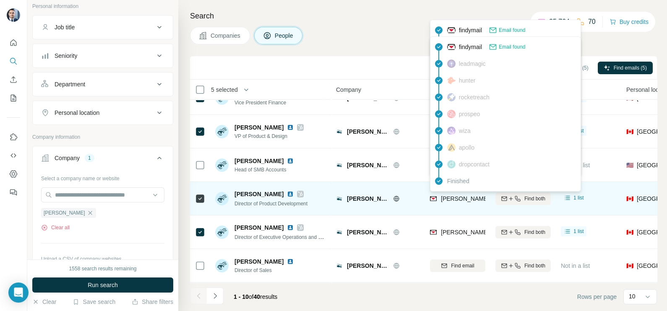
click at [481, 200] on span "andrew@alexi.com" at bounding box center [515, 198] width 148 height 7
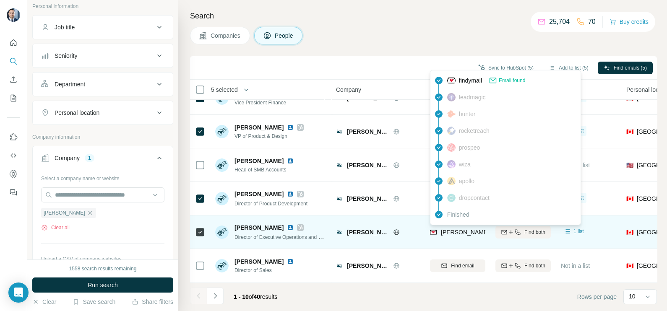
click at [457, 229] on span "annie@alexi.com" at bounding box center [515, 232] width 148 height 7
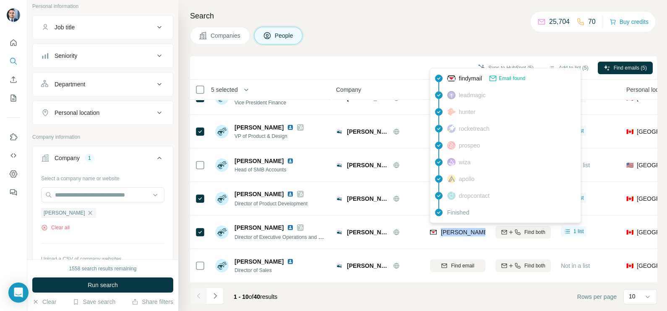
scroll to position [0, 0]
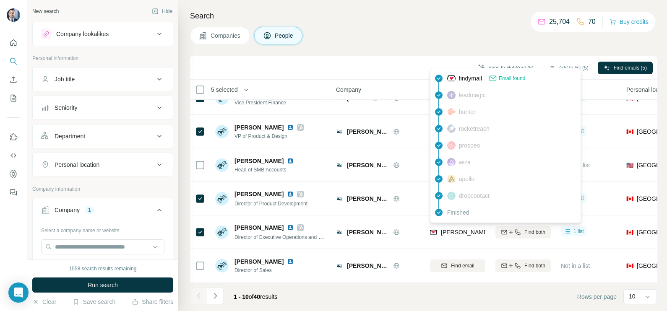
drag, startPoint x: 411, startPoint y: 41, endPoint x: 388, endPoint y: 42, distance: 22.7
click at [411, 40] on div "Companies People" at bounding box center [423, 36] width 467 height 18
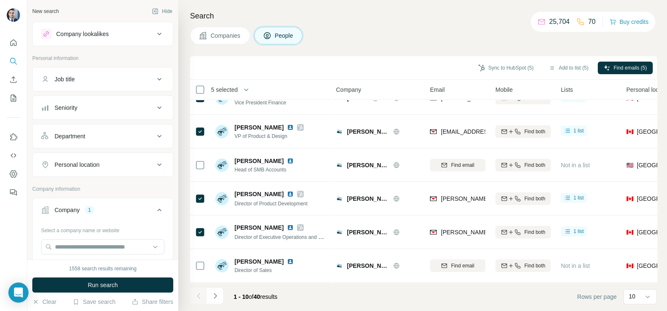
click at [222, 42] on button "Companies" at bounding box center [220, 36] width 60 height 18
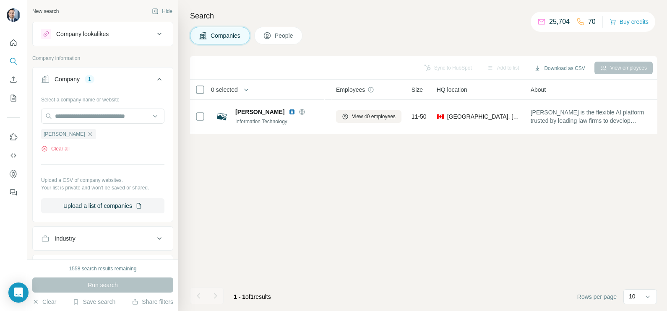
click at [87, 135] on icon "button" at bounding box center [90, 134] width 7 height 7
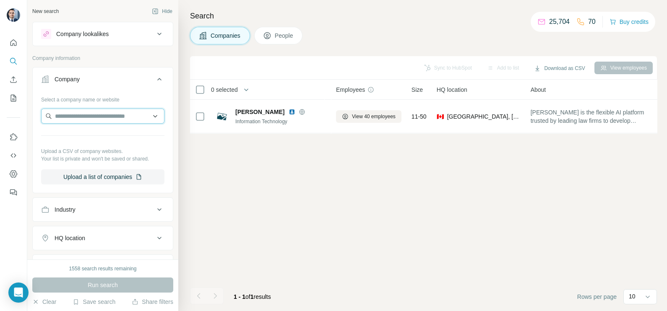
click at [77, 119] on input "text" at bounding box center [102, 116] width 123 height 15
paste input "**********"
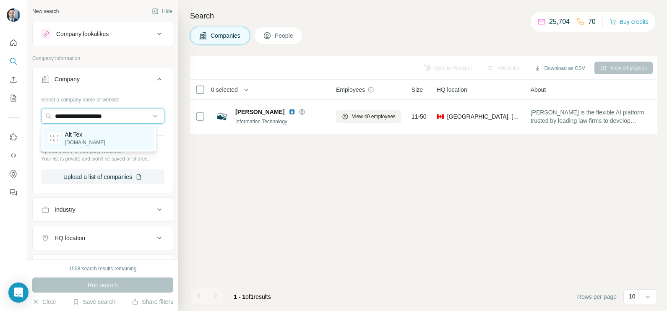
type input "**********"
click at [90, 139] on p "thealttex.com" at bounding box center [85, 143] width 40 height 8
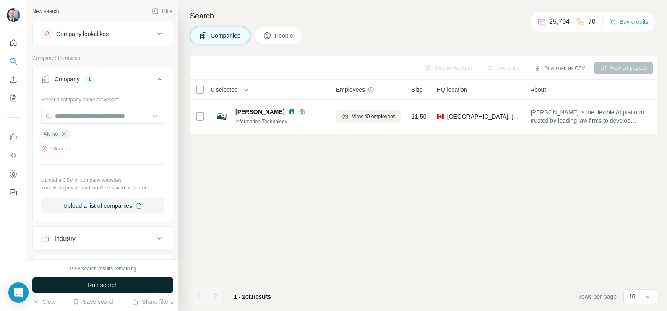
click at [94, 279] on button "Run search" at bounding box center [102, 285] width 141 height 15
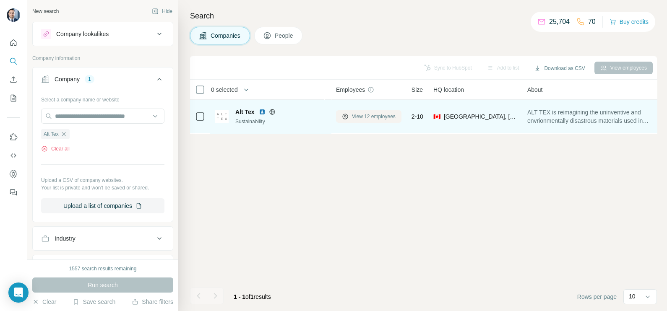
click at [373, 116] on span "View 12 employees" at bounding box center [374, 117] width 44 height 8
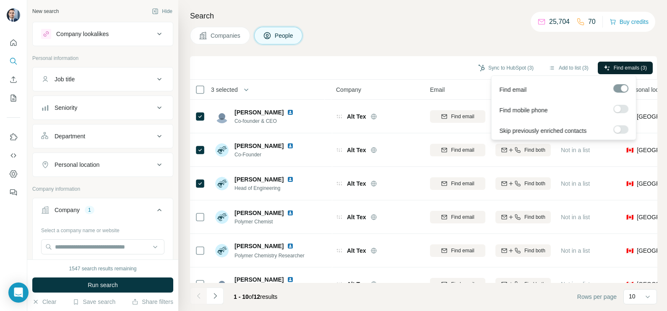
click at [632, 65] on span "Find emails (3)" at bounding box center [629, 68] width 33 height 8
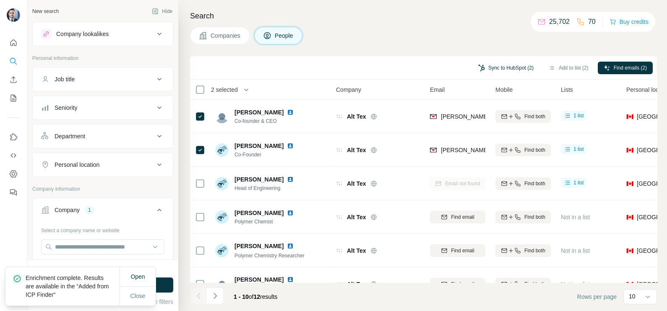
click at [503, 65] on button "Sync to HubSpot (2)" at bounding box center [505, 68] width 67 height 13
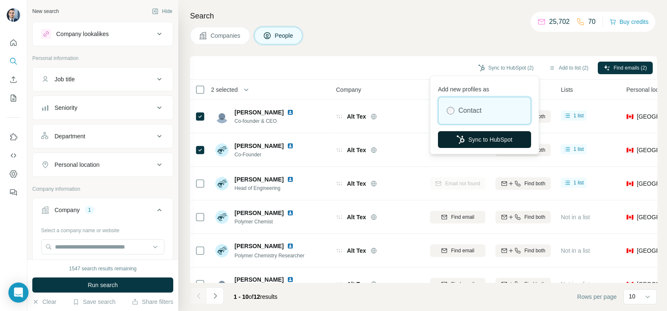
click at [478, 143] on button "Sync to HubSpot" at bounding box center [484, 139] width 93 height 17
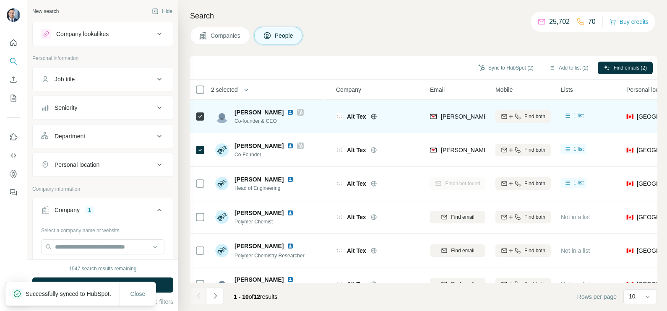
click at [453, 117] on span "myra@thealttex.com" at bounding box center [515, 116] width 148 height 7
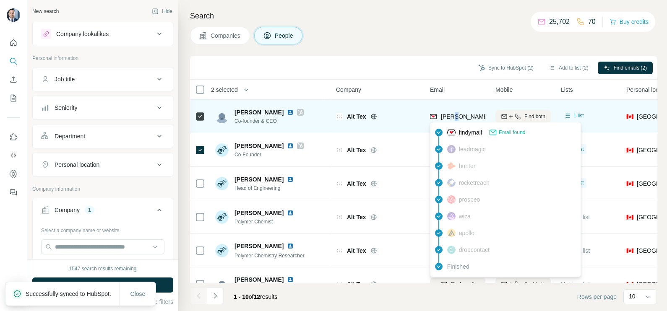
click at [453, 117] on span "myra@thealttex.com" at bounding box center [515, 116] width 148 height 7
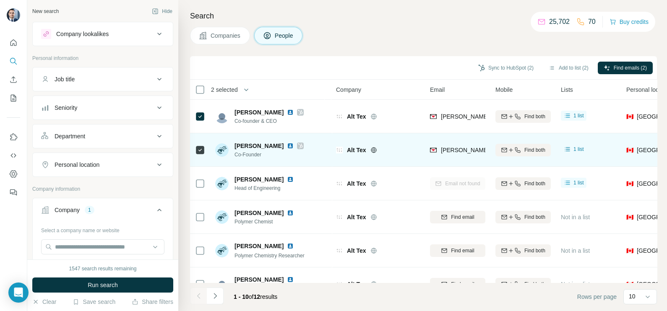
drag, startPoint x: 422, startPoint y: 83, endPoint x: 423, endPoint y: 138, distance: 54.9
click at [421, 82] on th "Company" at bounding box center [378, 90] width 94 height 20
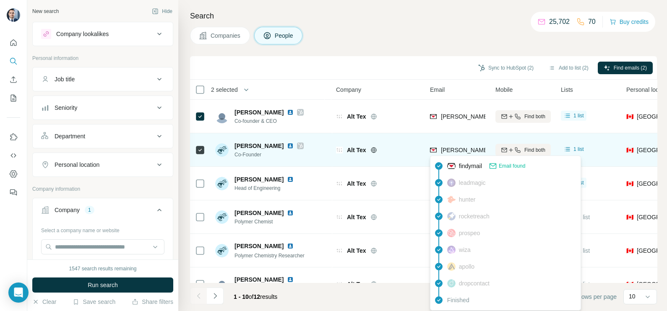
click at [445, 152] on span "avneet@thealttex.com" at bounding box center [515, 150] width 148 height 7
click at [446, 152] on span "avneet@thealttex.com" at bounding box center [515, 150] width 148 height 7
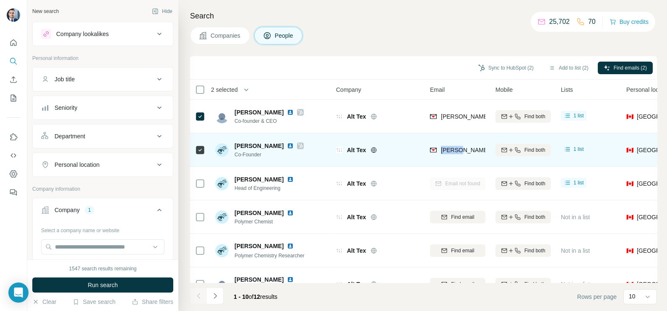
click at [444, 152] on span "avneet@thealttex.com" at bounding box center [515, 150] width 148 height 7
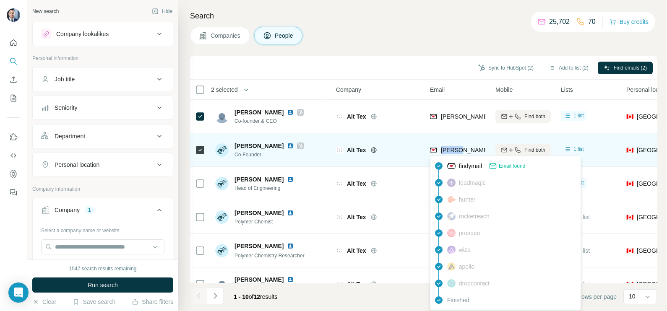
click at [456, 149] on span "avneet@thealttex.com" at bounding box center [515, 150] width 148 height 7
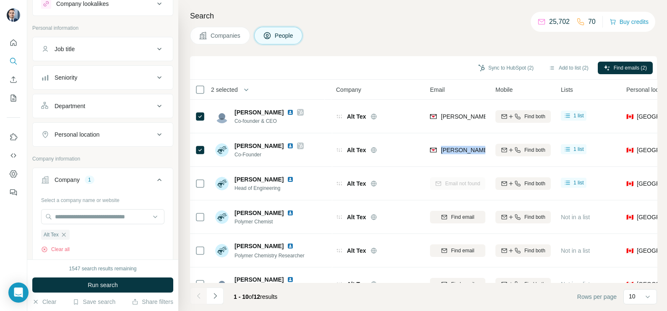
scroll to position [52, 0]
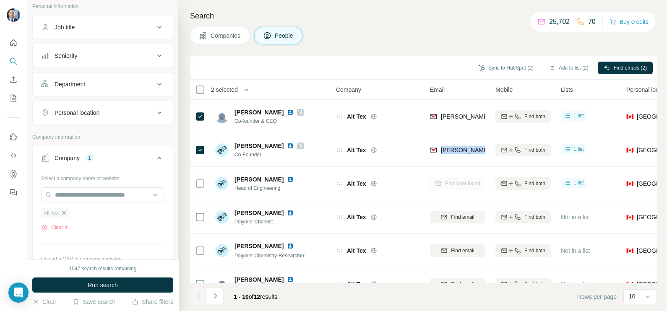
click at [62, 214] on icon "button" at bounding box center [63, 213] width 7 height 7
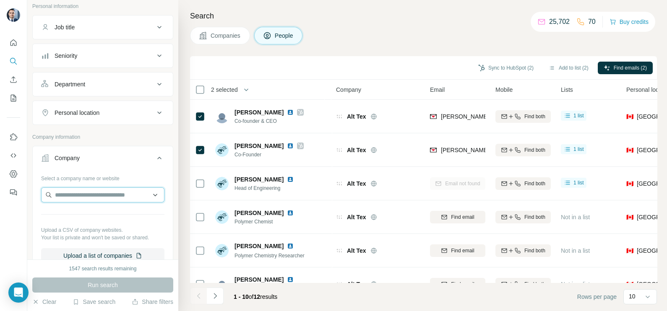
click at [82, 190] on input "text" at bounding box center [102, 194] width 123 height 15
paste input "**********"
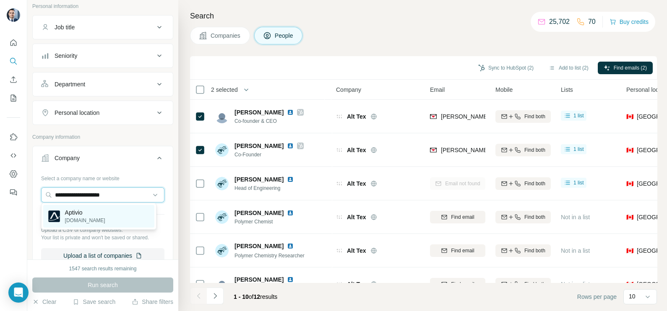
type input "**********"
click at [79, 211] on p "Aptivio" at bounding box center [85, 212] width 40 height 8
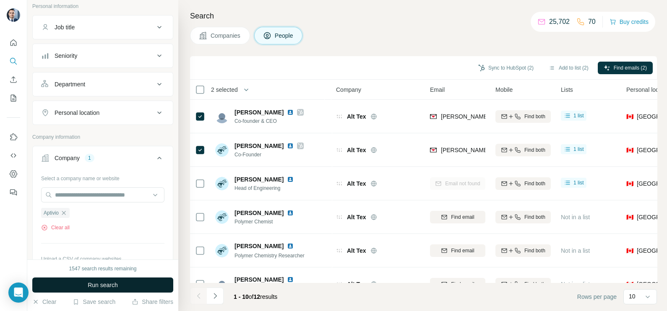
click at [96, 283] on span "Run search" at bounding box center [103, 285] width 30 height 8
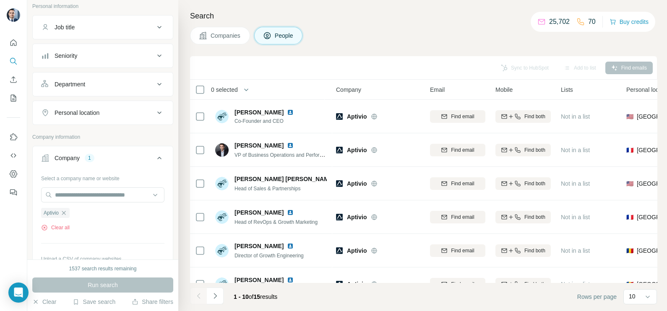
click at [224, 34] on span "Companies" at bounding box center [225, 35] width 31 height 8
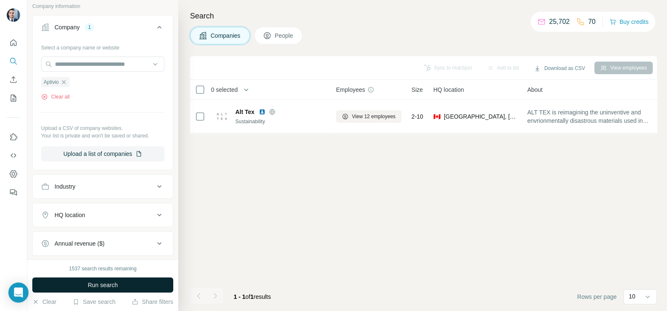
click at [109, 286] on span "Run search" at bounding box center [103, 285] width 30 height 8
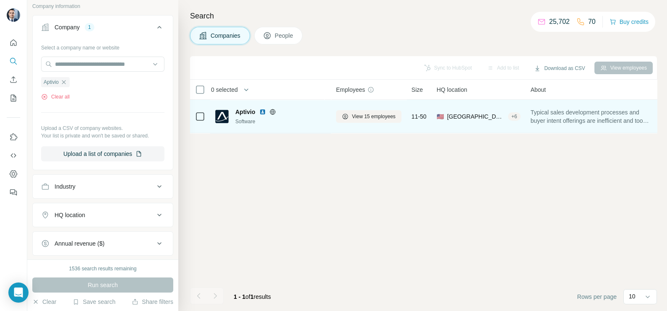
click at [276, 113] on div at bounding box center [272, 112] width 27 height 7
click at [273, 112] on icon at bounding box center [272, 112] width 7 height 7
click at [367, 115] on span "View 15 employees" at bounding box center [374, 117] width 44 height 8
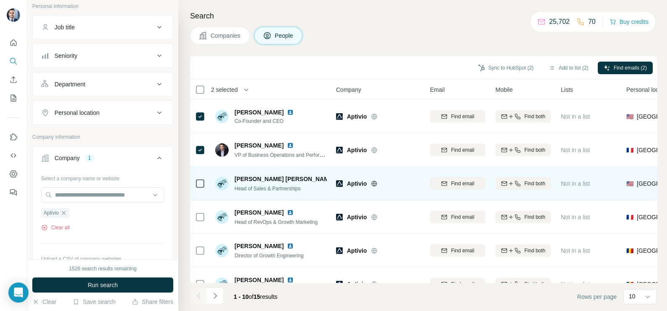
click at [207, 185] on td at bounding box center [200, 184] width 20 height 34
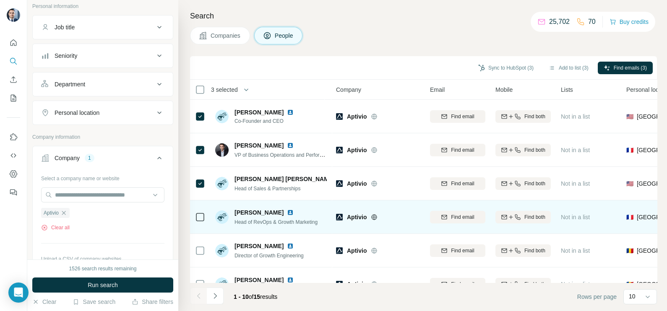
click at [195, 219] on icon at bounding box center [200, 217] width 10 height 10
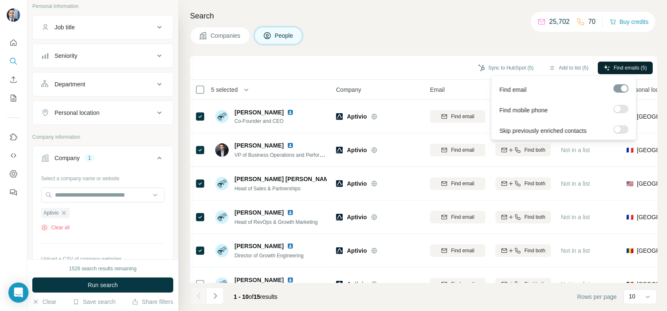
click at [641, 71] on span "Find emails (5)" at bounding box center [629, 68] width 33 height 8
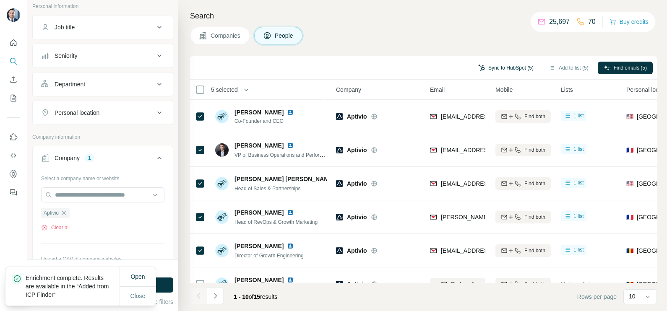
click at [506, 68] on button "Sync to HubSpot (5)" at bounding box center [505, 68] width 67 height 13
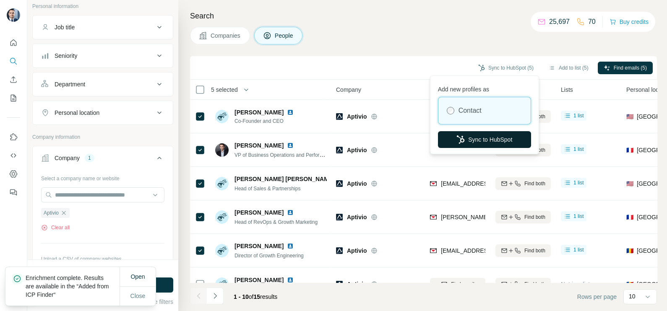
click at [499, 143] on button "Sync to HubSpot" at bounding box center [484, 139] width 93 height 17
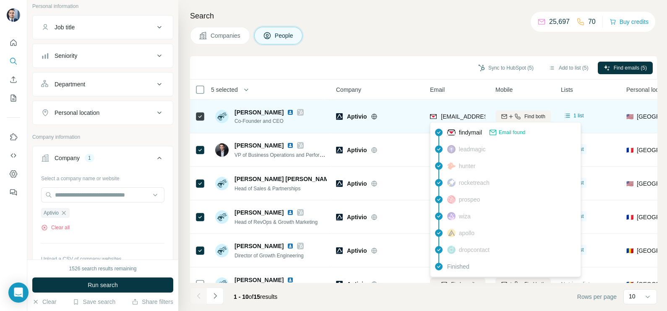
click at [465, 113] on span "gmounier@aptiv.io" at bounding box center [490, 116] width 99 height 7
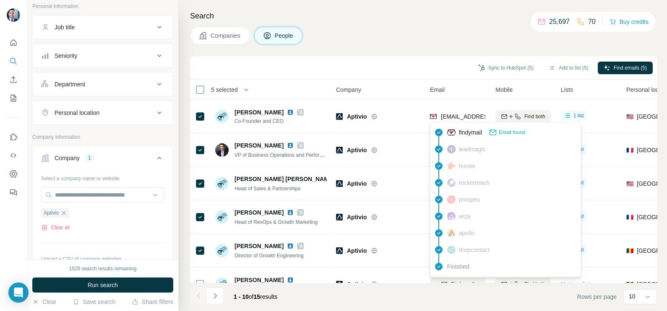
click at [395, 55] on div "Search Companies People Sync to HubSpot (5) Add to list (5) Find emails (5) 5 s…" at bounding box center [422, 155] width 488 height 311
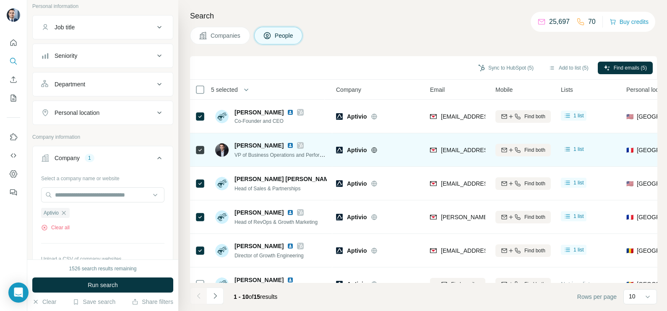
click at [452, 143] on div "ebony@aptiv.io" at bounding box center [457, 149] width 55 height 23
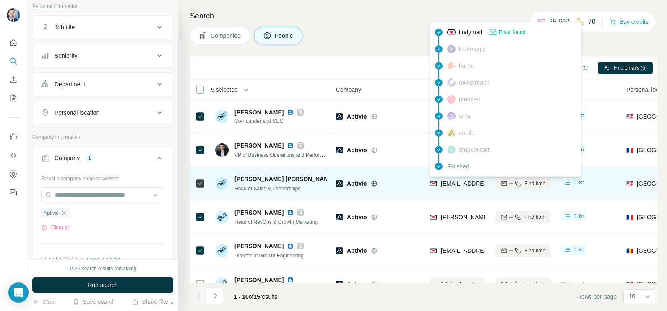
click at [463, 181] on span "ericlopez@aptiv.io" at bounding box center [490, 183] width 99 height 7
click at [462, 181] on span "ericlopez@aptiv.io" at bounding box center [490, 183] width 99 height 7
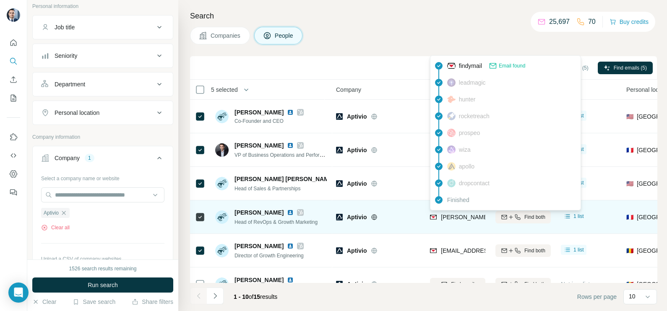
click at [449, 217] on span "monika@aptiv.io" at bounding box center [515, 217] width 148 height 7
click at [450, 218] on span "monika@aptiv.io" at bounding box center [515, 217] width 148 height 7
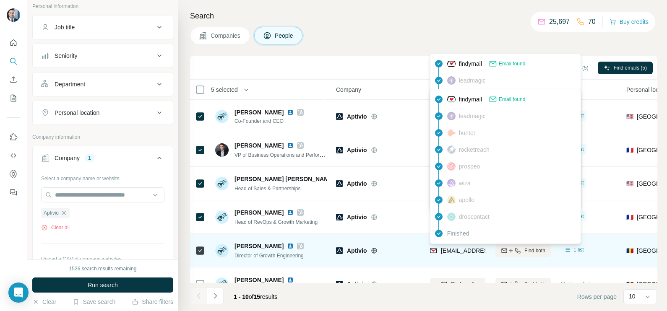
click at [460, 249] on span "diancu@aptiv.io" at bounding box center [490, 250] width 99 height 7
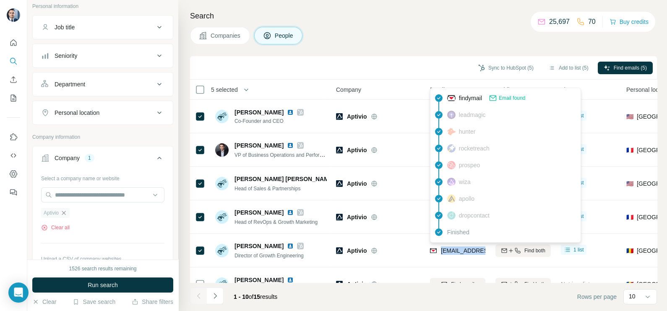
click at [67, 210] on icon "button" at bounding box center [63, 213] width 7 height 7
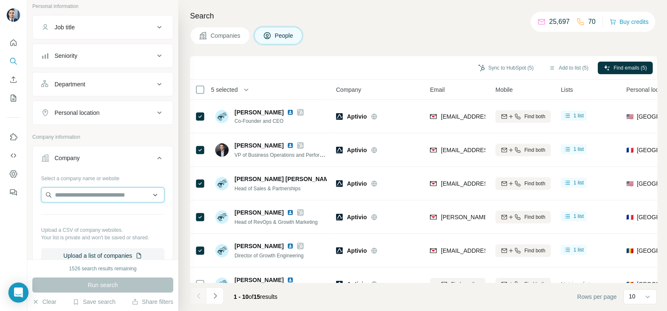
click at [78, 195] on input "text" at bounding box center [102, 194] width 123 height 15
paste input "**********"
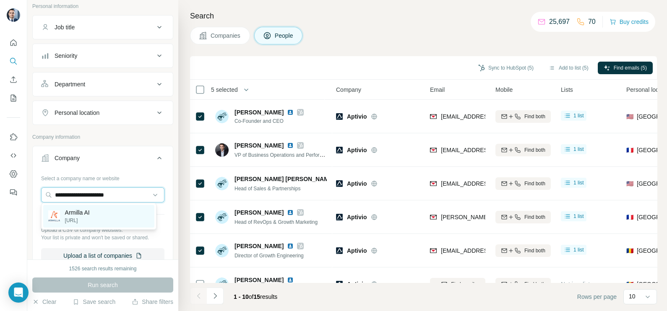
type input "**********"
click at [83, 224] on div "Armilla AI armilla.ai" at bounding box center [98, 216] width 111 height 23
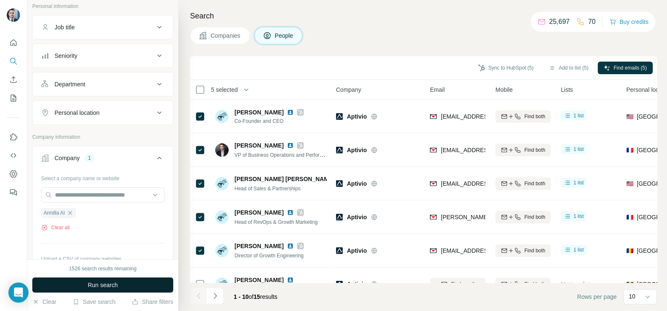
click at [107, 281] on span "Run search" at bounding box center [103, 285] width 30 height 8
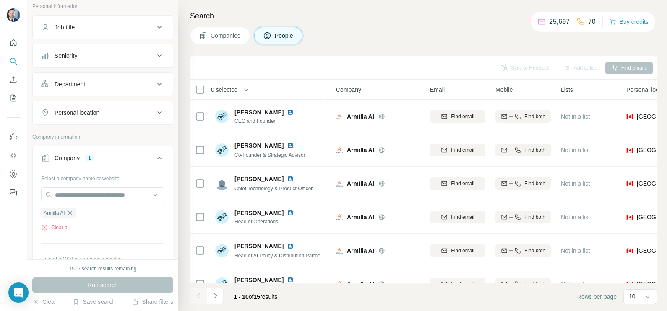
click at [227, 31] on span "Companies" at bounding box center [225, 35] width 31 height 8
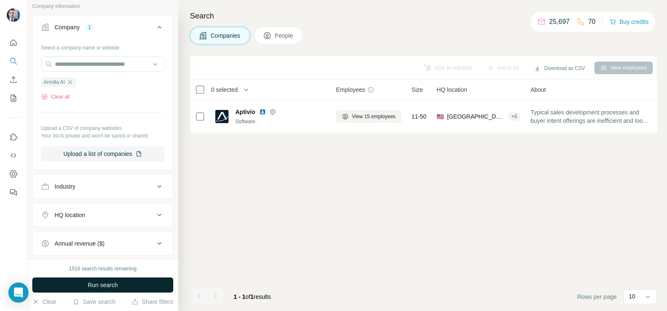
click at [101, 285] on span "Run search" at bounding box center [103, 285] width 30 height 8
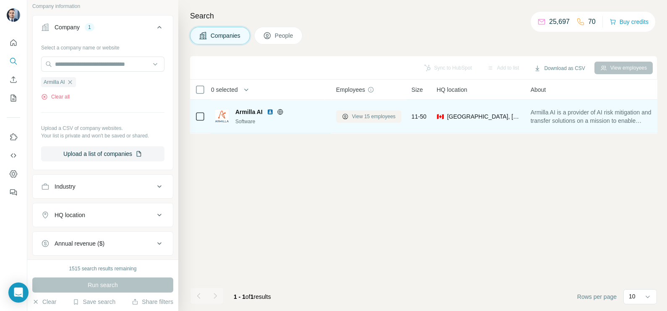
click at [369, 115] on span "View 15 employees" at bounding box center [374, 117] width 44 height 8
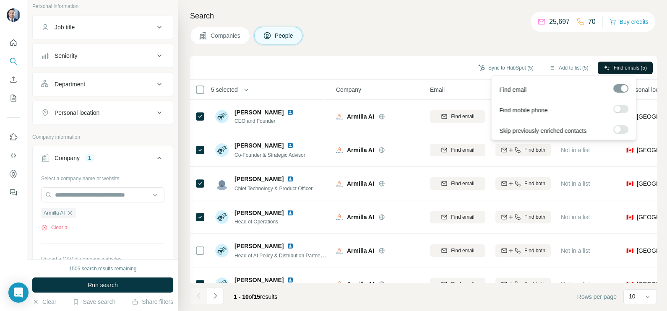
click at [629, 67] on span "Find emails (5)" at bounding box center [629, 68] width 33 height 8
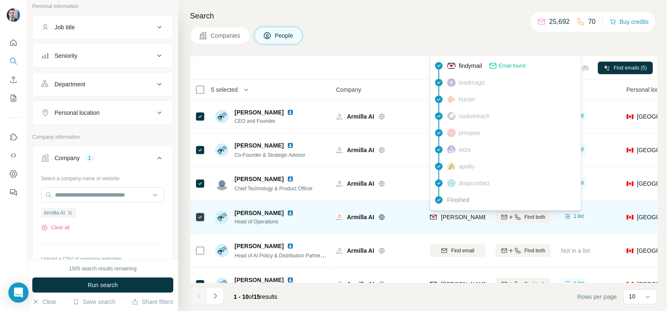
click at [456, 214] on span "geoff@armilla.ai" at bounding box center [491, 217] width 101 height 7
click at [456, 213] on span "geoff@armilla.ai" at bounding box center [488, 217] width 94 height 8
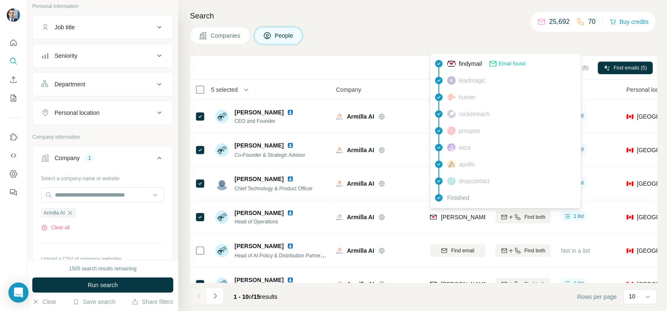
click at [403, 68] on div "Sync to HubSpot (5) Add to list (5) Find emails (5)" at bounding box center [423, 67] width 458 height 15
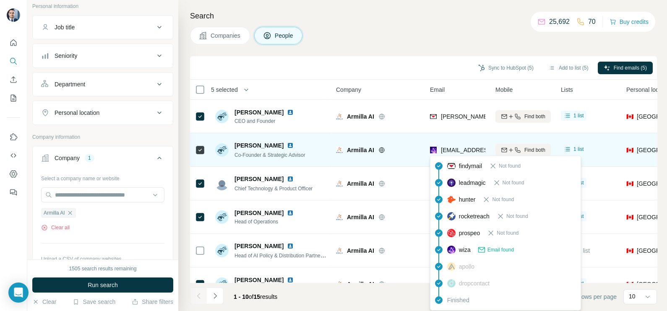
click at [453, 149] on span "farid.kassam@akeelee.com" at bounding box center [490, 150] width 99 height 7
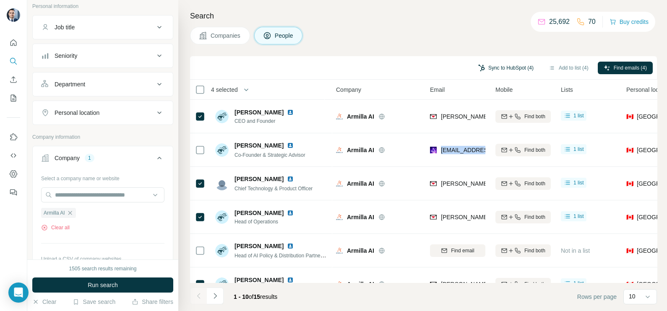
click at [490, 66] on button "Sync to HubSpot (4)" at bounding box center [505, 68] width 67 height 13
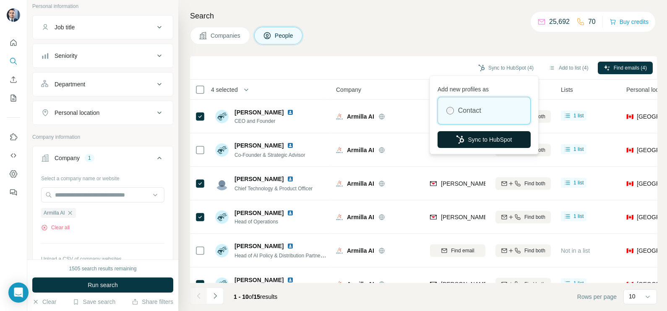
click at [478, 137] on button "Sync to HubSpot" at bounding box center [483, 139] width 93 height 17
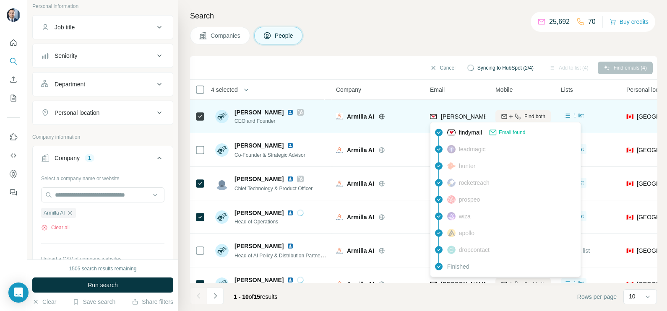
click at [453, 115] on span "karthik@armilla.ai" at bounding box center [491, 116] width 101 height 7
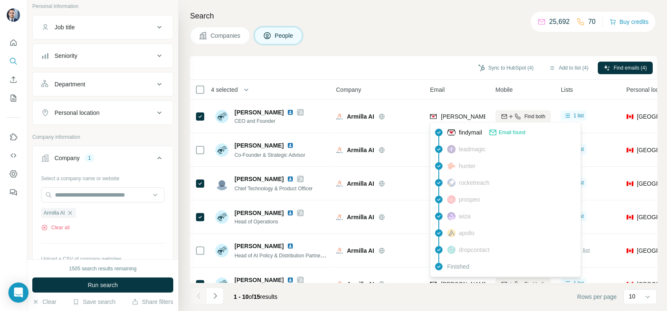
click at [418, 49] on div "Search Companies People Sync to HubSpot (4) Add to list (4) Find emails (4) 4 s…" at bounding box center [422, 155] width 488 height 311
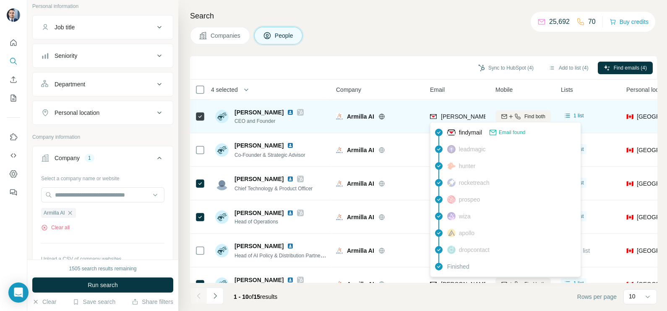
click at [463, 116] on span "karthik@armilla.ai" at bounding box center [491, 116] width 101 height 7
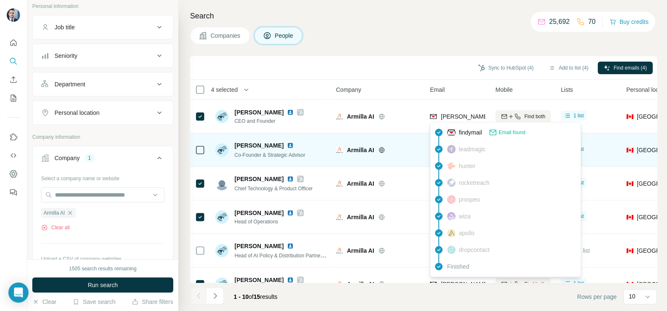
click at [260, 145] on span "Farid Kassam" at bounding box center [258, 145] width 49 height 8
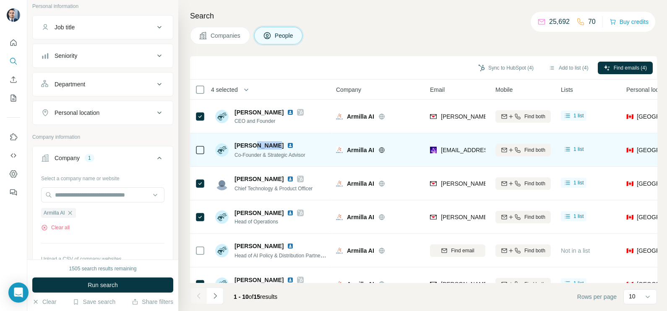
click at [260, 145] on span "Farid Kassam" at bounding box center [258, 145] width 49 height 8
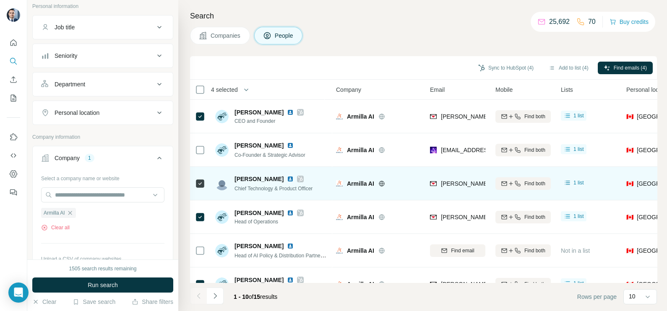
drag, startPoint x: 260, startPoint y: 145, endPoint x: 243, endPoint y: 180, distance: 39.4
click at [243, 180] on span "Baiju Devani" at bounding box center [258, 179] width 49 height 8
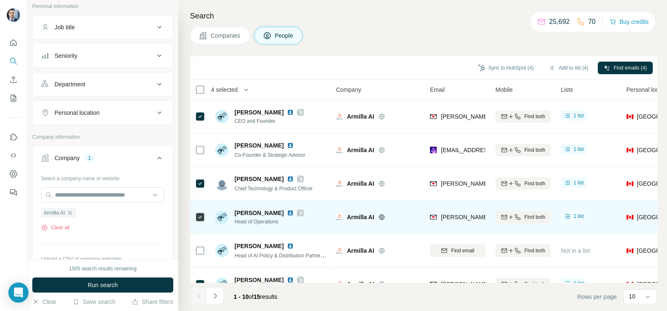
click at [262, 213] on span "Geoff MacGregor" at bounding box center [258, 213] width 49 height 8
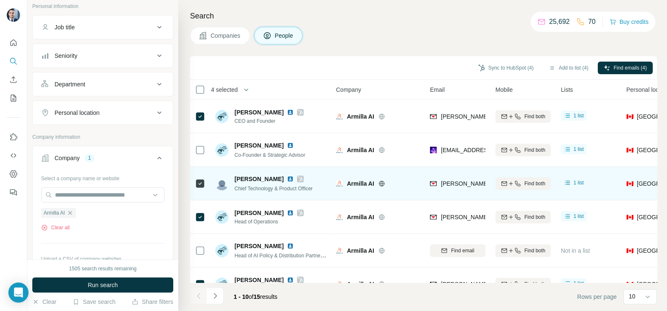
click at [401, 169] on td "Armilla AI" at bounding box center [378, 184] width 94 height 34
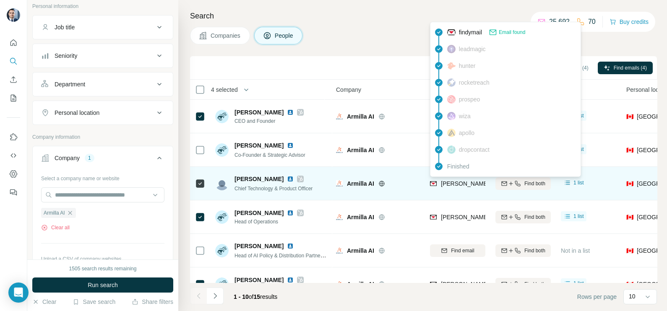
click at [461, 186] on span "baiju@armilla.ai" at bounding box center [491, 183] width 101 height 7
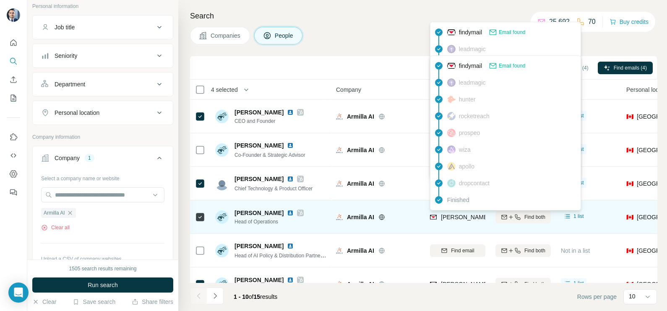
click at [453, 217] on span "geoff@armilla.ai" at bounding box center [491, 217] width 101 height 7
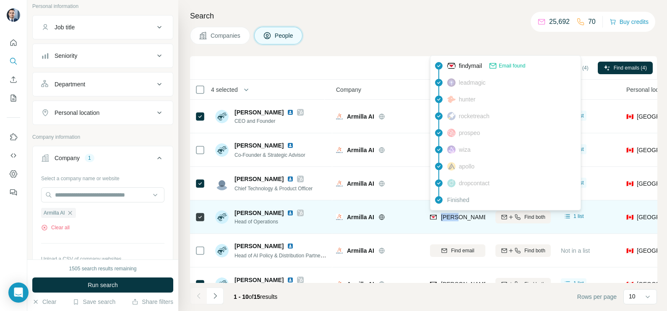
click at [453, 217] on span "geoff@armilla.ai" at bounding box center [491, 217] width 101 height 7
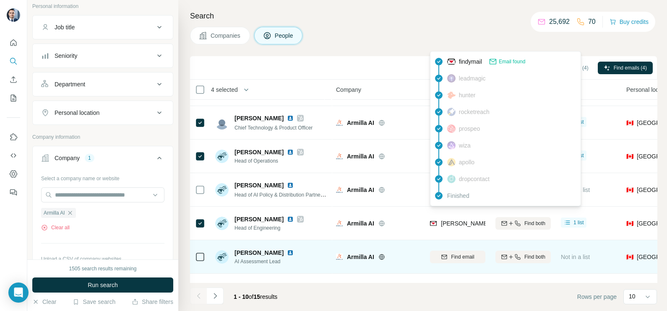
scroll to position [104, 0]
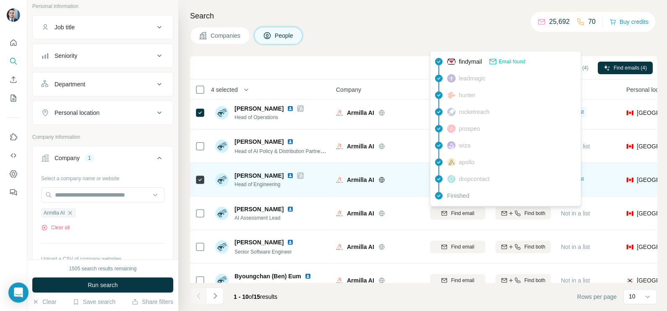
click at [415, 188] on div "Armilla AI" at bounding box center [378, 179] width 84 height 23
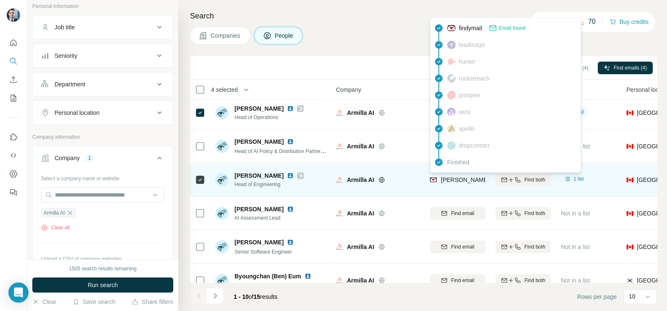
click at [455, 179] on span "scott@armilla.ai" at bounding box center [491, 180] width 101 height 7
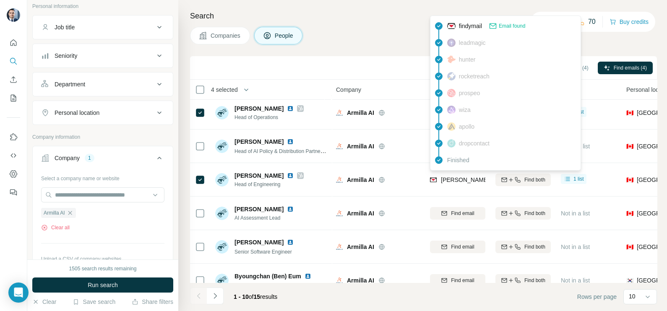
click at [373, 42] on div "Companies People" at bounding box center [423, 36] width 467 height 18
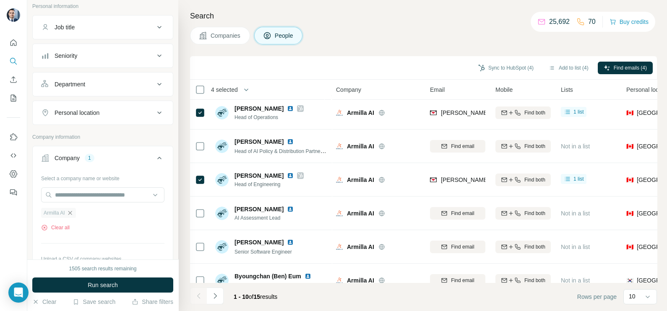
click at [72, 211] on icon "button" at bounding box center [70, 213] width 7 height 7
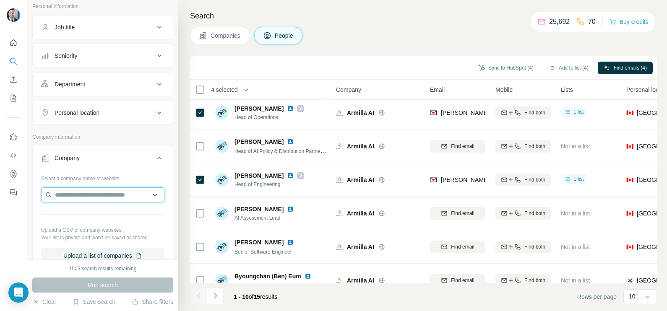
click at [78, 192] on input "text" at bounding box center [102, 194] width 123 height 15
paste input "**********"
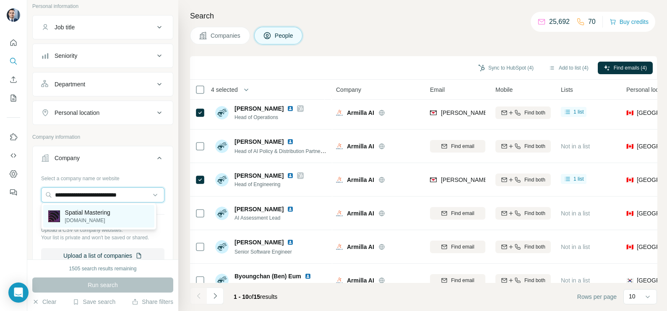
type input "**********"
click at [93, 215] on p "Spatial Mastering" at bounding box center [87, 212] width 45 height 8
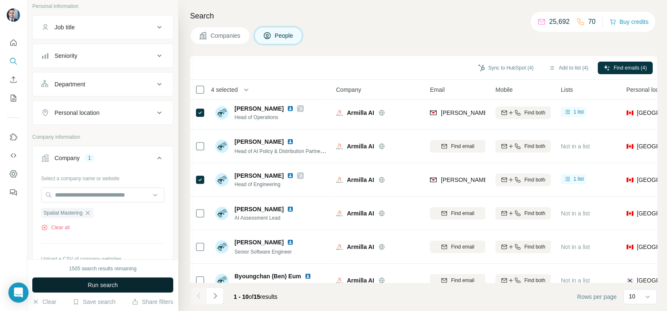
click at [109, 283] on span "Run search" at bounding box center [103, 285] width 30 height 8
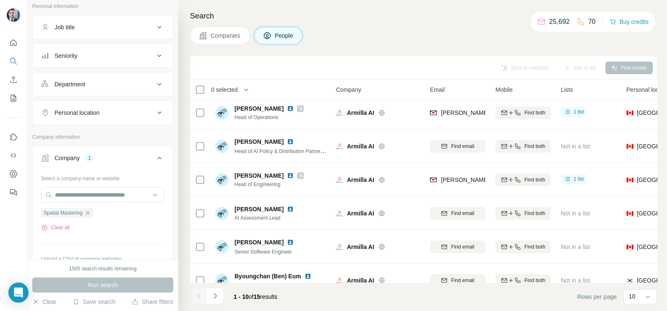
click at [239, 39] on span "Companies" at bounding box center [225, 35] width 31 height 8
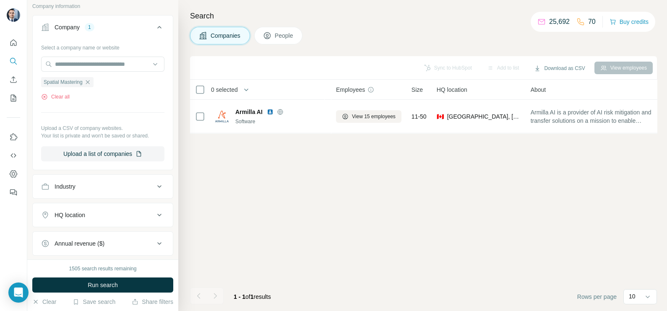
click at [113, 287] on span "Run search" at bounding box center [103, 285] width 30 height 8
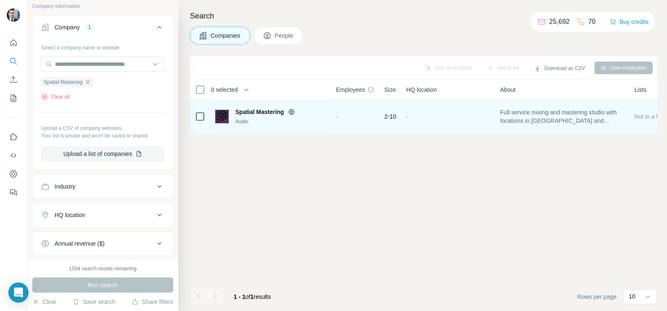
click at [292, 113] on icon at bounding box center [291, 112] width 7 height 7
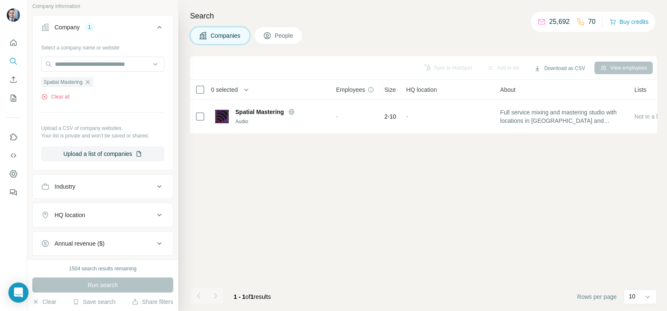
click at [233, 34] on span "Companies" at bounding box center [225, 35] width 31 height 8
click at [89, 81] on icon "button" at bounding box center [87, 82] width 7 height 7
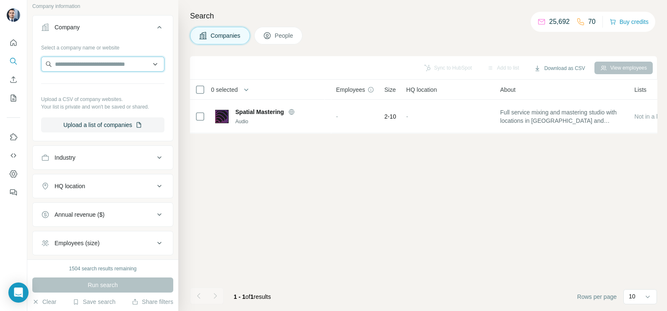
click at [84, 64] on input "text" at bounding box center [102, 64] width 123 height 15
paste input "**********"
type input "**********"
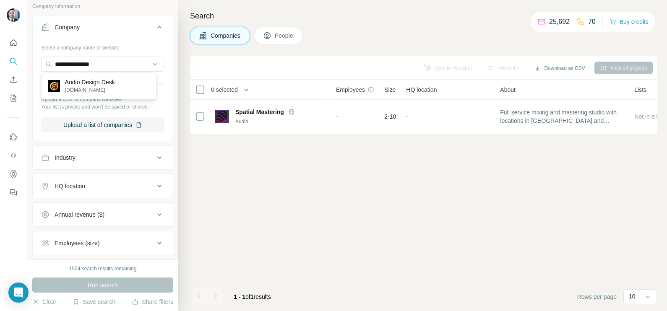
click at [87, 86] on p "add.app" at bounding box center [90, 90] width 50 height 8
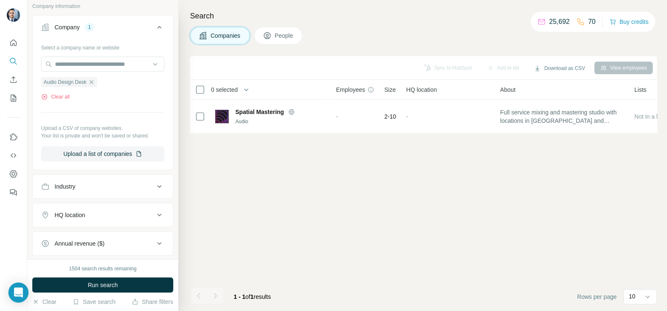
click at [101, 284] on span "Run search" at bounding box center [103, 285] width 30 height 8
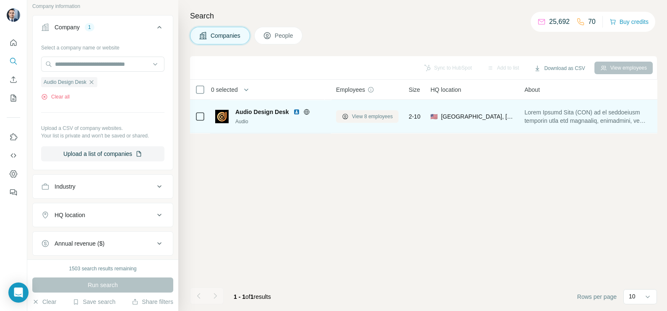
click at [374, 117] on span "View 8 employees" at bounding box center [372, 117] width 41 height 8
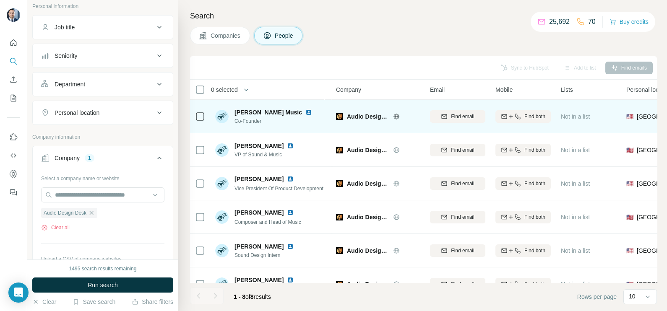
click at [203, 112] on icon at bounding box center [200, 117] width 10 height 10
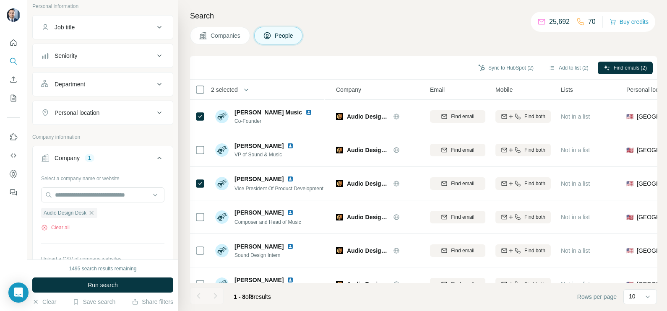
click at [368, 36] on div "Companies People" at bounding box center [423, 36] width 467 height 18
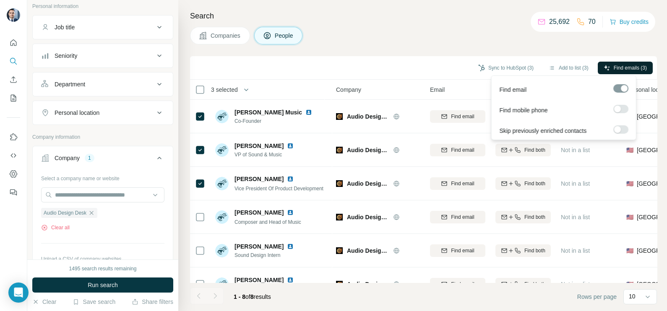
click at [621, 67] on span "Find emails (3)" at bounding box center [629, 68] width 33 height 8
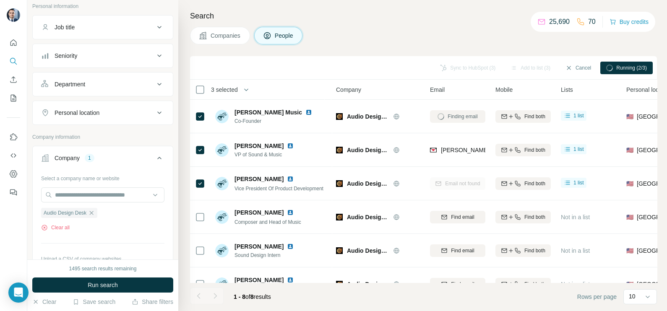
click at [465, 88] on div "Email" at bounding box center [457, 90] width 55 height 10
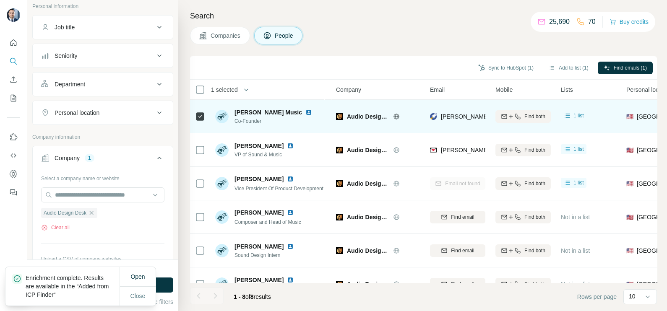
click at [305, 112] on img at bounding box center [308, 112] width 7 height 7
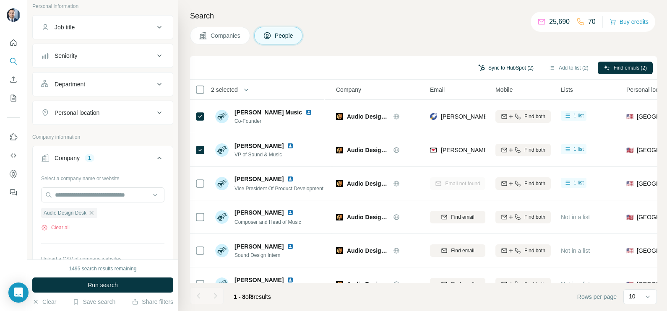
click at [505, 65] on button "Sync to HubSpot (2)" at bounding box center [505, 68] width 67 height 13
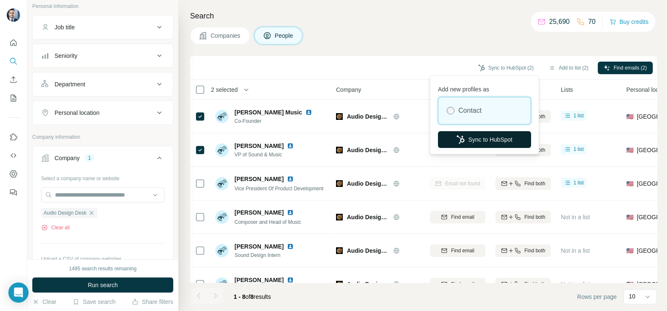
click at [460, 141] on icon "button" at bounding box center [460, 139] width 8 height 8
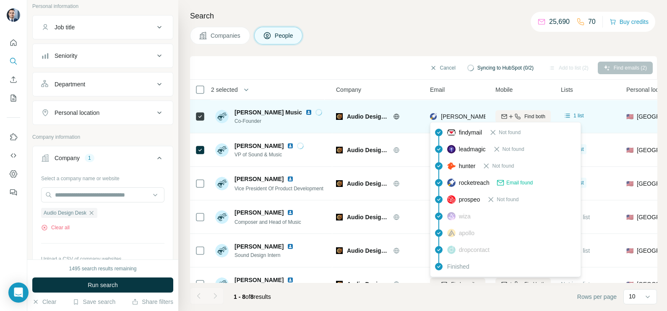
click at [444, 116] on span "sam@add.app" at bounding box center [515, 116] width 148 height 7
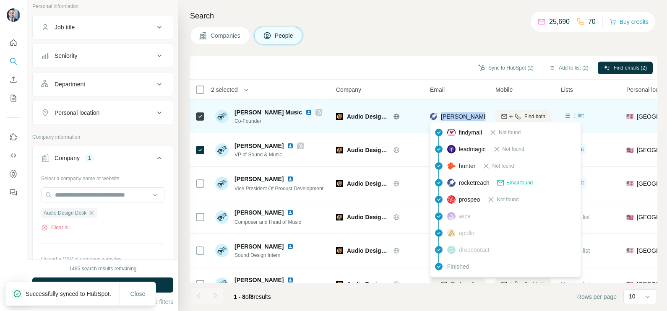
click at [444, 116] on span "sam@add.app" at bounding box center [515, 116] width 148 height 7
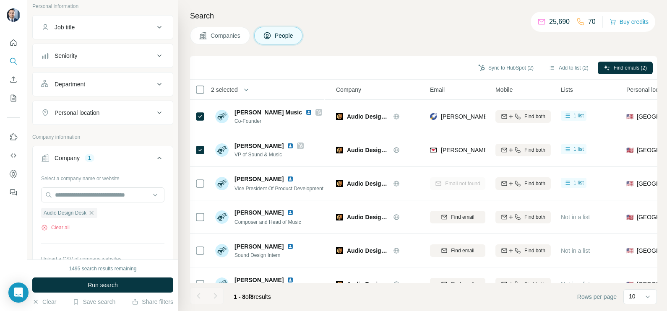
click at [442, 32] on div "Companies People" at bounding box center [423, 36] width 467 height 18
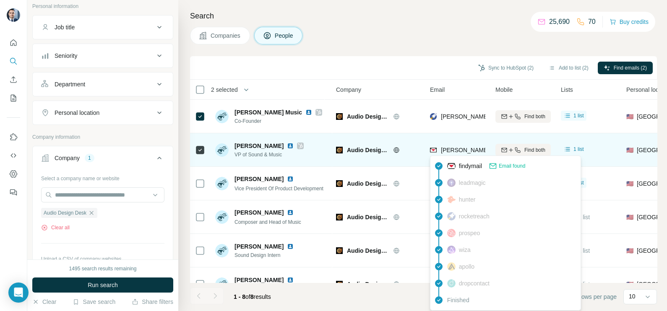
click at [450, 148] on span "chris@add.app" at bounding box center [515, 150] width 148 height 7
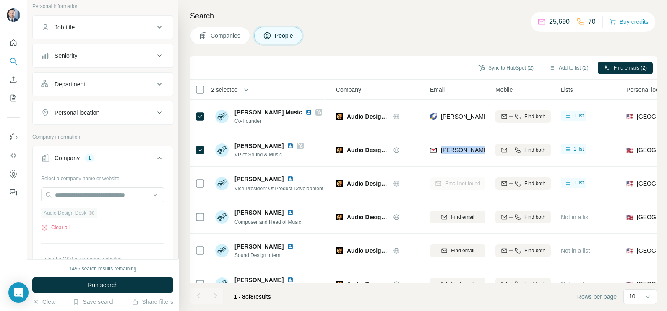
click at [95, 212] on icon "button" at bounding box center [91, 213] width 7 height 7
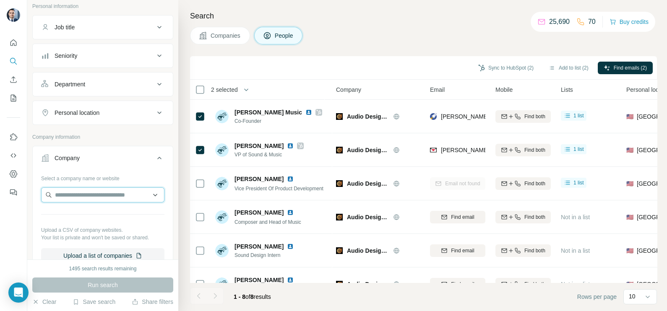
click at [90, 197] on input "text" at bounding box center [102, 194] width 123 height 15
type input "**********"
click at [214, 31] on button "Companies" at bounding box center [220, 36] width 60 height 18
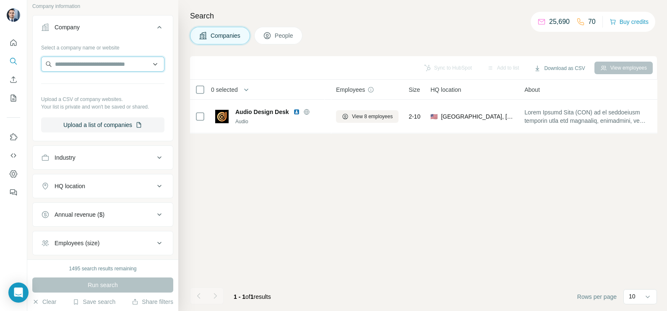
click at [95, 65] on input "text" at bounding box center [102, 64] width 123 height 15
paste input "**********"
type input "**********"
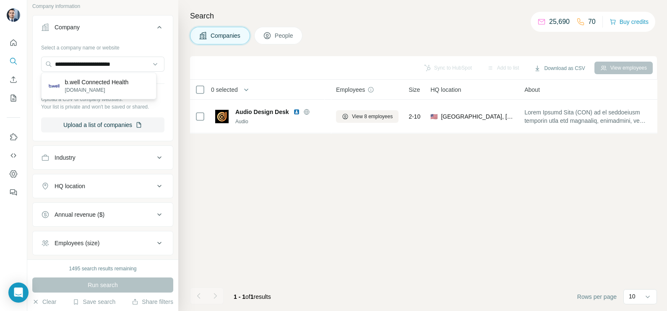
click at [98, 83] on p "b.well Connected Health" at bounding box center [97, 82] width 64 height 8
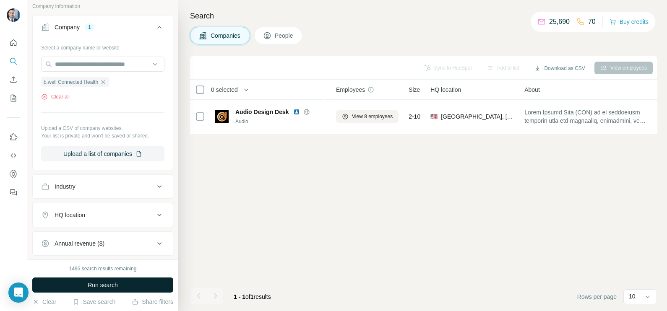
click at [89, 284] on span "Run search" at bounding box center [103, 285] width 30 height 8
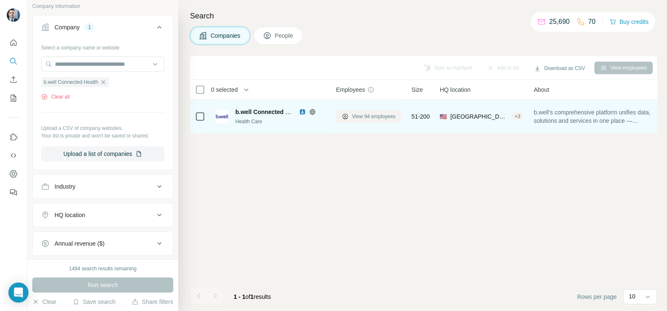
click at [375, 114] on span "View 94 employees" at bounding box center [374, 117] width 44 height 8
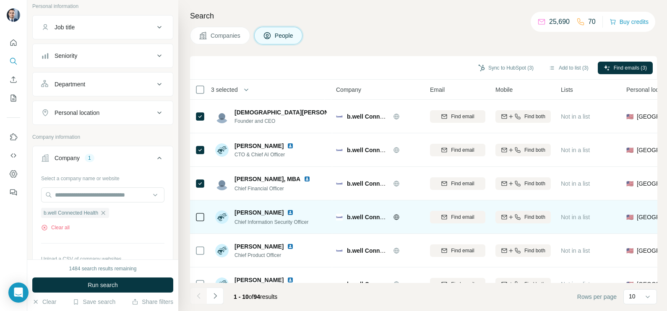
click at [199, 210] on div at bounding box center [200, 216] width 10 height 23
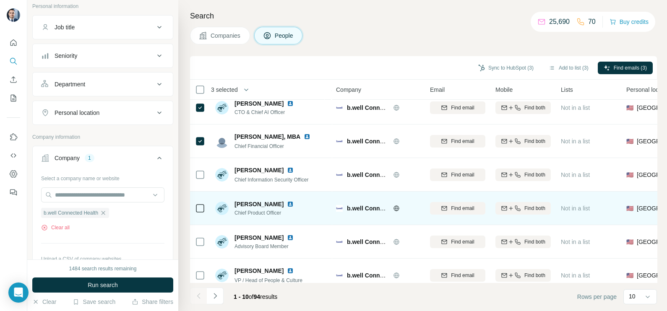
scroll to position [52, 0]
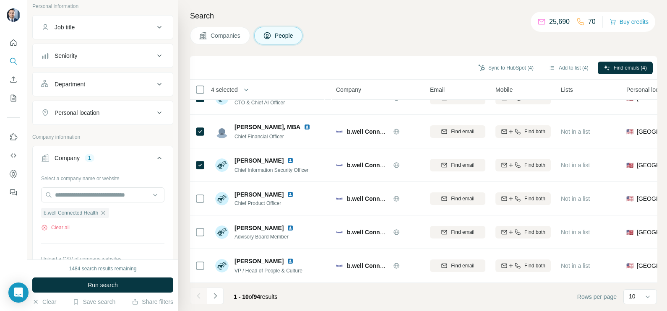
drag, startPoint x: 203, startPoint y: 188, endPoint x: 187, endPoint y: 202, distance: 20.5
click at [200, 192] on div at bounding box center [200, 198] width 10 height 23
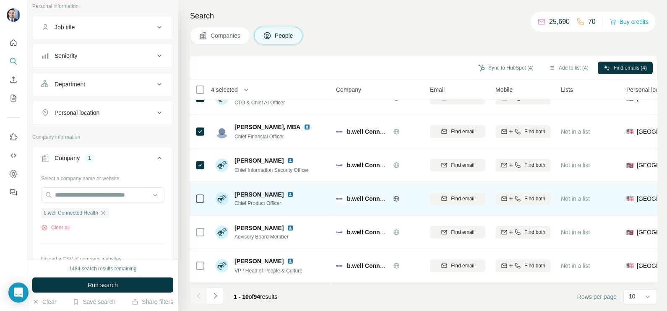
click at [192, 202] on td at bounding box center [200, 199] width 20 height 34
click at [204, 204] on td at bounding box center [200, 199] width 20 height 34
click at [203, 201] on div at bounding box center [200, 199] width 10 height 10
drag, startPoint x: 204, startPoint y: 201, endPoint x: 210, endPoint y: 195, distance: 8.6
click at [210, 195] on td "Sara Zywicki Chief Product Officer" at bounding box center [271, 199] width 122 height 34
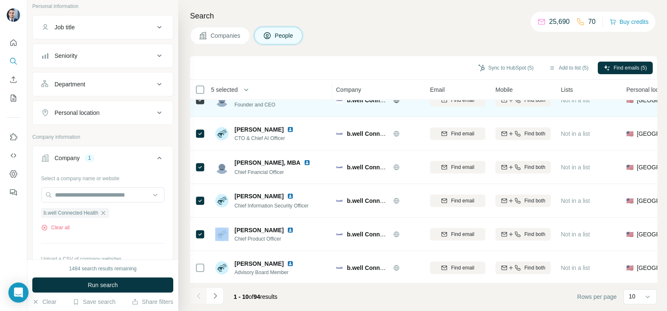
scroll to position [0, 0]
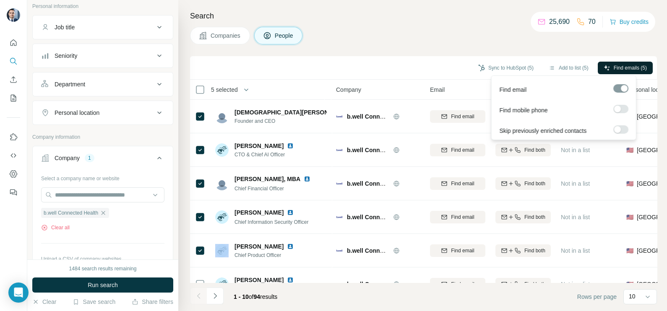
click at [619, 62] on button "Find emails (5)" at bounding box center [624, 68] width 55 height 13
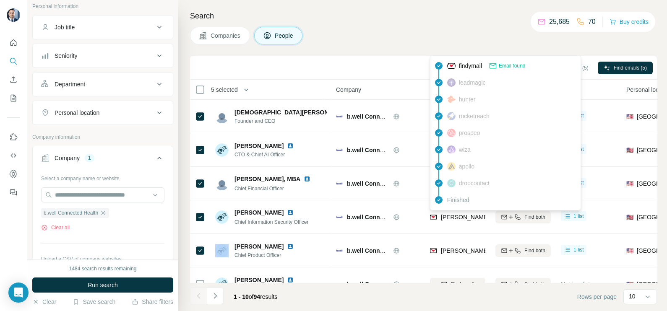
click at [453, 182] on img at bounding box center [451, 183] width 8 height 8
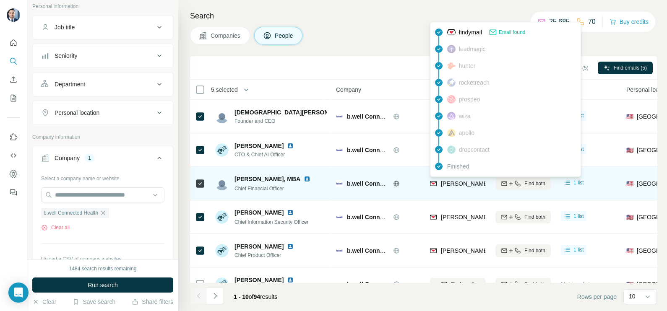
click at [441, 181] on span "nathan.weems@icanbwell.com" at bounding box center [539, 183] width 196 height 7
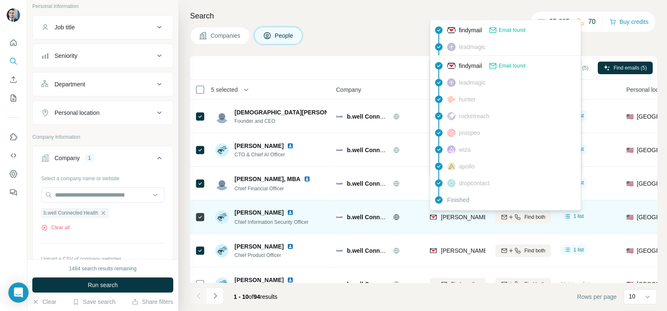
click at [461, 214] on span "ross@icanbwell.com" at bounding box center [515, 217] width 148 height 7
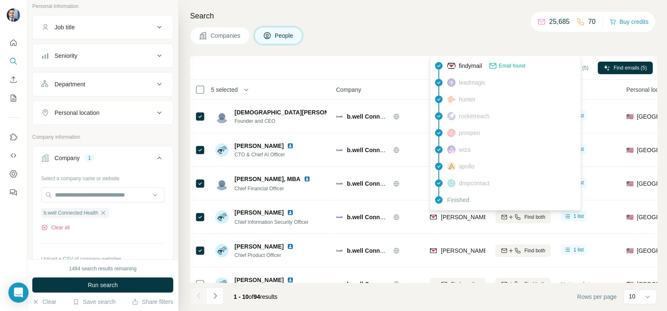
click at [391, 64] on div "Sync to HubSpot (5) Add to list (5) Find emails (5)" at bounding box center [423, 67] width 458 height 15
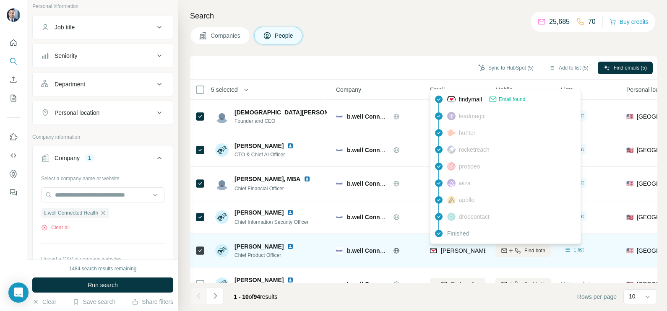
click at [470, 248] on span "sara.zywicki@icanbwell.com" at bounding box center [539, 250] width 196 height 7
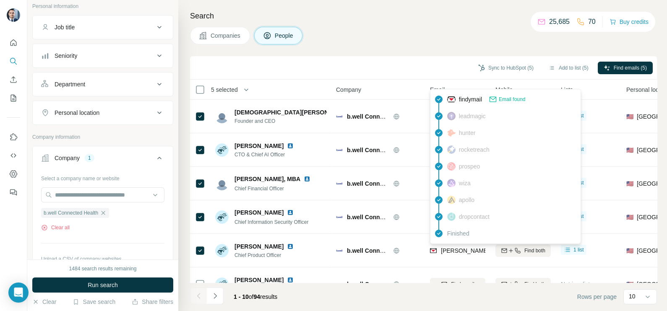
click at [419, 36] on div "Companies People" at bounding box center [423, 36] width 467 height 18
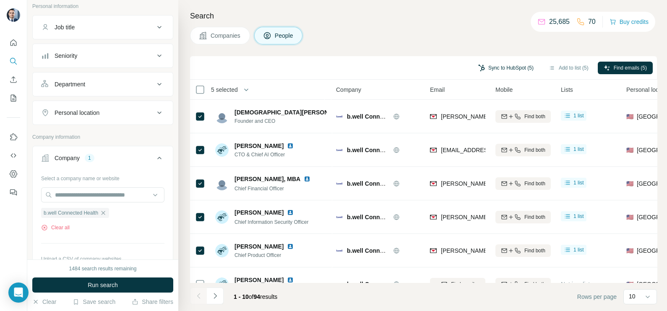
click at [503, 70] on button "Sync to HubSpot (5)" at bounding box center [505, 68] width 67 height 13
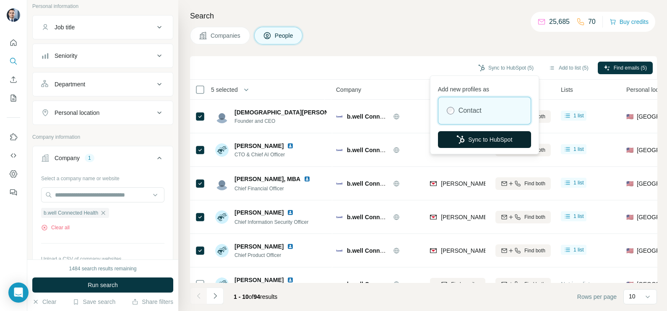
click at [474, 140] on button "Sync to HubSpot" at bounding box center [484, 139] width 93 height 17
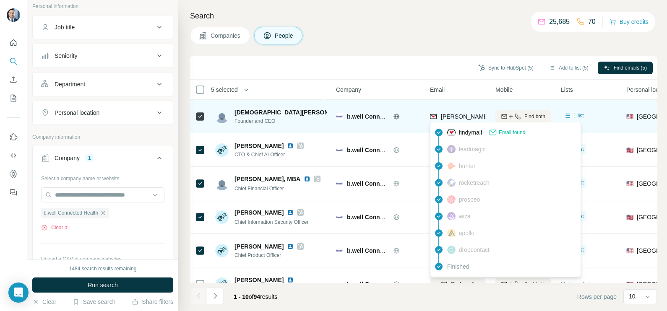
click at [449, 114] on span "kristen@icanbwell.com" at bounding box center [515, 116] width 148 height 7
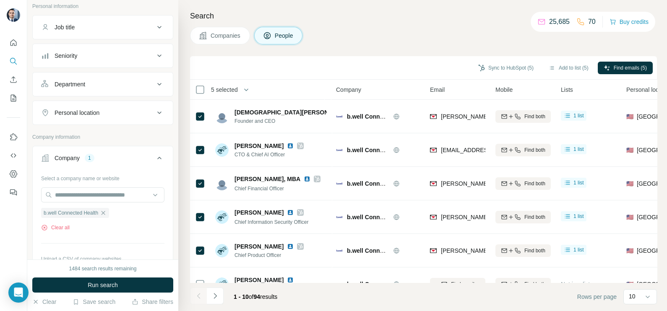
click at [386, 42] on div "Companies People" at bounding box center [423, 36] width 467 height 18
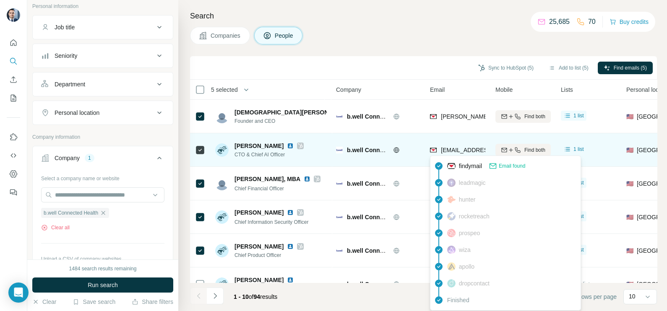
click at [449, 149] on span "imran@icanbwell.com" at bounding box center [490, 150] width 99 height 7
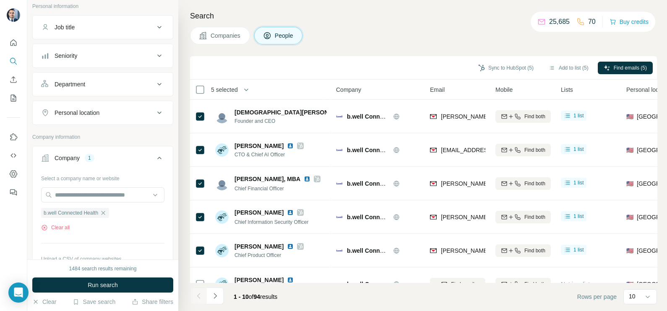
click at [409, 55] on div "Search Companies People Sync to HubSpot (5) Add to list (5) Find emails (5) 5 s…" at bounding box center [422, 155] width 488 height 311
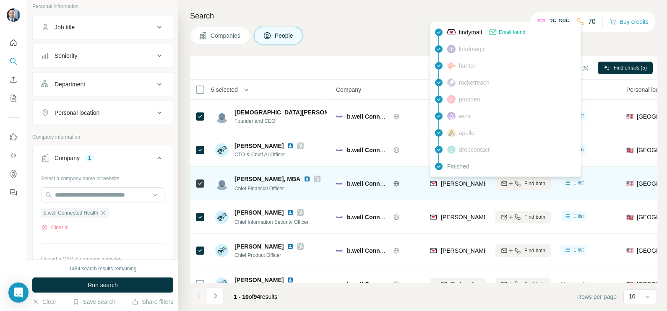
click at [460, 183] on span "nathan.weems@icanbwell.com" at bounding box center [539, 183] width 196 height 7
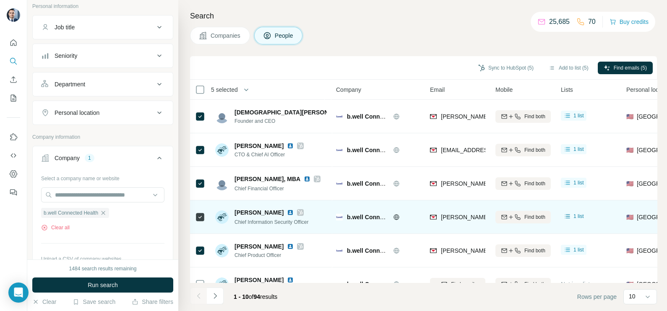
click at [447, 212] on div "ross@icanbwell.com" at bounding box center [457, 216] width 55 height 23
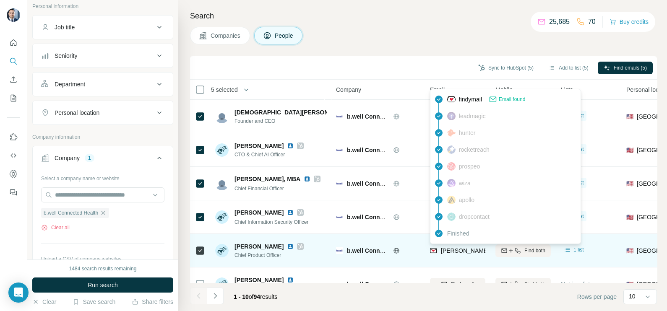
click at [443, 251] on span "sara.zywicki@icanbwell.com" at bounding box center [539, 250] width 196 height 7
